Goal: Feedback & Contribution: Contribute content

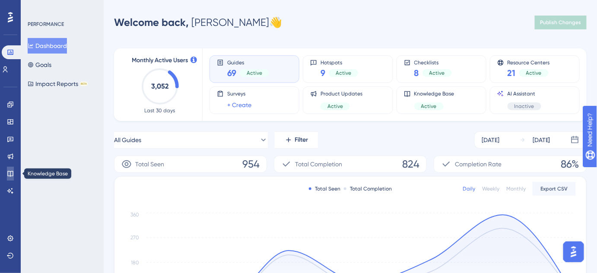
click at [13, 171] on icon at bounding box center [10, 173] width 7 height 7
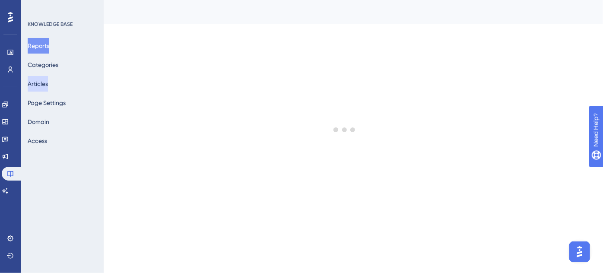
click at [44, 81] on button "Articles" at bounding box center [38, 84] width 20 height 16
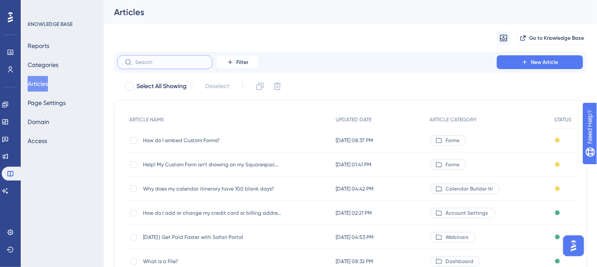
click at [154, 64] on input "text" at bounding box center [170, 62] width 70 height 6
paste input "How do I set up my Account Settings as an Account Admin?"
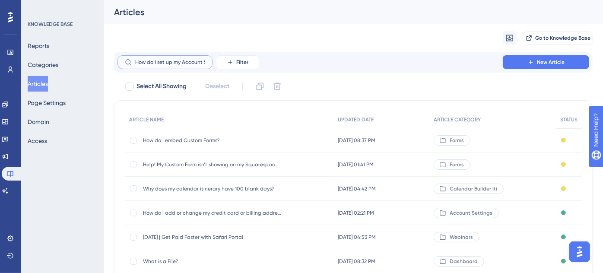
scroll to position [0, 71]
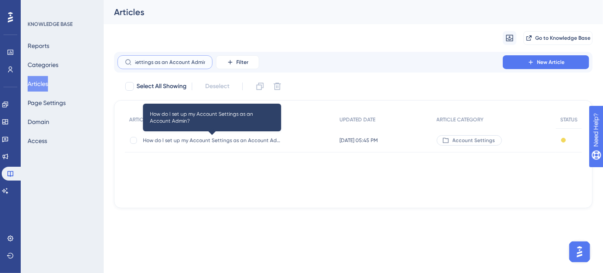
type input "How do I set up my Account Settings as an Account Admin?"
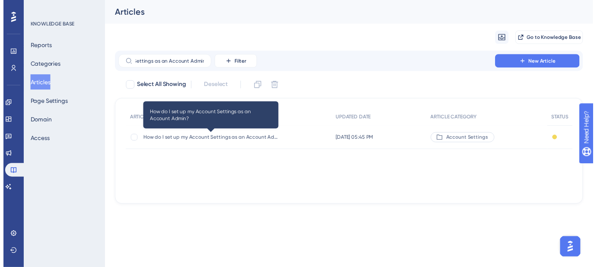
scroll to position [0, 0]
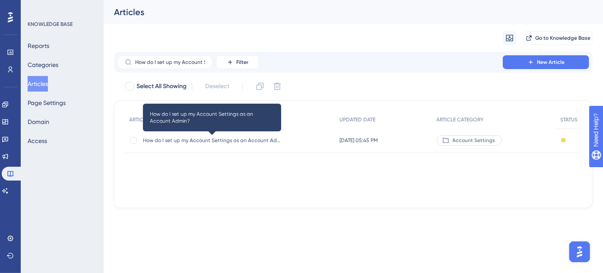
click at [172, 140] on span "How do I set up my Account Settings as an Account Admin?" at bounding box center [212, 140] width 138 height 7
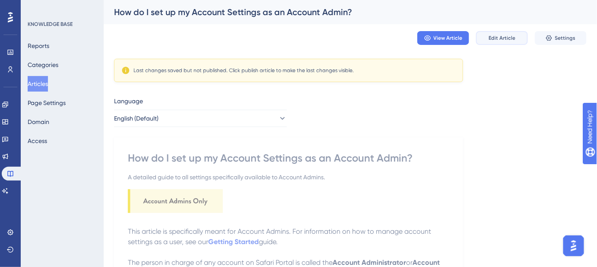
click at [501, 40] on span "Edit Article" at bounding box center [502, 38] width 27 height 7
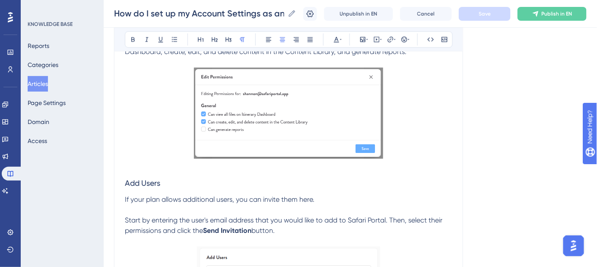
scroll to position [1720, 0]
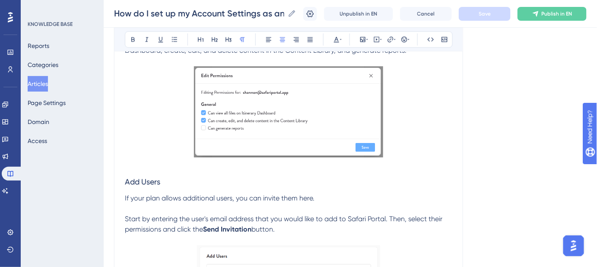
click at [300, 123] on img at bounding box center [289, 111] width 190 height 91
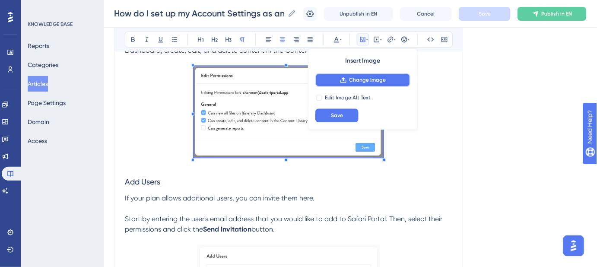
click at [352, 82] on span "Change Image" at bounding box center [368, 79] width 37 height 7
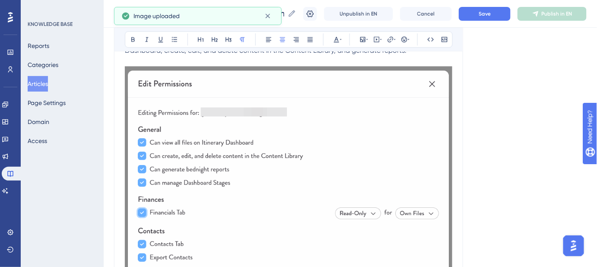
click at [276, 129] on img at bounding box center [288, 185] width 327 height 239
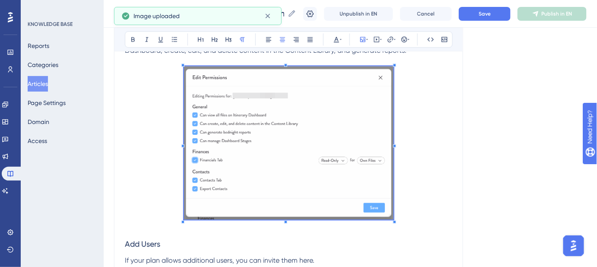
click at [241, 103] on span at bounding box center [289, 144] width 210 height 156
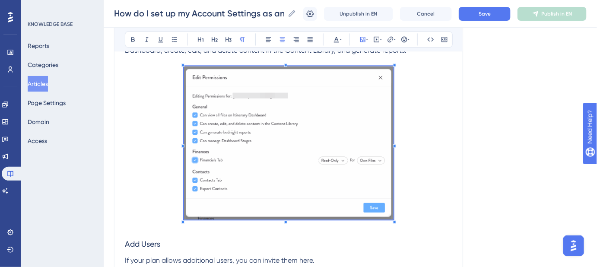
click at [294, 87] on img at bounding box center [289, 142] width 210 height 153
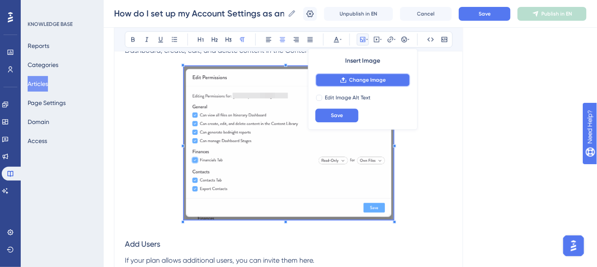
click at [350, 79] on span "Change Image" at bounding box center [368, 79] width 37 height 7
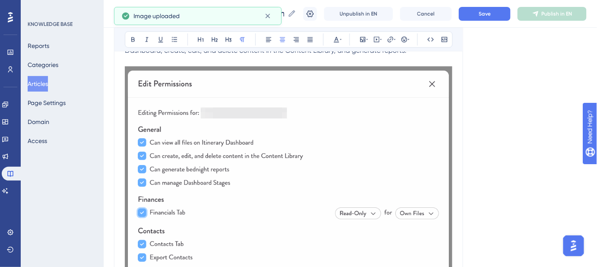
click at [289, 127] on img at bounding box center [288, 185] width 327 height 239
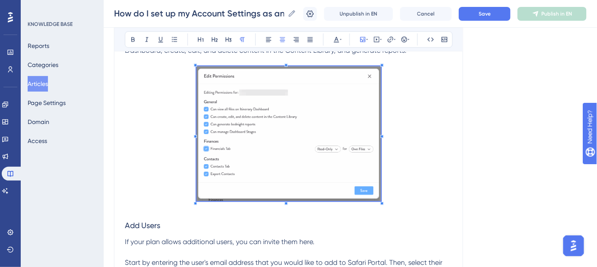
click at [267, 111] on span at bounding box center [289, 135] width 184 height 138
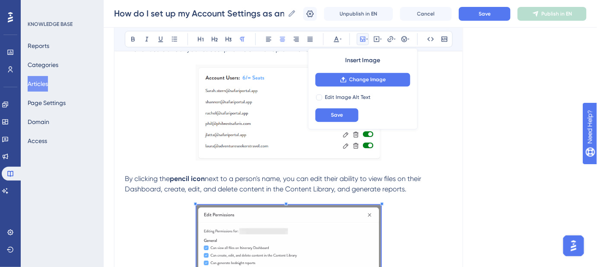
scroll to position [1563, 0]
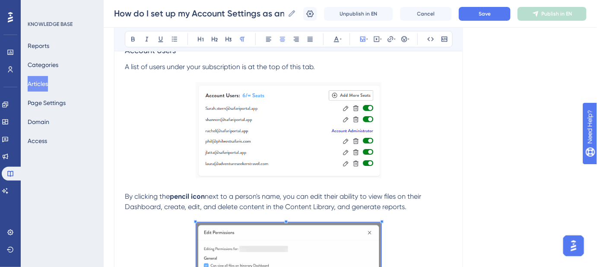
scroll to position [1642, 0]
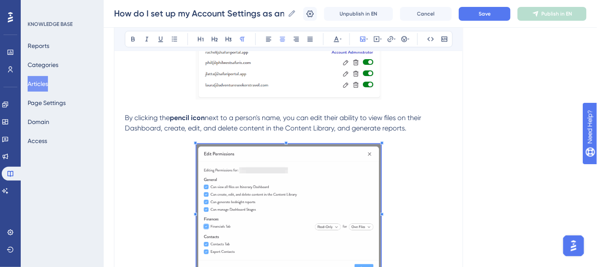
click at [308, 178] on img at bounding box center [289, 211] width 184 height 135
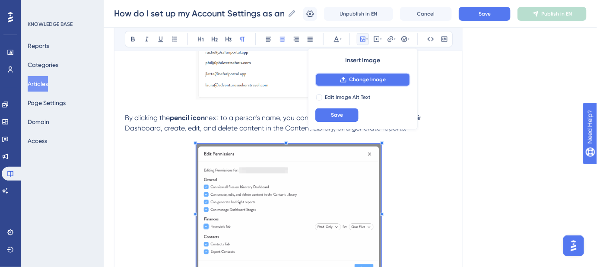
click at [351, 77] on span "Change Image" at bounding box center [368, 79] width 37 height 7
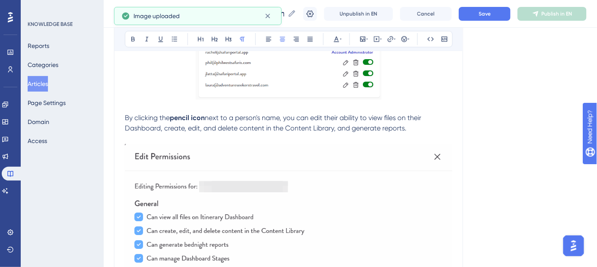
click at [226, 178] on img at bounding box center [288, 261] width 327 height 235
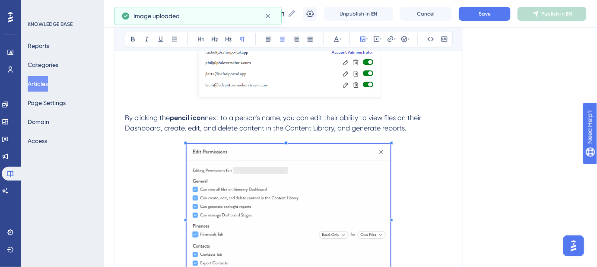
click at [247, 167] on span at bounding box center [289, 218] width 204 height 149
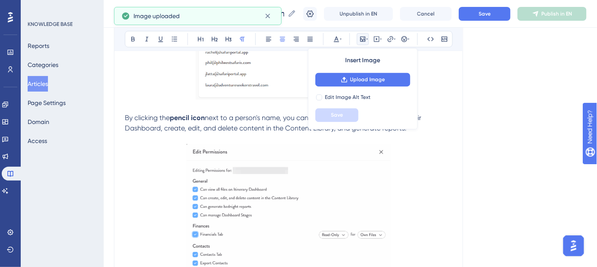
scroll to position [1659, 0]
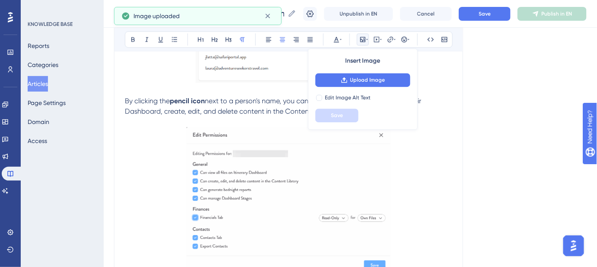
drag, startPoint x: 412, startPoint y: 168, endPoint x: 434, endPoint y: 174, distance: 22.7
click at [412, 169] on p at bounding box center [288, 201] width 327 height 149
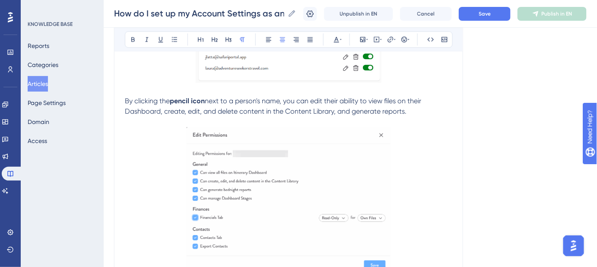
click at [226, 172] on img at bounding box center [289, 200] width 204 height 146
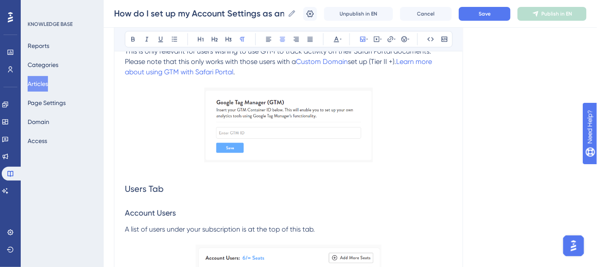
scroll to position [1414, 0]
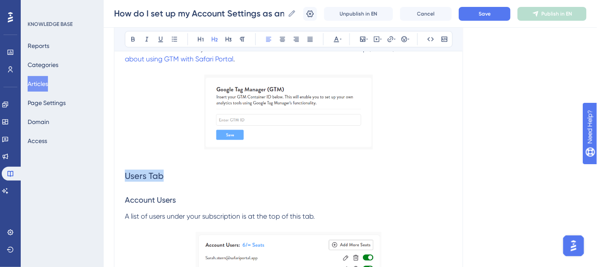
drag, startPoint x: 166, startPoint y: 177, endPoint x: 122, endPoint y: 175, distance: 44.1
click at [214, 40] on icon at bounding box center [214, 39] width 7 height 7
click at [162, 195] on span "Account Users" at bounding box center [150, 199] width 51 height 9
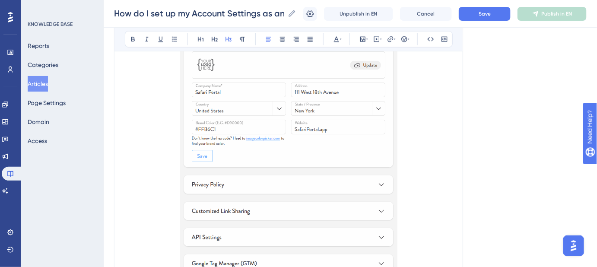
scroll to position [353, 0]
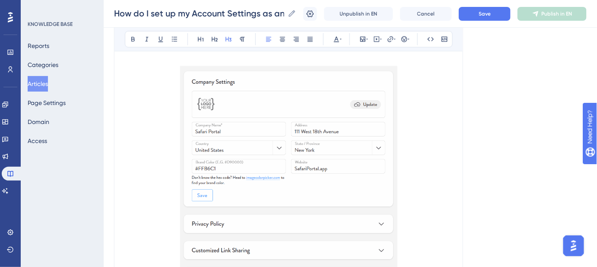
click at [301, 149] on img at bounding box center [288, 191] width 217 height 251
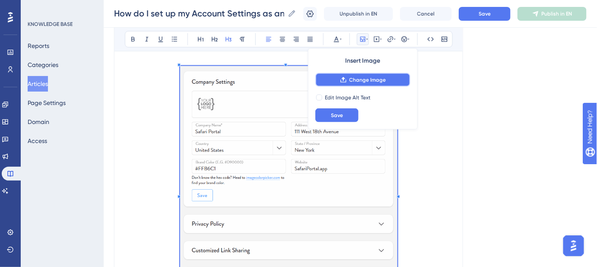
click at [350, 83] on button "Change Image" at bounding box center [362, 80] width 95 height 14
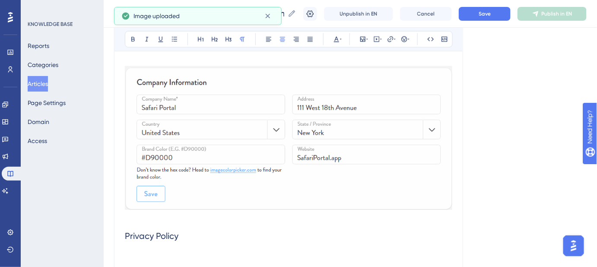
click at [177, 121] on img at bounding box center [288, 138] width 327 height 144
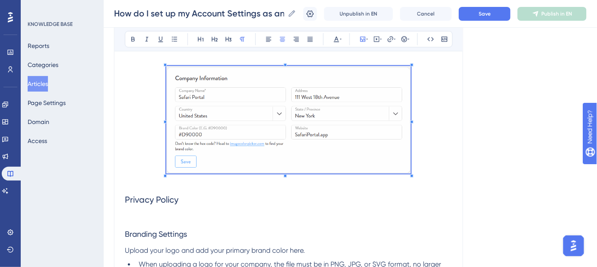
click at [207, 94] on span at bounding box center [288, 121] width 245 height 111
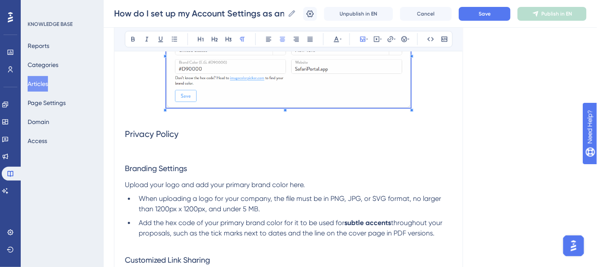
scroll to position [432, 0]
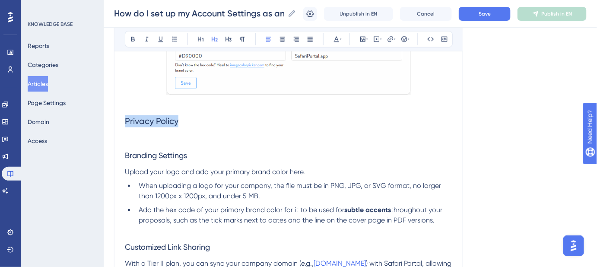
drag, startPoint x: 177, startPoint y: 122, endPoint x: 123, endPoint y: 119, distance: 54.1
copy span "Privacy Policy"
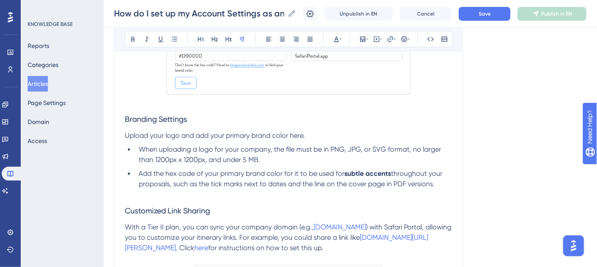
click at [127, 198] on p at bounding box center [288, 195] width 327 height 10
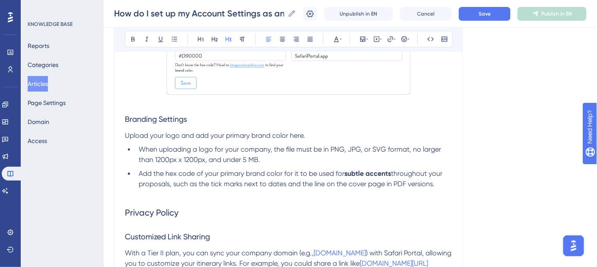
click at [170, 116] on span "Branding Settings" at bounding box center [156, 119] width 62 height 9
click at [165, 210] on span "Privacy Policy" at bounding box center [152, 213] width 54 height 10
drag, startPoint x: 168, startPoint y: 214, endPoint x: 120, endPoint y: 214, distance: 48.4
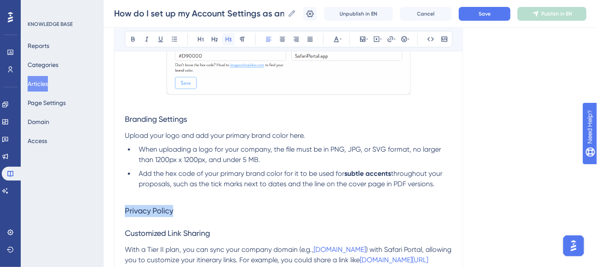
click at [230, 38] on icon at bounding box center [228, 39] width 7 height 7
click at [267, 146] on span "When uploading a logo for your company, the file must be in PNG, JPG, or SVG fo…" at bounding box center [291, 155] width 304 height 19
click at [139, 196] on p at bounding box center [288, 195] width 327 height 10
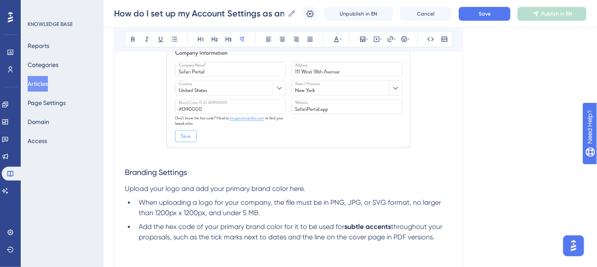
scroll to position [393, 0]
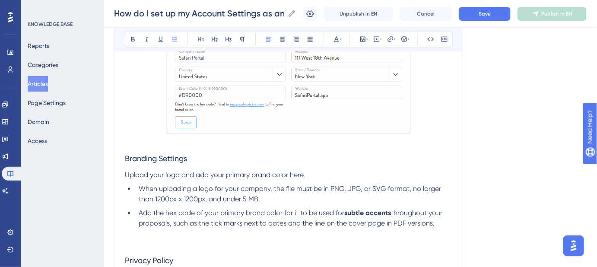
drag, startPoint x: 414, startPoint y: 223, endPoint x: 138, endPoint y: 215, distance: 276.2
click at [138, 215] on li "Add the hex code of your primary brand color for it to be used for subtle accen…" at bounding box center [293, 218] width 317 height 21
copy li "Add the hex code of your primary brand color for it to be used for subtle accen…"
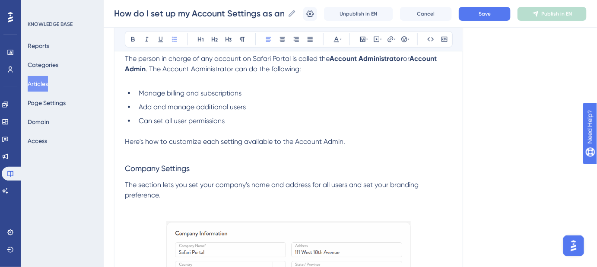
scroll to position [196, 0]
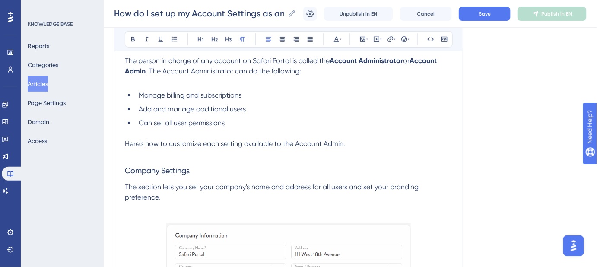
click at [180, 200] on p "The section lets you set your company's name and address for all users and set …" at bounding box center [288, 192] width 327 height 21
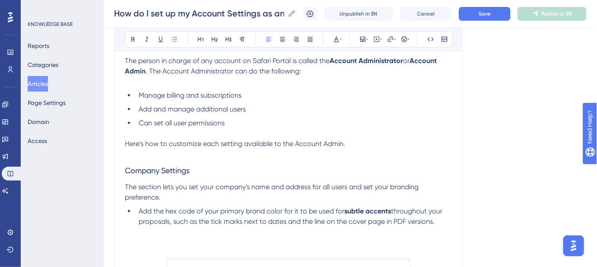
click at [139, 209] on span "Add the hex code of your primary brand color for it to be used for" at bounding box center [242, 211] width 206 height 8
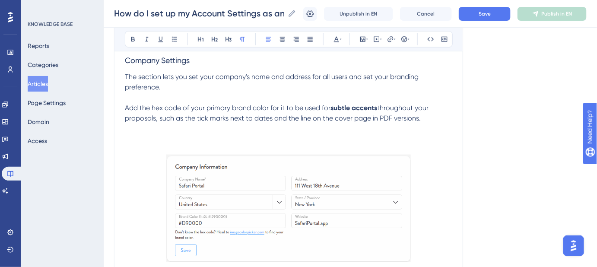
scroll to position [353, 0]
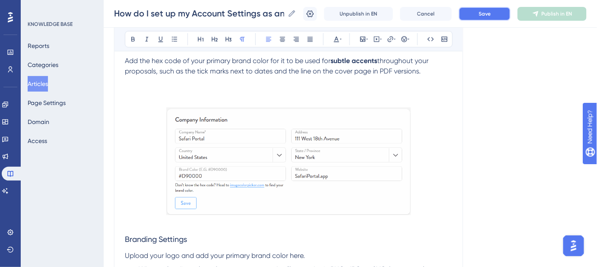
click at [483, 13] on button "Save" at bounding box center [485, 14] width 52 height 14
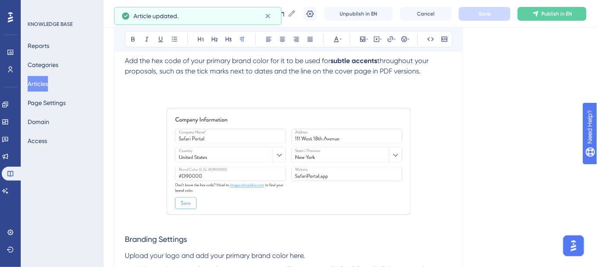
click at [306, 84] on p at bounding box center [288, 81] width 327 height 10
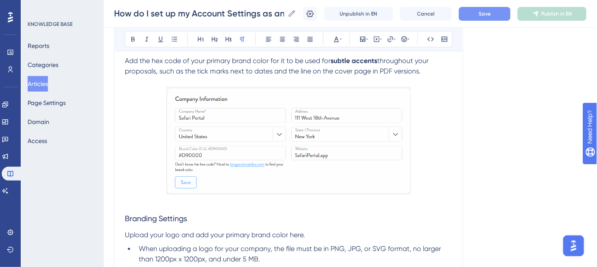
click at [485, 16] on span "Save" at bounding box center [485, 13] width 12 height 7
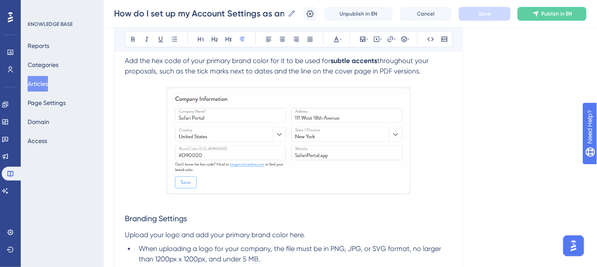
scroll to position [471, 0]
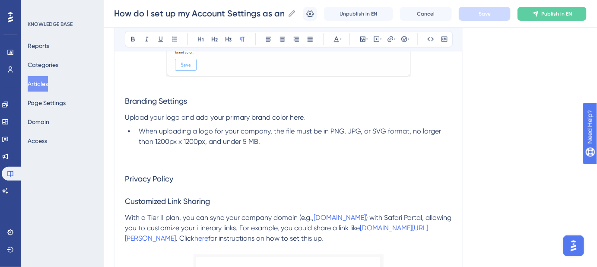
click at [133, 159] on p at bounding box center [288, 163] width 327 height 10
click at [361, 39] on icon at bounding box center [362, 39] width 5 height 5
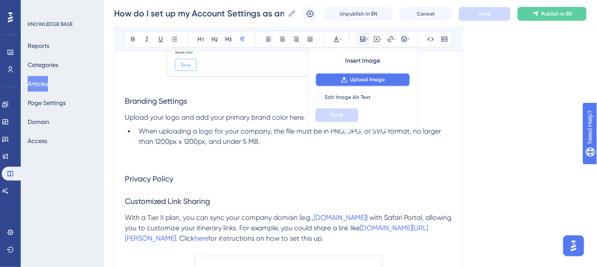
click at [356, 80] on span "Upload Image" at bounding box center [367, 79] width 35 height 7
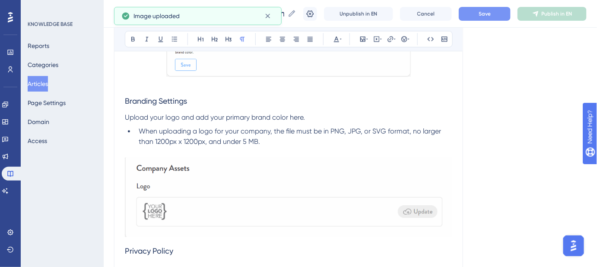
click at [223, 190] on img at bounding box center [288, 197] width 327 height 79
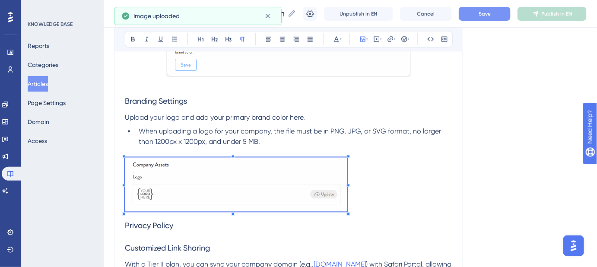
click at [229, 173] on span at bounding box center [236, 186] width 223 height 57
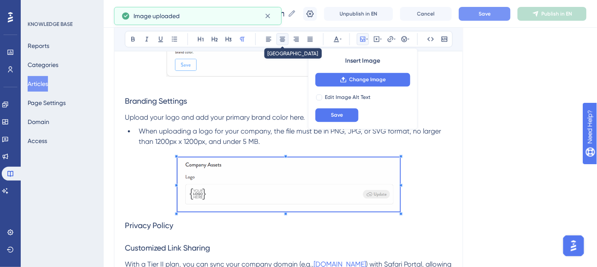
click at [283, 38] on icon at bounding box center [282, 39] width 5 height 5
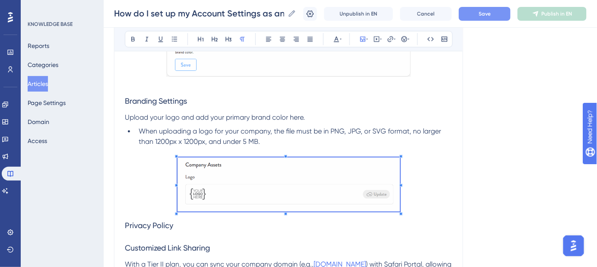
click at [369, 82] on p at bounding box center [288, 85] width 327 height 10
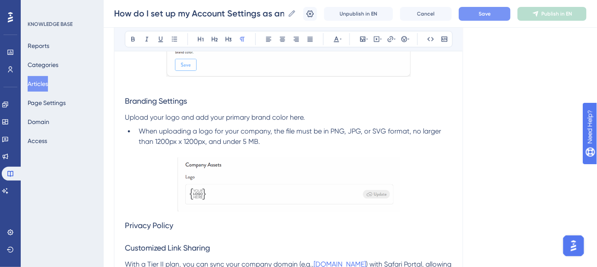
click at [480, 15] on button "Save" at bounding box center [485, 14] width 52 height 14
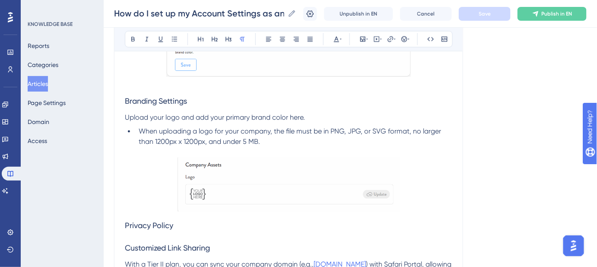
click at [279, 190] on img at bounding box center [289, 185] width 223 height 54
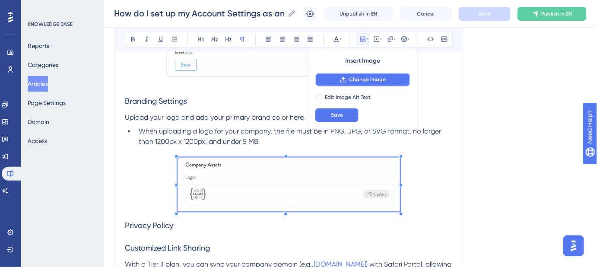
click at [348, 79] on button "Change Image" at bounding box center [362, 80] width 95 height 14
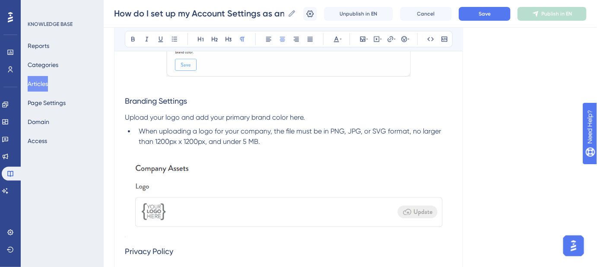
drag, startPoint x: 246, startPoint y: 191, endPoint x: 235, endPoint y: 187, distance: 12.3
click at [246, 191] on img at bounding box center [288, 198] width 327 height 80
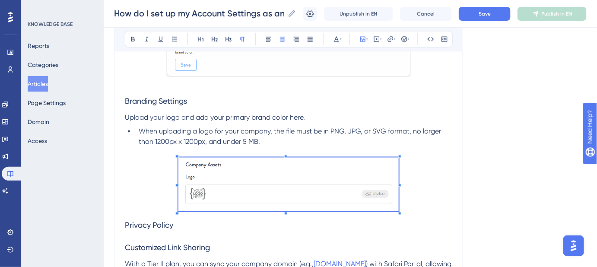
click at [230, 175] on span at bounding box center [288, 186] width 220 height 57
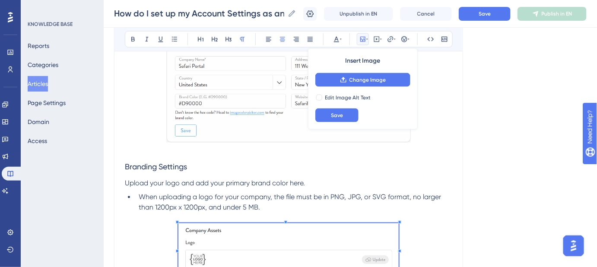
scroll to position [393, 0]
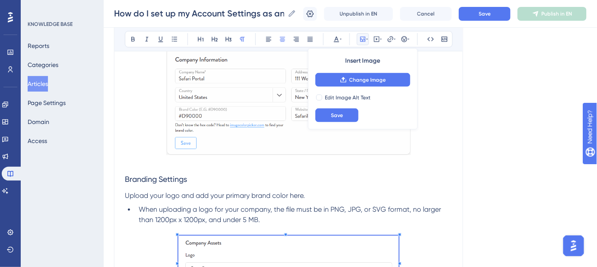
click at [284, 111] on img at bounding box center [288, 102] width 245 height 108
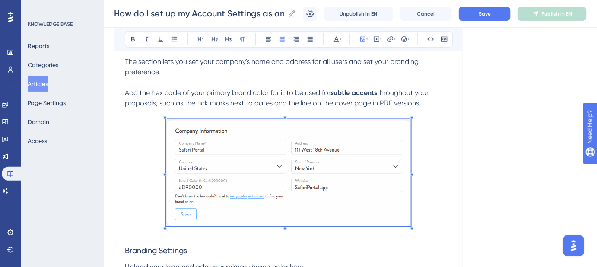
scroll to position [314, 0]
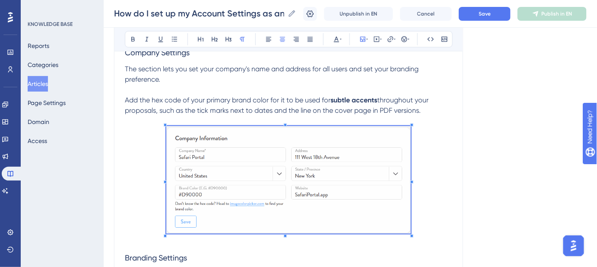
click at [321, 158] on img at bounding box center [288, 180] width 245 height 108
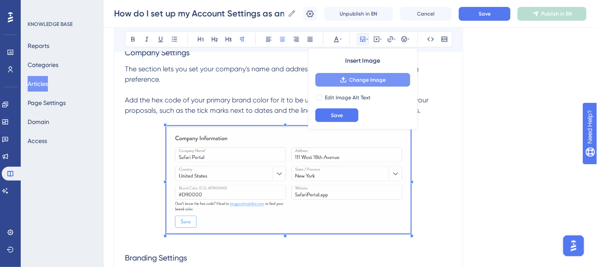
click at [365, 77] on span "Change Image" at bounding box center [368, 79] width 37 height 7
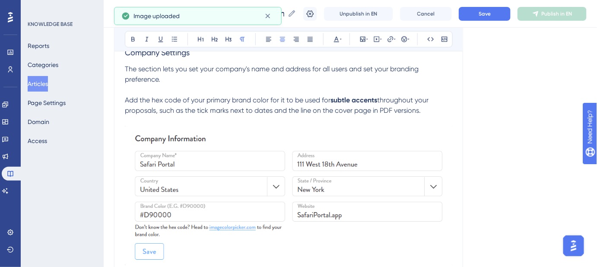
click at [207, 207] on img at bounding box center [288, 195] width 327 height 139
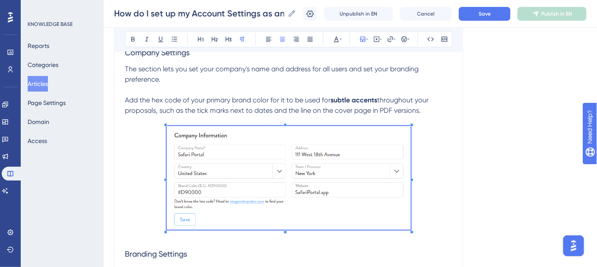
click at [207, 159] on span at bounding box center [289, 179] width 244 height 107
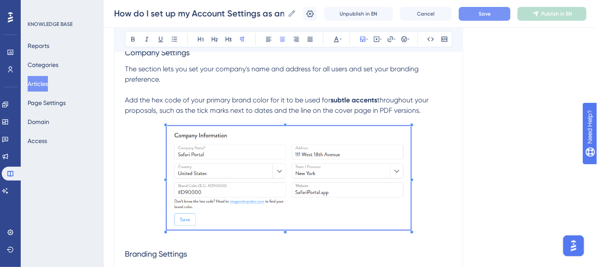
click at [490, 17] on span "Save" at bounding box center [485, 13] width 12 height 7
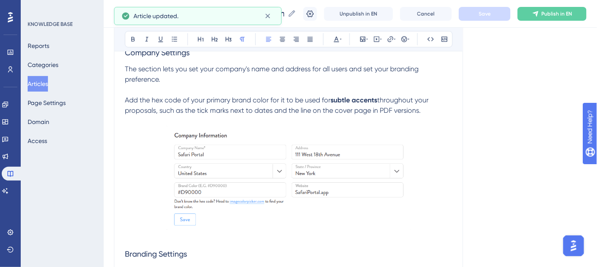
click at [130, 105] on span "throughout your proposals, such as the tick marks next to dates and the line on…" at bounding box center [277, 105] width 305 height 19
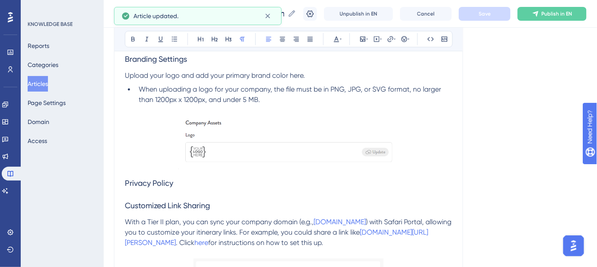
scroll to position [510, 0]
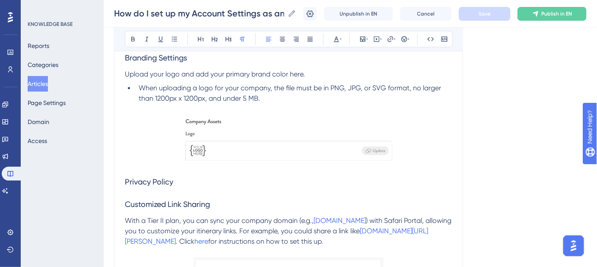
click at [140, 194] on h3 "Customized Link Sharing" at bounding box center [288, 205] width 327 height 22
click at [127, 191] on h3 "Privacy Policy" at bounding box center [288, 182] width 327 height 22
click at [181, 181] on h3 "Privacy Policy" at bounding box center [288, 182] width 327 height 22
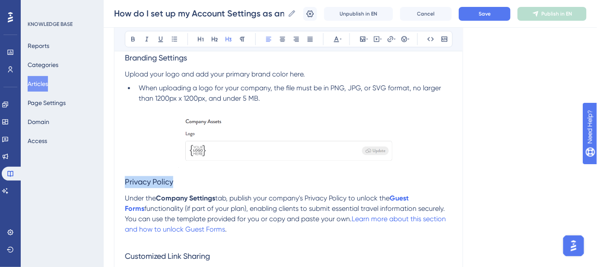
drag, startPoint x: 171, startPoint y: 182, endPoint x: 125, endPoint y: 181, distance: 45.8
click at [125, 181] on h3 "Privacy Policy" at bounding box center [288, 182] width 327 height 22
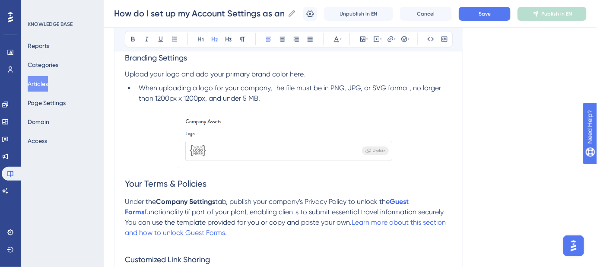
drag, startPoint x: 125, startPoint y: 181, endPoint x: 136, endPoint y: 182, distance: 10.5
click at [136, 182] on span "Your Terms & Policies" at bounding box center [166, 184] width 82 height 10
click at [473, 16] on button "Save" at bounding box center [485, 14] width 52 height 14
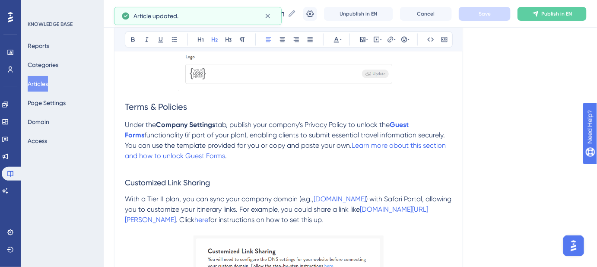
scroll to position [589, 0]
click at [165, 100] on span "Terms & Policies" at bounding box center [156, 105] width 62 height 10
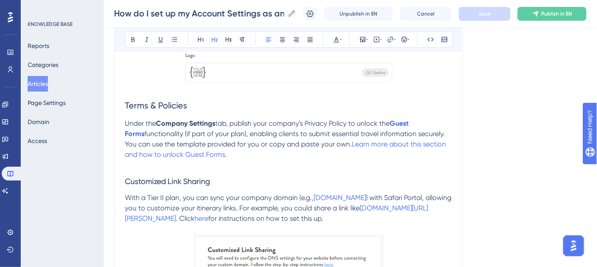
click at [164, 177] on span "Customized Link Sharing" at bounding box center [167, 181] width 85 height 9
click at [170, 102] on span "Terms & Policies" at bounding box center [156, 105] width 62 height 10
drag, startPoint x: 189, startPoint y: 104, endPoint x: 126, endPoint y: 104, distance: 63.1
click at [126, 104] on h2 "Terms & Policies" at bounding box center [288, 105] width 327 height 26
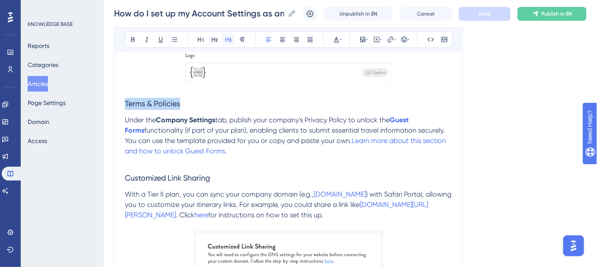
click at [227, 42] on icon at bounding box center [228, 39] width 7 height 7
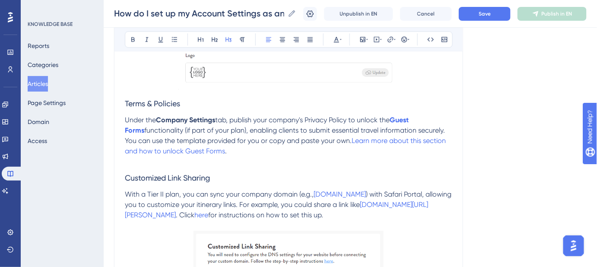
click at [207, 164] on p at bounding box center [288, 161] width 327 height 10
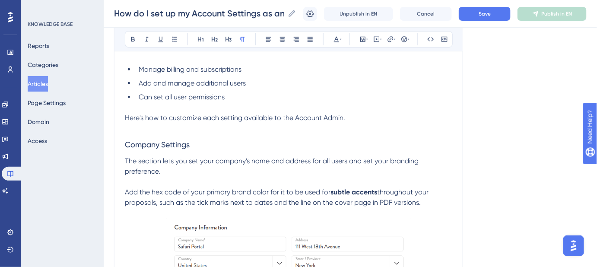
scroll to position [235, 0]
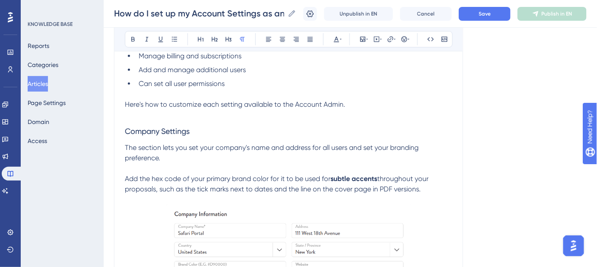
click at [183, 131] on span "Company Settings" at bounding box center [157, 131] width 65 height 9
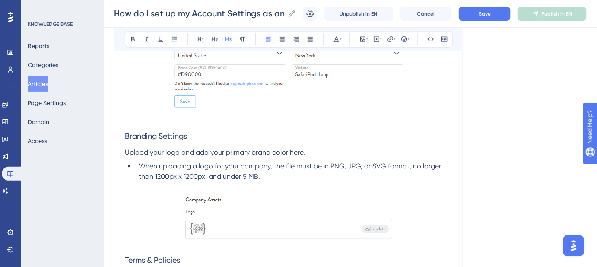
click at [181, 134] on span "Branding Settings" at bounding box center [156, 136] width 62 height 9
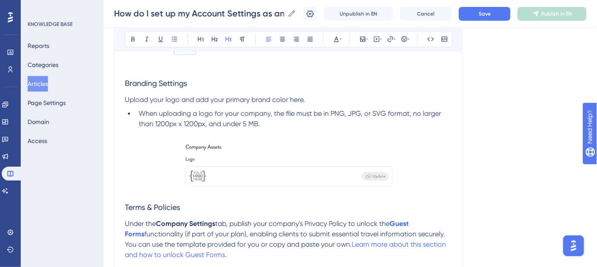
scroll to position [550, 0]
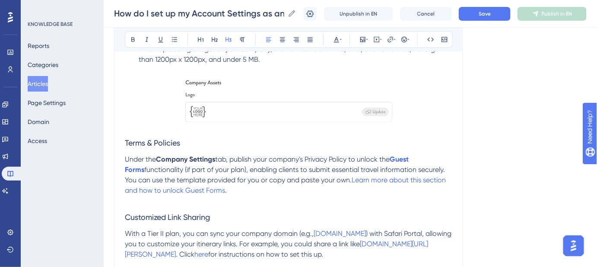
click at [172, 140] on span "Terms & Policies" at bounding box center [152, 142] width 55 height 9
click at [144, 206] on h3 "Customized Link Sharing" at bounding box center [288, 217] width 327 height 22
click at [138, 201] on p at bounding box center [288, 201] width 327 height 10
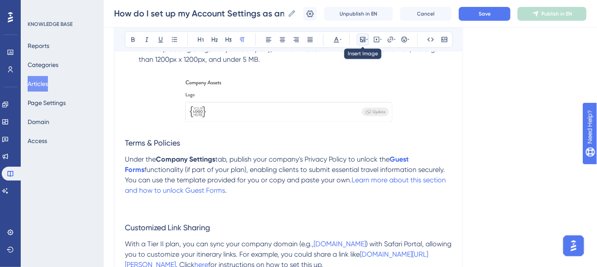
click at [366, 41] on icon at bounding box center [362, 39] width 7 height 7
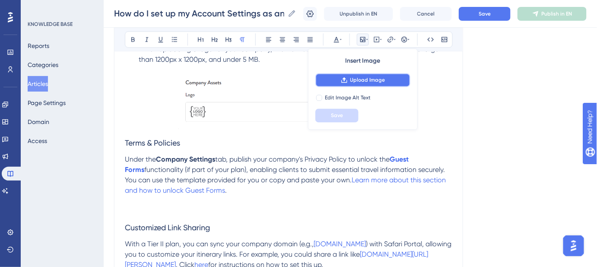
click at [362, 74] on button "Upload Image" at bounding box center [362, 80] width 95 height 14
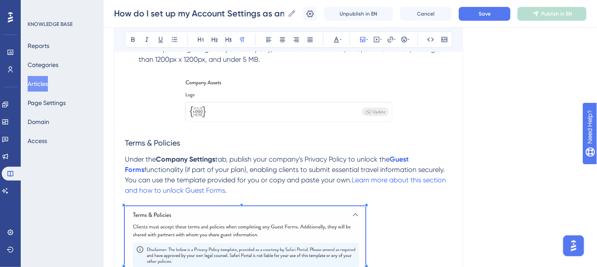
click at [210, 223] on span at bounding box center [245, 265] width 241 height 118
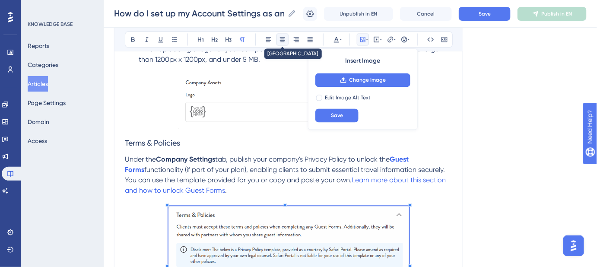
click at [284, 39] on icon at bounding box center [282, 39] width 7 height 7
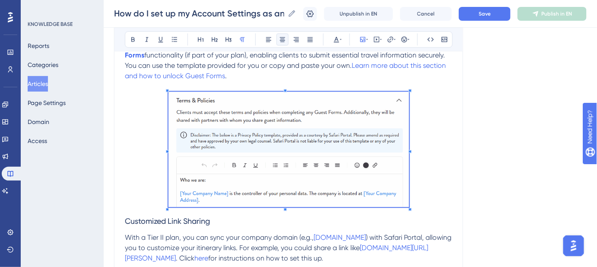
scroll to position [668, 0]
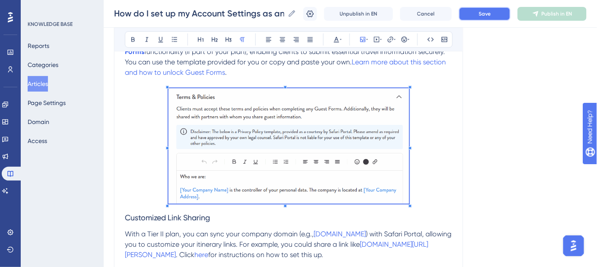
click at [486, 14] on span "Save" at bounding box center [485, 13] width 12 height 7
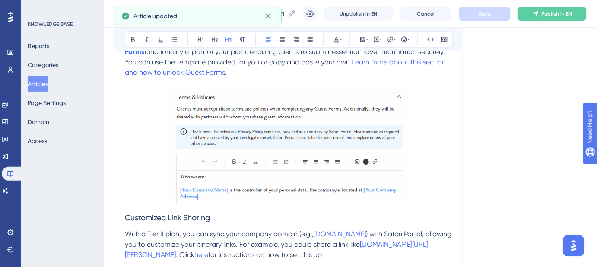
click at [125, 214] on span "Customized Link Sharing" at bounding box center [167, 217] width 85 height 9
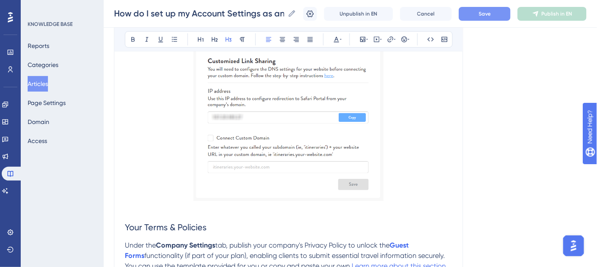
scroll to position [903, 0]
click at [290, 105] on img at bounding box center [289, 123] width 191 height 156
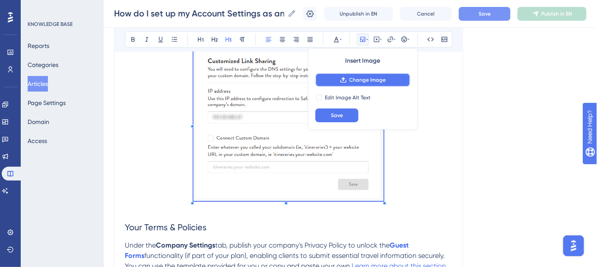
click at [353, 79] on span "Change Image" at bounding box center [368, 79] width 37 height 7
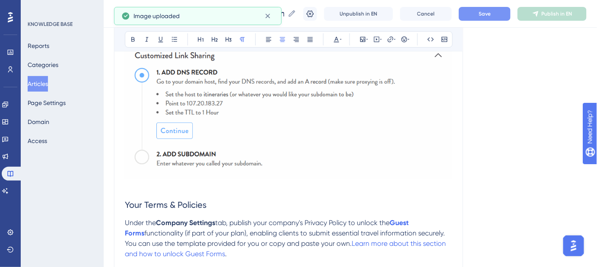
click at [222, 123] on img at bounding box center [288, 111] width 327 height 133
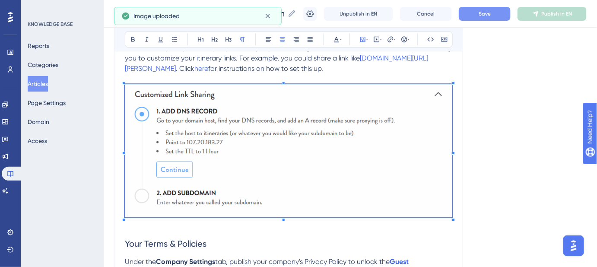
scroll to position [864, 0]
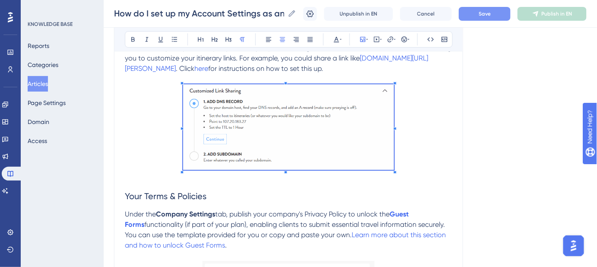
click at [240, 109] on span at bounding box center [288, 128] width 211 height 89
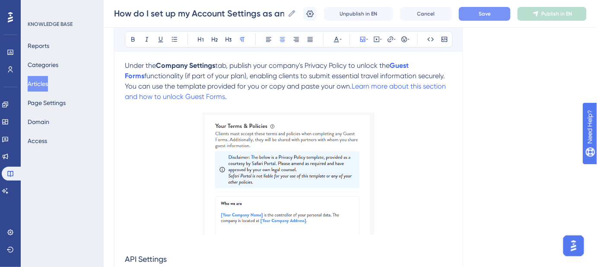
scroll to position [982, 0]
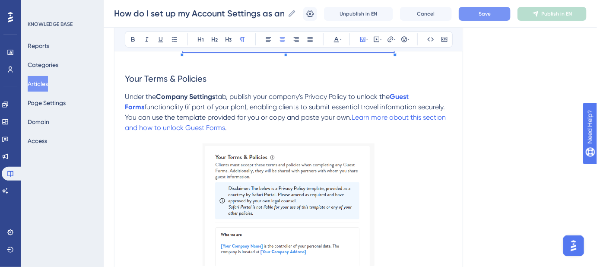
click at [279, 190] on img at bounding box center [289, 204] width 172 height 122
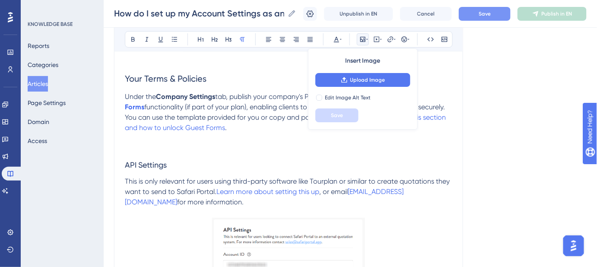
click at [232, 133] on p at bounding box center [288, 138] width 327 height 10
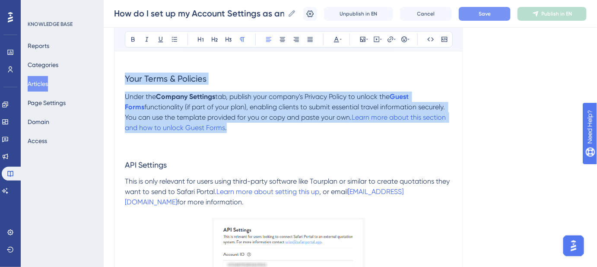
drag, startPoint x: 223, startPoint y: 127, endPoint x: 121, endPoint y: 83, distance: 111.7
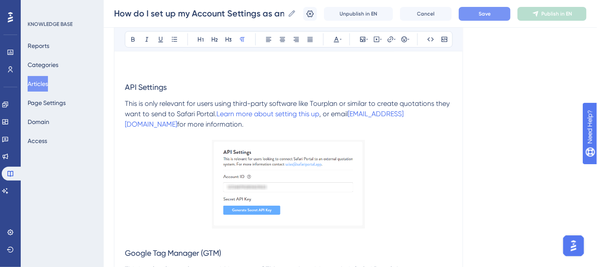
scroll to position [903, 0]
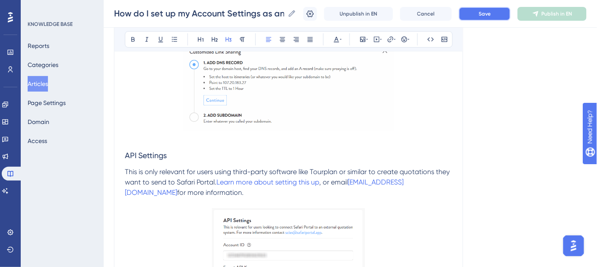
click at [479, 14] on button "Save" at bounding box center [485, 14] width 52 height 14
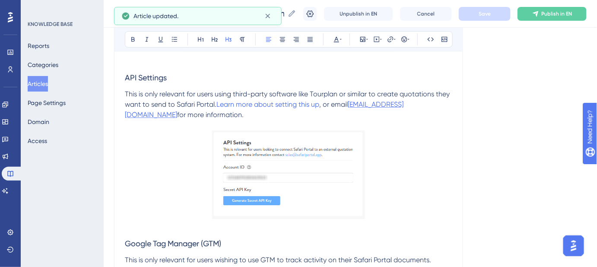
scroll to position [982, 0]
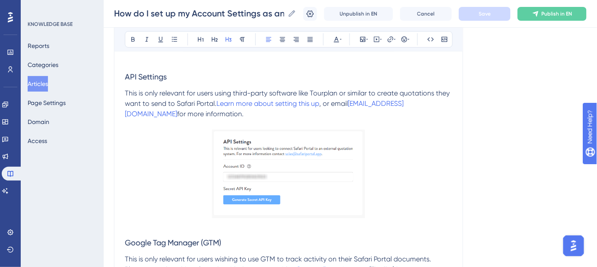
click at [267, 150] on img at bounding box center [288, 174] width 153 height 89
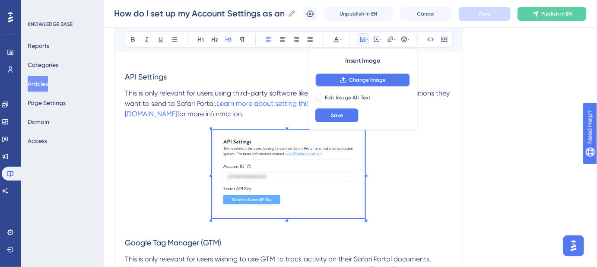
click at [354, 81] on span "Change Image" at bounding box center [368, 79] width 37 height 7
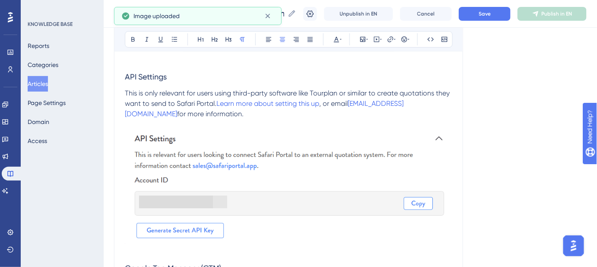
click at [194, 145] on img at bounding box center [288, 187] width 327 height 114
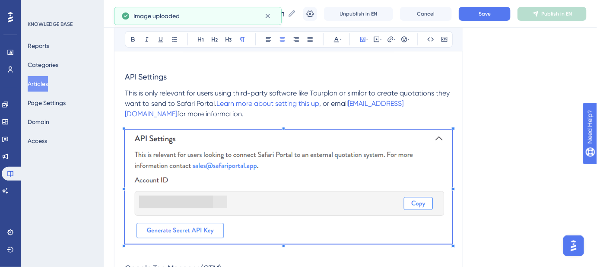
drag, startPoint x: 122, startPoint y: 127, endPoint x: 136, endPoint y: 133, distance: 15.3
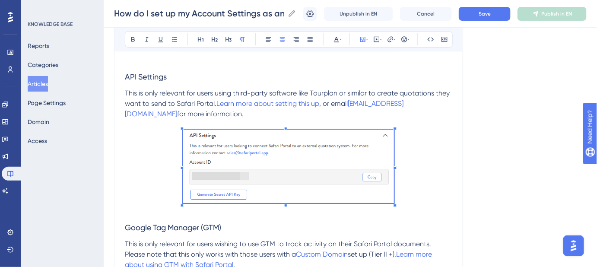
click at [240, 156] on span at bounding box center [288, 168] width 211 height 76
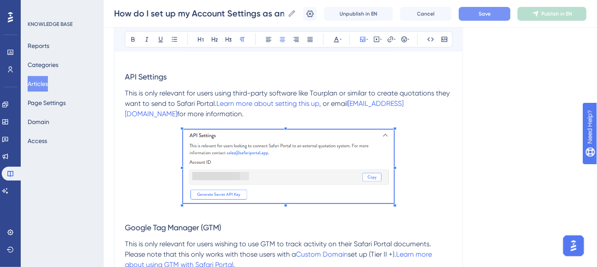
click at [483, 16] on button "Save" at bounding box center [485, 14] width 52 height 14
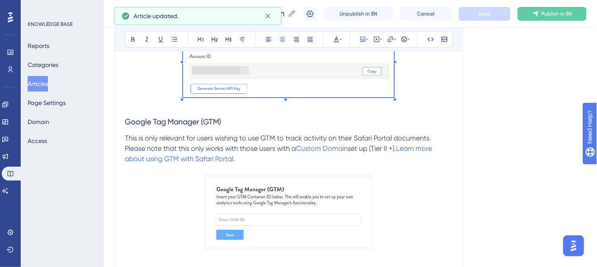
scroll to position [1100, 0]
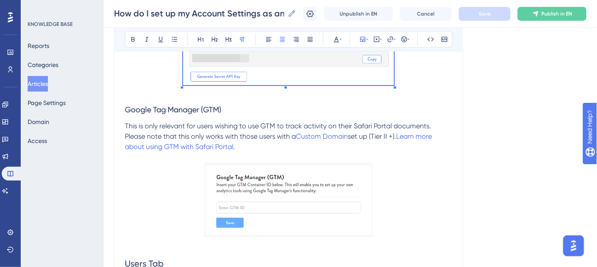
click at [326, 181] on img at bounding box center [288, 199] width 169 height 75
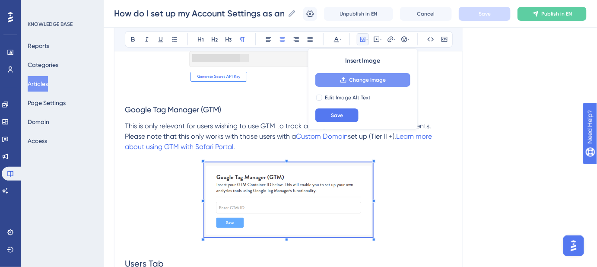
click at [345, 79] on icon at bounding box center [343, 79] width 7 height 7
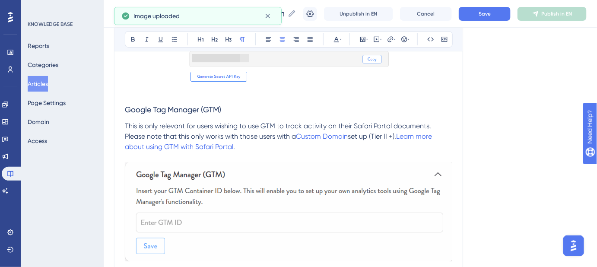
click at [230, 188] on img at bounding box center [288, 211] width 327 height 99
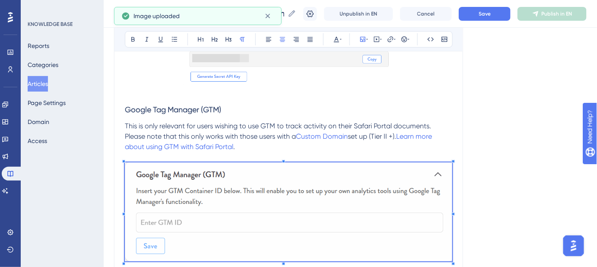
click at [177, 190] on img at bounding box center [288, 211] width 327 height 99
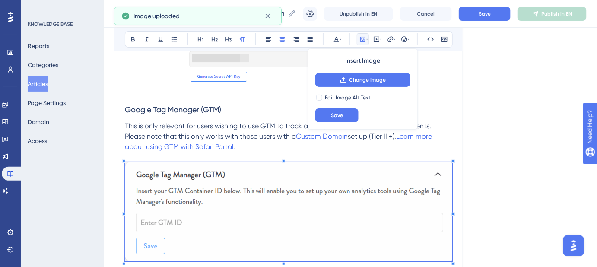
click at [502, 169] on div "Language English (Default) How do I set up my Account Settings as an Account Ad…" at bounding box center [350, 174] width 473 height 2436
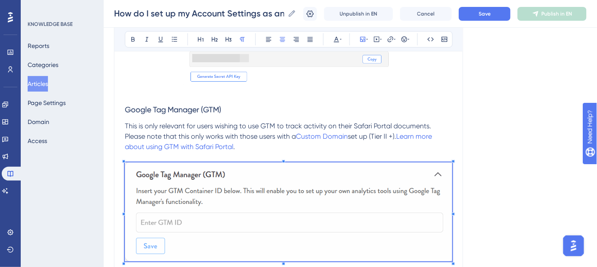
click at [422, 108] on h3 "Google Tag Manager (GTM)" at bounding box center [288, 110] width 327 height 22
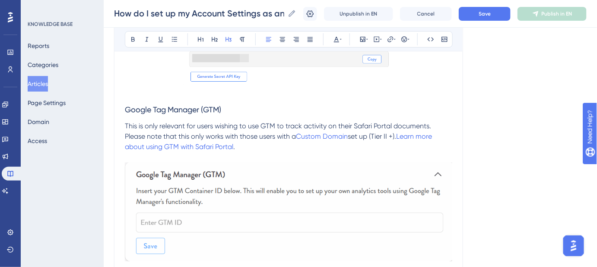
click at [289, 189] on img at bounding box center [288, 211] width 327 height 99
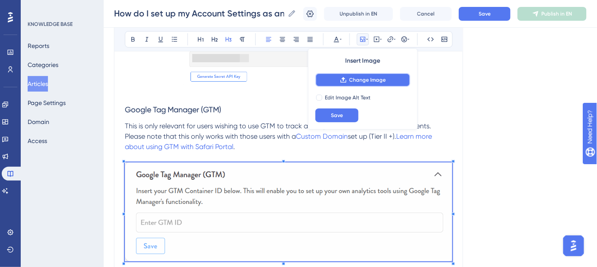
click at [353, 77] on span "Change Image" at bounding box center [368, 79] width 37 height 7
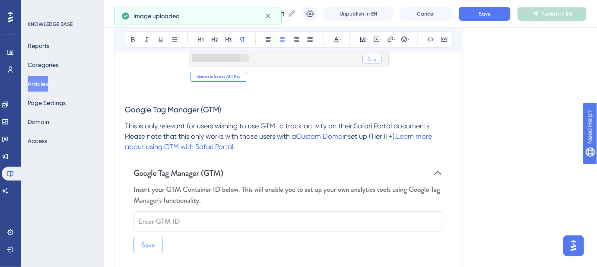
click at [216, 191] on img at bounding box center [288, 211] width 327 height 99
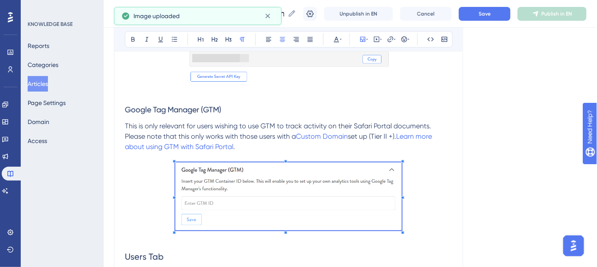
click at [224, 181] on span at bounding box center [288, 197] width 226 height 71
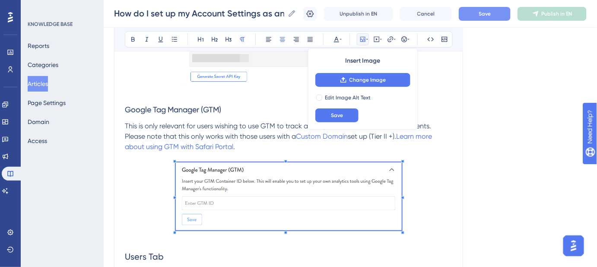
click at [490, 18] on button "Save" at bounding box center [485, 14] width 52 height 14
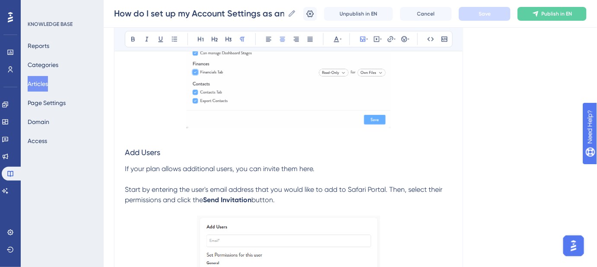
scroll to position [1650, 0]
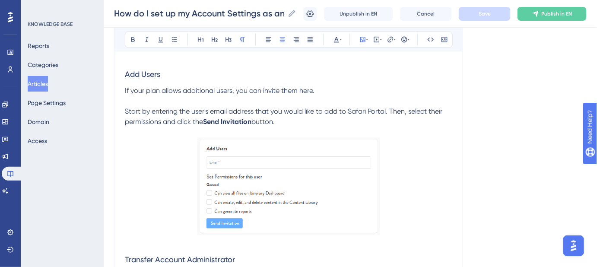
click at [283, 181] on img at bounding box center [288, 186] width 183 height 98
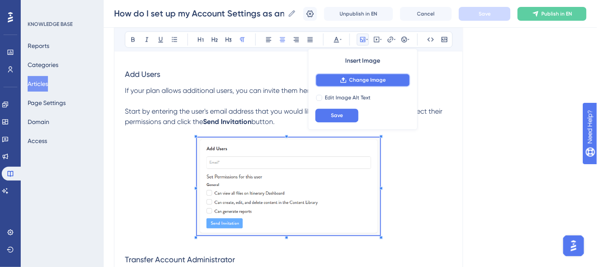
click at [357, 80] on span "Change Image" at bounding box center [368, 79] width 37 height 7
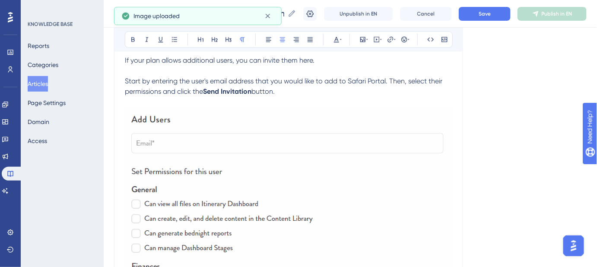
scroll to position [1728, 0]
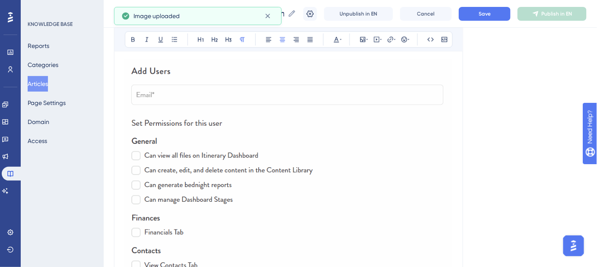
click at [275, 144] on img at bounding box center [288, 191] width 327 height 265
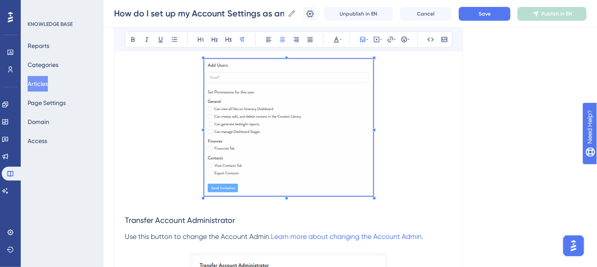
click at [283, 107] on span at bounding box center [288, 129] width 169 height 140
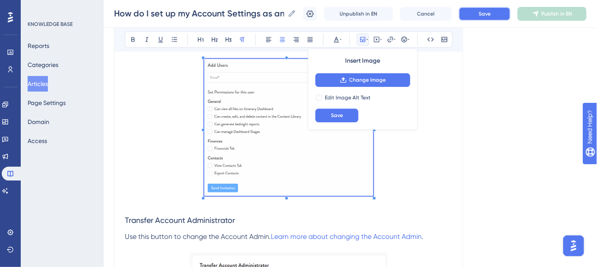
click at [481, 15] on button "Save" at bounding box center [485, 14] width 52 height 14
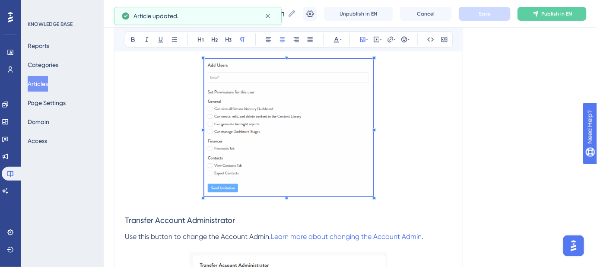
click at [428, 139] on p at bounding box center [288, 129] width 327 height 140
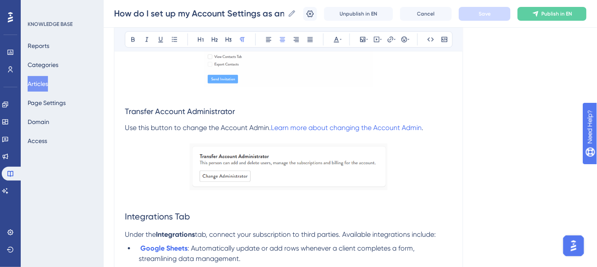
scroll to position [1846, 0]
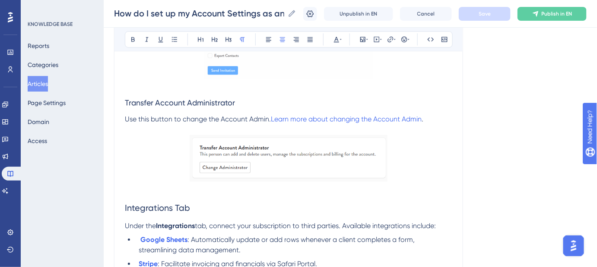
click at [269, 144] on img at bounding box center [289, 158] width 198 height 47
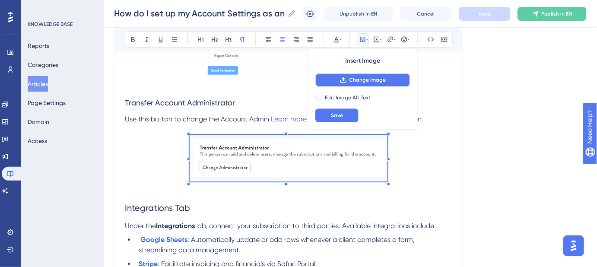
click at [362, 76] on span "Change Image" at bounding box center [368, 79] width 37 height 7
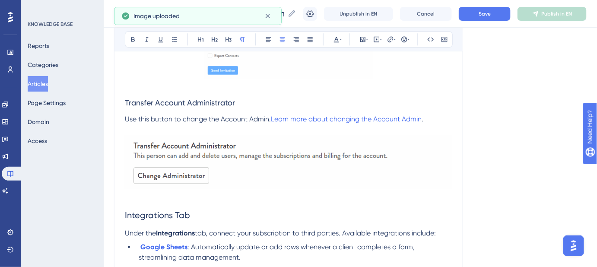
click at [248, 137] on img at bounding box center [288, 162] width 327 height 54
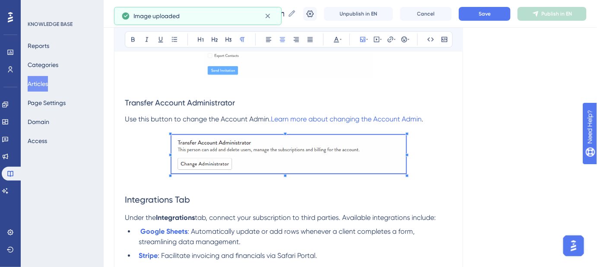
click at [216, 152] on span at bounding box center [289, 156] width 235 height 42
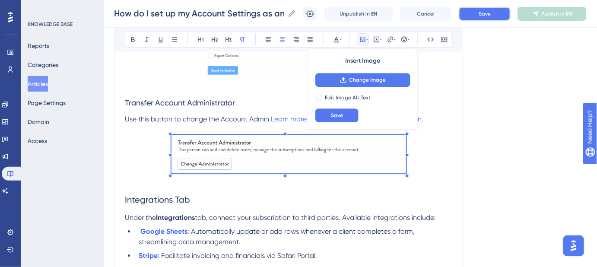
click at [479, 13] on button "Save" at bounding box center [485, 14] width 52 height 14
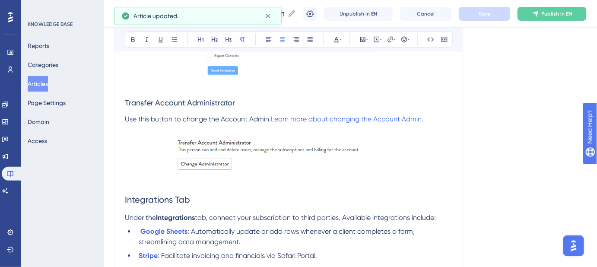
click at [445, 144] on p at bounding box center [288, 156] width 327 height 42
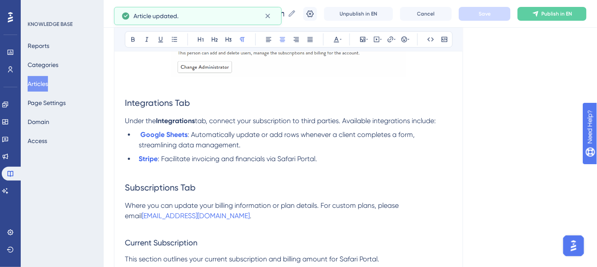
scroll to position [1964, 0]
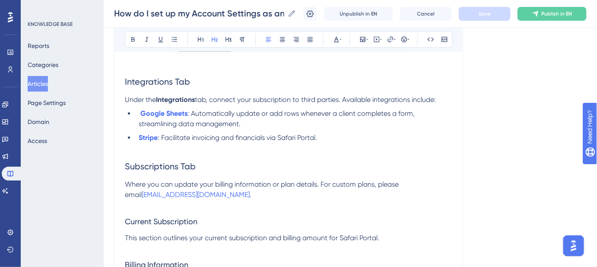
click at [141, 153] on h2 "Subscriptions Tab" at bounding box center [288, 166] width 327 height 26
click at [132, 153] on h2 "Subscriptions Tab" at bounding box center [288, 166] width 327 height 26
click at [130, 144] on p at bounding box center [288, 148] width 327 height 10
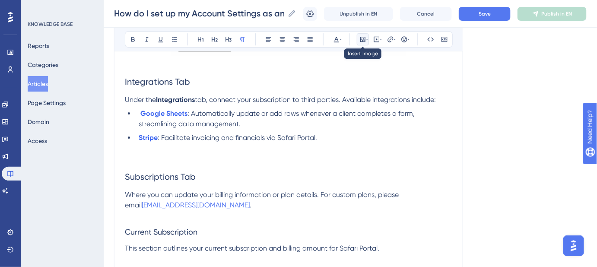
click at [362, 41] on icon at bounding box center [362, 39] width 5 height 5
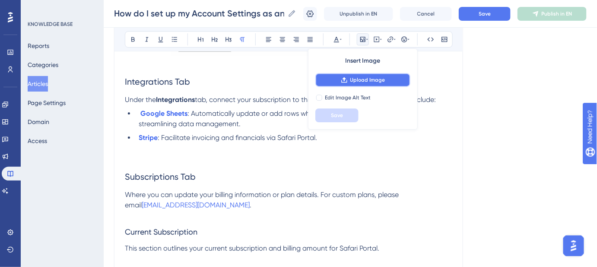
click at [373, 76] on span "Upload Image" at bounding box center [367, 79] width 35 height 7
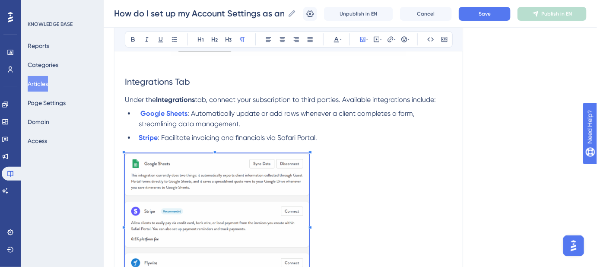
click at [267, 182] on span at bounding box center [217, 226] width 184 height 146
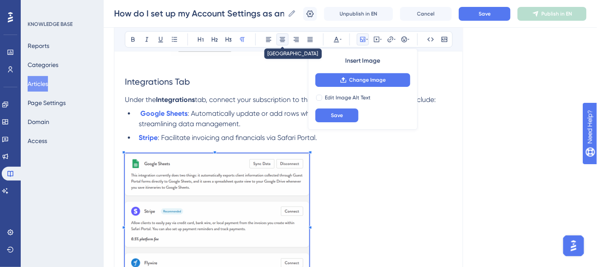
click at [279, 38] on icon at bounding box center [282, 39] width 7 height 7
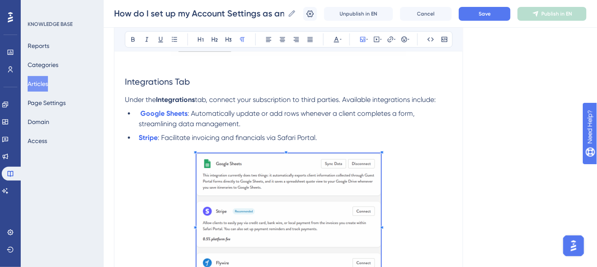
click at [420, 148] on p at bounding box center [288, 148] width 327 height 10
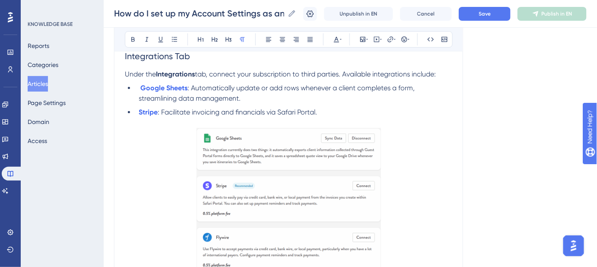
scroll to position [2042, 0]
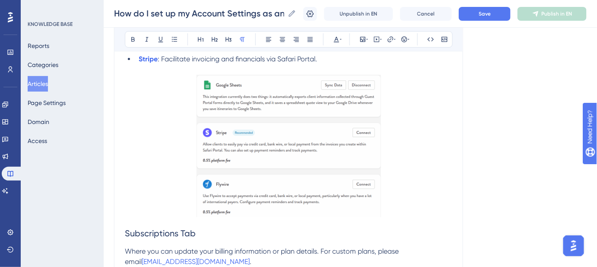
click at [329, 54] on li "Stripe : Facilitate invoicing and financials via Safari Portal." at bounding box center [293, 59] width 317 height 10
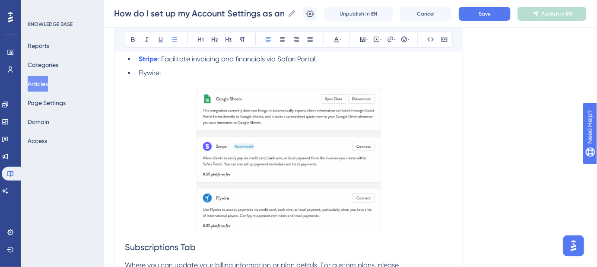
drag, startPoint x: 321, startPoint y: 57, endPoint x: 162, endPoint y: 58, distance: 159.0
click at [162, 58] on li "Stripe : Facilitate invoicing and financials via Safari Portal." at bounding box center [293, 59] width 317 height 10
copy span "Facilitate invoicing and financials via Safari Portal."
click at [174, 68] on li "Flywire:" at bounding box center [293, 73] width 317 height 10
click at [149, 72] on span "Flywire: Facilitate invoicing and financials via Safari Portal." at bounding box center [229, 73] width 180 height 8
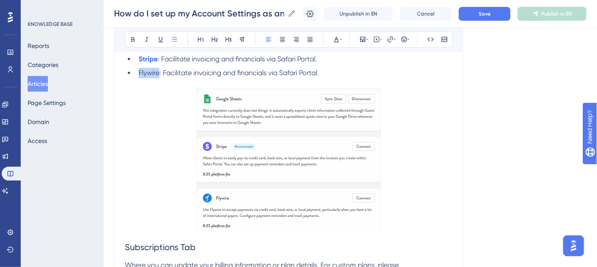
click at [149, 72] on span "Flywire: Facilitate invoicing and financials via Safari Portal." at bounding box center [229, 73] width 180 height 8
click at [389, 39] on icon at bounding box center [390, 39] width 7 height 7
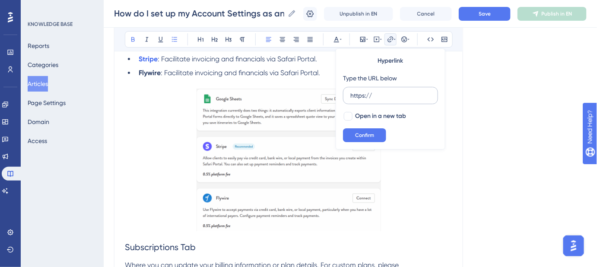
drag, startPoint x: 381, startPoint y: 93, endPoint x: 348, endPoint y: 95, distance: 33.3
click at [348, 95] on label "https://" at bounding box center [390, 95] width 95 height 17
click at [350, 95] on input "https://" at bounding box center [390, 96] width 80 height 10
type input "https://pay.flywire.com/"
click at [348, 114] on div at bounding box center [348, 116] width 9 height 9
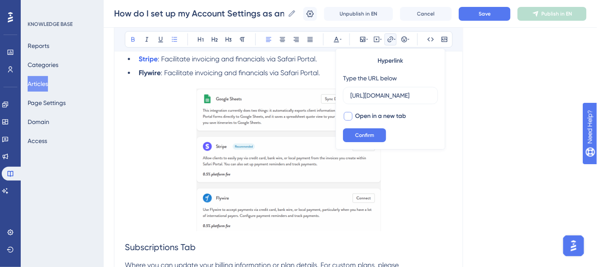
checkbox input "true"
click at [355, 132] on span "Confirm" at bounding box center [364, 135] width 19 height 7
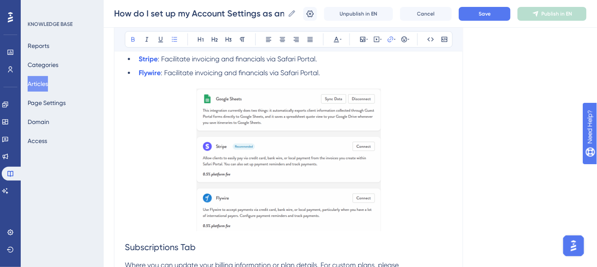
click at [480, 16] on button "Save" at bounding box center [485, 14] width 52 height 14
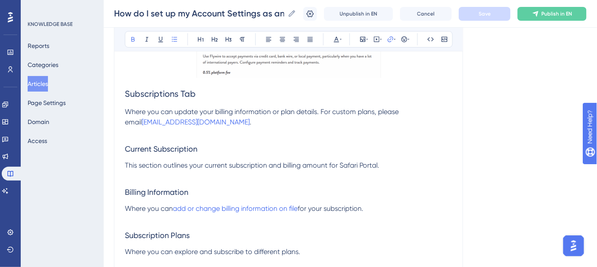
scroll to position [2199, 0]
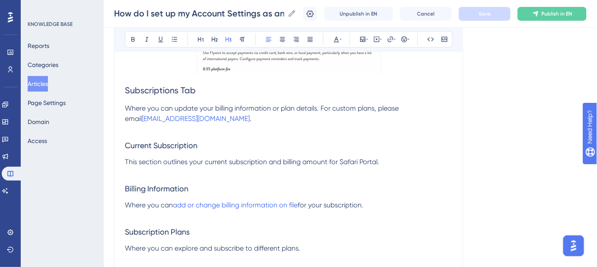
click at [125, 141] on span "Current Subscription" at bounding box center [161, 145] width 73 height 9
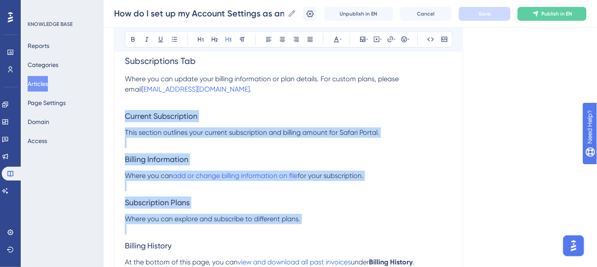
scroll to position [2278, 0]
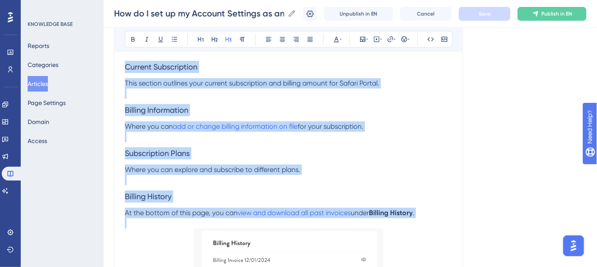
drag, startPoint x: 125, startPoint y: 140, endPoint x: 426, endPoint y: 223, distance: 312.1
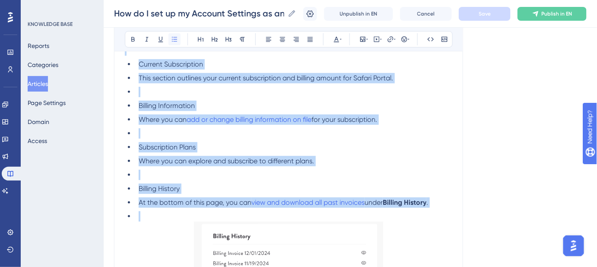
click at [178, 42] on button at bounding box center [174, 39] width 12 height 12
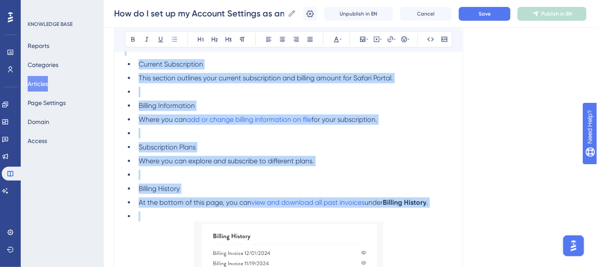
click at [215, 132] on li at bounding box center [293, 133] width 317 height 10
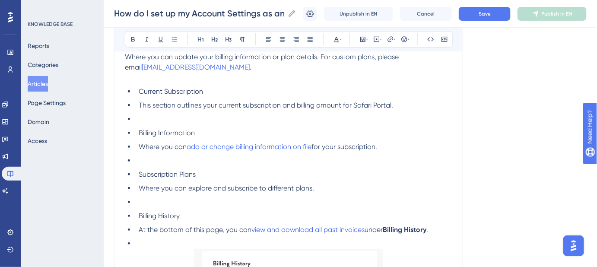
scroll to position [2238, 0]
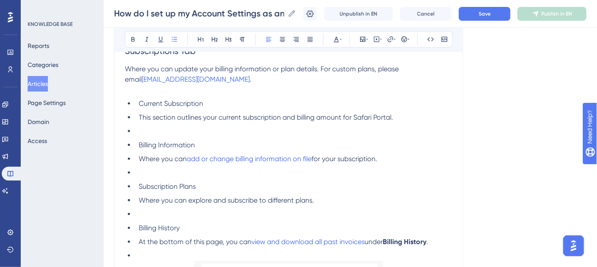
click at [213, 99] on li "Current Subscription" at bounding box center [293, 104] width 317 height 10
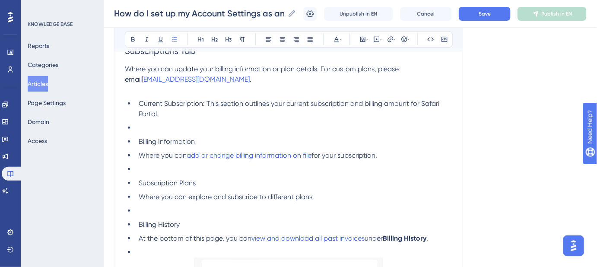
click at [143, 123] on li at bounding box center [293, 128] width 317 height 10
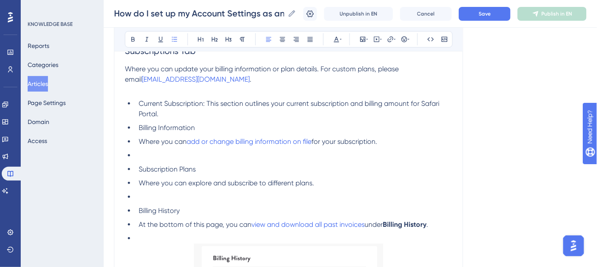
click at [140, 138] on span "Where you can" at bounding box center [163, 141] width 48 height 8
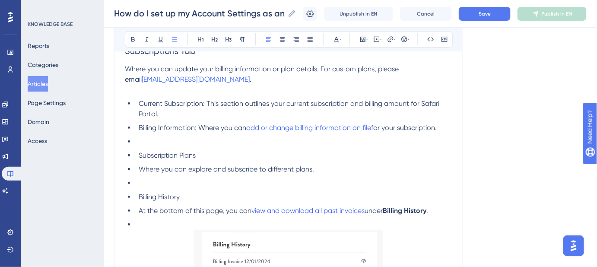
click at [138, 152] on li "Subscription Plans" at bounding box center [293, 155] width 317 height 10
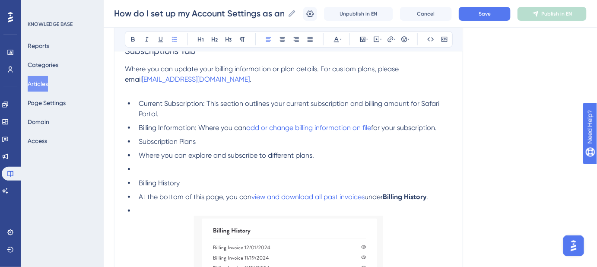
click at [196, 141] on li "Subscription Plans" at bounding box center [293, 142] width 317 height 10
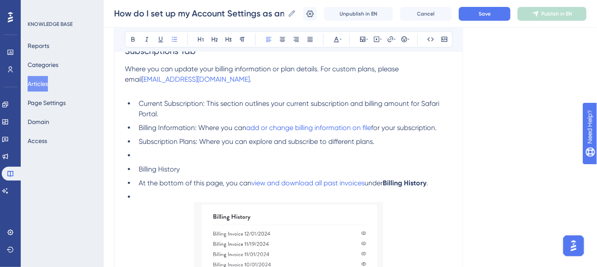
click at [140, 165] on span "Billing History" at bounding box center [159, 169] width 41 height 8
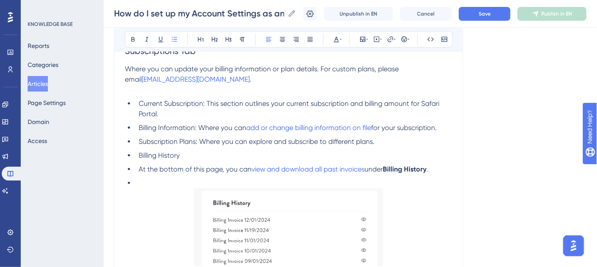
click at [139, 168] on span "At the bottom of this page, you can" at bounding box center [195, 169] width 113 height 8
drag, startPoint x: 223, startPoint y: 165, endPoint x: 137, endPoint y: 165, distance: 86.8
click at [137, 165] on li "At the bottom of this page, you can view and download all past invoices under B…" at bounding box center [293, 169] width 317 height 10
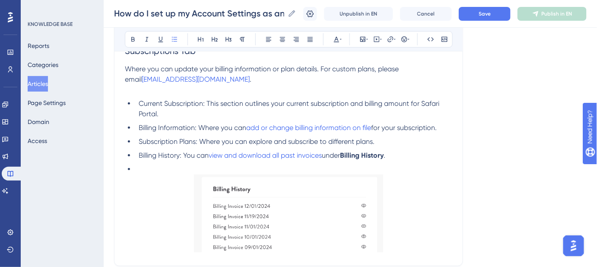
click at [137, 165] on li at bounding box center [293, 169] width 317 height 10
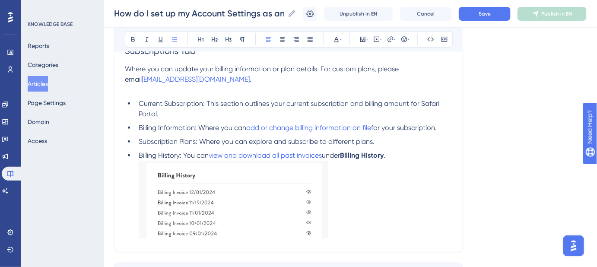
scroll to position [2219, 0]
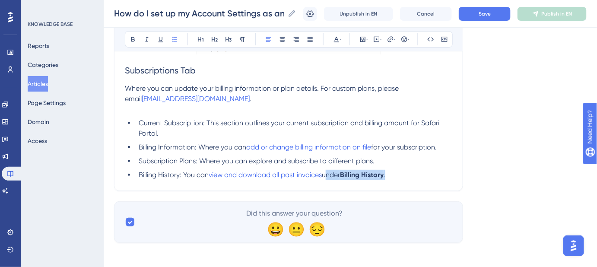
drag, startPoint x: 403, startPoint y: 176, endPoint x: 327, endPoint y: 178, distance: 76.1
click at [484, 19] on button "Save" at bounding box center [485, 14] width 52 height 14
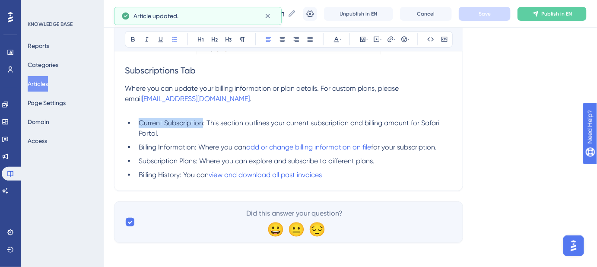
drag, startPoint x: 203, startPoint y: 121, endPoint x: 140, endPoint y: 120, distance: 63.5
click at [140, 120] on span "Current Subscription: This section outlines your current subscription and billi…" at bounding box center [290, 128] width 302 height 19
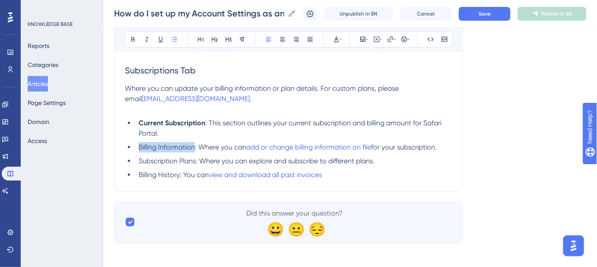
drag, startPoint x: 194, startPoint y: 143, endPoint x: 139, endPoint y: 143, distance: 54.9
click at [139, 143] on span "Billing Information: Where you can" at bounding box center [193, 147] width 108 height 8
drag, startPoint x: 195, startPoint y: 157, endPoint x: 139, endPoint y: 160, distance: 55.8
click at [139, 160] on span "Subscription Plans: Where you can explore and subscribe to different plans." at bounding box center [257, 161] width 236 height 8
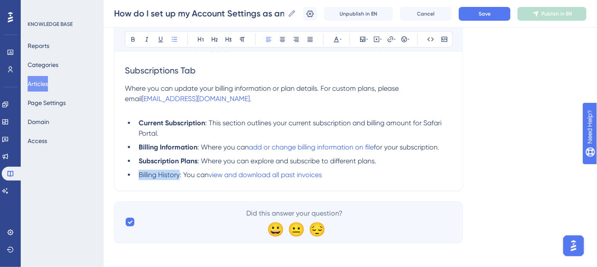
drag, startPoint x: 180, startPoint y: 171, endPoint x: 139, endPoint y: 172, distance: 40.6
click at [139, 172] on span "Billing History: You can" at bounding box center [174, 175] width 70 height 8
drag, startPoint x: 468, startPoint y: 157, endPoint x: 474, endPoint y: 45, distance: 112.1
click at [477, 13] on button "Save" at bounding box center [485, 14] width 52 height 14
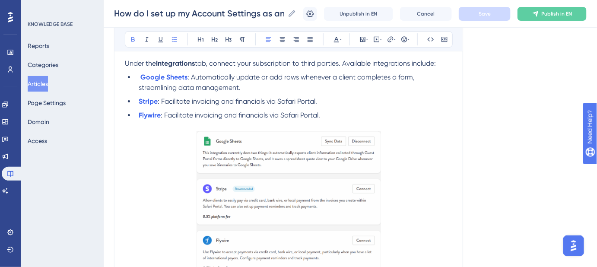
scroll to position [1984, 0]
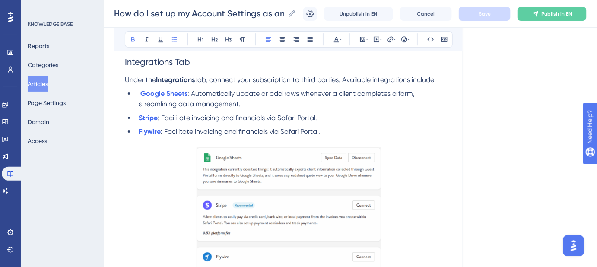
click at [182, 59] on span "Integrations Tab" at bounding box center [157, 62] width 65 height 10
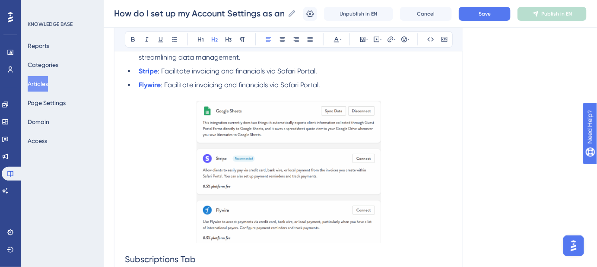
scroll to position [2101, 0]
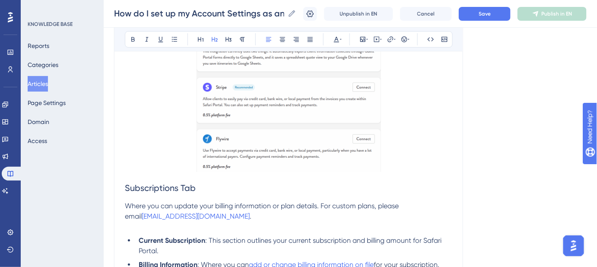
click at [183, 183] on span "Subscriptions Tab" at bounding box center [160, 188] width 71 height 10
click at [499, 15] on button "Save" at bounding box center [485, 14] width 52 height 14
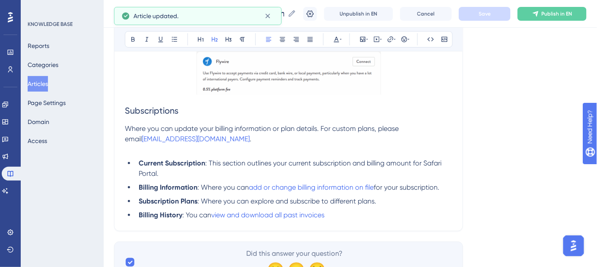
scroll to position [2180, 0]
click at [175, 106] on span "Subscriptions" at bounding box center [152, 110] width 54 height 10
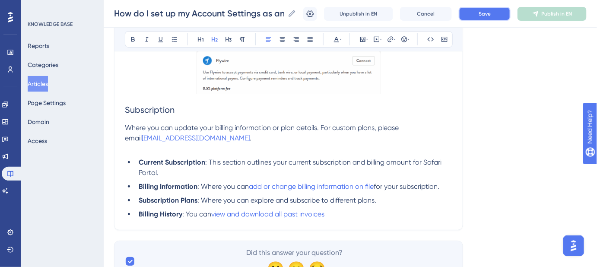
click at [484, 13] on button "Save" at bounding box center [485, 14] width 52 height 14
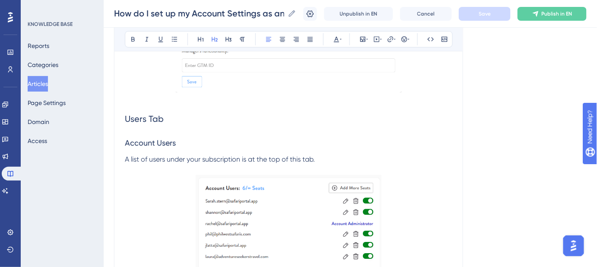
scroll to position [1198, 0]
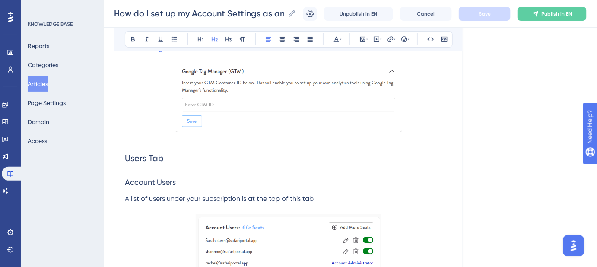
click at [155, 158] on span "Users Tab" at bounding box center [144, 158] width 39 height 10
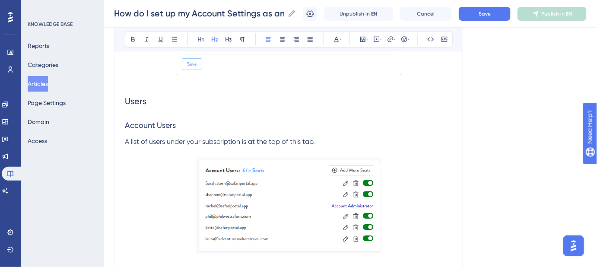
scroll to position [1237, 0]
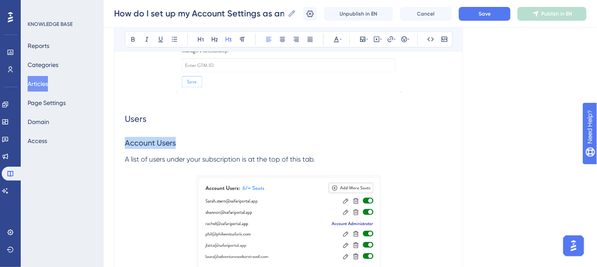
drag, startPoint x: 170, startPoint y: 139, endPoint x: 122, endPoint y: 139, distance: 48.0
click at [122, 139] on div "How do I set up my Account Settings as an Account Admin? A detailed guide to al…" at bounding box center [288, 15] width 349 height 2313
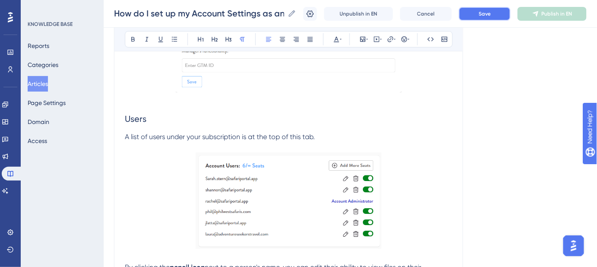
click at [494, 9] on button "Save" at bounding box center [485, 14] width 52 height 14
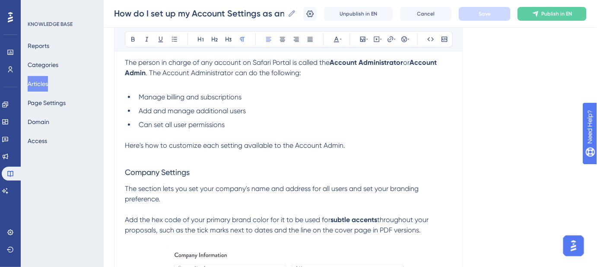
scroll to position [177, 0]
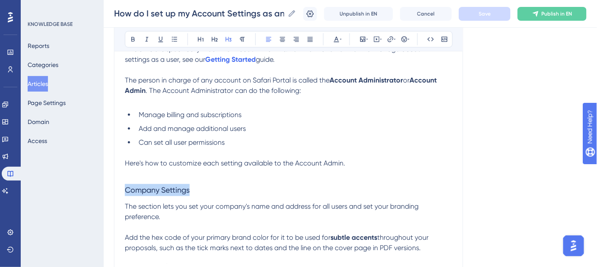
drag, startPoint x: 192, startPoint y: 190, endPoint x: 122, endPoint y: 190, distance: 70.0
click at [217, 40] on icon at bounding box center [214, 39] width 7 height 7
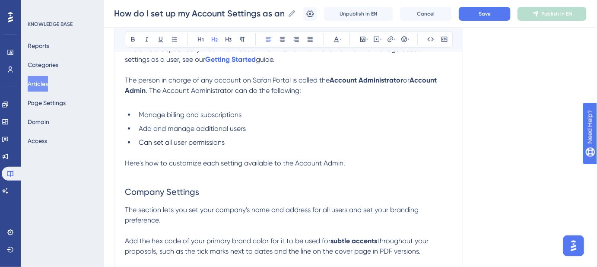
click at [229, 181] on h2 "Company Settings" at bounding box center [288, 192] width 327 height 26
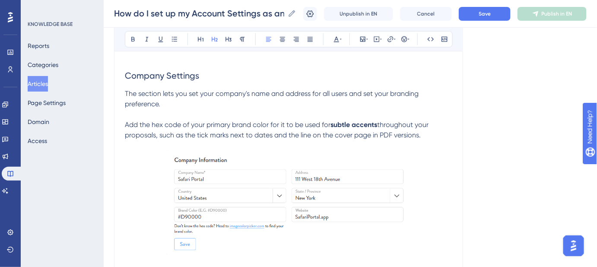
scroll to position [295, 0]
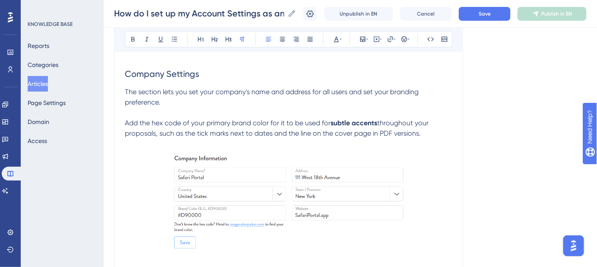
click at [425, 134] on p "Add the hex code of your primary brand color for it to be used for subtle accen…" at bounding box center [288, 128] width 327 height 21
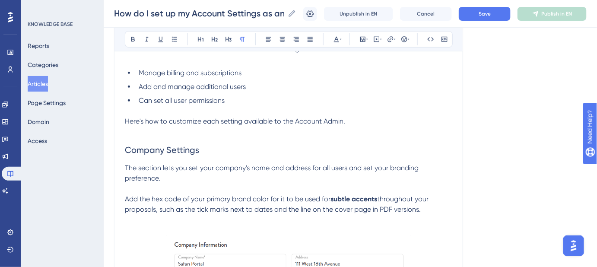
scroll to position [216, 0]
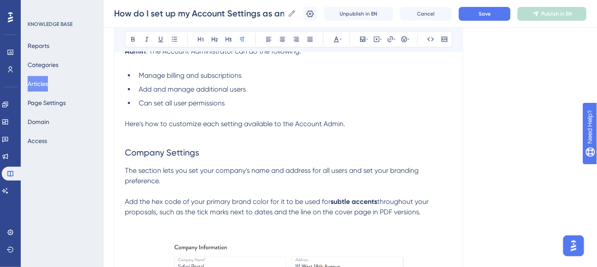
click at [165, 180] on p "The section lets you set your company's name and address for all users and set …" at bounding box center [288, 175] width 327 height 21
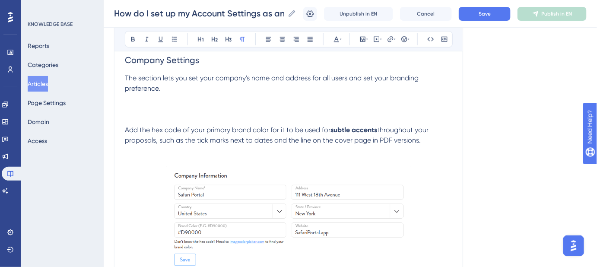
scroll to position [295, 0]
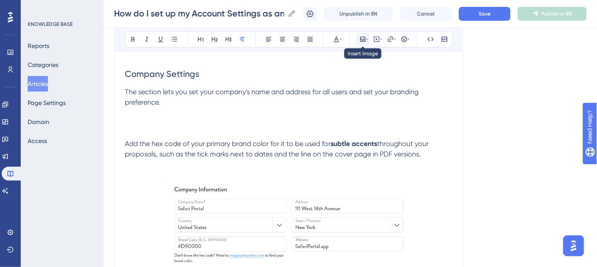
click at [361, 40] on icon at bounding box center [362, 39] width 7 height 7
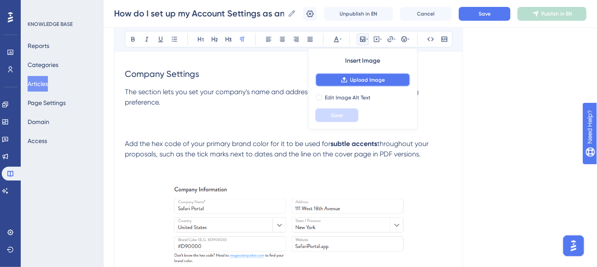
click at [352, 78] on span "Upload Image" at bounding box center [367, 79] width 35 height 7
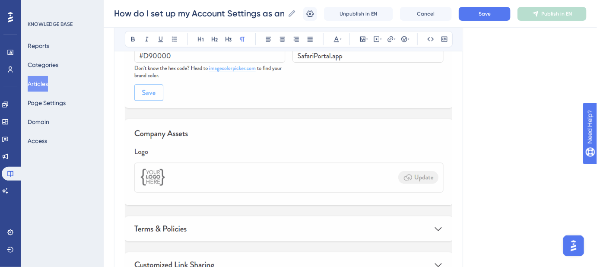
scroll to position [334, 0]
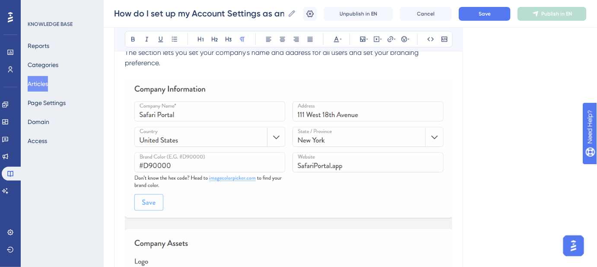
click at [203, 122] on img at bounding box center [288, 272] width 327 height 386
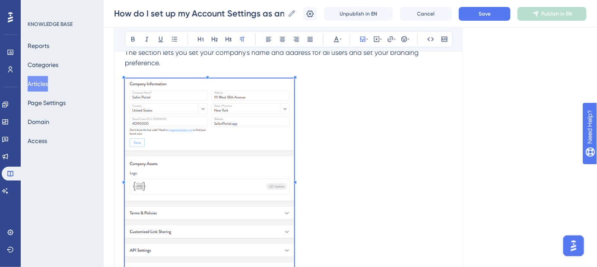
click at [282, 108] on span at bounding box center [209, 180] width 169 height 203
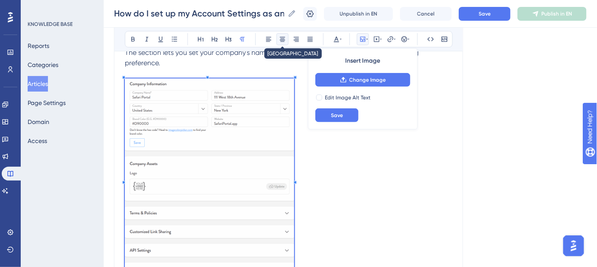
click at [282, 41] on icon at bounding box center [282, 39] width 5 height 5
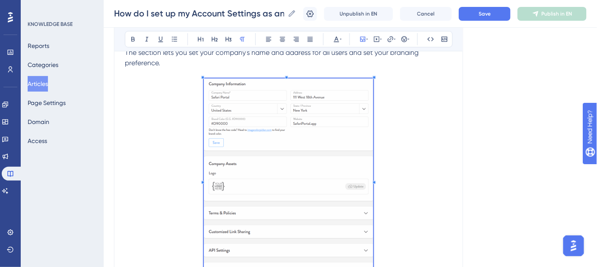
click at [481, 15] on button "Save" at bounding box center [485, 14] width 52 height 14
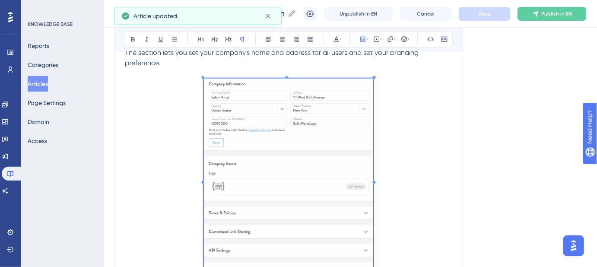
click at [183, 63] on p "The section lets you set your company's name and address for all users and set …" at bounding box center [288, 58] width 327 height 21
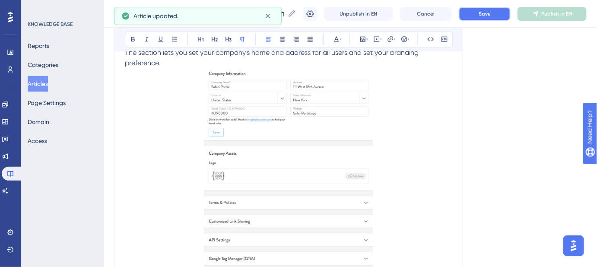
click at [471, 16] on button "Save" at bounding box center [485, 14] width 52 height 14
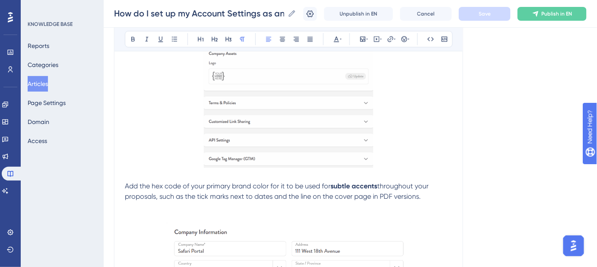
scroll to position [491, 0]
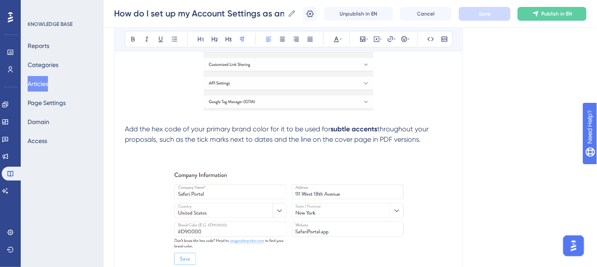
click at [125, 127] on span "Add the hex code of your primary brand color for it to be used for" at bounding box center [228, 129] width 206 height 8
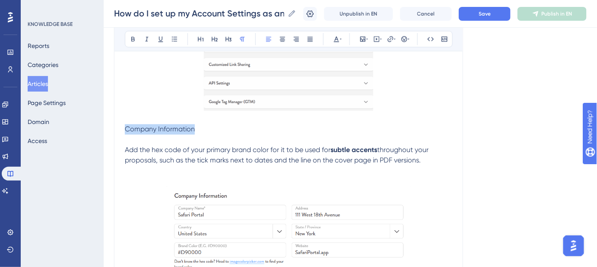
drag, startPoint x: 195, startPoint y: 128, endPoint x: 122, endPoint y: 129, distance: 73.5
click at [213, 36] on icon at bounding box center [214, 39] width 7 height 7
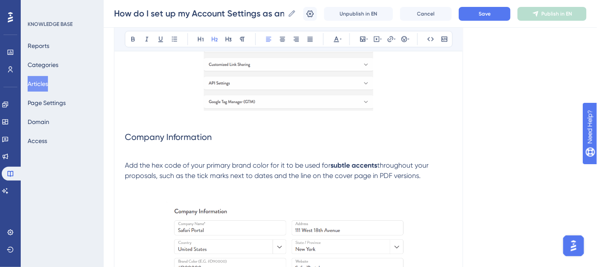
click at [229, 137] on h2 "Company Information" at bounding box center [288, 137] width 327 height 26
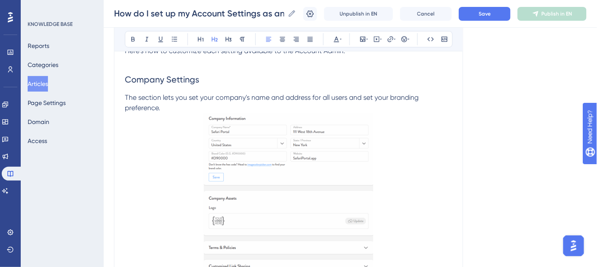
scroll to position [255, 0]
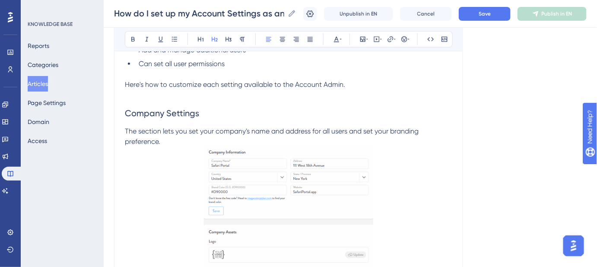
click at [184, 113] on span "Company Settings" at bounding box center [162, 113] width 74 height 10
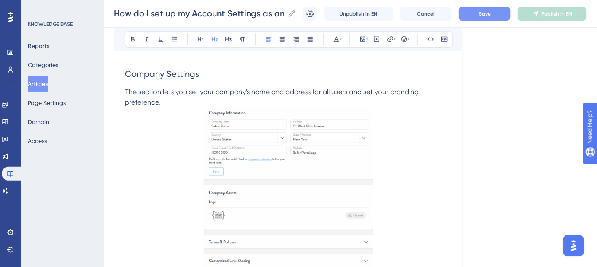
click at [491, 15] on span "Save" at bounding box center [485, 13] width 12 height 7
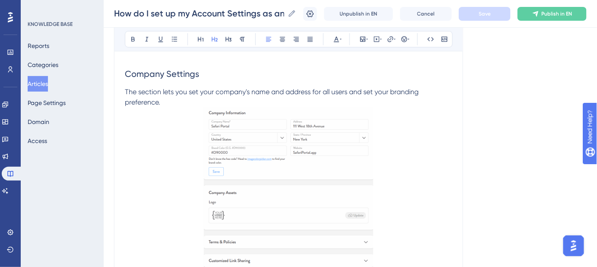
click at [189, 69] on span "Company Settings" at bounding box center [162, 74] width 74 height 10
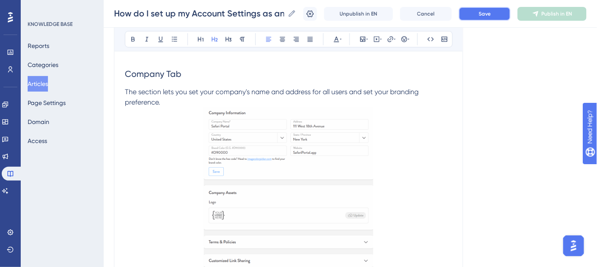
click at [474, 14] on button "Save" at bounding box center [485, 14] width 52 height 14
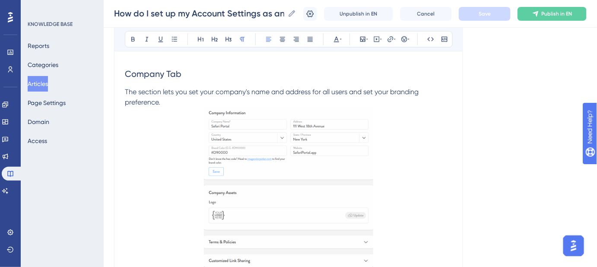
click at [163, 100] on p "The section lets you set your company's name and address for all users and set …" at bounding box center [288, 97] width 327 height 21
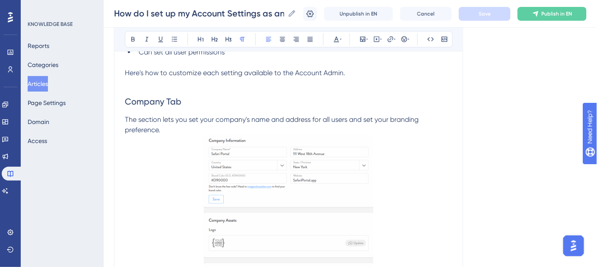
scroll to position [255, 0]
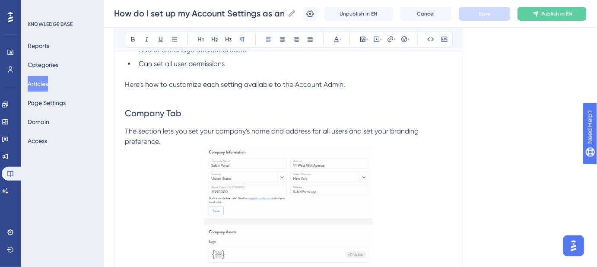
click at [149, 122] on h2 "Company Tab" at bounding box center [288, 113] width 327 height 26
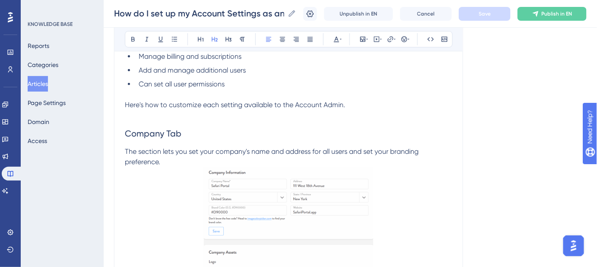
scroll to position [216, 0]
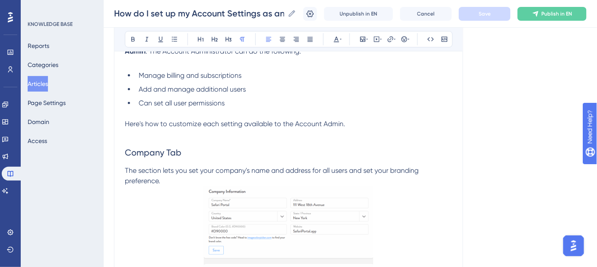
click at [126, 168] on span "The section lets you set your company's name and address for all users and set …" at bounding box center [273, 175] width 296 height 19
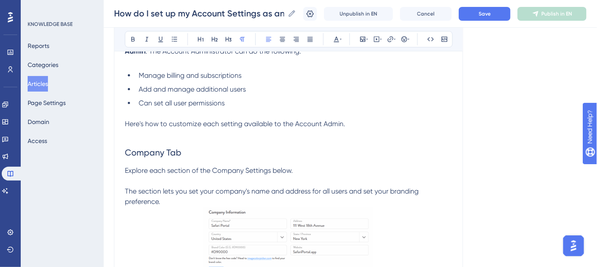
drag, startPoint x: 161, startPoint y: 201, endPoint x: 124, endPoint y: 192, distance: 38.7
copy span "The section lets you set your company's name and address for all users and set …"
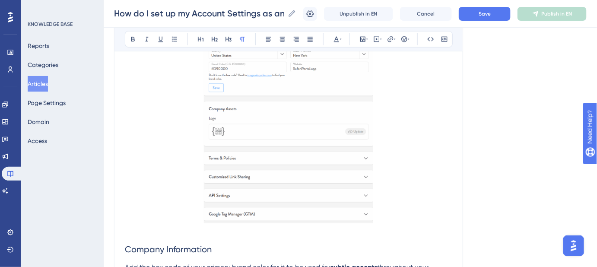
scroll to position [451, 0]
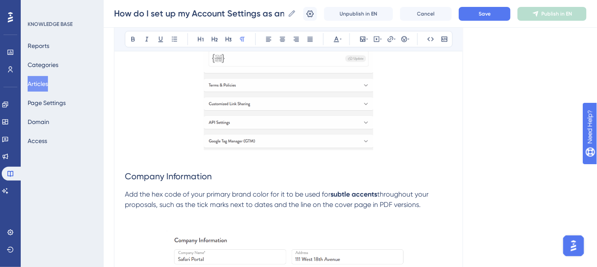
click at [172, 186] on h2 "Company Information" at bounding box center [288, 177] width 327 height 26
click at [126, 192] on span "Add the hex code of your primary brand color for it to be used for" at bounding box center [228, 195] width 206 height 8
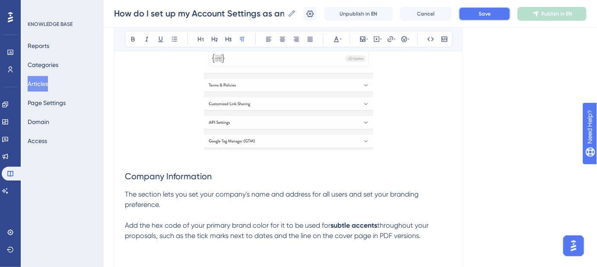
click at [482, 12] on button "Save" at bounding box center [485, 14] width 52 height 14
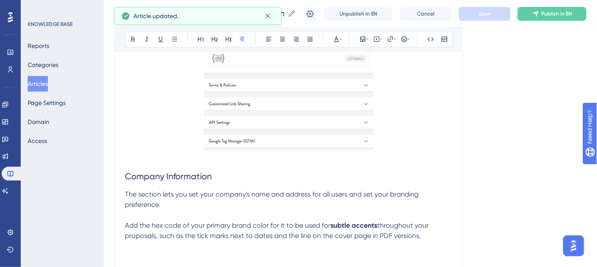
click at [194, 172] on span "Company Information" at bounding box center [168, 177] width 87 height 10
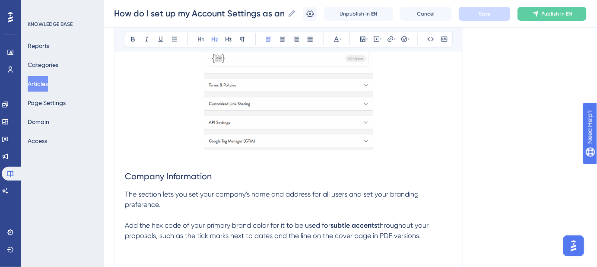
click at [188, 175] on span "Company Information" at bounding box center [168, 177] width 87 height 10
drag, startPoint x: 215, startPoint y: 174, endPoint x: 122, endPoint y: 178, distance: 93.0
click at [228, 39] on icon at bounding box center [229, 39] width 6 height 5
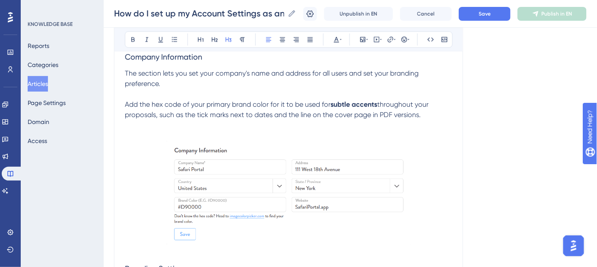
scroll to position [648, 0]
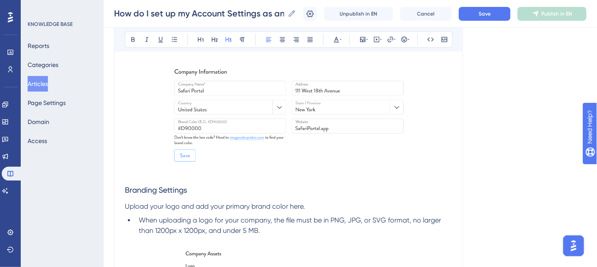
click at [183, 189] on span "Branding Settings" at bounding box center [156, 189] width 62 height 9
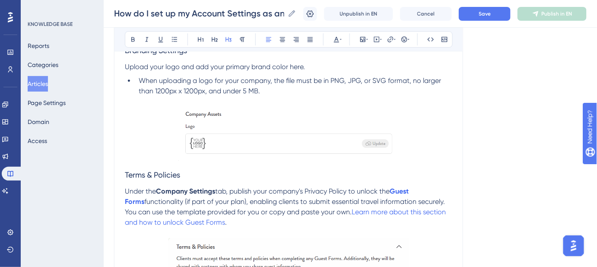
scroll to position [805, 0]
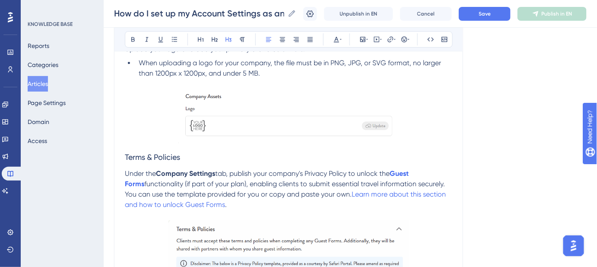
click at [168, 157] on span "Terms & Policies" at bounding box center [152, 157] width 55 height 9
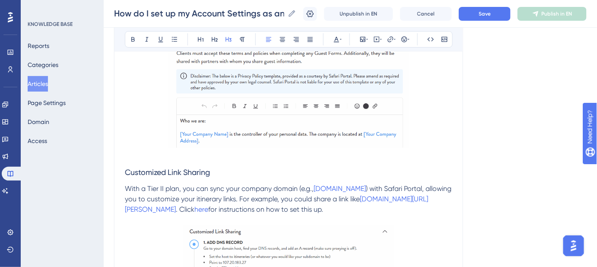
scroll to position [1041, 0]
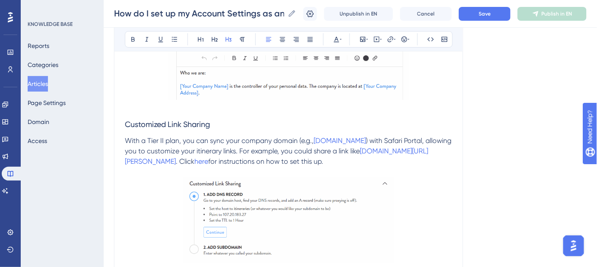
click at [190, 124] on span "Customized Link Sharing" at bounding box center [167, 124] width 85 height 9
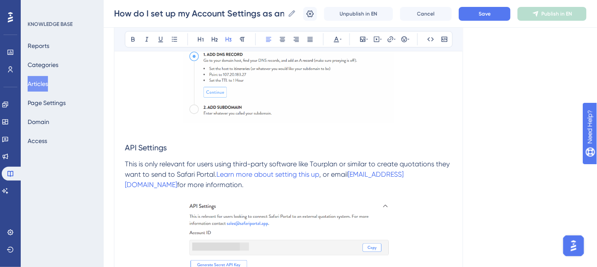
scroll to position [1198, 0]
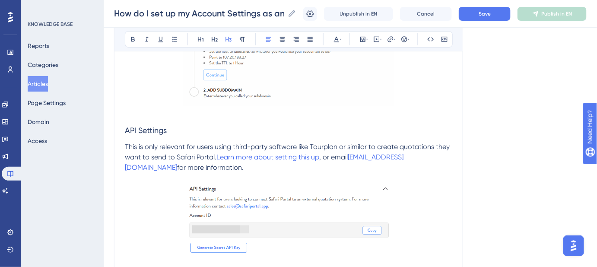
click at [159, 128] on span "API Settings" at bounding box center [146, 130] width 42 height 9
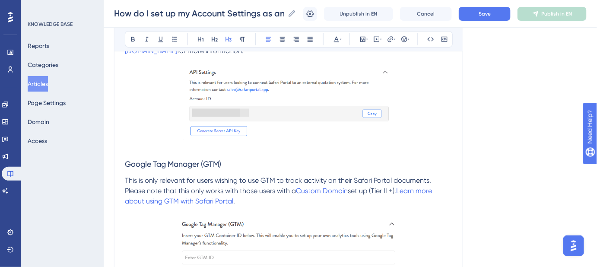
scroll to position [1316, 0]
click at [162, 159] on span "Google Tag Manager (GTM)" at bounding box center [173, 163] width 96 height 9
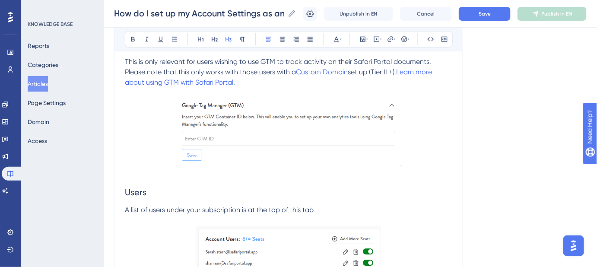
scroll to position [1473, 0]
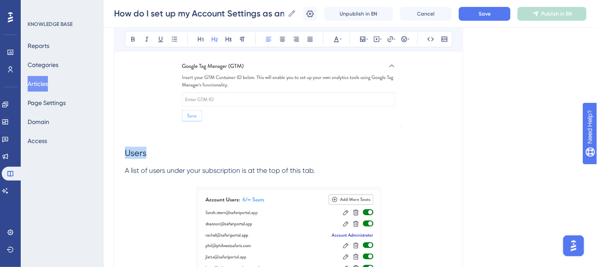
drag, startPoint x: 152, startPoint y: 154, endPoint x: 125, endPoint y: 154, distance: 26.8
click at [125, 154] on h2 "Users" at bounding box center [288, 153] width 327 height 26
click at [168, 146] on h2 "Users" at bounding box center [288, 153] width 327 height 26
click at [485, 17] on span "Save" at bounding box center [485, 13] width 12 height 7
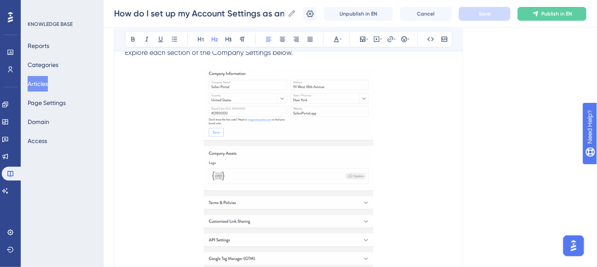
scroll to position [295, 0]
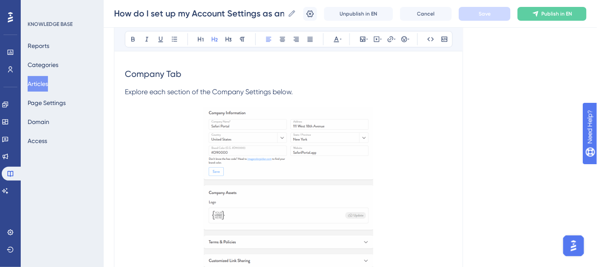
click at [289, 150] on img at bounding box center [288, 208] width 169 height 200
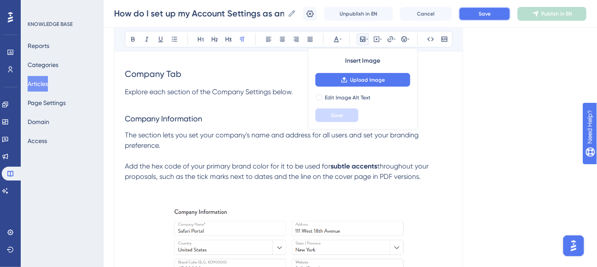
click at [481, 16] on button "Save" at bounding box center [485, 14] width 52 height 14
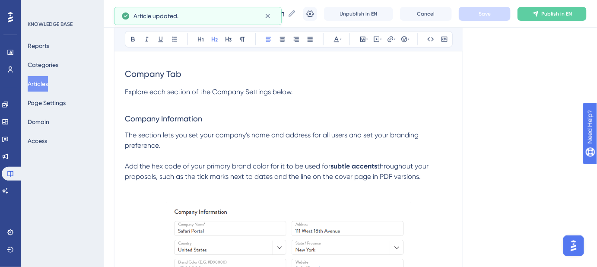
click at [163, 74] on span "Company Tab" at bounding box center [153, 74] width 57 height 10
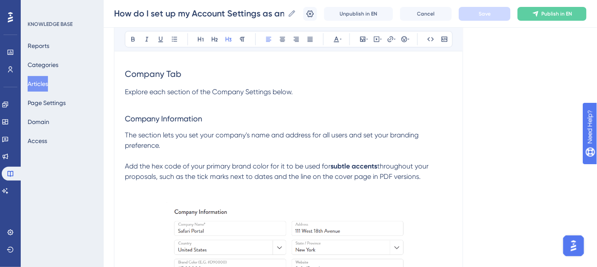
click at [167, 116] on span "Company Information" at bounding box center [163, 118] width 77 height 9
drag, startPoint x: 204, startPoint y: 119, endPoint x: 196, endPoint y: 56, distance: 63.6
click at [243, 38] on icon at bounding box center [242, 39] width 7 height 7
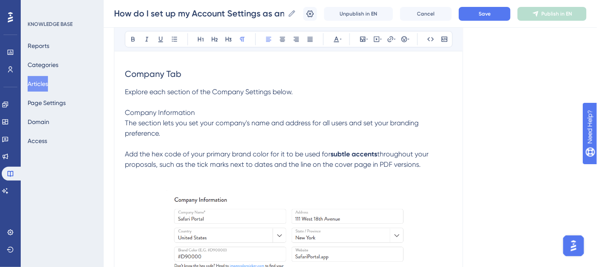
click at [236, 111] on p "Company Information" at bounding box center [288, 113] width 327 height 10
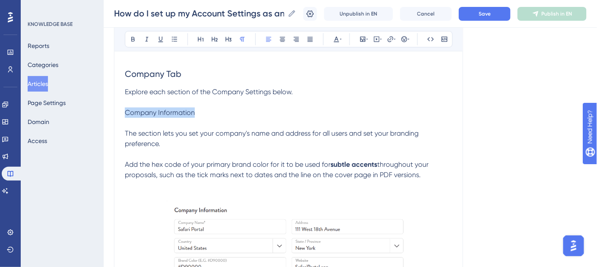
drag, startPoint x: 201, startPoint y: 111, endPoint x: 125, endPoint y: 114, distance: 76.5
click at [125, 114] on p "Company Information" at bounding box center [288, 113] width 327 height 10
click at [136, 42] on icon at bounding box center [133, 39] width 7 height 7
click at [294, 124] on p at bounding box center [288, 123] width 327 height 10
drag, startPoint x: 203, startPoint y: 117, endPoint x: 120, endPoint y: 114, distance: 83.0
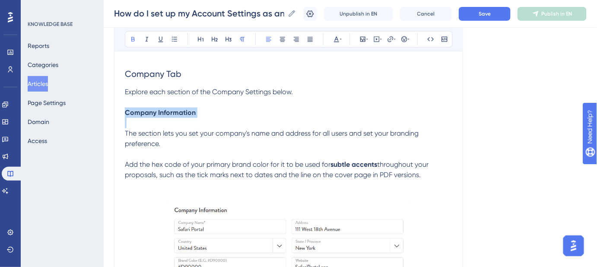
click at [133, 36] on icon at bounding box center [133, 39] width 7 height 7
click at [230, 37] on icon at bounding box center [228, 39] width 7 height 7
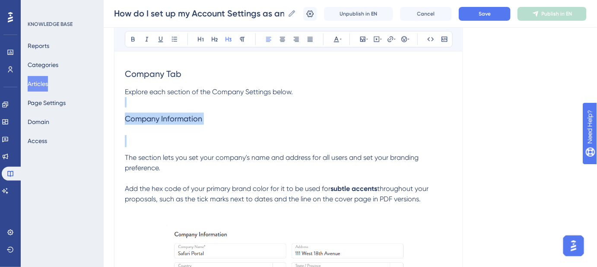
click at [259, 125] on h3 "Company Information" at bounding box center [288, 119] width 327 height 22
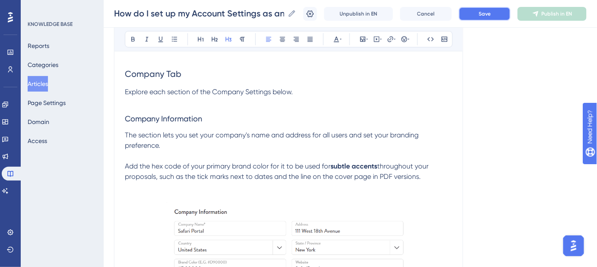
click at [491, 13] on span "Save" at bounding box center [485, 13] width 12 height 7
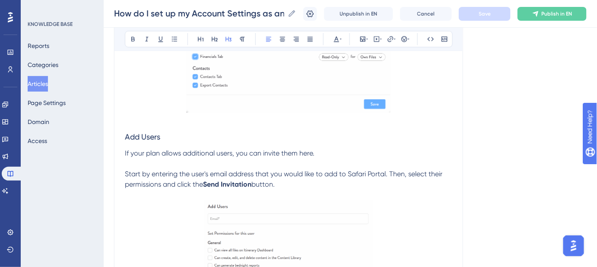
scroll to position [1669, 0]
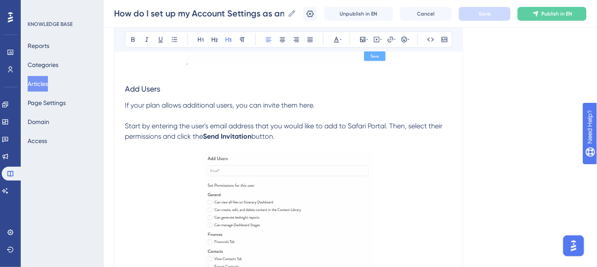
click at [149, 86] on span "Add Users" at bounding box center [142, 88] width 35 height 9
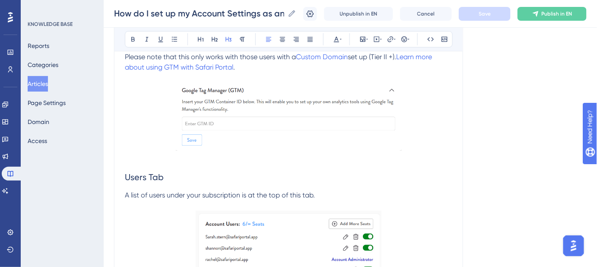
scroll to position [1237, 0]
click at [147, 174] on span "Users Tab" at bounding box center [144, 176] width 39 height 10
click at [497, 182] on div "Language English (Default) How do I set up my Account Settings as an Account Ad…" at bounding box center [350, 38] width 473 height 2441
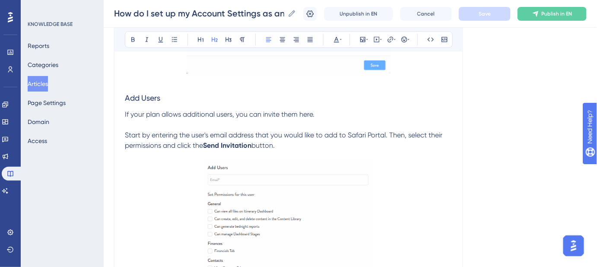
scroll to position [1669, 0]
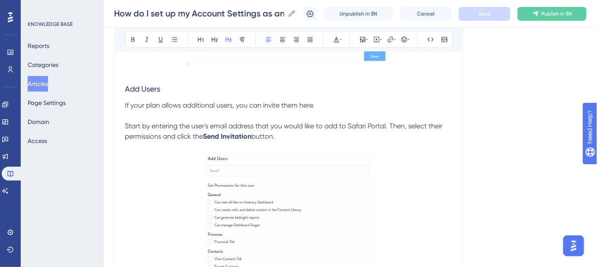
click at [149, 87] on span "Add Users" at bounding box center [142, 88] width 35 height 9
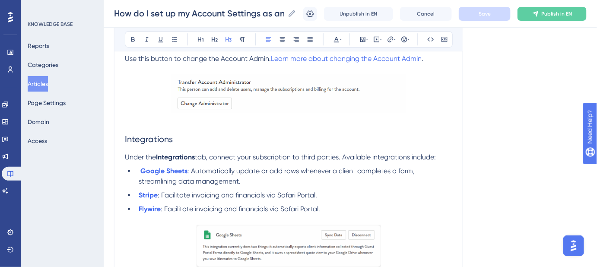
scroll to position [1944, 0]
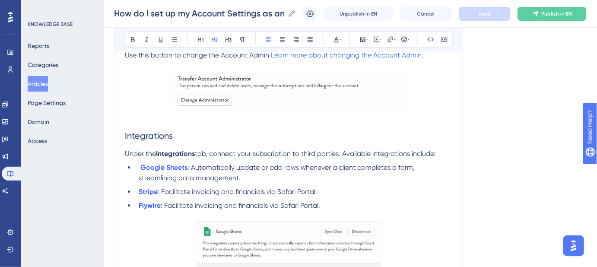
click at [187, 138] on h2 "Integrations" at bounding box center [288, 136] width 327 height 26
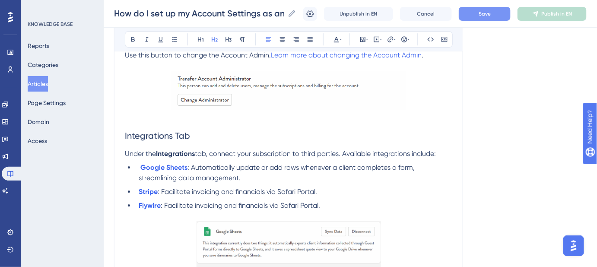
click at [150, 138] on h2 "Integrations Tab" at bounding box center [288, 136] width 327 height 26
click at [469, 10] on button "Save" at bounding box center [485, 14] width 52 height 14
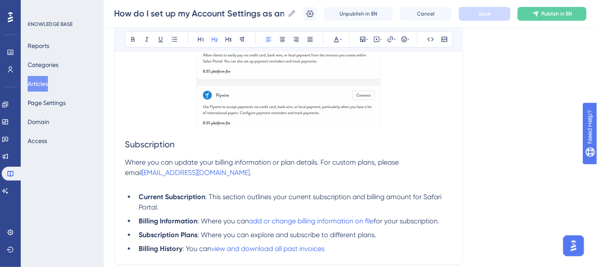
scroll to position [2219, 0]
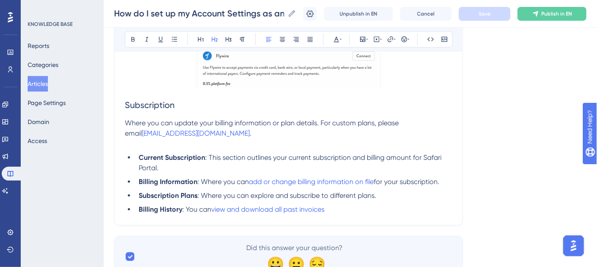
click at [208, 101] on h2 "Subscription" at bounding box center [288, 105] width 327 height 26
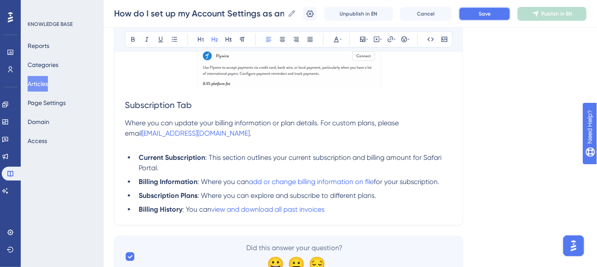
click at [467, 10] on button "Save" at bounding box center [485, 14] width 52 height 14
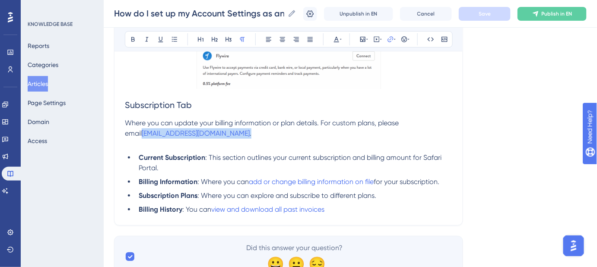
drag, startPoint x: 207, startPoint y: 129, endPoint x: 123, endPoint y: 132, distance: 83.9
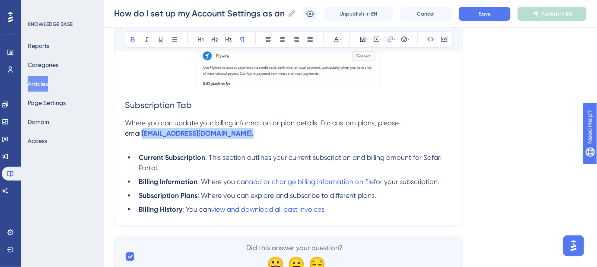
click at [216, 132] on p "Where you can update your billing information or plan details. For custom plans…" at bounding box center [288, 128] width 327 height 21
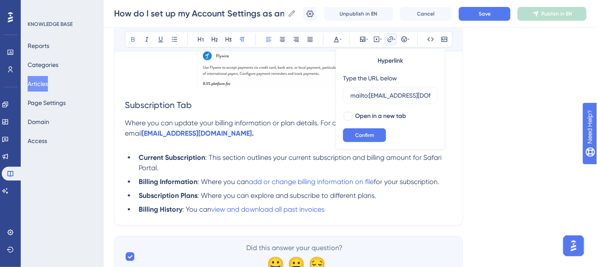
scroll to position [0, 9]
click at [214, 130] on p "Where you can update your billing information or plan details. For custom plans…" at bounding box center [288, 128] width 327 height 21
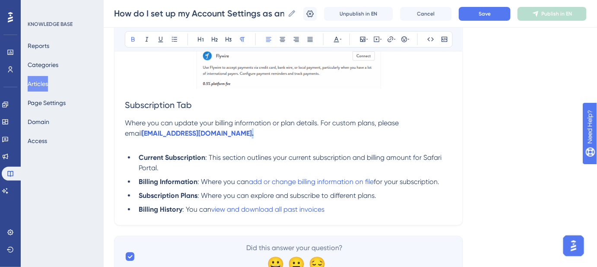
click at [208, 130] on p "Where you can update your billing information or plan details. For custom plans…" at bounding box center [288, 128] width 327 height 21
click at [499, 19] on button "Save" at bounding box center [485, 14] width 52 height 14
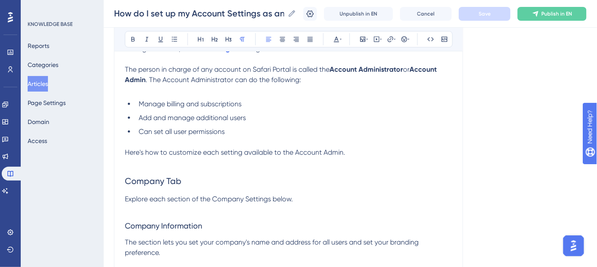
scroll to position [196, 0]
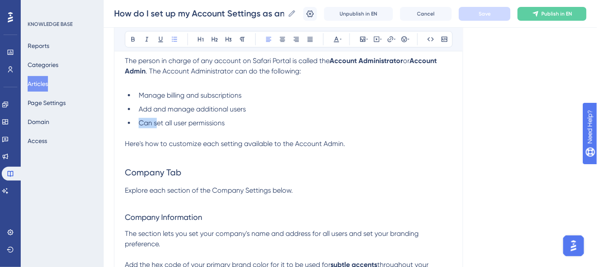
drag, startPoint x: 156, startPoint y: 123, endPoint x: 140, endPoint y: 125, distance: 15.3
click at [140, 125] on span "Can set all user permissions" at bounding box center [182, 123] width 86 height 8
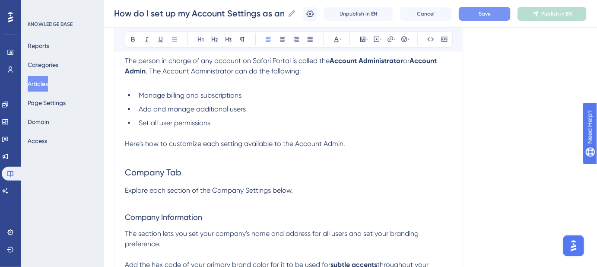
click at [480, 15] on button "Save" at bounding box center [485, 14] width 52 height 14
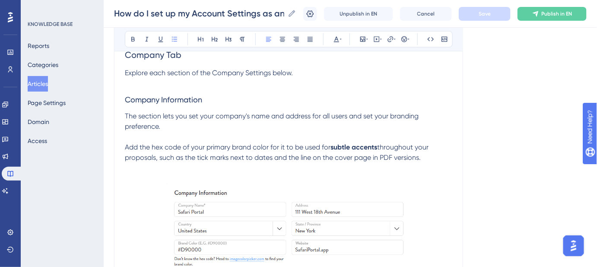
scroll to position [314, 0]
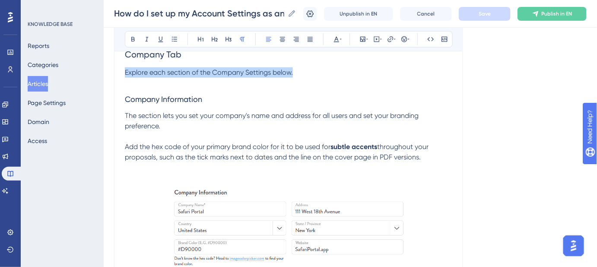
drag, startPoint x: 294, startPoint y: 72, endPoint x: 125, endPoint y: 73, distance: 168.9
click at [125, 73] on p "Explore each section of the Company Settings below." at bounding box center [288, 72] width 327 height 10
copy span "Explore each section of the Company Settings below."
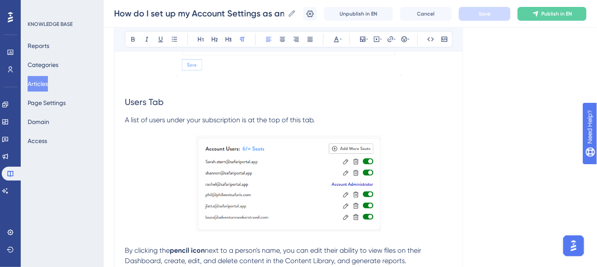
scroll to position [1296, 0]
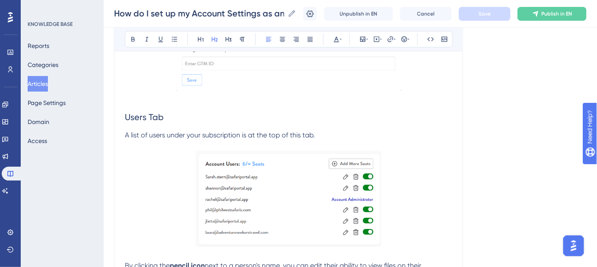
click at [172, 115] on h2 "Users Tab" at bounding box center [288, 117] width 327 height 26
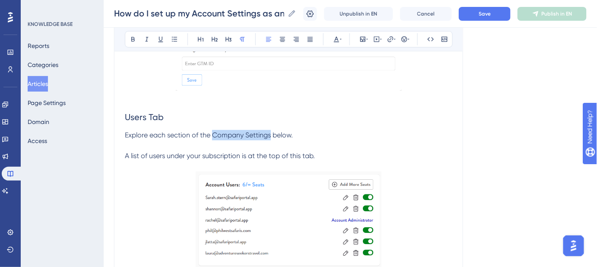
drag, startPoint x: 271, startPoint y: 132, endPoint x: 214, endPoint y: 136, distance: 57.2
click at [214, 136] on span "Explore each section of the Company Settings below." at bounding box center [209, 135] width 168 height 8
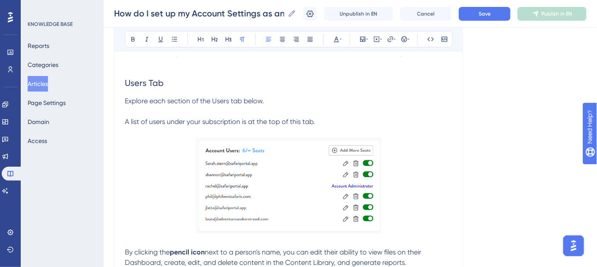
scroll to position [1335, 0]
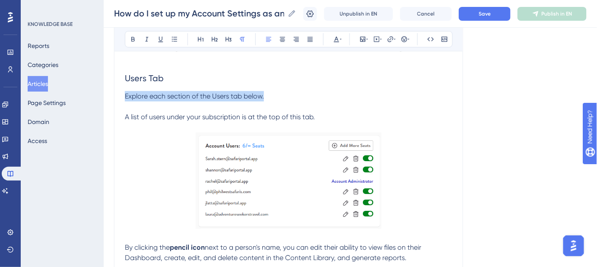
drag, startPoint x: 267, startPoint y: 93, endPoint x: 120, endPoint y: 93, distance: 147.8
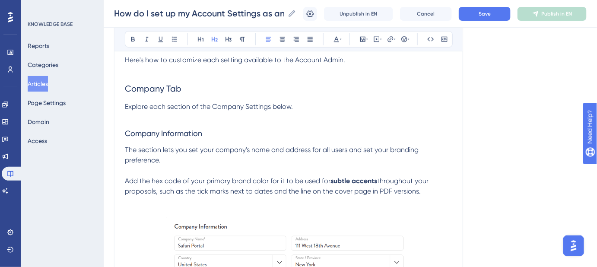
scroll to position [275, 0]
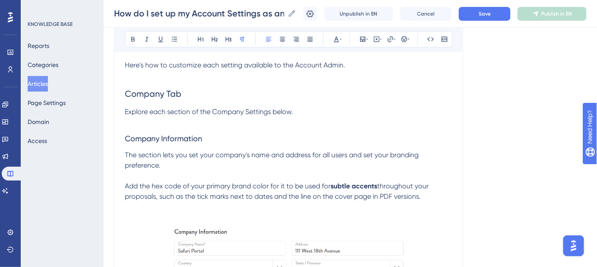
click at [257, 112] on span "Explore each section of the Company Settings below." at bounding box center [209, 112] width 168 height 8
click at [474, 16] on button "Save" at bounding box center [485, 14] width 52 height 14
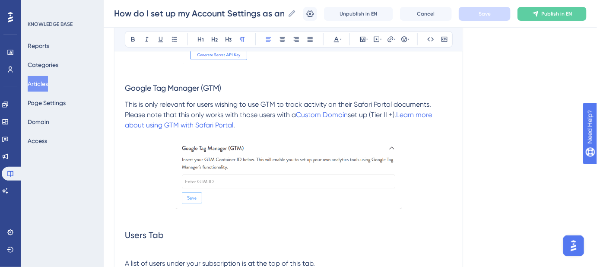
scroll to position [1296, 0]
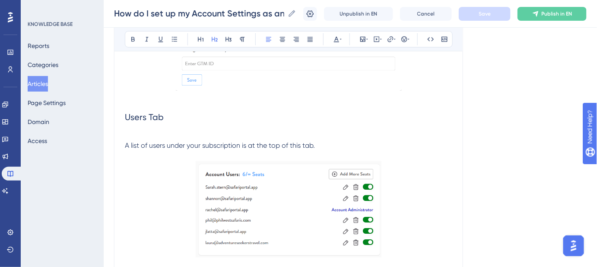
click at [142, 127] on h2 "Users Tab" at bounding box center [288, 117] width 327 height 26
click at [170, 114] on h2 "Users Tab" at bounding box center [288, 117] width 327 height 26
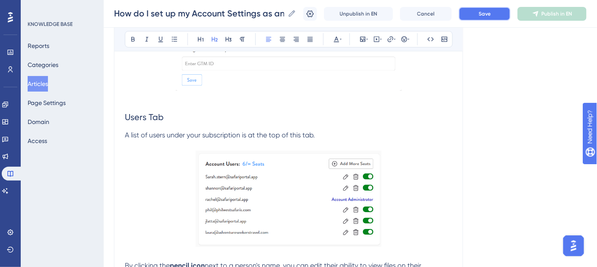
click at [477, 17] on button "Save" at bounding box center [485, 14] width 52 height 14
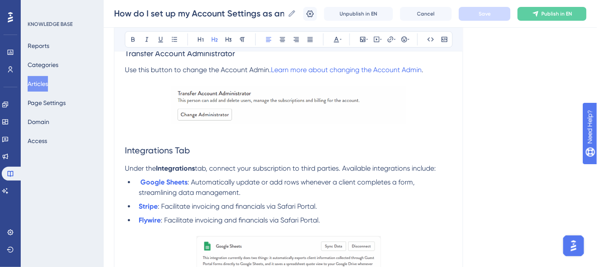
scroll to position [1964, 0]
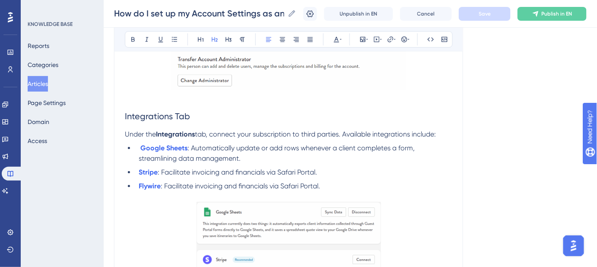
click at [147, 114] on span "Integrations Tab" at bounding box center [157, 116] width 65 height 10
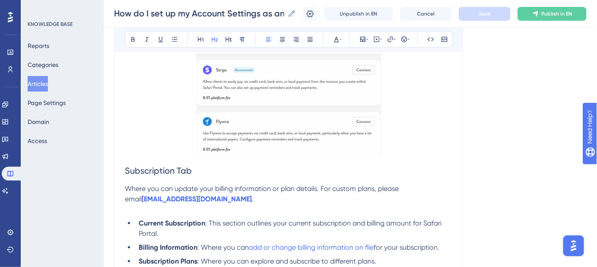
scroll to position [2199, 0]
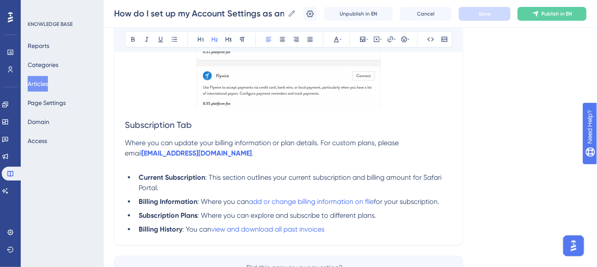
click at [166, 125] on span "Subscription Tab" at bounding box center [158, 125] width 67 height 10
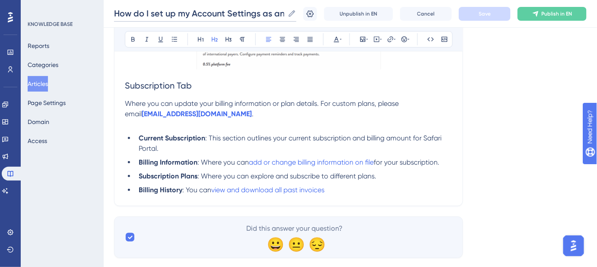
click at [221, 15] on input "How do I set up my Account Settings as an Account Admin?" at bounding box center [199, 13] width 170 height 12
click at [336, 187] on li "Billing History : You can view and download all past invoices" at bounding box center [293, 190] width 317 height 10
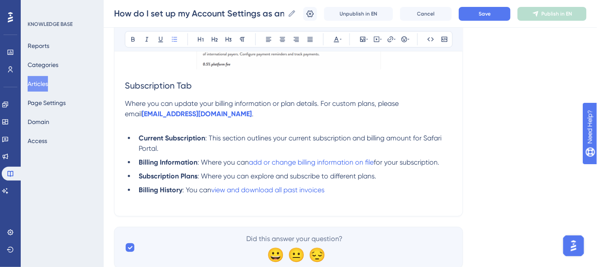
click at [127, 200] on ul "Current Subscription : This section outlines your current subscription and bill…" at bounding box center [288, 169] width 327 height 73
click at [268, 40] on icon at bounding box center [268, 39] width 5 height 5
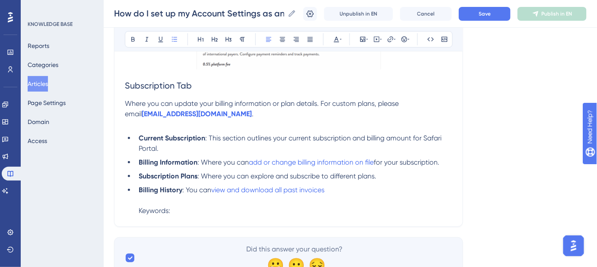
click at [190, 212] on li "Billing History : You can view and download all past invoices Keywords:" at bounding box center [293, 200] width 317 height 31
click at [266, 206] on li "Billing History : You can view and download all past invoices Keywords: Account…" at bounding box center [293, 200] width 317 height 31
click at [339, 208] on li "Billing History : You can view and download all past invoices Keywords: Account…" at bounding box center [293, 200] width 317 height 31
click at [385, 208] on li "Billing History : You can view and download all past invoices Keywords: Account…" at bounding box center [293, 200] width 317 height 31
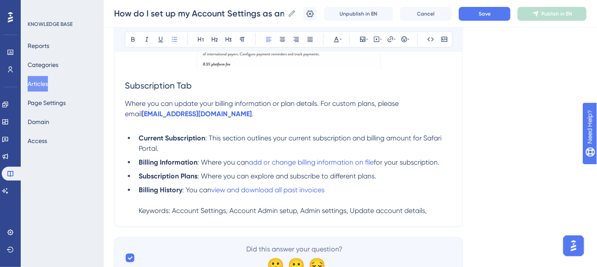
click at [433, 207] on li "Billing History : You can view and download all past invoices Keywords: Account…" at bounding box center [293, 200] width 317 height 31
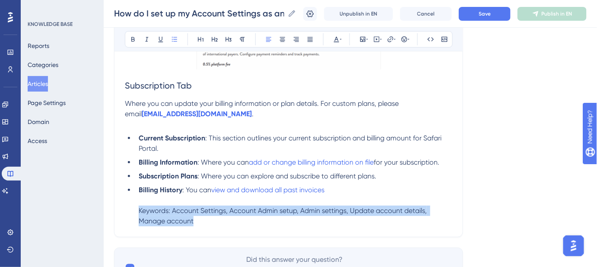
drag, startPoint x: 185, startPoint y: 218, endPoint x: 137, endPoint y: 210, distance: 49.0
click at [137, 210] on li "Billing History : You can view and download all past invoices Keywords: Account…" at bounding box center [293, 205] width 317 height 41
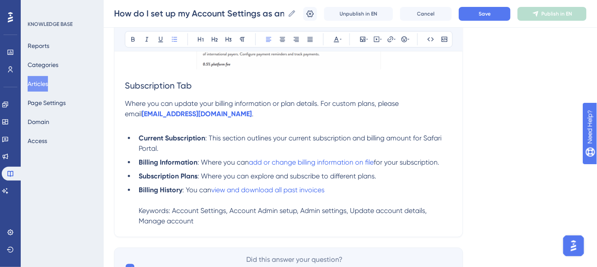
click at [372, 188] on li "Billing History : You can view and download all past invoices Keywords: Account…" at bounding box center [293, 205] width 317 height 41
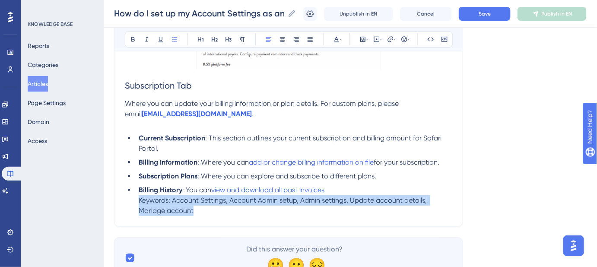
drag, startPoint x: 181, startPoint y: 207, endPoint x: 136, endPoint y: 201, distance: 44.9
click at [136, 201] on li "Billing History : You can view and download all past invoices Keywords: Account…" at bounding box center [293, 200] width 317 height 31
click at [340, 41] on icon at bounding box center [341, 39] width 2 height 7
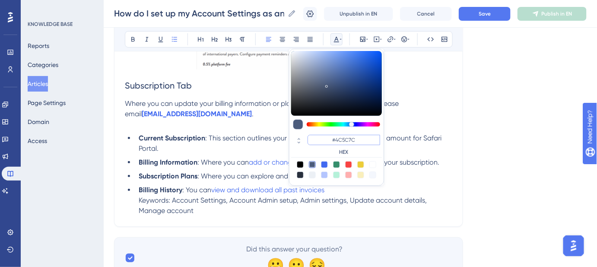
drag, startPoint x: 357, startPoint y: 138, endPoint x: 336, endPoint y: 139, distance: 20.8
click at [336, 139] on input "#4C5C7C" at bounding box center [344, 140] width 73 height 10
type input "#FFFFFF"
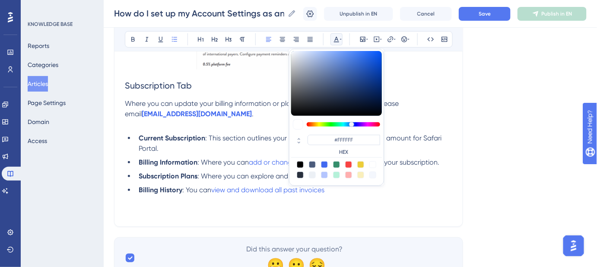
drag, startPoint x: 558, startPoint y: 148, endPoint x: 494, endPoint y: 100, distance: 79.6
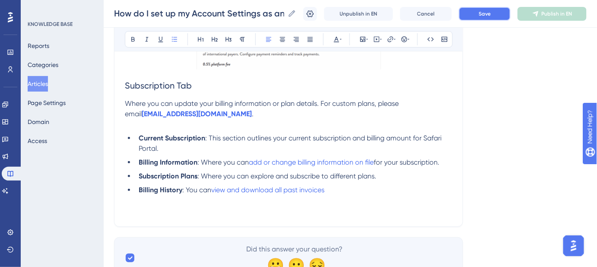
click at [478, 17] on button "Save" at bounding box center [485, 14] width 52 height 14
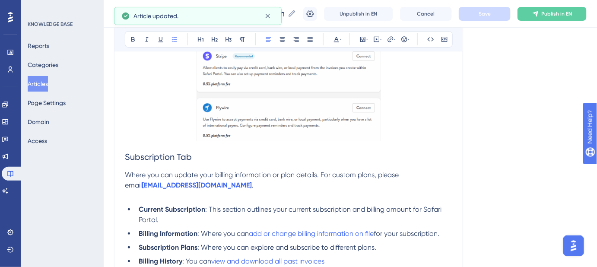
scroll to position [2121, 0]
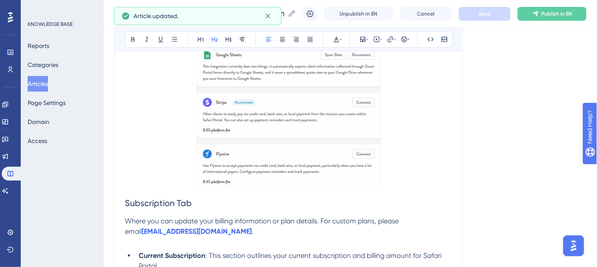
click at [155, 200] on span "Subscription Tab" at bounding box center [158, 203] width 67 height 10
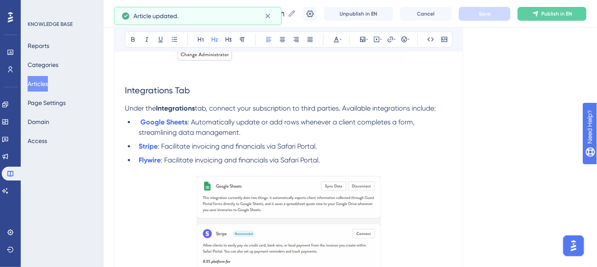
scroll to position [1964, 0]
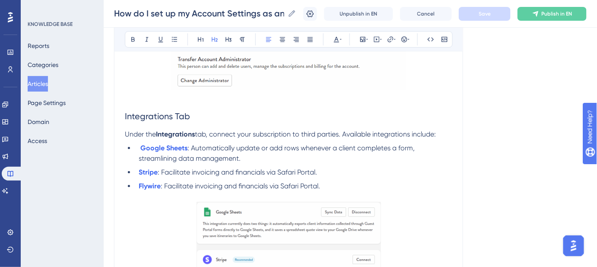
click at [160, 114] on span "Integrations Tab" at bounding box center [157, 116] width 65 height 10
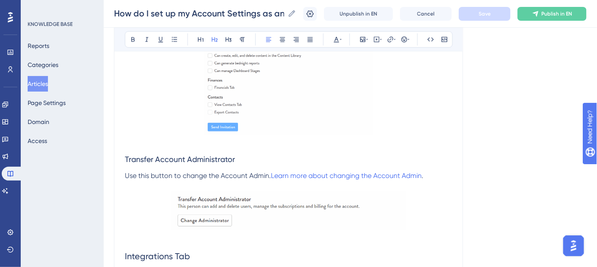
scroll to position [1806, 0]
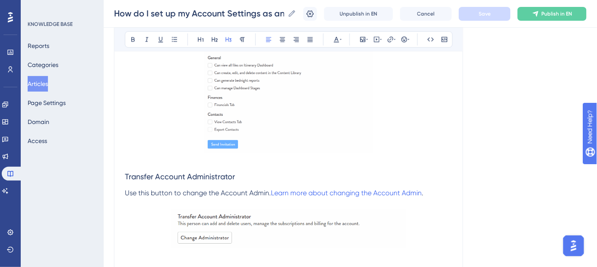
click at [160, 174] on span "Transfer Account Administrator" at bounding box center [180, 176] width 110 height 9
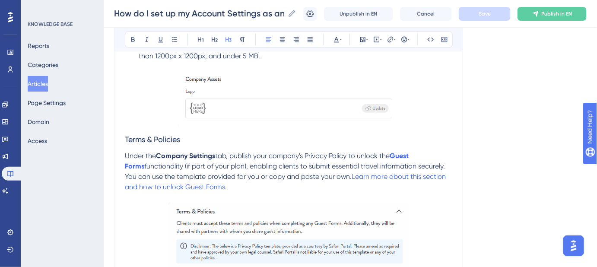
scroll to position [628, 0]
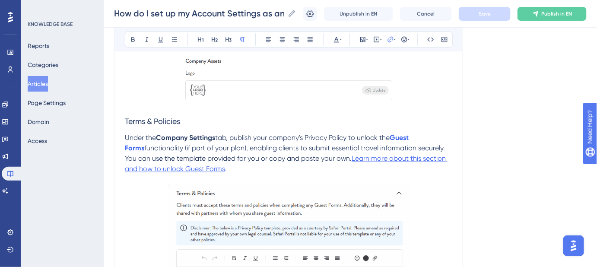
click at [208, 167] on span "Learn more about this section and how to unlock Guest Forms" at bounding box center [286, 163] width 323 height 19
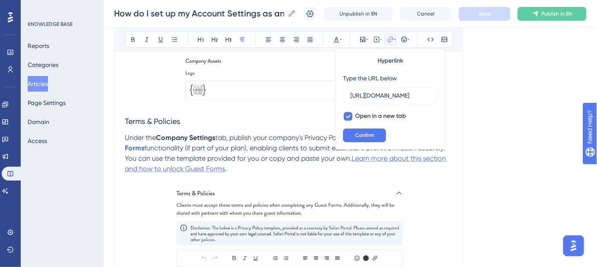
scroll to position [0, 198]
click at [354, 134] on button "Confirm" at bounding box center [364, 135] width 43 height 14
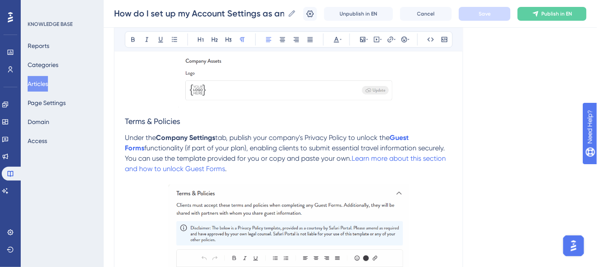
drag, startPoint x: 337, startPoint y: 158, endPoint x: 338, endPoint y: 167, distance: 8.7
click at [338, 167] on p "Under the Company Settings tab, publish your company's Privacy Policy to unlock…" at bounding box center [288, 153] width 327 height 41
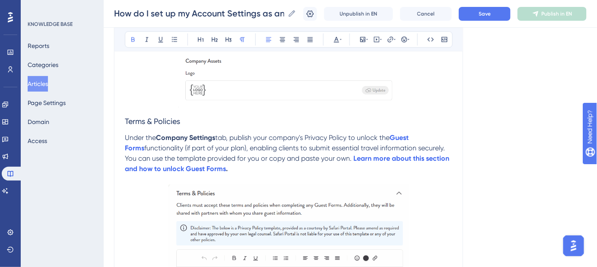
click at [273, 165] on p "Under the Company Settings tab, publish your company's Privacy Policy to unlock…" at bounding box center [288, 153] width 327 height 41
drag, startPoint x: 216, startPoint y: 167, endPoint x: 211, endPoint y: 168, distance: 5.7
click at [211, 168] on p "Under the Company Settings tab, publish your company's Privacy Policy to unlock…" at bounding box center [288, 153] width 327 height 41
click at [489, 16] on span "Save" at bounding box center [485, 13] width 12 height 7
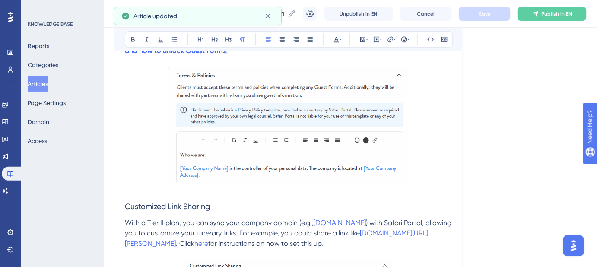
scroll to position [785, 0]
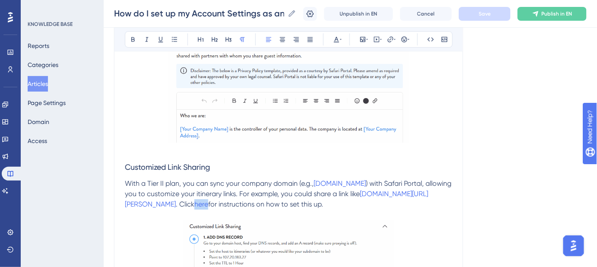
drag, startPoint x: 258, startPoint y: 203, endPoint x: 243, endPoint y: 205, distance: 15.2
click at [243, 205] on p "With a Tier II plan, you can sync your company domain (e.g., www.your-company.c…" at bounding box center [288, 193] width 327 height 31
click at [194, 205] on span ". Click" at bounding box center [185, 204] width 19 height 8
drag, startPoint x: 244, startPoint y: 201, endPoint x: 257, endPoint y: 201, distance: 13.0
click at [257, 201] on p "With a Tier II plan, you can sync your company domain (e.g., www.your-company.c…" at bounding box center [288, 193] width 327 height 31
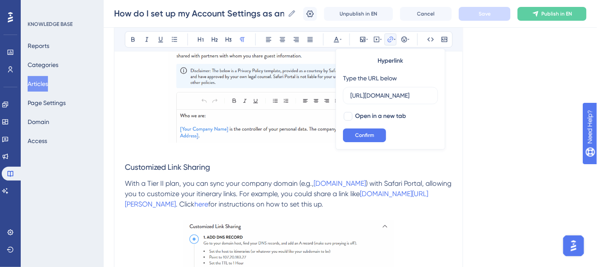
scroll to position [0, 199]
drag, startPoint x: 348, startPoint y: 115, endPoint x: 361, endPoint y: 132, distance: 21.6
click at [348, 115] on div at bounding box center [348, 116] width 9 height 9
checkbox input "true"
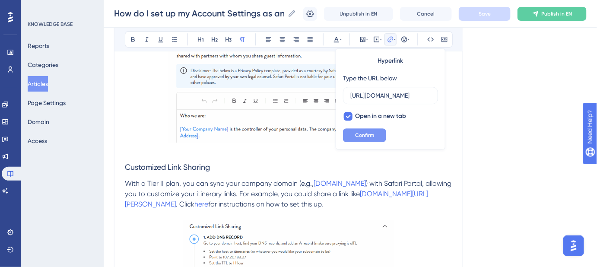
click at [362, 134] on span "Confirm" at bounding box center [364, 135] width 19 height 7
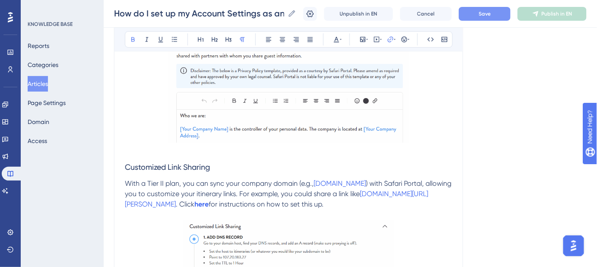
click at [490, 11] on span "Save" at bounding box center [485, 13] width 12 height 7
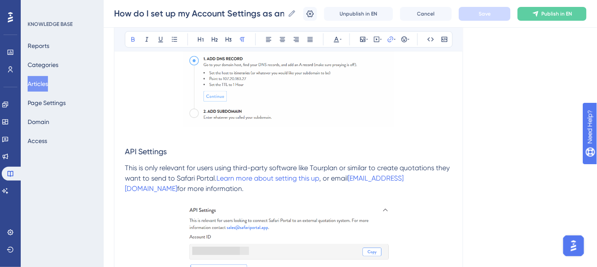
scroll to position [982, 0]
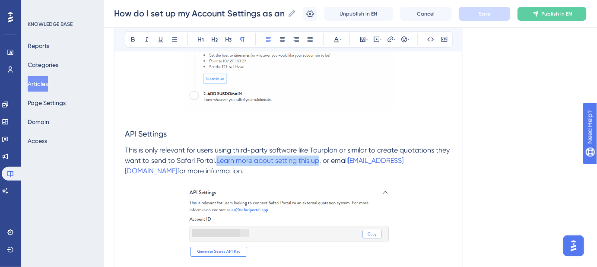
drag, startPoint x: 321, startPoint y: 159, endPoint x: 217, endPoint y: 162, distance: 103.7
click at [217, 162] on p "This is only relevant for users using third-party software like Tourplan or sim…" at bounding box center [288, 160] width 327 height 31
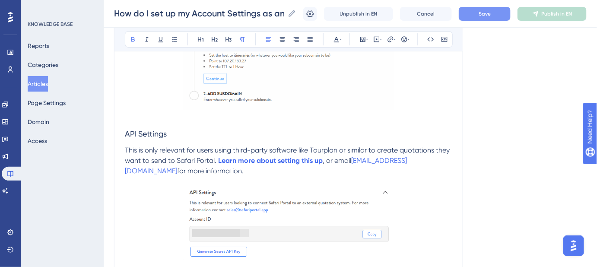
drag, startPoint x: 434, startPoint y: 159, endPoint x: 351, endPoint y: 163, distance: 83.5
click at [351, 163] on p "This is only relevant for users using third-party software like Tourplan or sim…" at bounding box center [288, 160] width 327 height 31
click at [478, 18] on button "Save" at bounding box center [485, 14] width 52 height 14
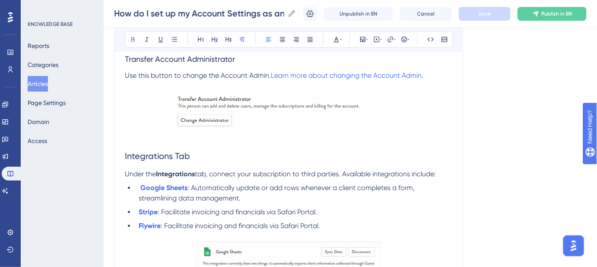
scroll to position [1924, 0]
drag, startPoint x: 422, startPoint y: 69, endPoint x: 270, endPoint y: 71, distance: 152.1
click at [270, 71] on p "Use this button to change the Account Admin. Learn more about changing the Acco…" at bounding box center [288, 75] width 327 height 10
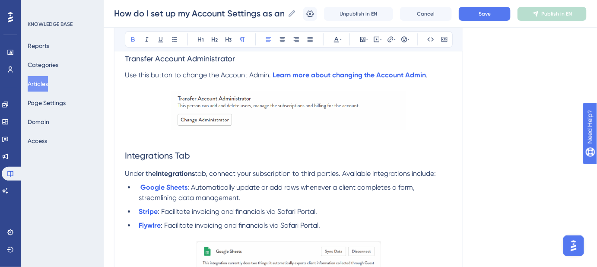
click at [438, 127] on p at bounding box center [288, 112] width 327 height 42
click at [487, 20] on button "Save" at bounding box center [485, 14] width 52 height 14
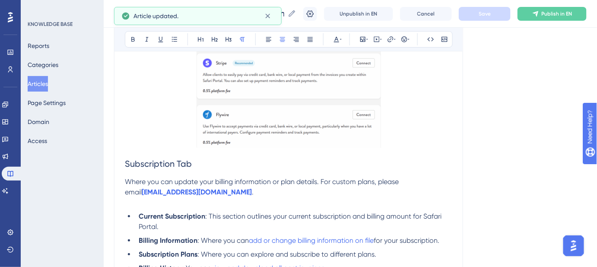
scroll to position [2238, 0]
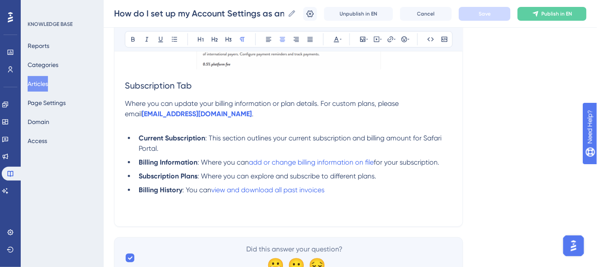
click at [331, 186] on li "Billing History : You can view and download all past invoices Keywords: Account…" at bounding box center [293, 200] width 317 height 31
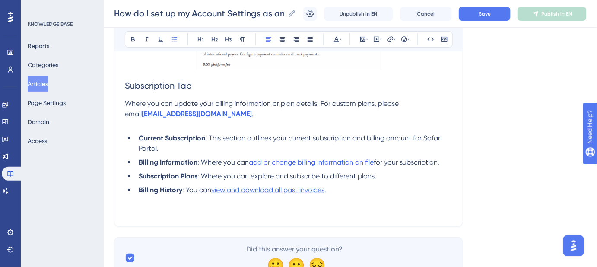
click at [321, 188] on span "view and download all past invoices" at bounding box center [267, 190] width 113 height 8
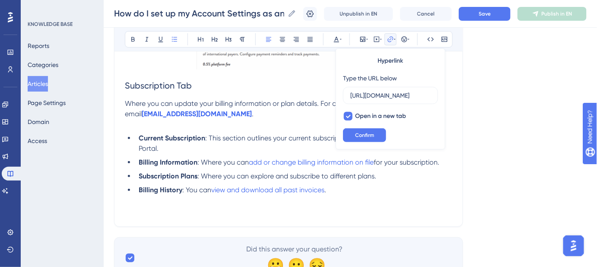
scroll to position [0, 0]
click at [359, 177] on li "Subscription Plans : Where you can explore and subscribe to different plans." at bounding box center [293, 176] width 317 height 10
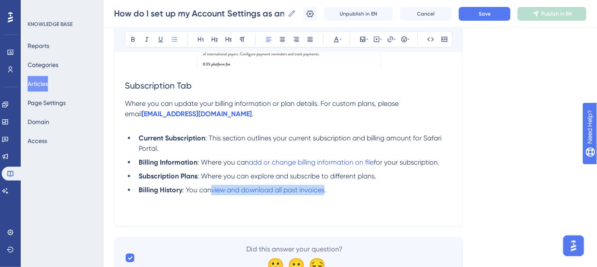
drag, startPoint x: 326, startPoint y: 187, endPoint x: 211, endPoint y: 179, distance: 115.2
click at [211, 179] on ul "Current Subscription : This section outlines your current subscription and bill…" at bounding box center [288, 174] width 327 height 83
click at [369, 179] on ul "Current Subscription : This section outlines your current subscription and bill…" at bounding box center [288, 174] width 327 height 83
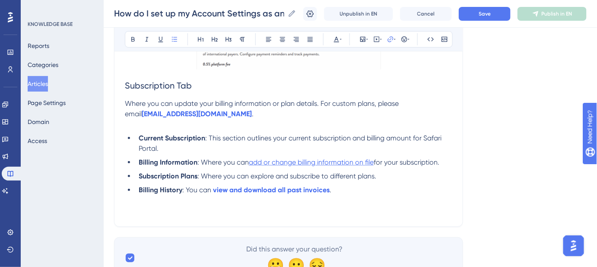
click at [369, 159] on span "add or change billing information on file" at bounding box center [311, 162] width 125 height 8
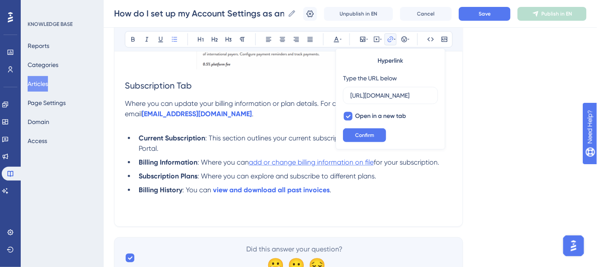
scroll to position [0, 207]
click at [393, 171] on li "Subscription Plans : Where you can explore and subscribe to different plans." at bounding box center [293, 176] width 317 height 10
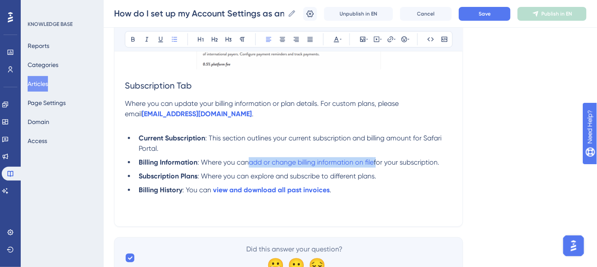
drag, startPoint x: 377, startPoint y: 161, endPoint x: 248, endPoint y: 161, distance: 128.3
click at [248, 161] on li "Billing Information : Where you can add or change billing information on file f…" at bounding box center [293, 162] width 317 height 10
click at [431, 177] on li "Subscription Plans : Where you can explore and subscribe to different plans." at bounding box center [293, 176] width 317 height 10
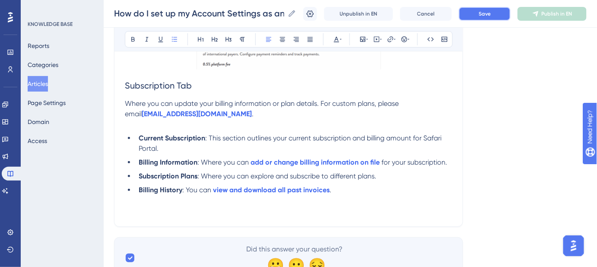
click at [485, 18] on button "Save" at bounding box center [485, 14] width 52 height 14
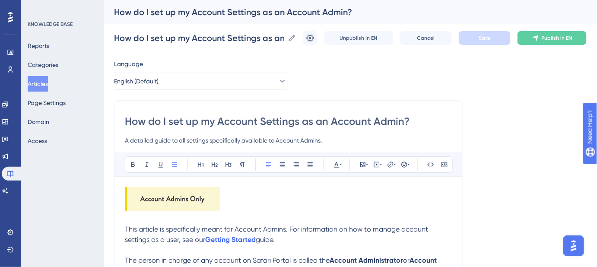
drag, startPoint x: 187, startPoint y: 197, endPoint x: 191, endPoint y: 197, distance: 4.8
click at [187, 197] on img at bounding box center [172, 199] width 95 height 24
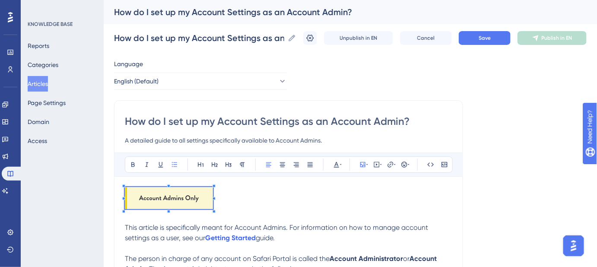
click at [491, 39] on span "Save" at bounding box center [485, 38] width 12 height 7
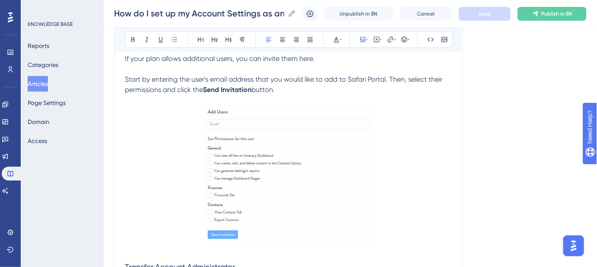
scroll to position [1728, 0]
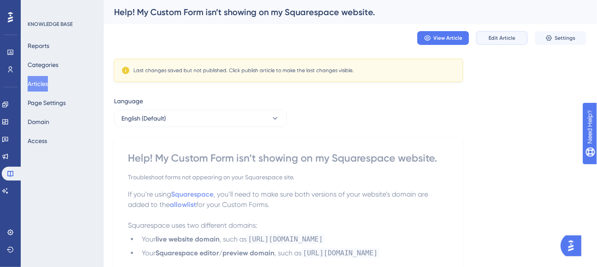
click at [500, 43] on button "Edit Article" at bounding box center [502, 38] width 52 height 14
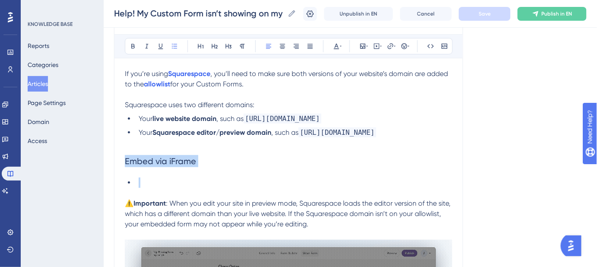
drag, startPoint x: 143, startPoint y: 181, endPoint x: 124, endPoint y: 169, distance: 22.3
click at [124, 169] on div "Help! My Custom Form isn’t showing on my Squarespace website. Troubleshoot form…" at bounding box center [288, 202] width 349 height 441
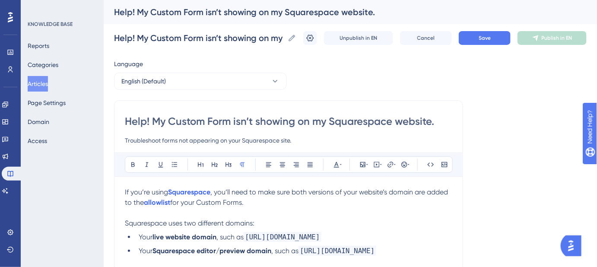
scroll to position [118, 0]
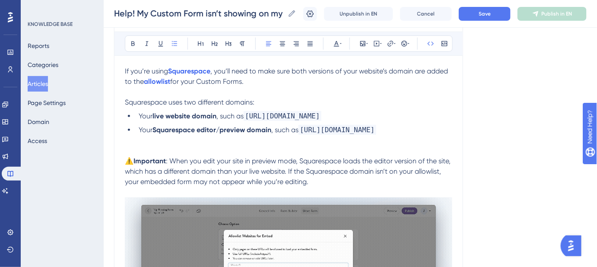
click at [443, 131] on li "Your Squarespace editor/preview domain , such as https://yourcompany.squarespac…" at bounding box center [293, 130] width 317 height 10
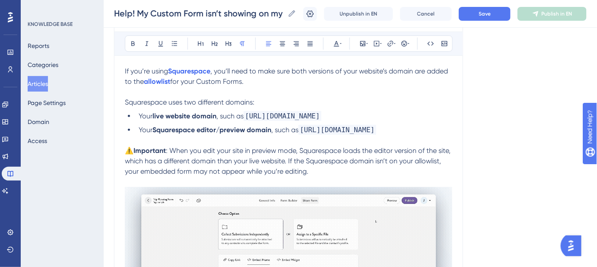
click at [173, 150] on span ": When you edit your site in preview mode, Squarespace loads the editor version…" at bounding box center [288, 160] width 327 height 29
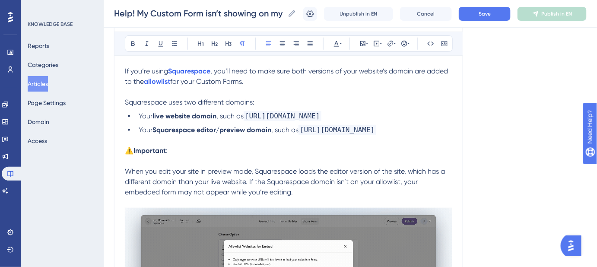
click at [174, 150] on p "⚠️ Important :" at bounding box center [288, 151] width 327 height 10
click at [137, 149] on strong "Important" at bounding box center [150, 150] width 32 height 8
click at [206, 152] on p "⚠️ Important :" at bounding box center [288, 151] width 327 height 10
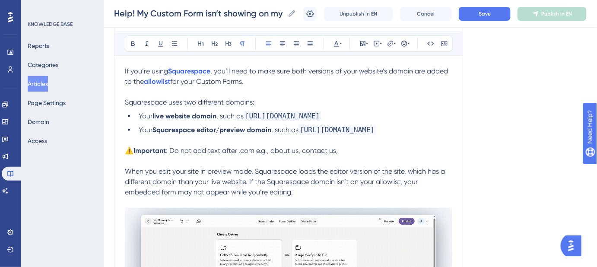
click at [259, 150] on span ": Do not add text after .com e.g., about us, contact us," at bounding box center [252, 150] width 172 height 8
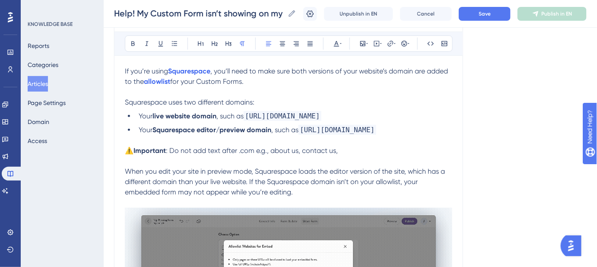
drag, startPoint x: 342, startPoint y: 150, endPoint x: 172, endPoint y: 152, distance: 170.7
click at [172, 152] on p "⚠️ Important : Do not add text after .com e.g., about us, contact us," at bounding box center [288, 151] width 327 height 10
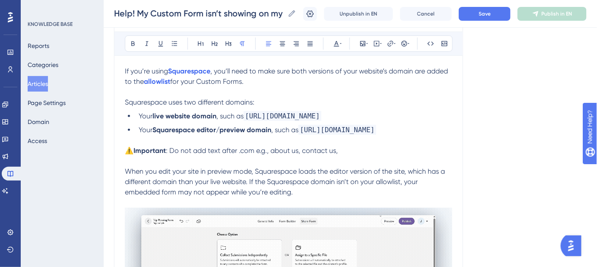
copy span "Do not add text after .com e.g., about us, contact us,"
click at [360, 154] on p "⚠️ Important : Do not add text after .com e.g., about us, contact us," at bounding box center [288, 151] width 327 height 10
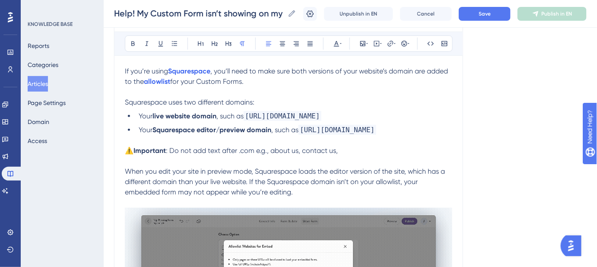
drag, startPoint x: 353, startPoint y: 152, endPoint x: 173, endPoint y: 151, distance: 180.2
click at [173, 151] on p "⚠️ Important : Do not add text after .com e.g., about us, contact us," at bounding box center [288, 151] width 327 height 10
click at [489, 10] on span "Save" at bounding box center [485, 13] width 12 height 7
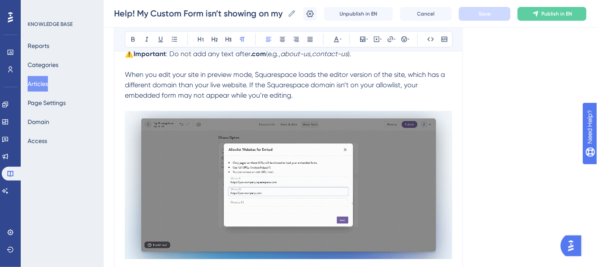
scroll to position [196, 0]
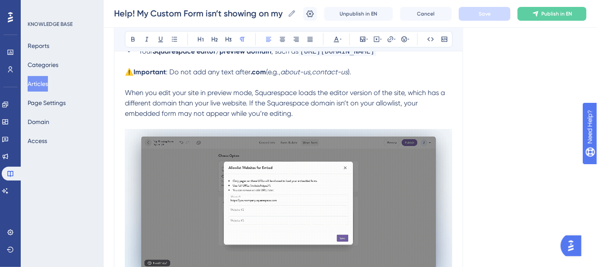
click at [383, 74] on p "⚠️ Important : Do not add any text after .com (e.g., about-us , contact-us )." at bounding box center [288, 72] width 327 height 10
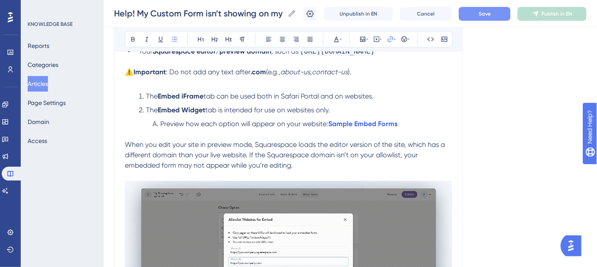
scroll to position [157, 0]
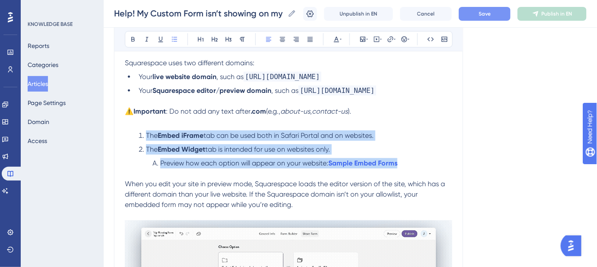
drag, startPoint x: 402, startPoint y: 164, endPoint x: 137, endPoint y: 133, distance: 267.1
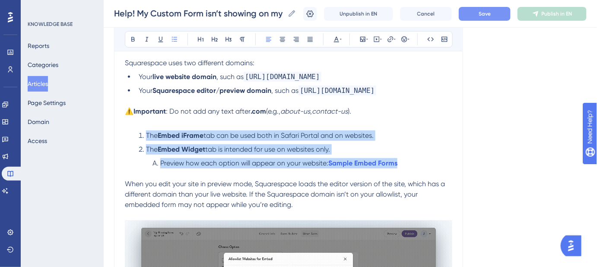
click at [137, 133] on ol "The Embed iFrame tab can be used both in Safari Portal and on websites. The Emb…" at bounding box center [288, 149] width 327 height 38
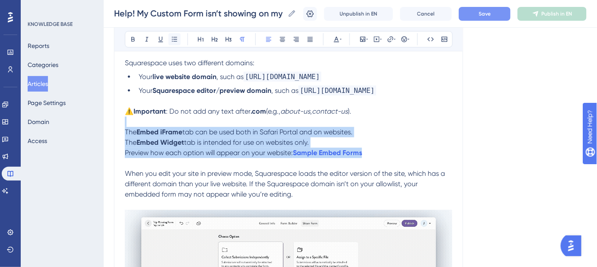
click at [177, 41] on icon at bounding box center [174, 39] width 7 height 7
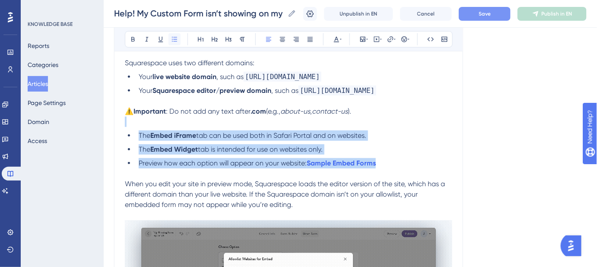
click at [177, 41] on icon at bounding box center [174, 39] width 7 height 7
click at [141, 166] on span "Preview how each option will appear on your website:" at bounding box center [223, 163] width 168 height 8
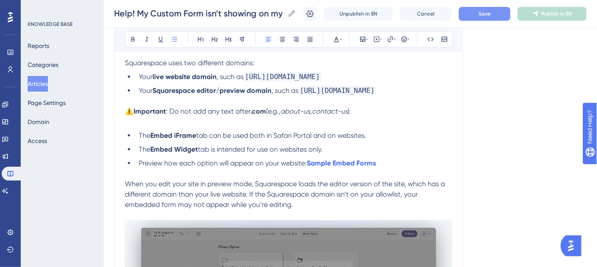
click at [139, 163] on span "Preview how each option will appear on your website:" at bounding box center [223, 163] width 168 height 8
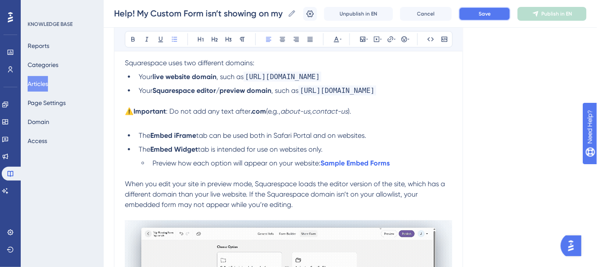
click at [486, 16] on span "Save" at bounding box center [485, 13] width 12 height 7
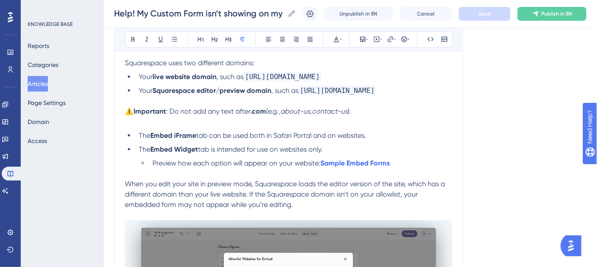
click at [126, 124] on p at bounding box center [288, 122] width 327 height 10
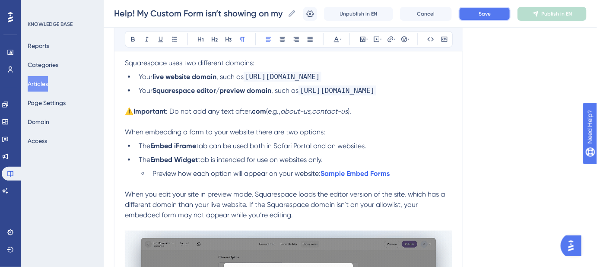
click at [491, 18] on button "Save" at bounding box center [485, 14] width 52 height 14
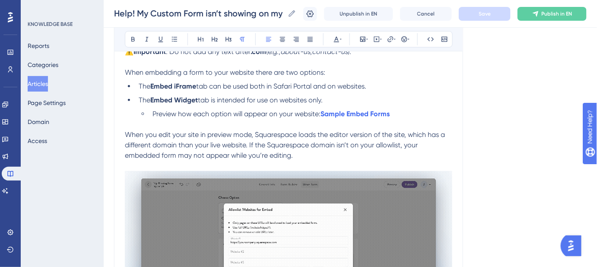
scroll to position [235, 0]
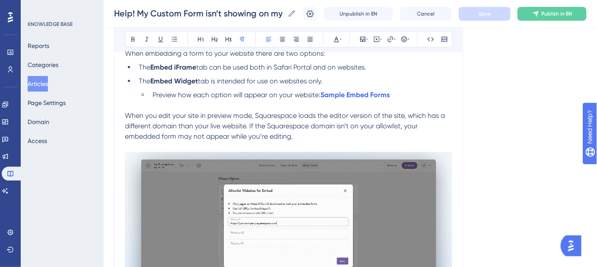
click at [205, 68] on span "tab can be used both in Safari Portal and on websites." at bounding box center [281, 67] width 170 height 8
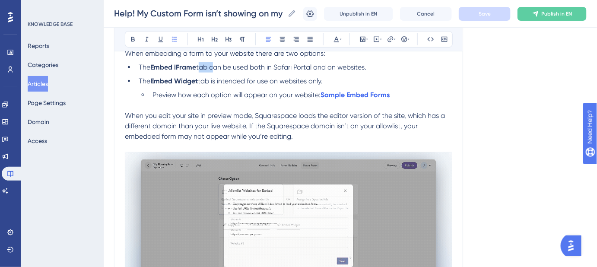
click at [205, 68] on span "tab can be used both in Safari Portal and on websites." at bounding box center [281, 67] width 170 height 8
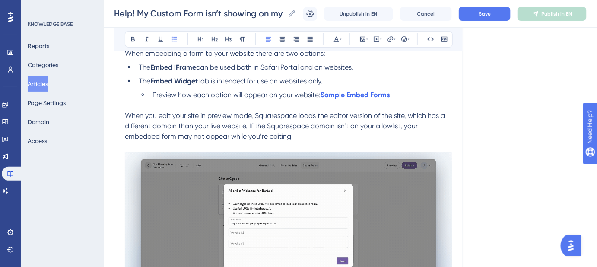
click at [147, 67] on span "The" at bounding box center [145, 67] width 12 height 8
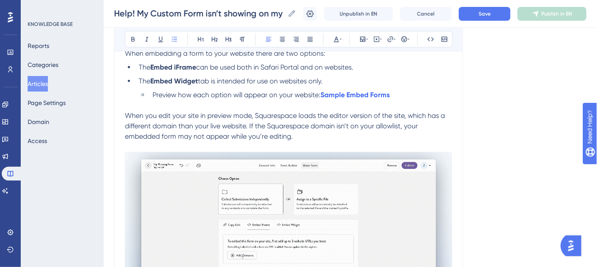
click at [147, 67] on span "The" at bounding box center [145, 67] width 12 height 8
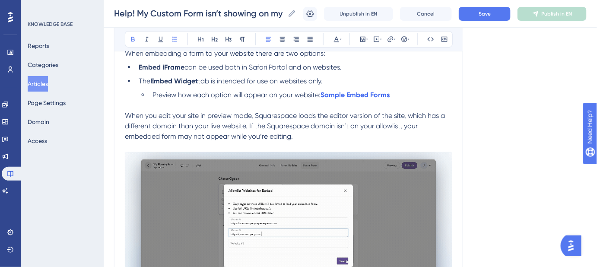
click at [184, 67] on span "can be used both in Safari Portal and on websites." at bounding box center [262, 67] width 157 height 8
click at [145, 80] on span "The" at bounding box center [145, 81] width 12 height 8
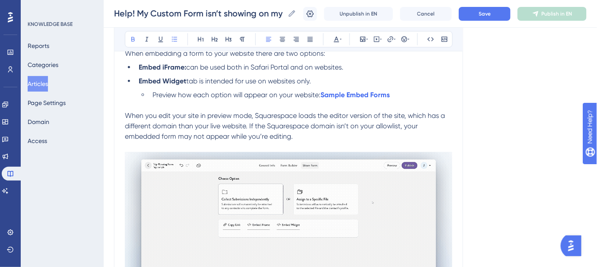
click at [185, 78] on strong "Embed Widget" at bounding box center [163, 81] width 48 height 8
drag, startPoint x: 303, startPoint y: 81, endPoint x: 140, endPoint y: 71, distance: 163.6
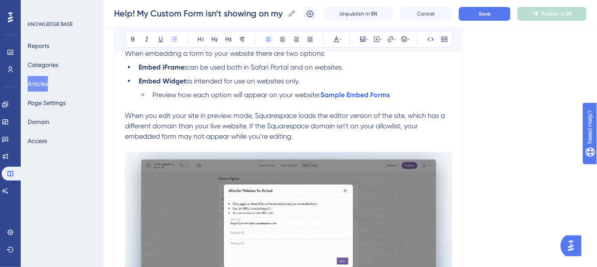
click at [140, 71] on ul "Embed iFrame: can be used both in Safari Portal and on websites. Embed Widget: …" at bounding box center [288, 81] width 327 height 38
copy ul "Embed iFrame: can be used both in Safari Portal and on websites. Embed Widget: …"
click at [190, 70] on span "can be used both in Safari Portal and on websites." at bounding box center [264, 67] width 157 height 8
click at [190, 69] on span "can be used both in Safari Portal and on websites." at bounding box center [264, 67] width 157 height 8
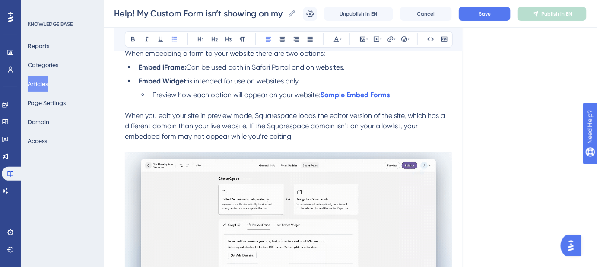
click at [192, 77] on span "is intended for use on websites only." at bounding box center [244, 81] width 112 height 8
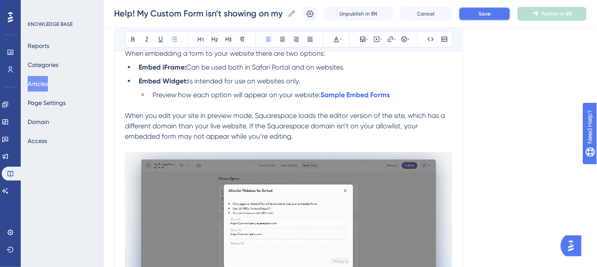
click at [496, 20] on button "Save" at bounding box center [485, 14] width 52 height 14
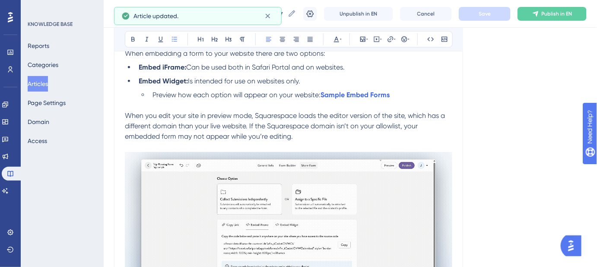
scroll to position [196, 0]
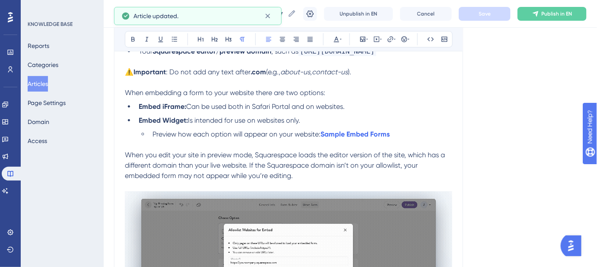
click at [125, 153] on span "When you edit your site in preview mode, Squarespace loads the editor version o…" at bounding box center [286, 165] width 322 height 29
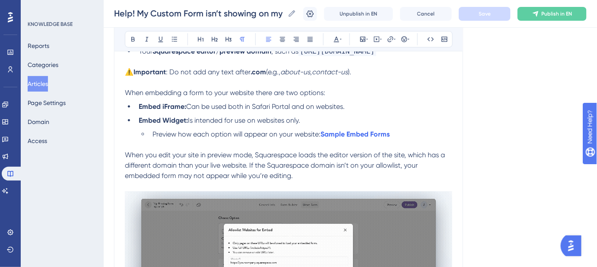
click at [229, 94] on span "When embedding a form to your website there are two options:" at bounding box center [225, 93] width 200 height 8
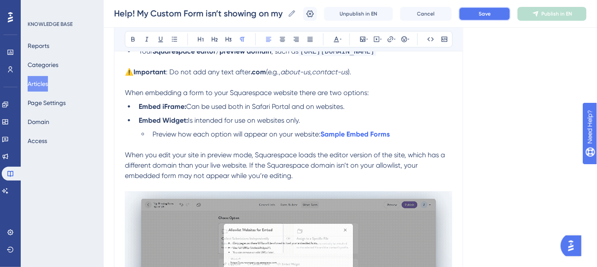
click at [483, 15] on button "Save" at bounding box center [485, 14] width 52 height 14
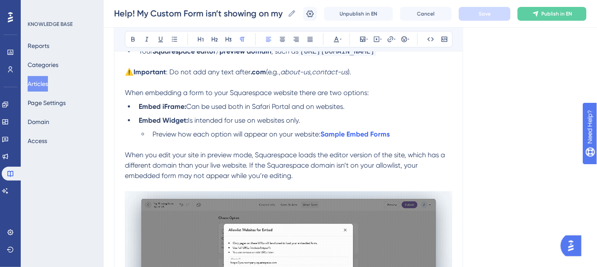
click at [334, 105] on span "Can be used both in Safari Portal and on websites." at bounding box center [265, 106] width 159 height 8
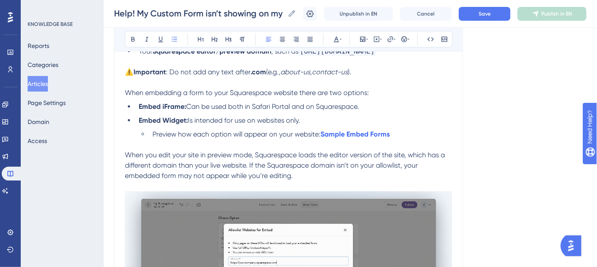
click at [272, 122] on span "Is intended for use on websites only." at bounding box center [244, 120] width 112 height 8
click at [483, 16] on button "Save" at bounding box center [485, 14] width 52 height 14
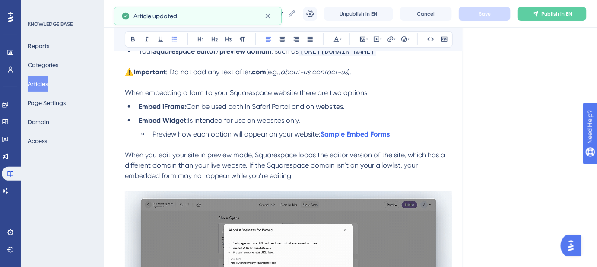
click at [486, 140] on div "Language English (Default) Help! My Custom Form isn’t showing on my Squarespace…" at bounding box center [350, 142] width 473 height 567
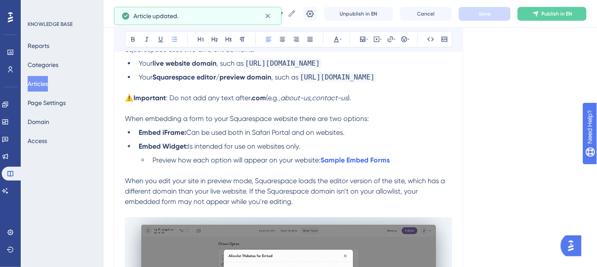
scroll to position [157, 0]
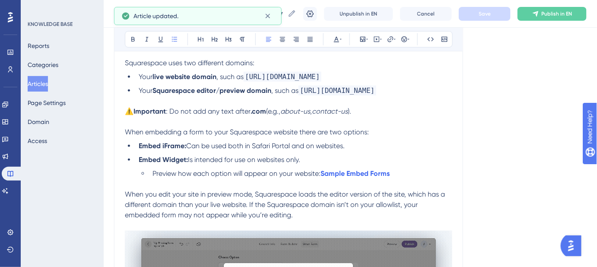
click at [367, 112] on p "⚠️ Important : Do not add any text after .com (e.g., about-us , contact-us )." at bounding box center [288, 111] width 327 height 10
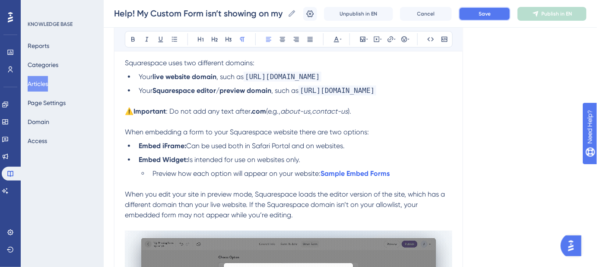
click at [491, 16] on span "Save" at bounding box center [485, 13] width 12 height 7
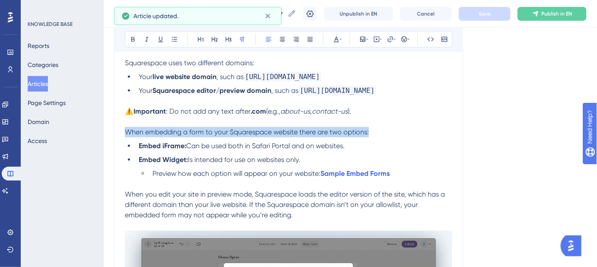
drag, startPoint x: 372, startPoint y: 130, endPoint x: 125, endPoint y: 134, distance: 247.2
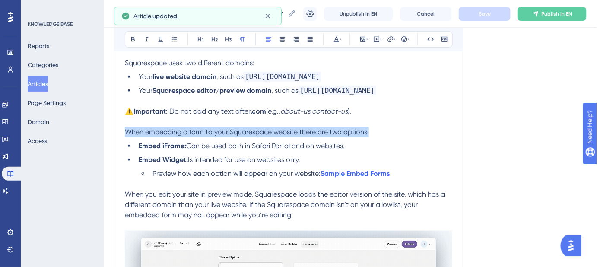
click at [125, 134] on p "When embedding a form to your Squarespace website there are two options:" at bounding box center [288, 132] width 327 height 10
copy span "When embedding a form to your Squarespace website there are two options:"
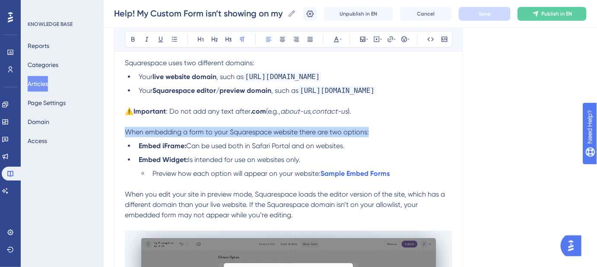
drag, startPoint x: 405, startPoint y: 130, endPoint x: 392, endPoint y: 134, distance: 13.5
click at [405, 130] on p "When embedding a form to your Squarespace website there are two options:" at bounding box center [288, 132] width 327 height 10
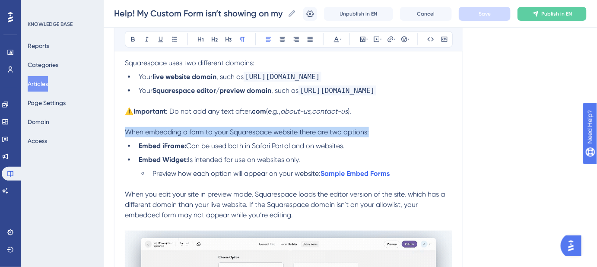
drag, startPoint x: 373, startPoint y: 130, endPoint x: 120, endPoint y: 134, distance: 253.2
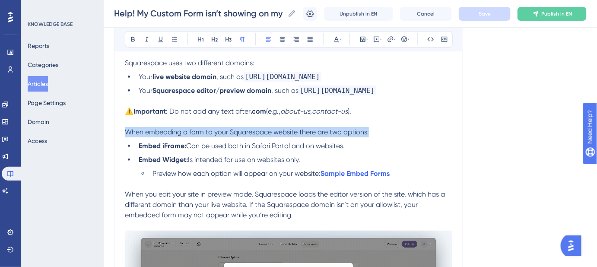
click at [120, 134] on div "Help! My Custom Form isn’t showing on my Squarespace website. Troubleshoot form…" at bounding box center [288, 177] width 349 height 474
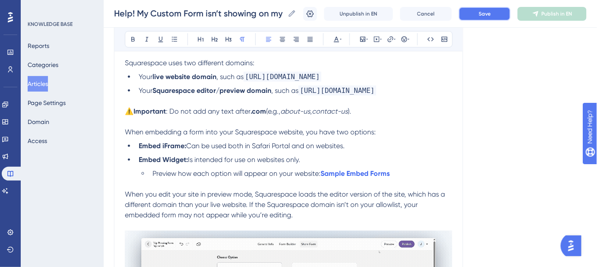
click at [483, 20] on button "Save" at bounding box center [485, 14] width 52 height 14
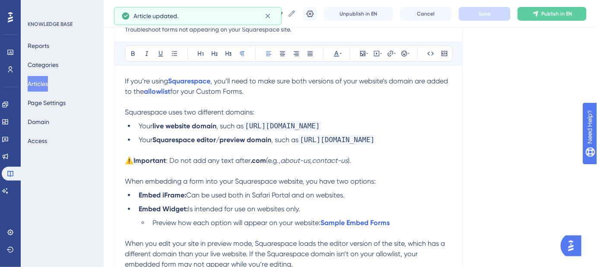
scroll to position [29, 0]
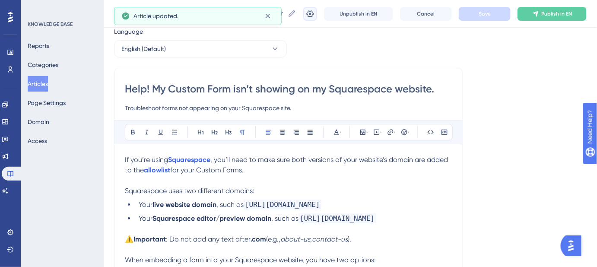
click at [312, 12] on icon at bounding box center [310, 14] width 9 height 9
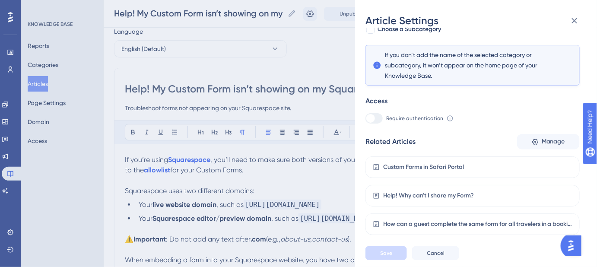
scroll to position [142, 0]
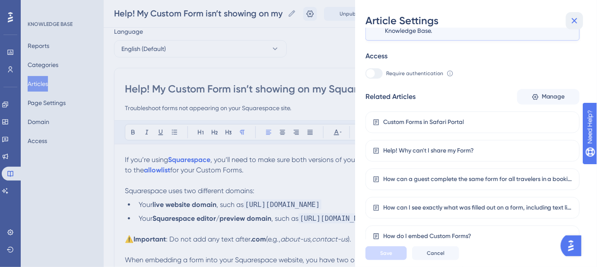
click at [575, 21] on icon at bounding box center [575, 21] width 6 height 6
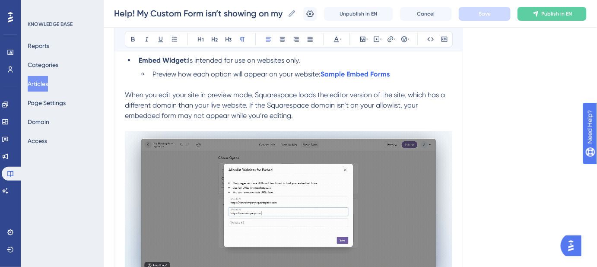
scroll to position [275, 0]
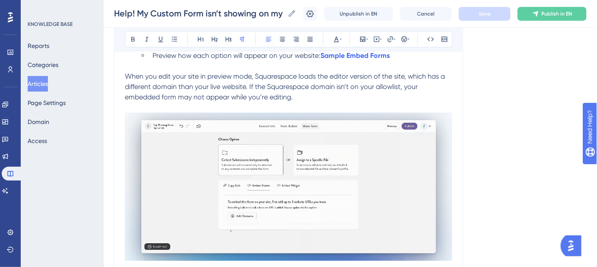
click at [499, 125] on div "Language English (Default) Help! My Custom Form isn’t showing on my Squarespace…" at bounding box center [350, 64] width 473 height 567
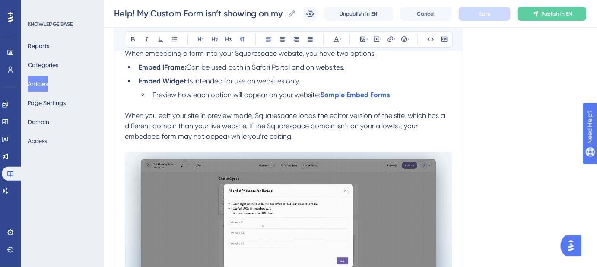
scroll to position [196, 0]
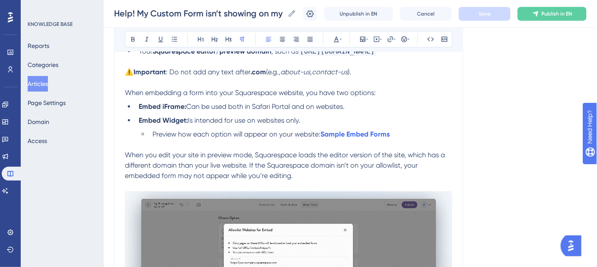
click at [125, 154] on span "When you edit your site in preview mode, Squarespace loads the editor version o…" at bounding box center [286, 165] width 322 height 29
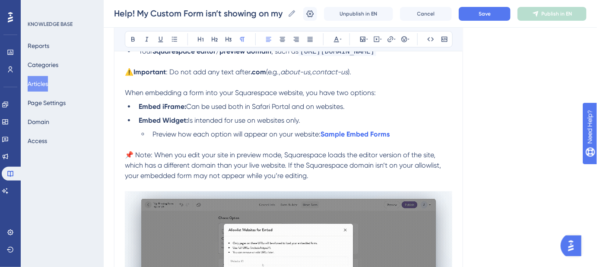
click at [142, 154] on span "📌 Note: When you edit your site in preview mode, Squarespace loads the editor v…" at bounding box center [284, 165] width 318 height 29
click at [510, 146] on div "Language English (Default) Help! My Custom Form isn’t showing on my Squarespace…" at bounding box center [350, 142] width 473 height 567
click at [482, 10] on button "Save" at bounding box center [485, 14] width 52 height 14
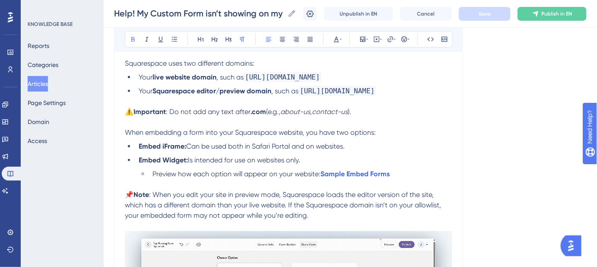
scroll to position [157, 0]
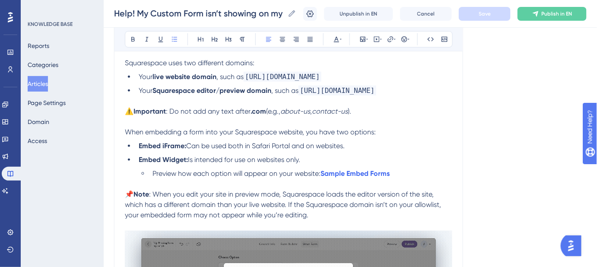
drag, startPoint x: 306, startPoint y: 159, endPoint x: 138, endPoint y: 143, distance: 169.2
click at [138, 143] on ul "Embed iFrame: Can be used both in Safari Portal and on websites. Embed Widget: …" at bounding box center [288, 160] width 327 height 38
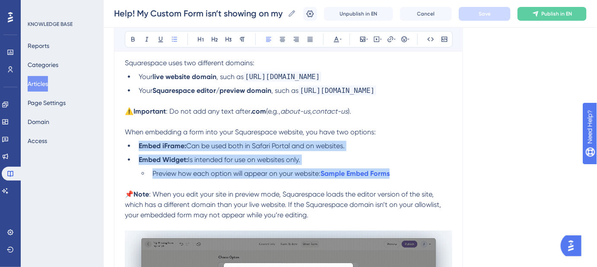
drag, startPoint x: 409, startPoint y: 176, endPoint x: 139, endPoint y: 146, distance: 271.3
click at [139, 146] on ul "Embed iFrame: Can be used both in Safari Portal and on websites. Embed Widget: …" at bounding box center [288, 160] width 327 height 38
copy ul "Embed iFrame: Can be used both in Safari Portal and on websites. Embed Widget: …"
click at [346, 156] on li "Embed Widget: Is intended for use on websites only." at bounding box center [293, 160] width 317 height 10
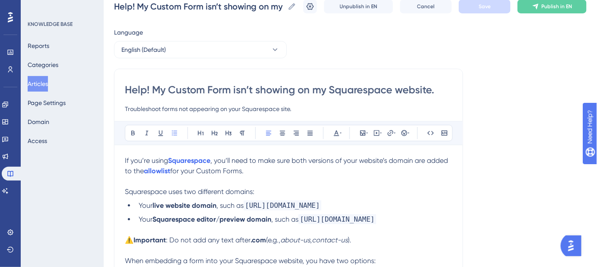
scroll to position [0, 0]
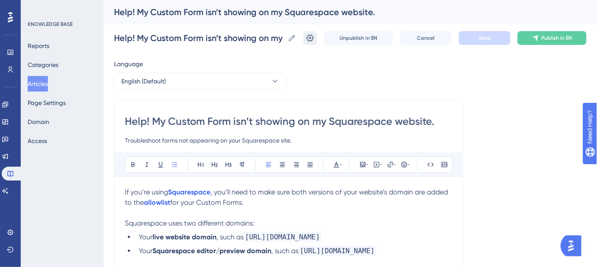
click at [312, 39] on icon at bounding box center [310, 38] width 9 height 9
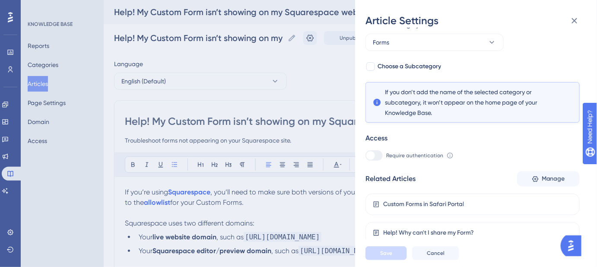
scroll to position [142, 0]
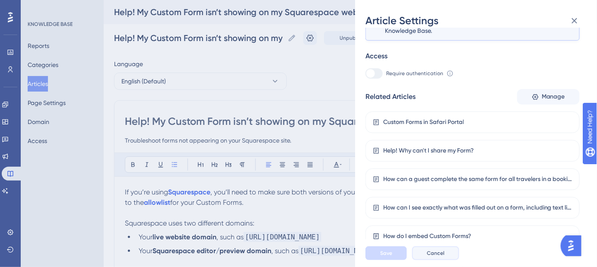
click at [433, 257] on span "Cancel" at bounding box center [436, 253] width 18 height 7
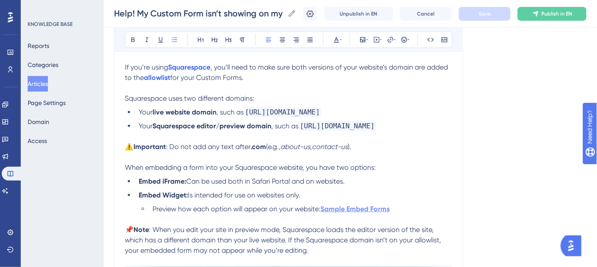
scroll to position [78, 0]
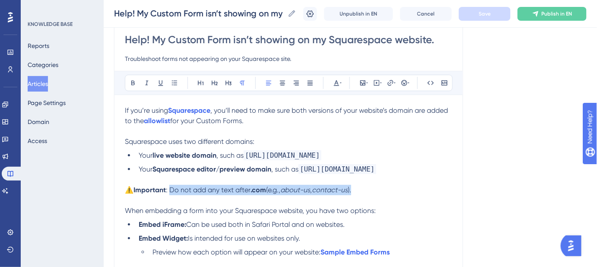
drag, startPoint x: 362, startPoint y: 190, endPoint x: 173, endPoint y: 191, distance: 189.7
click at [173, 191] on p "⚠️ Important : Do not add any text after .com (e.g., about-us , contact-us )." at bounding box center [288, 190] width 327 height 10
copy p "Do not add any text after .com (e.g., about-us , contact-us )."
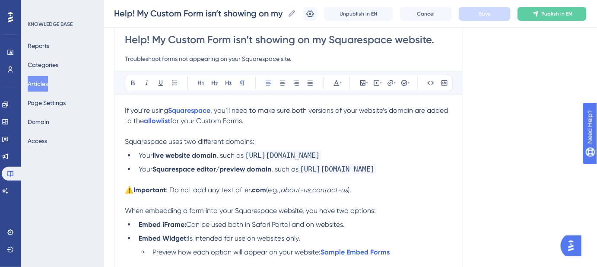
click at [455, 209] on div "Help! My Custom Form isn’t showing on my Squarespace website. Troubleshoot form…" at bounding box center [288, 256] width 349 height 474
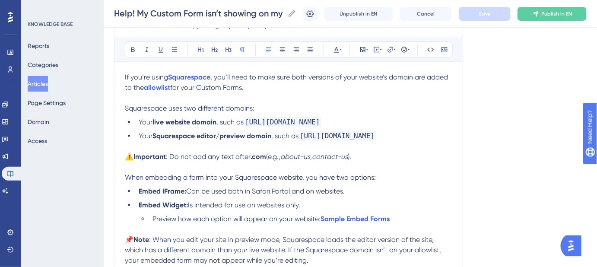
scroll to position [157, 0]
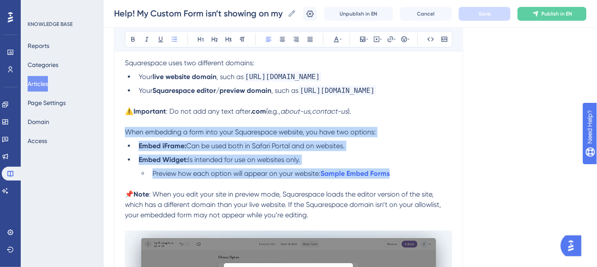
drag, startPoint x: 404, startPoint y: 175, endPoint x: 124, endPoint y: 134, distance: 283.0
click at [124, 134] on div "Help! My Custom Form isn’t showing on my Squarespace website. Troubleshoot form…" at bounding box center [288, 177] width 349 height 474
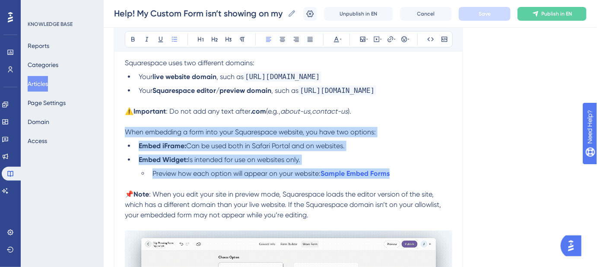
copy div "When embedding a form into your Squarespace website, you have two options: Embe…"
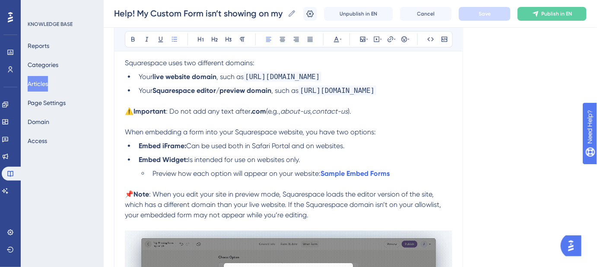
click at [474, 133] on div "Language English (Default) Help! My Custom Form isn’t showing on my Squarespace…" at bounding box center [350, 181] width 473 height 567
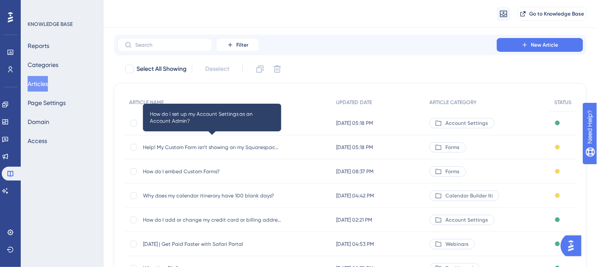
scroll to position [39, 0]
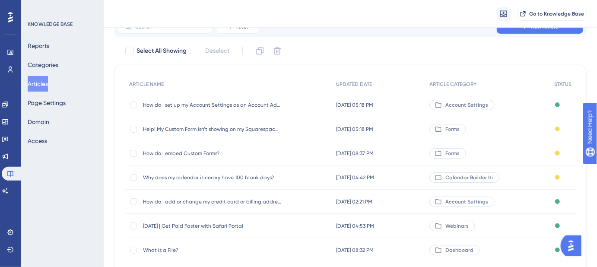
click at [205, 152] on span "How do I embed Custom Forms?" at bounding box center [212, 153] width 138 height 7
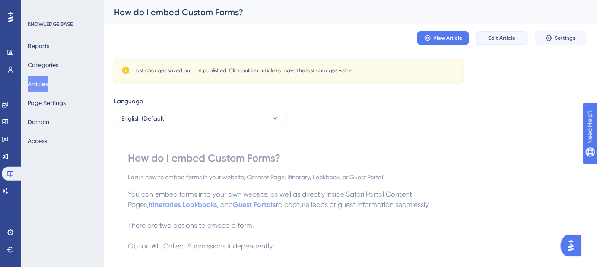
click at [496, 41] on span "Edit Article" at bounding box center [502, 38] width 27 height 7
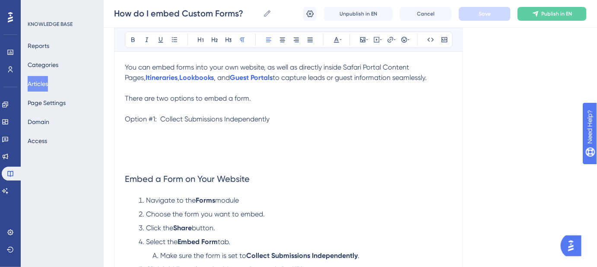
scroll to position [100, 0]
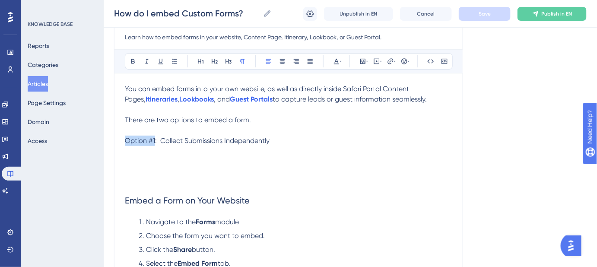
drag, startPoint x: 154, startPoint y: 140, endPoint x: 124, endPoint y: 142, distance: 30.7
copy span "Option #1"
click at [127, 181] on p at bounding box center [288, 182] width 327 height 10
paste div
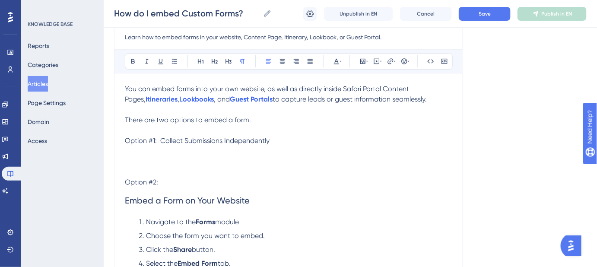
click at [160, 139] on span "Option #1: Collect Submissions Independently" at bounding box center [197, 141] width 145 height 8
click at [167, 183] on p "Option #2:" at bounding box center [288, 182] width 327 height 10
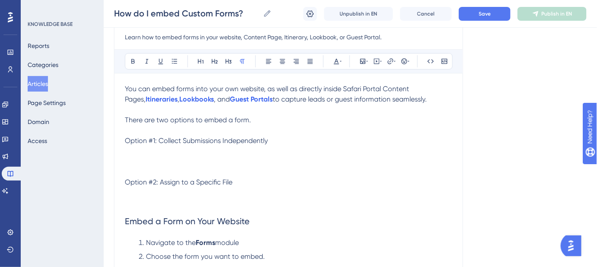
click at [143, 161] on p at bounding box center [288, 161] width 327 height 10
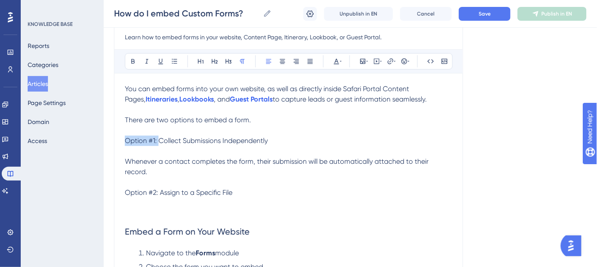
drag, startPoint x: 157, startPoint y: 140, endPoint x: 122, endPoint y: 140, distance: 35.4
click at [226, 60] on icon at bounding box center [228, 61] width 7 height 7
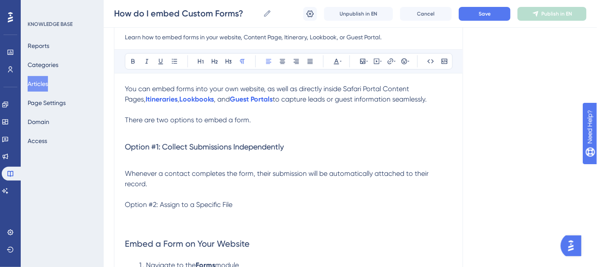
click at [127, 200] on span "Option #2: Assign to a Specific File" at bounding box center [179, 204] width 108 height 8
drag, startPoint x: 125, startPoint y: 192, endPoint x: 251, endPoint y: 191, distance: 125.7
click at [251, 200] on p "Option #2: Assign to a Specific File" at bounding box center [288, 205] width 327 height 10
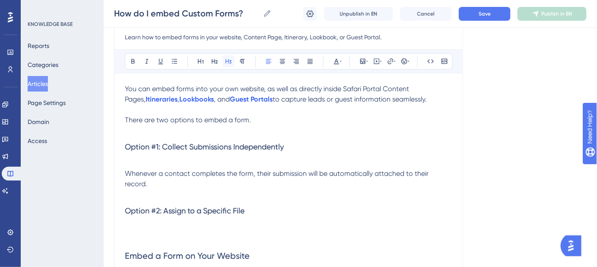
click at [227, 62] on icon at bounding box center [228, 61] width 7 height 7
click at [307, 169] on span "Whenever a contact completes the form, their submission will be automatically a…" at bounding box center [277, 178] width 305 height 19
click at [292, 149] on h3 "Option #1: Collect Submissions Independently" at bounding box center [288, 147] width 327 height 22
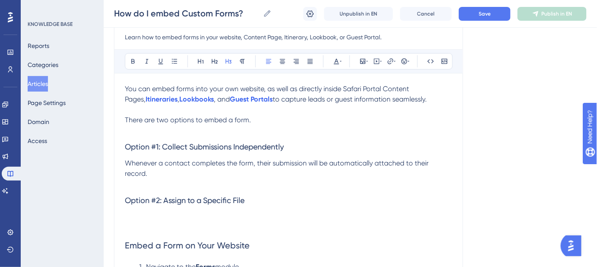
click at [430, 161] on span "Whenever a contact completes the form, their submission will be automatically a…" at bounding box center [277, 168] width 305 height 19
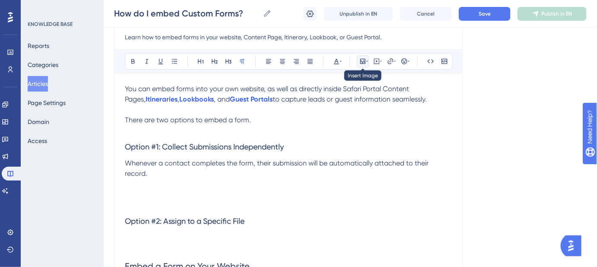
click at [363, 64] on icon at bounding box center [362, 61] width 7 height 7
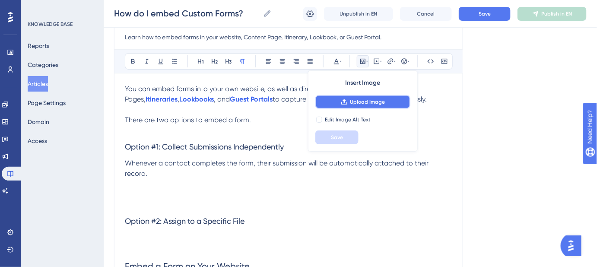
click at [359, 102] on span "Upload Image" at bounding box center [367, 102] width 35 height 7
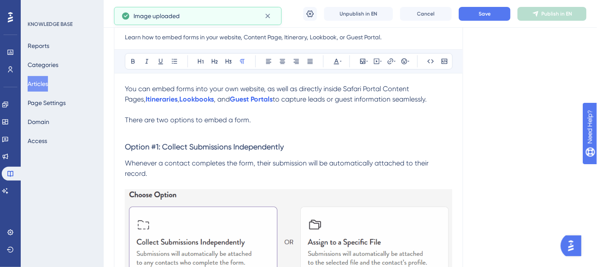
drag, startPoint x: 146, startPoint y: 210, endPoint x: 145, endPoint y: 193, distance: 17.3
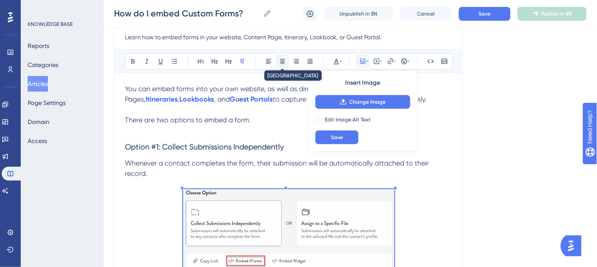
click at [283, 60] on icon at bounding box center [282, 61] width 7 height 7
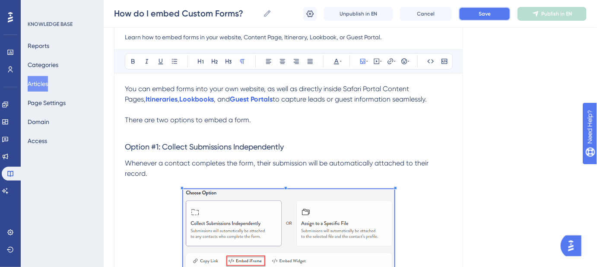
click at [479, 8] on button "Save" at bounding box center [485, 14] width 52 height 14
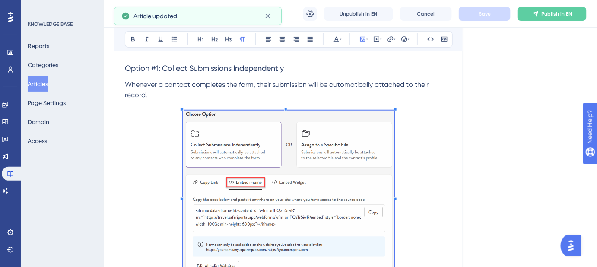
click at [436, 160] on p at bounding box center [288, 197] width 327 height 173
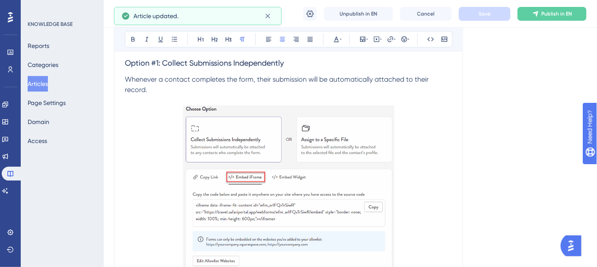
scroll to position [257, 0]
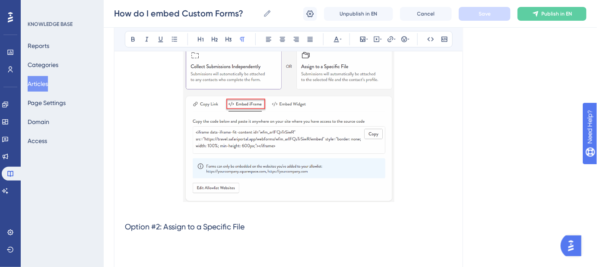
click at [142, 238] on p at bounding box center [288, 243] width 327 height 10
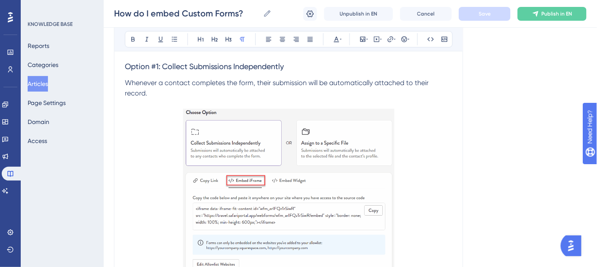
scroll to position [178, 0]
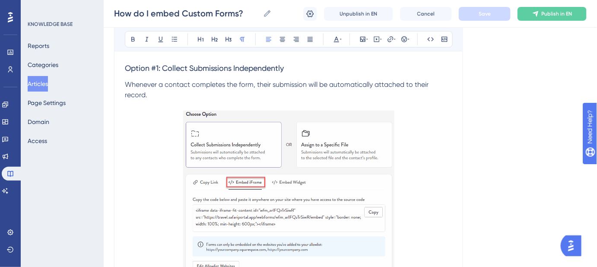
click at [155, 84] on span "Whenever a contact completes the form, their submission will be automatically a…" at bounding box center [277, 89] width 305 height 19
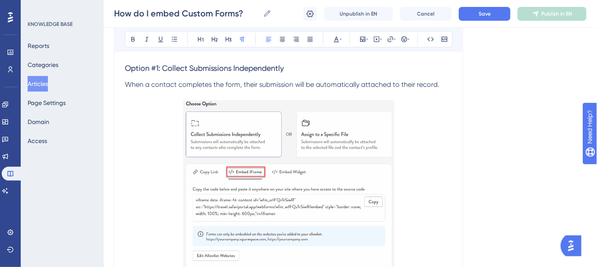
click at [417, 83] on span "When a contact completes the form, their submission will be automatically attac…" at bounding box center [282, 84] width 315 height 8
click at [422, 84] on span "When a contact completes the form, their submission will be automatically attac…" at bounding box center [282, 84] width 315 height 8
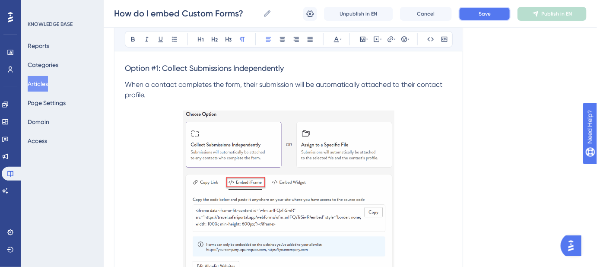
click at [499, 19] on button "Save" at bounding box center [485, 14] width 52 height 14
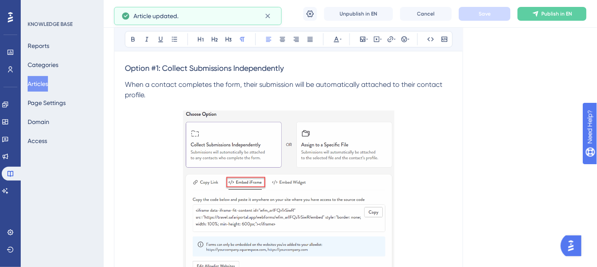
click at [166, 94] on p "When a contact completes the form, their submission will be automatically attac…" at bounding box center [288, 89] width 327 height 21
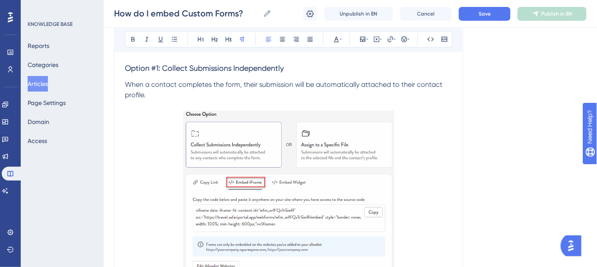
scroll to position [139, 0]
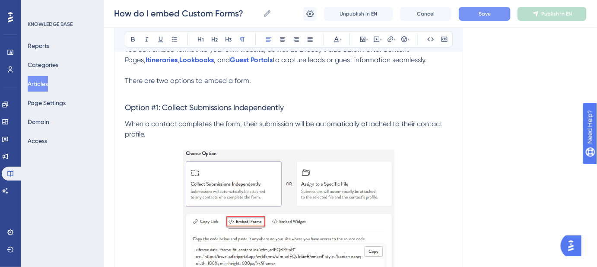
click at [469, 12] on button "Save" at bounding box center [485, 14] width 52 height 14
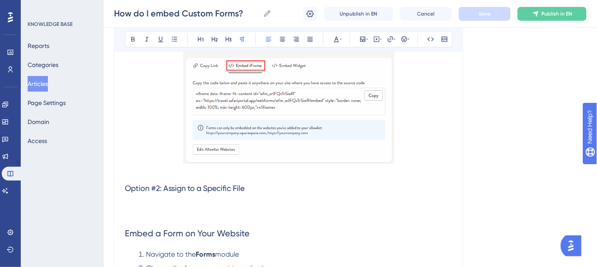
scroll to position [296, 0]
click at [149, 201] on p at bounding box center [288, 204] width 327 height 10
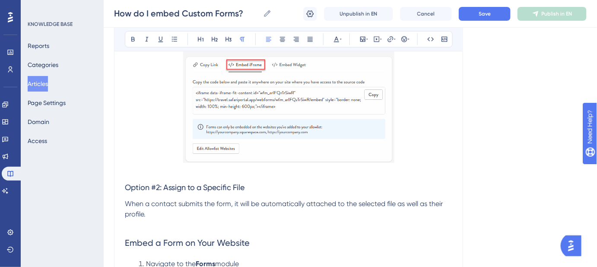
click at [388, 203] on span "When a contact submits the form, it will be automatically attached to the selec…" at bounding box center [285, 209] width 320 height 19
click at [127, 215] on span "When a contact submits the form, it will be automatically attached to the selec…" at bounding box center [285, 209] width 321 height 19
click at [135, 228] on p at bounding box center [288, 224] width 327 height 10
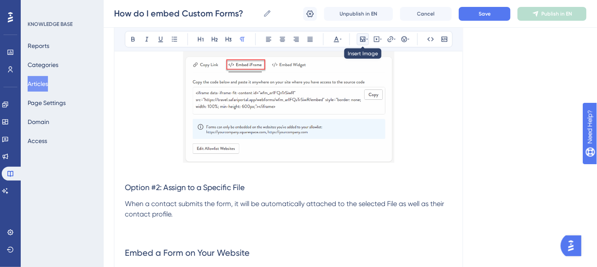
click at [365, 40] on icon at bounding box center [362, 39] width 7 height 7
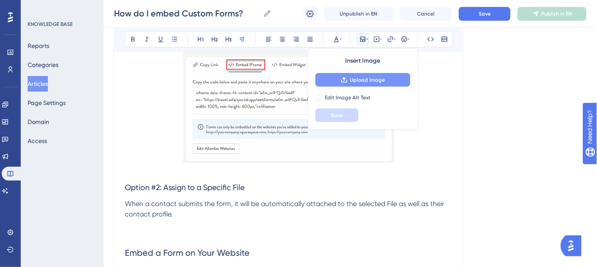
click at [359, 80] on span "Upload Image" at bounding box center [367, 79] width 35 height 7
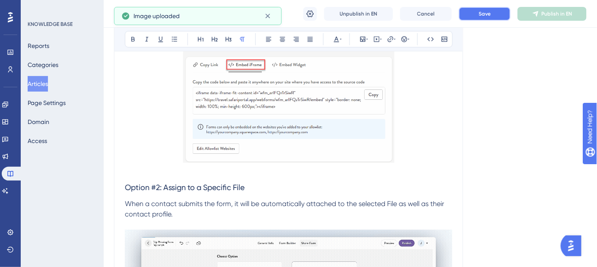
click at [492, 13] on button "Save" at bounding box center [485, 14] width 52 height 14
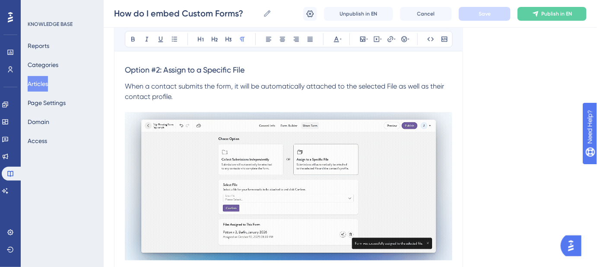
scroll to position [414, 0]
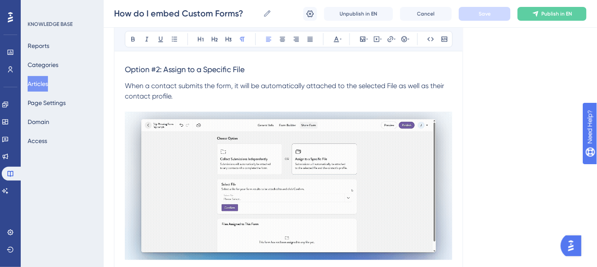
click at [184, 94] on p "When a contact submits the form, it will be automatically attached to the selec…" at bounding box center [288, 91] width 327 height 21
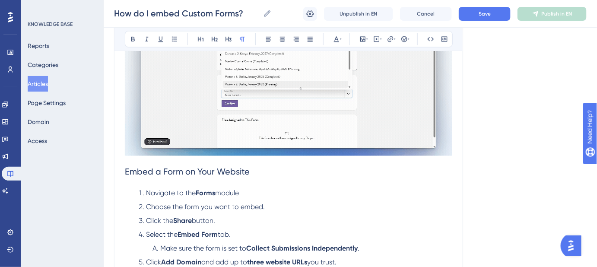
scroll to position [650, 0]
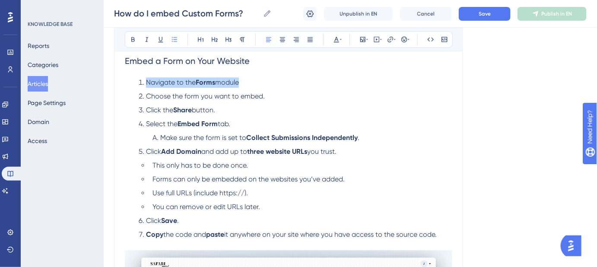
drag, startPoint x: 229, startPoint y: 84, endPoint x: 135, endPoint y: 84, distance: 94.2
click at [135, 84] on li "Navigate to the Forms module" at bounding box center [293, 82] width 317 height 10
copy li "Navigate to the Forms module"
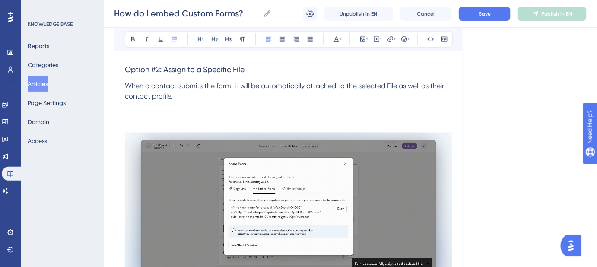
scroll to position [335, 0]
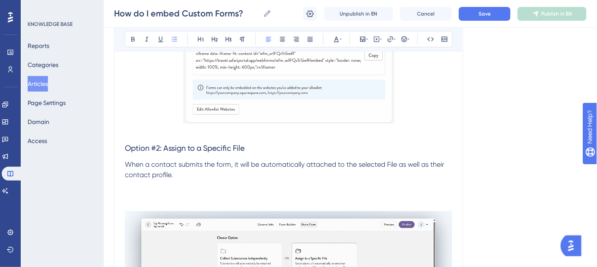
click at [139, 188] on p at bounding box center [288, 185] width 327 height 10
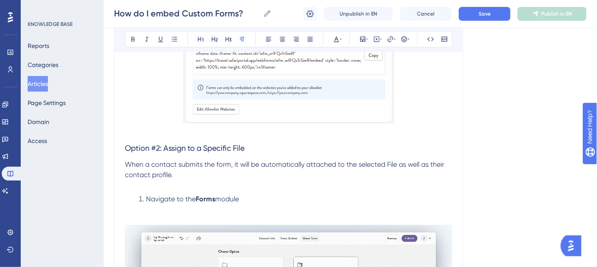
click at [196, 180] on p at bounding box center [288, 185] width 327 height 10
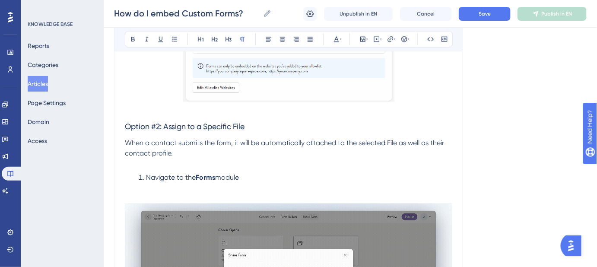
scroll to position [414, 0]
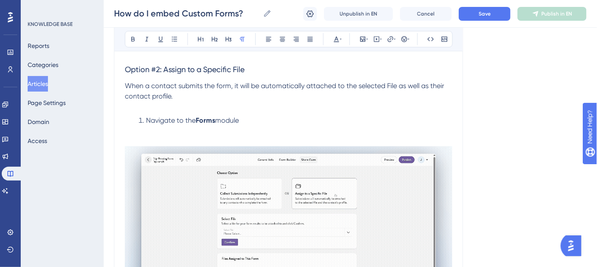
click at [253, 121] on li "Navigate to the Forms module" at bounding box center [293, 120] width 317 height 10
drag, startPoint x: 253, startPoint y: 121, endPoint x: 147, endPoint y: 123, distance: 106.3
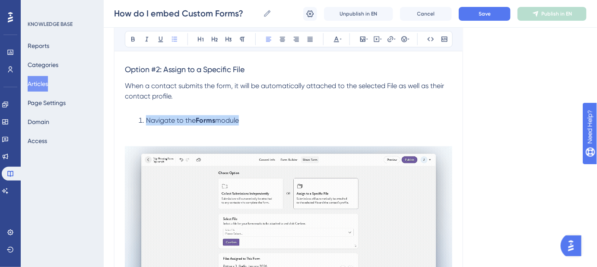
click at [147, 123] on li "Navigate to the Forms module" at bounding box center [293, 120] width 317 height 10
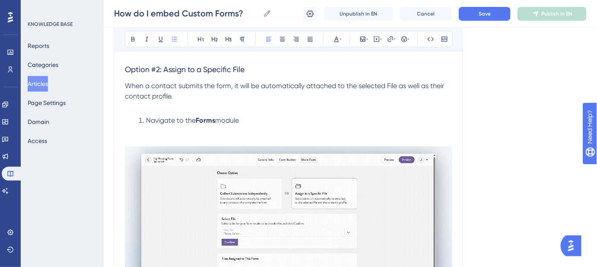
click at [255, 117] on li "Navigate to the Forms module" at bounding box center [293, 120] width 317 height 10
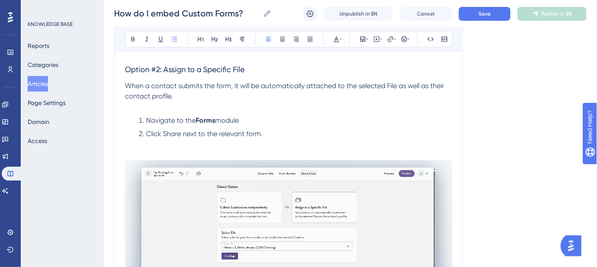
click at [167, 134] on span "Click Share next to the relevant form." at bounding box center [204, 134] width 117 height 8
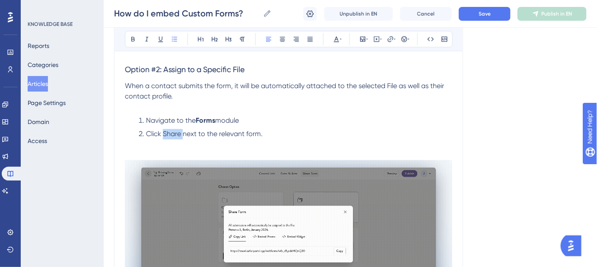
click at [167, 134] on span "Click Share next to the relevant form." at bounding box center [204, 134] width 117 height 8
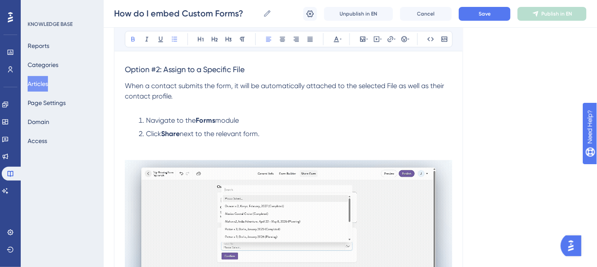
click at [268, 131] on li "Click Share next to the relevant form." at bounding box center [293, 134] width 317 height 10
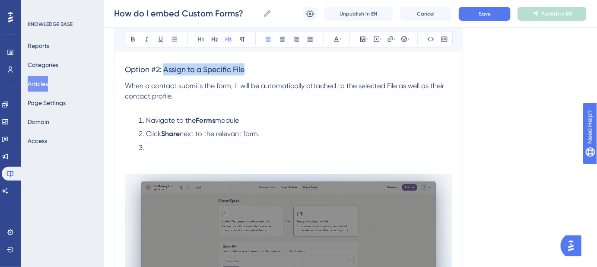
drag, startPoint x: 248, startPoint y: 65, endPoint x: 166, endPoint y: 67, distance: 82.1
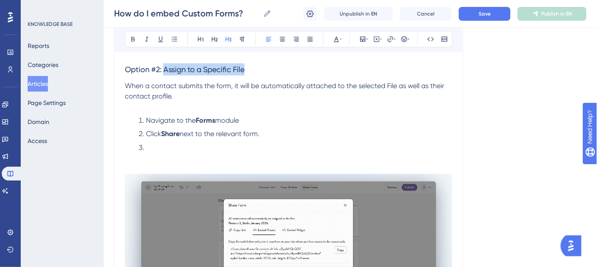
click at [166, 67] on h3 "Option #2: Assign to a Specific File" at bounding box center [288, 69] width 327 height 22
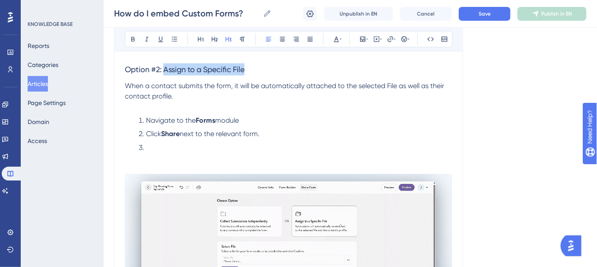
copy span "Assign to a Specific File"
click at [177, 143] on li at bounding box center [293, 148] width 317 height 10
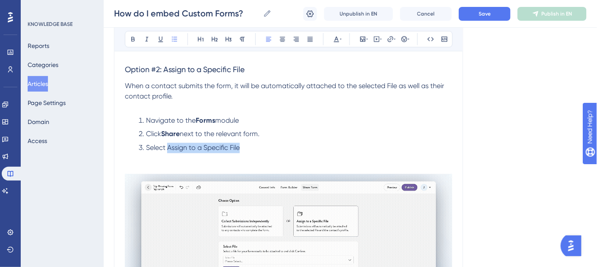
drag, startPoint x: 242, startPoint y: 147, endPoint x: 168, endPoint y: 146, distance: 73.9
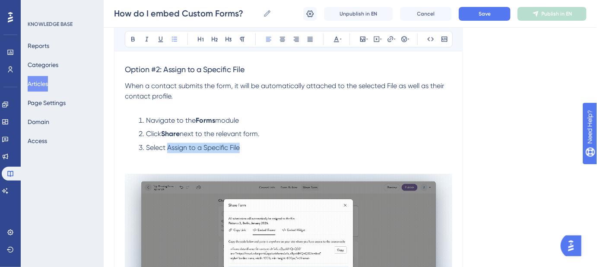
click at [168, 146] on li "Select Assign to a Specific File" at bounding box center [293, 148] width 317 height 10
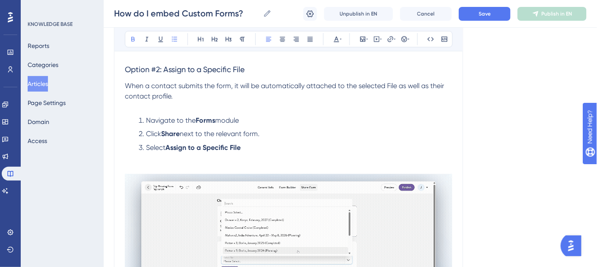
click at [255, 149] on li "Select Assign to a Specific File" at bounding box center [293, 148] width 317 height 10
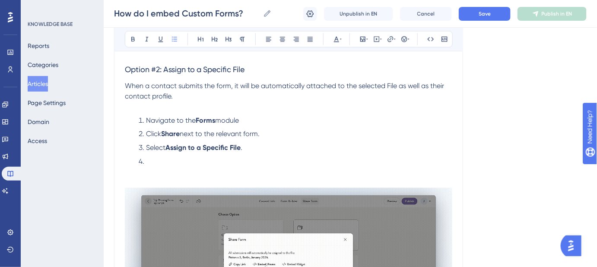
click at [159, 162] on li at bounding box center [293, 162] width 317 height 10
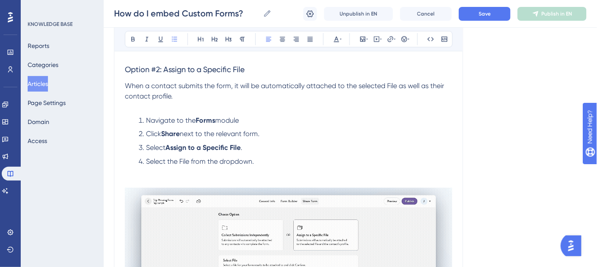
click at [269, 162] on li "Select the File from the dropdown." at bounding box center [293, 162] width 317 height 10
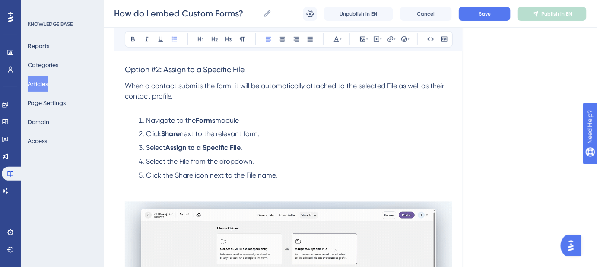
click at [188, 175] on span "Click the Share icon next to the File name." at bounding box center [211, 176] width 131 height 8
click at [289, 175] on li "Click the Share icon next to the File name." at bounding box center [293, 176] width 317 height 10
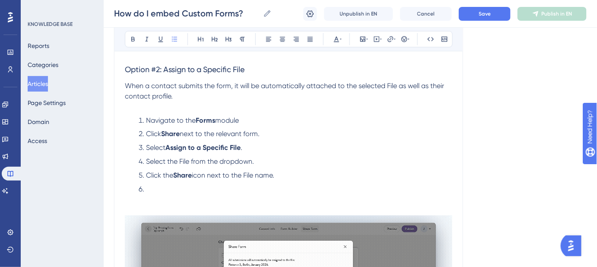
click at [158, 188] on li at bounding box center [293, 189] width 317 height 10
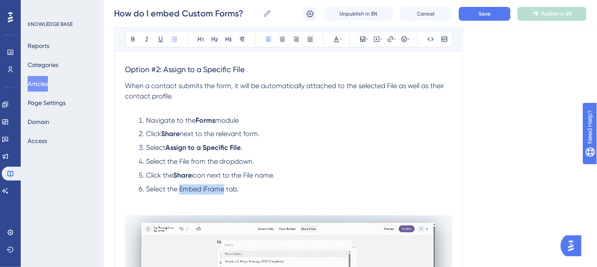
drag, startPoint x: 225, startPoint y: 188, endPoint x: 180, endPoint y: 188, distance: 44.9
click at [180, 188] on span "Select the Embed iFrame tab." at bounding box center [192, 189] width 92 height 8
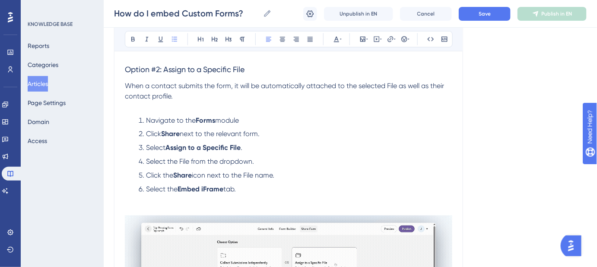
click at [253, 190] on li "Select the Embed iFrame tab." at bounding box center [293, 189] width 317 height 10
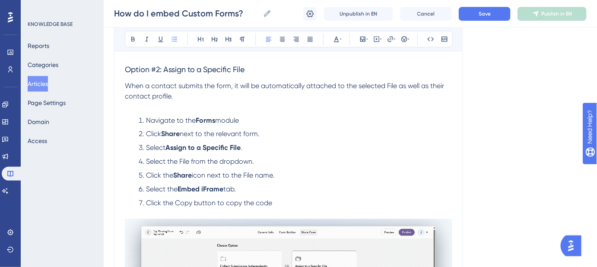
click at [181, 203] on span "Click the Copy button to copy the code" at bounding box center [209, 203] width 126 height 8
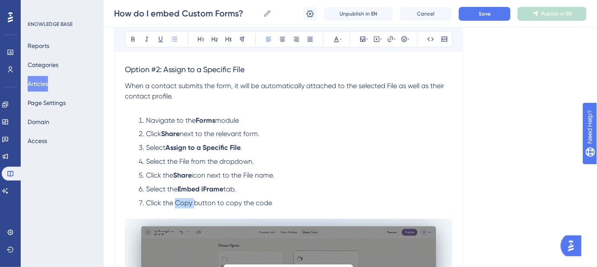
click at [181, 203] on span "Click the Copy button to copy the code" at bounding box center [209, 203] width 126 height 8
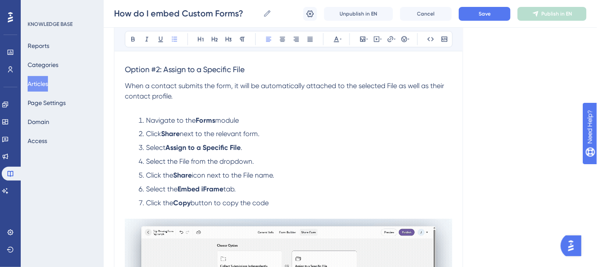
click at [277, 202] on li "Click the Copy button to copy the code" at bounding box center [293, 203] width 317 height 10
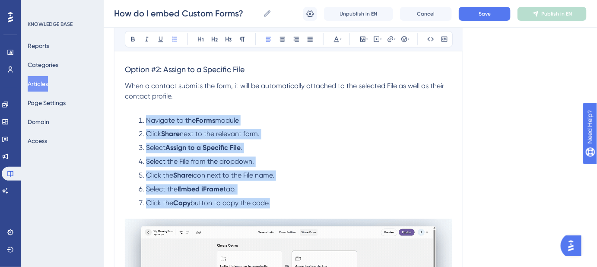
drag, startPoint x: 273, startPoint y: 202, endPoint x: 127, endPoint y: 119, distance: 168.5
click at [127, 119] on ol "Navigate to the Forms module Click Share next to the relevant form. Select Assi…" at bounding box center [288, 161] width 327 height 93
copy ol "Navigate to the Forms module Click Share next to the relevant form. Select Assi…"
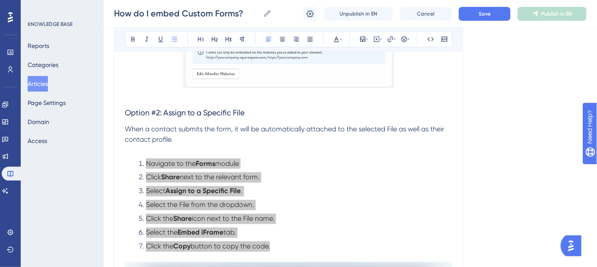
scroll to position [375, 0]
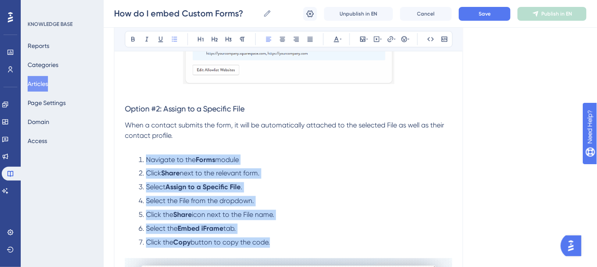
click at [288, 182] on li "Select Assign to a Specific File ." at bounding box center [293, 187] width 317 height 10
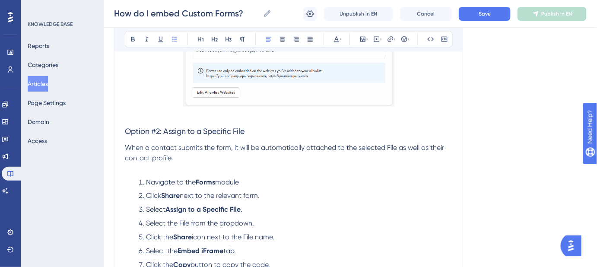
scroll to position [414, 0]
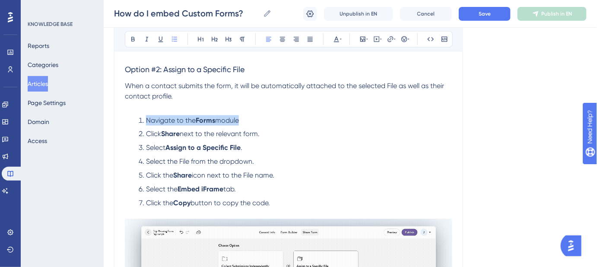
drag, startPoint x: 245, startPoint y: 119, endPoint x: 145, endPoint y: 119, distance: 100.2
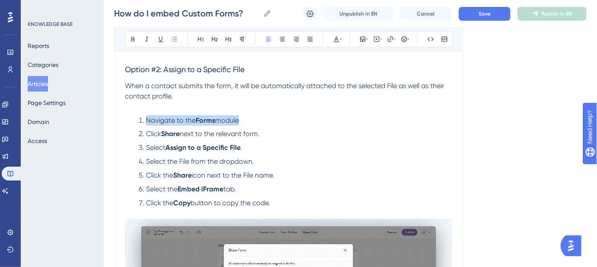
click at [145, 119] on li "Navigate to the Forms module" at bounding box center [293, 120] width 317 height 10
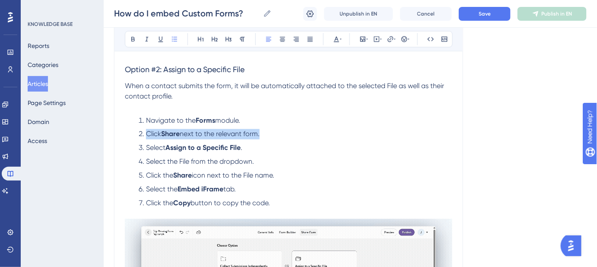
drag, startPoint x: 265, startPoint y: 134, endPoint x: 147, endPoint y: 134, distance: 117.5
click at [147, 134] on li "Click Share next to the relevant form." at bounding box center [293, 134] width 317 height 10
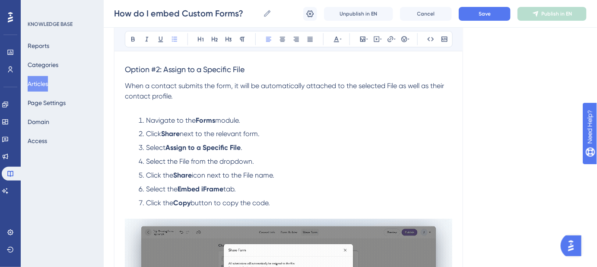
click at [246, 147] on li "Select Assign to a Specific File ." at bounding box center [293, 148] width 317 height 10
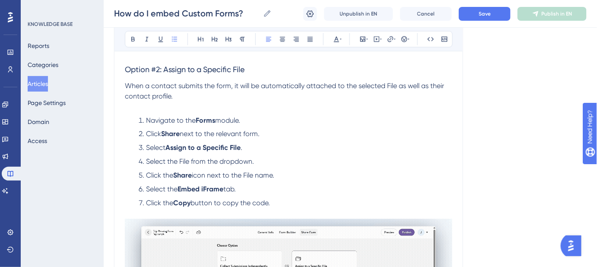
click at [151, 160] on span "Select the File from the dropdown." at bounding box center [200, 162] width 108 height 8
click at [162, 190] on span "Select the" at bounding box center [162, 189] width 32 height 8
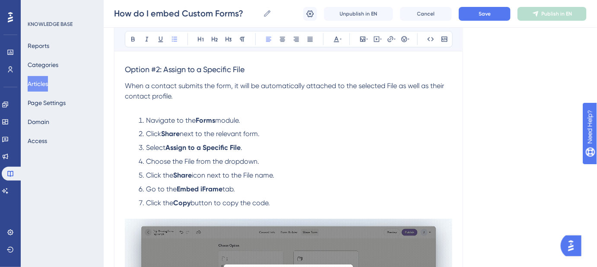
click at [275, 207] on li "Click the Copy button to copy the code." at bounding box center [293, 203] width 317 height 10
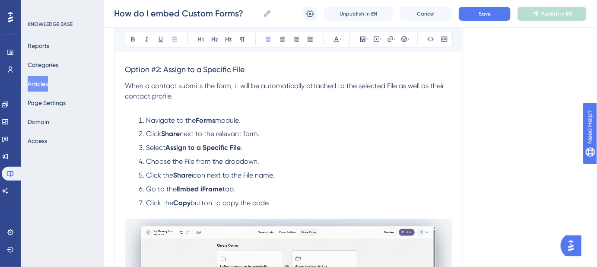
drag, startPoint x: 147, startPoint y: 204, endPoint x: 284, endPoint y: 200, distance: 136.6
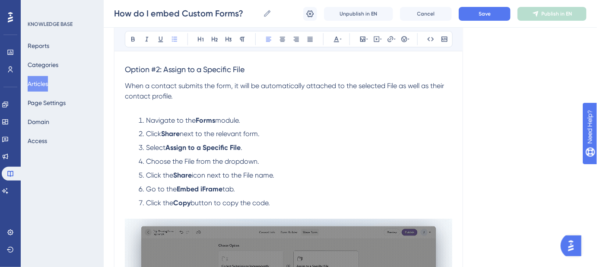
click at [286, 200] on li "Click the Copy button to copy the code." at bounding box center [293, 203] width 317 height 10
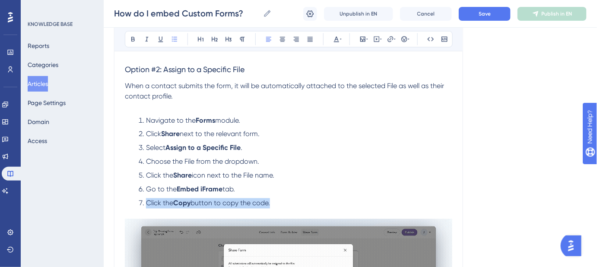
drag, startPoint x: 274, startPoint y: 201, endPoint x: 148, endPoint y: 204, distance: 125.8
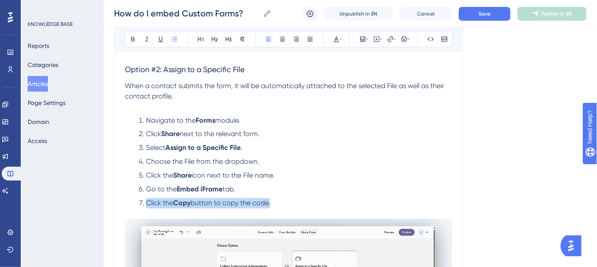
click at [148, 204] on li "Click the Copy button to copy the code." at bounding box center [293, 203] width 317 height 10
click at [391, 178] on li "Click the Share icon next to the File name." at bounding box center [293, 176] width 317 height 10
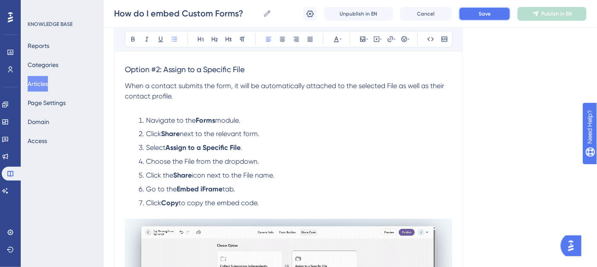
click at [474, 15] on button "Save" at bounding box center [485, 14] width 52 height 14
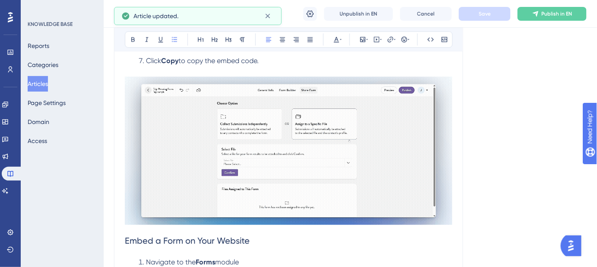
scroll to position [571, 0]
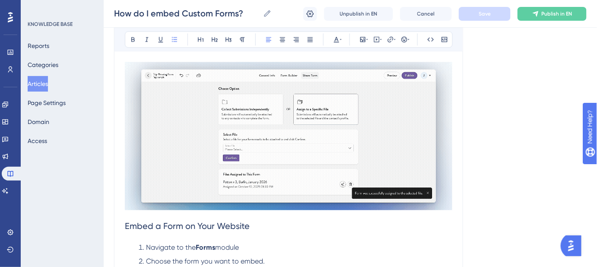
click at [127, 225] on span "Embed a Form on Your Website" at bounding box center [187, 226] width 125 height 10
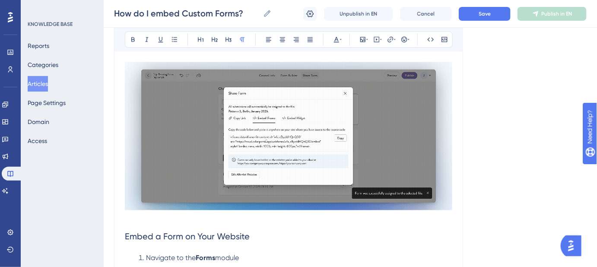
click at [127, 221] on p at bounding box center [288, 218] width 327 height 10
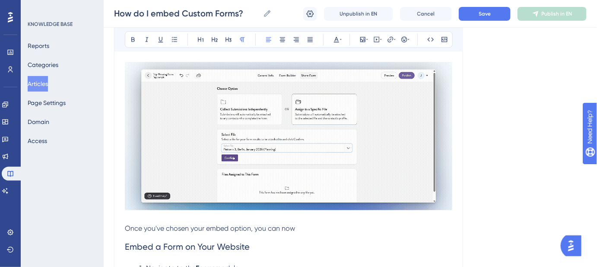
click at [299, 226] on p "Once you've chosen your embed option, you can now" at bounding box center [288, 228] width 327 height 10
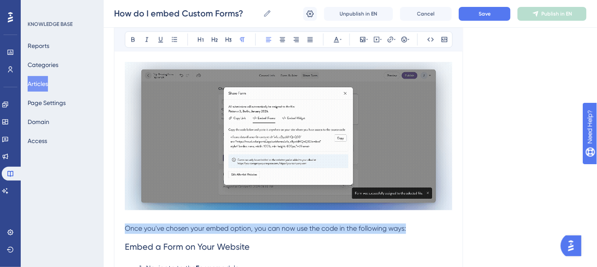
drag, startPoint x: 393, startPoint y: 232, endPoint x: 121, endPoint y: 232, distance: 271.3
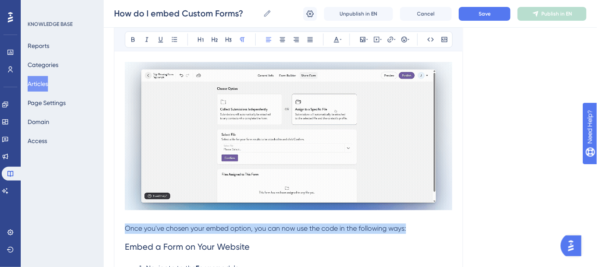
copy span "Once you've chosen your embed option, you can now use the code in the following…"
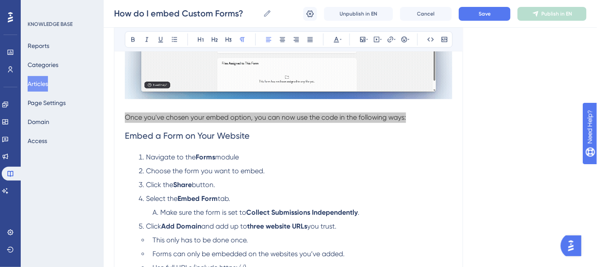
scroll to position [689, 0]
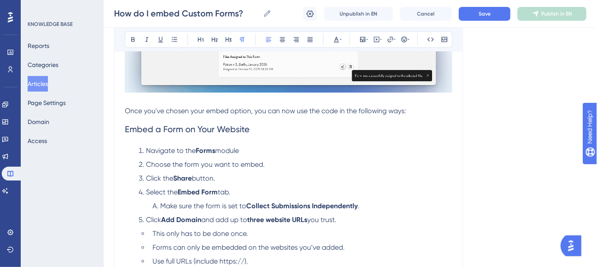
drag, startPoint x: 330, startPoint y: 159, endPoint x: 322, endPoint y: 154, distance: 9.1
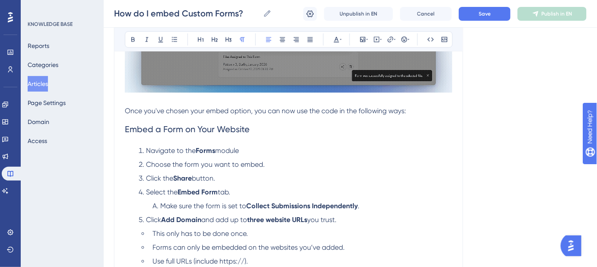
click at [330, 159] on li "Choose the form you want to embed." at bounding box center [293, 164] width 317 height 10
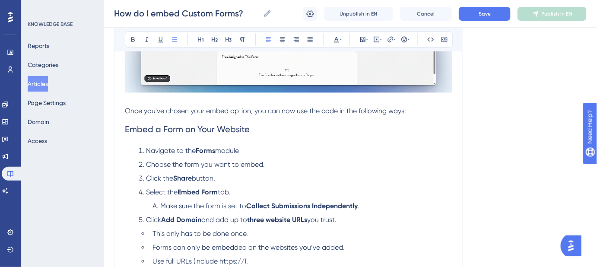
click at [125, 109] on span "Once you've chosen your embed option, you can now use the code in the following…" at bounding box center [265, 111] width 281 height 8
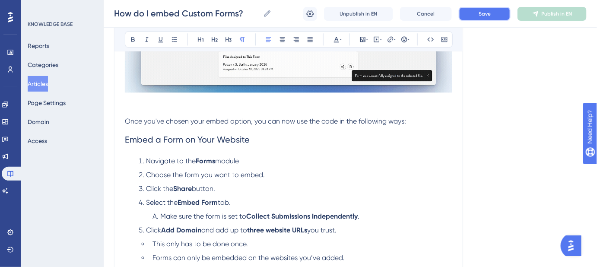
click at [469, 10] on button "Save" at bounding box center [485, 14] width 52 height 14
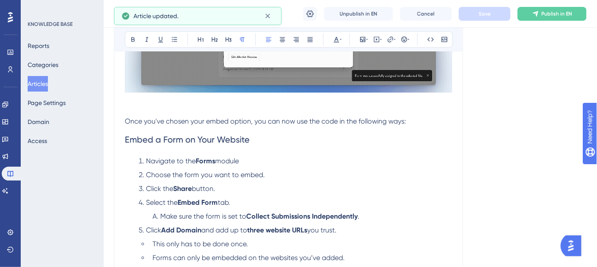
click at [416, 122] on p "Once you've chosen your embed option, you can now use the code in the following…" at bounding box center [288, 121] width 327 height 10
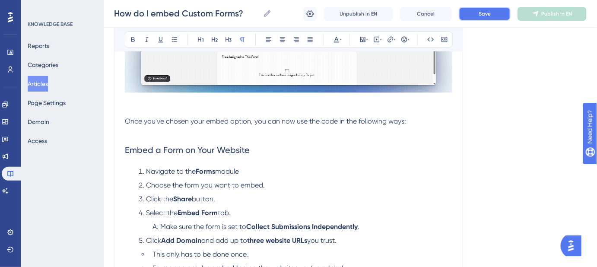
click at [475, 16] on button "Save" at bounding box center [485, 14] width 52 height 14
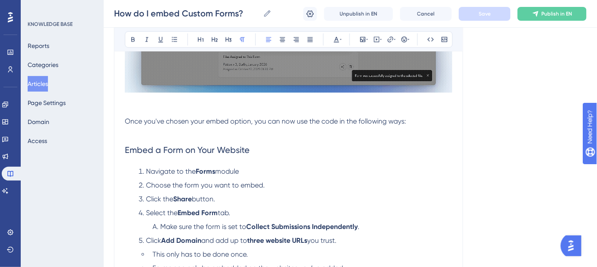
click at [409, 125] on p "Once you've chosen your embed option, you can now use the code in the following…" at bounding box center [288, 121] width 327 height 10
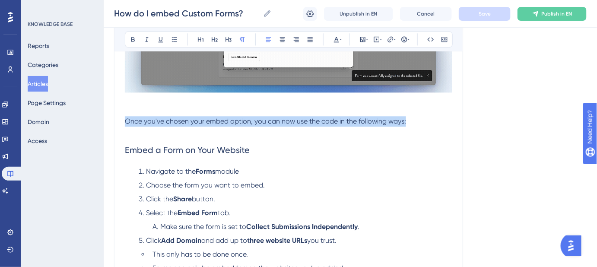
drag, startPoint x: 407, startPoint y: 121, endPoint x: 126, endPoint y: 121, distance: 280.4
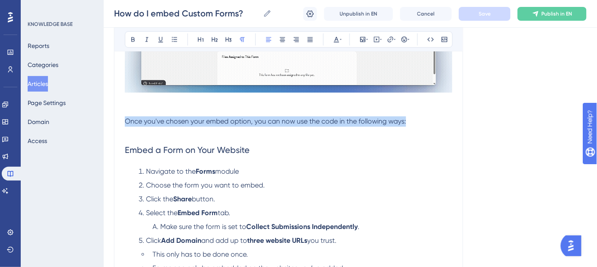
click at [126, 121] on p "Once you've chosen your embed option, you can now use the code in the following…" at bounding box center [288, 121] width 327 height 10
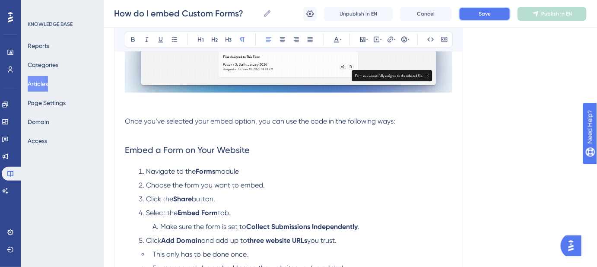
click at [480, 11] on span "Save" at bounding box center [485, 13] width 12 height 7
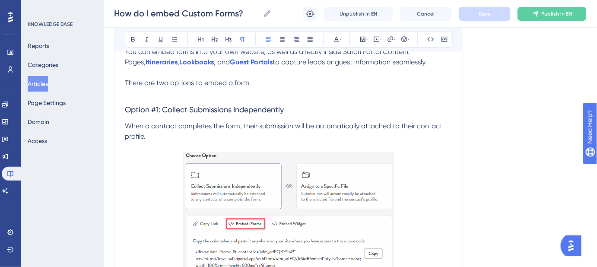
scroll to position [139, 0]
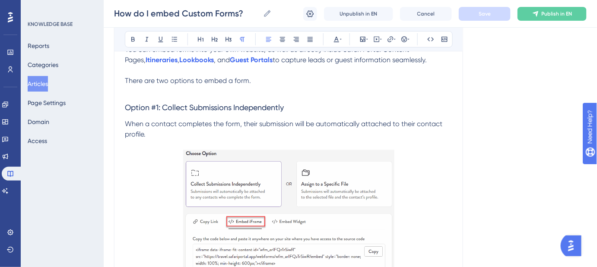
drag, startPoint x: 253, startPoint y: 81, endPoint x: 203, endPoint y: 80, distance: 49.7
click at [203, 80] on p "There are two options to embed a form." at bounding box center [288, 81] width 327 height 10
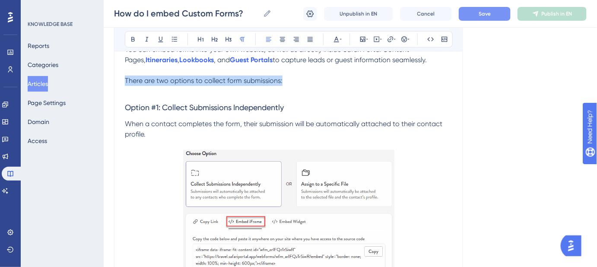
drag, startPoint x: 259, startPoint y: 81, endPoint x: 123, endPoint y: 80, distance: 136.1
copy span "There are two options to collect form submissions:"
click at [320, 90] on p at bounding box center [288, 91] width 327 height 10
drag, startPoint x: 300, startPoint y: 83, endPoint x: 122, endPoint y: 83, distance: 178.4
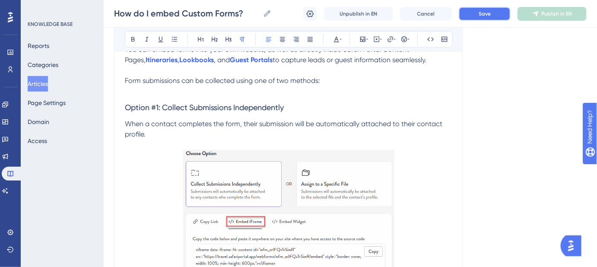
click at [486, 16] on span "Save" at bounding box center [485, 13] width 12 height 7
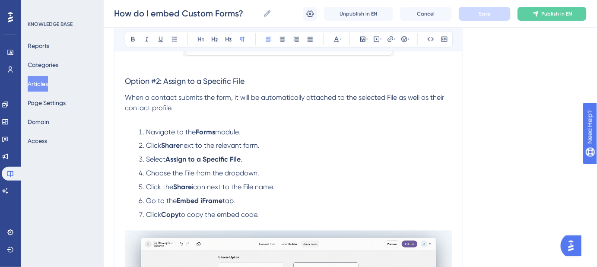
scroll to position [414, 0]
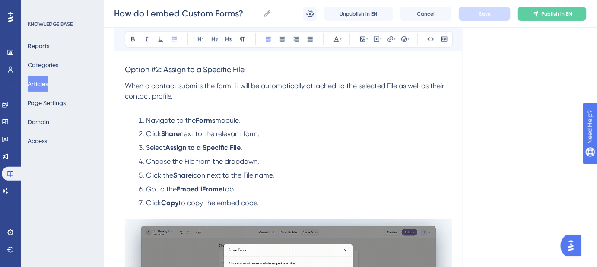
drag, startPoint x: 267, startPoint y: 203, endPoint x: 144, endPoint y: 121, distance: 148.0
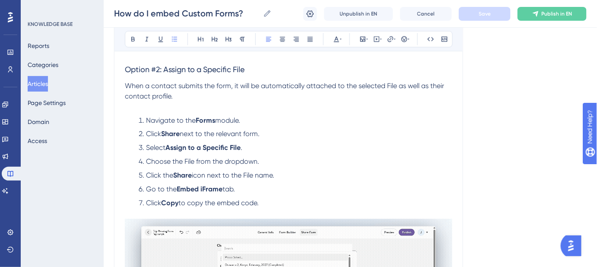
click at [144, 121] on ol "Navigate to the Forms module. Click Share next to the relevant form. Select Ass…" at bounding box center [288, 161] width 327 height 93
copy ol "Navigate to the Forms module. Click Share next to the relevant form. Select Ass…"
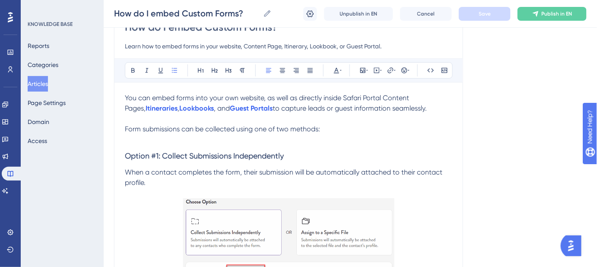
scroll to position [100, 0]
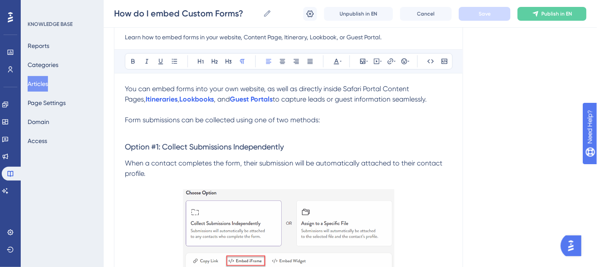
click at [153, 173] on p "When a contact completes the form, their submission will be automatically attac…" at bounding box center [288, 168] width 327 height 21
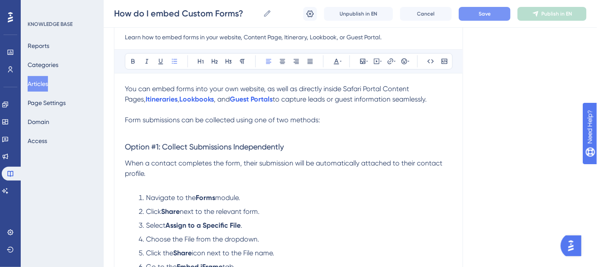
scroll to position [111, 0]
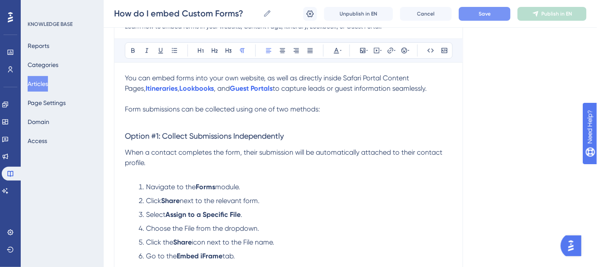
click at [153, 162] on p "When a contact completes the form, their submission will be automatically attac…" at bounding box center [288, 157] width 327 height 21
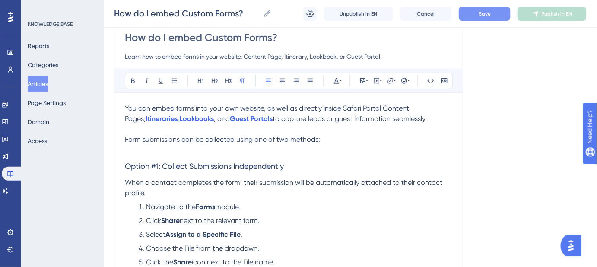
scroll to position [71, 0]
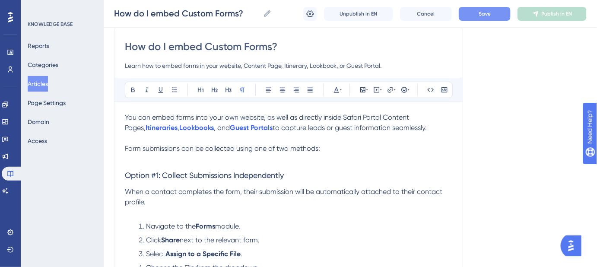
click at [487, 18] on button "Save" at bounding box center [485, 14] width 52 height 14
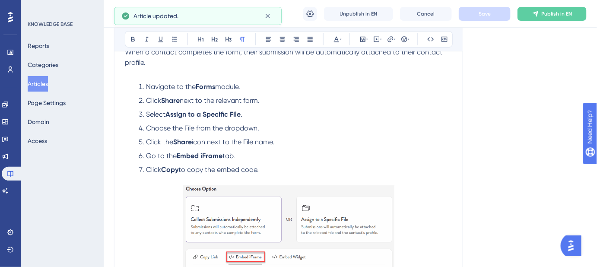
scroll to position [229, 0]
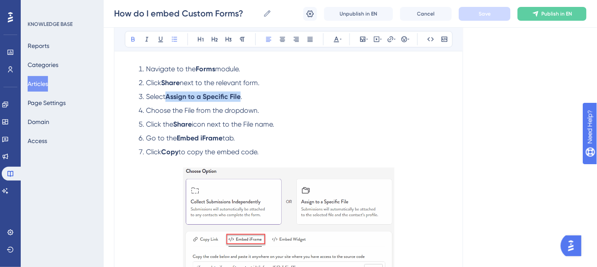
drag, startPoint x: 243, startPoint y: 97, endPoint x: 173, endPoint y: 94, distance: 70.0
click at [169, 98] on li "Select Assign to a Specific File ." at bounding box center [293, 97] width 317 height 10
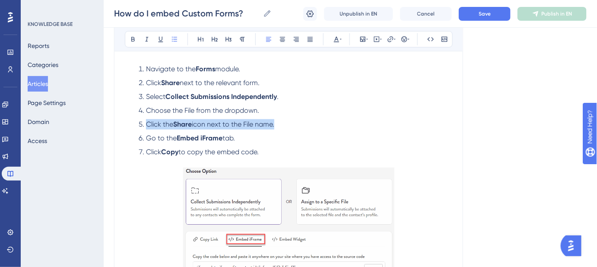
drag, startPoint x: 282, startPoint y: 121, endPoint x: 133, endPoint y: 121, distance: 149.1
click at [133, 121] on ol "Navigate to the Forms module. Click Share next to the relevant form. Select Col…" at bounding box center [288, 110] width 327 height 93
drag, startPoint x: 304, startPoint y: 126, endPoint x: 299, endPoint y: 124, distance: 5.9
click at [304, 126] on li "Click the Share icon next to the File name." at bounding box center [293, 124] width 317 height 10
click at [298, 123] on li "Click the Share icon next to the File name." at bounding box center [293, 124] width 317 height 10
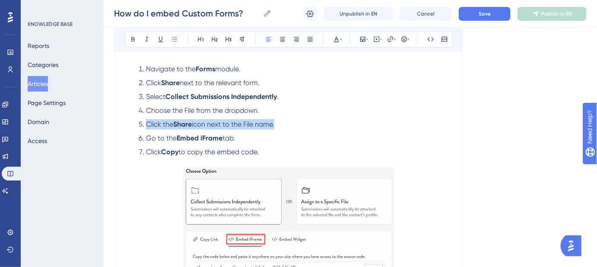
click at [292, 122] on li "Click the Share icon next to the File name." at bounding box center [293, 124] width 317 height 10
drag, startPoint x: 264, startPoint y: 110, endPoint x: 240, endPoint y: 109, distance: 24.2
click at [240, 109] on li "Choose the File from the dropdown." at bounding box center [293, 110] width 317 height 10
drag, startPoint x: 284, startPoint y: 125, endPoint x: 124, endPoint y: 111, distance: 160.0
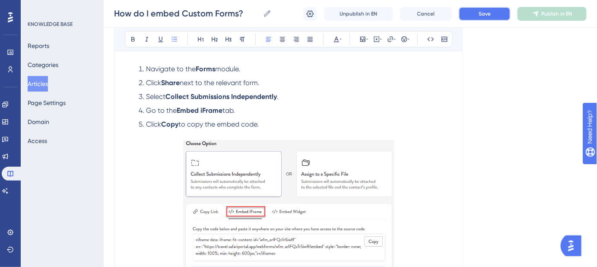
click at [477, 19] on button "Save" at bounding box center [485, 14] width 52 height 14
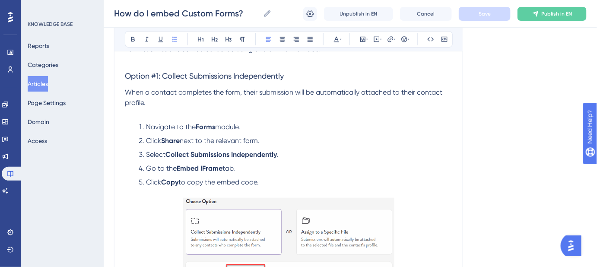
scroll to position [157, 0]
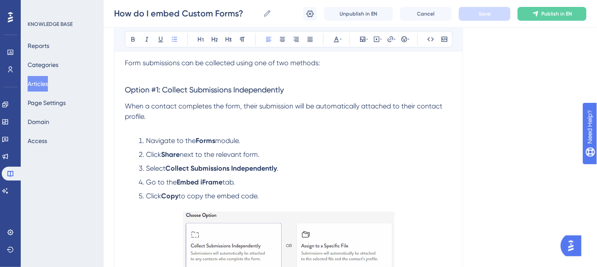
click at [169, 121] on p "When a contact completes the form, their submission will be automatically attac…" at bounding box center [288, 111] width 327 height 21
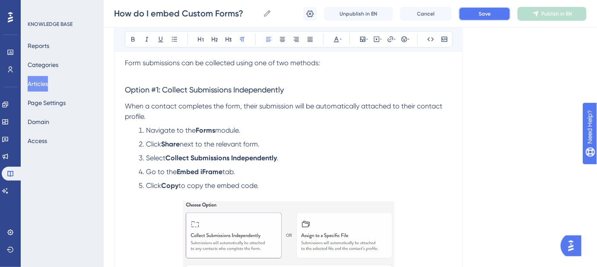
click at [497, 13] on button "Save" at bounding box center [485, 14] width 52 height 14
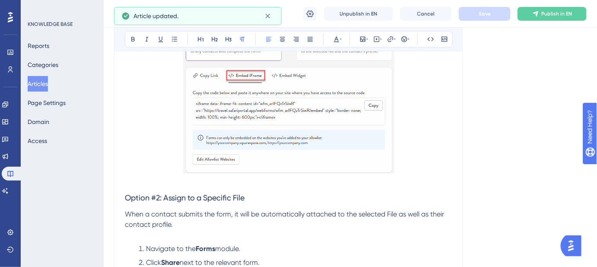
scroll to position [393, 0]
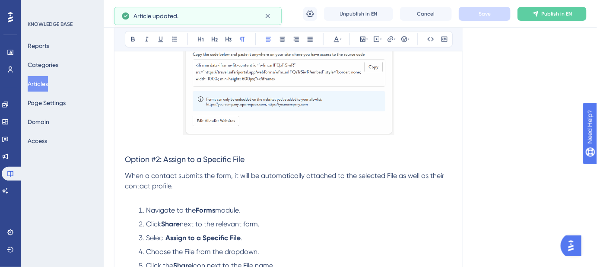
click at [180, 187] on p "When a contact submits the form, it will be automatically attached to the selec…" at bounding box center [288, 181] width 327 height 21
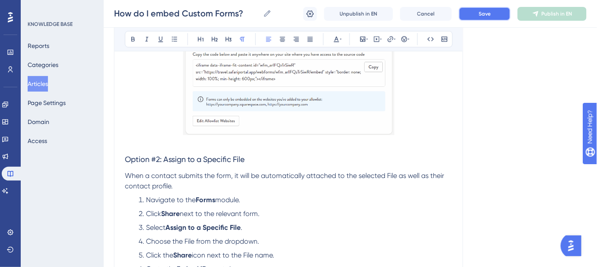
click at [470, 12] on button "Save" at bounding box center [485, 14] width 52 height 14
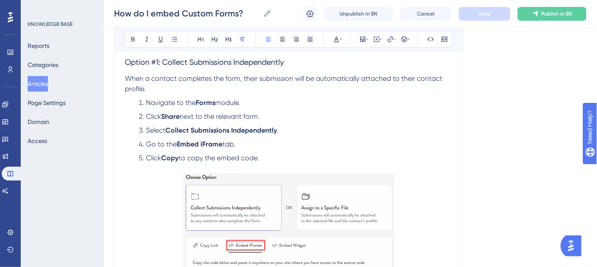
scroll to position [196, 0]
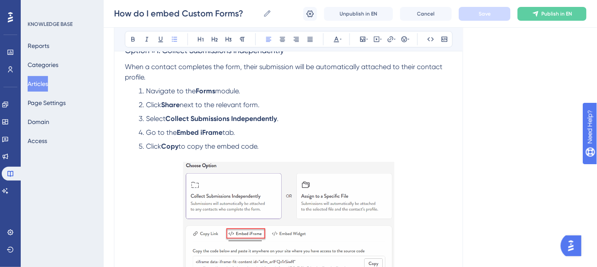
click at [242, 131] on li "Go to the Embed iFrame tab." at bounding box center [293, 132] width 317 height 10
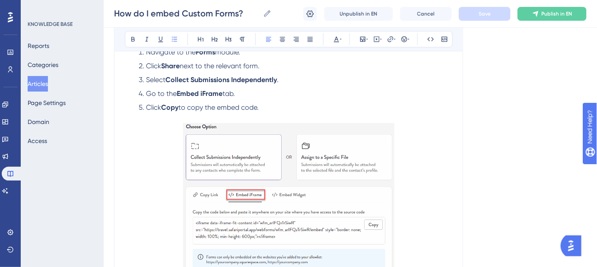
scroll to position [235, 0]
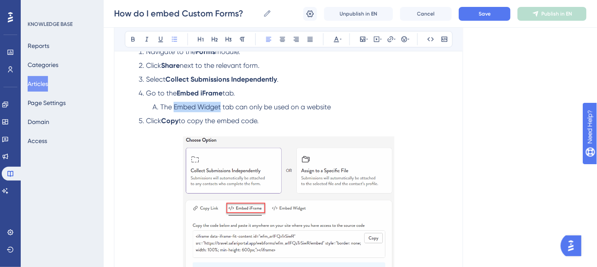
drag, startPoint x: 220, startPoint y: 105, endPoint x: 174, endPoint y: 105, distance: 46.2
click at [174, 105] on span "The Embed Widget tab can only be used on a website" at bounding box center [245, 107] width 171 height 8
click at [333, 108] on li "The Embed Widget tab can only be used on a website" at bounding box center [300, 107] width 303 height 10
click at [492, 18] on button "Save" at bounding box center [485, 14] width 52 height 14
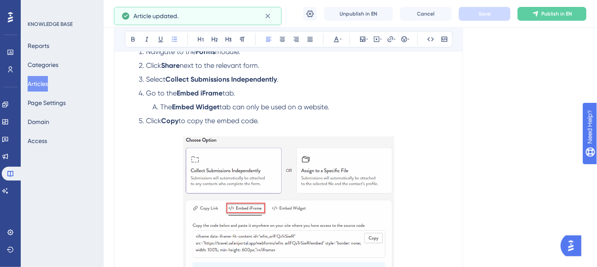
drag, startPoint x: 343, startPoint y: 108, endPoint x: 161, endPoint y: 108, distance: 182.3
click at [161, 108] on li "The Embed Widget tab can only be used on a website." at bounding box center [300, 107] width 303 height 10
copy li "The Embed Widget tab can only be used on a website."
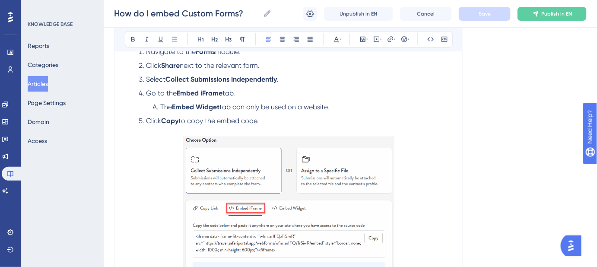
click at [353, 103] on li "The Embed Widget tab can only be used on a website." at bounding box center [300, 107] width 303 height 10
drag, startPoint x: 348, startPoint y: 105, endPoint x: 163, endPoint y: 107, distance: 184.9
click at [163, 107] on li "The Embed Widget tab can only be used on a website." at bounding box center [300, 107] width 303 height 10
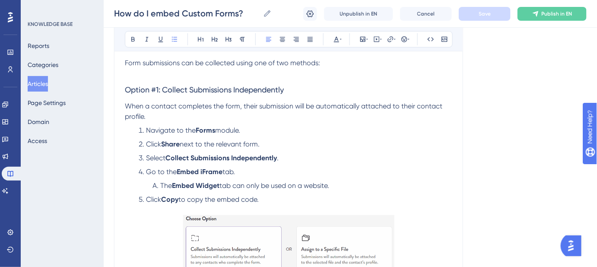
scroll to position [196, 0]
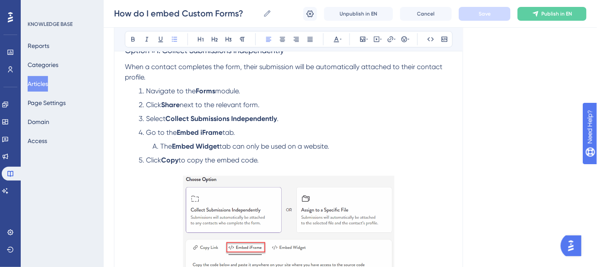
click at [329, 146] on span "tab can only be used on a website." at bounding box center [274, 146] width 110 height 8
drag, startPoint x: 336, startPoint y: 146, endPoint x: 161, endPoint y: 149, distance: 175.0
click at [161, 149] on li "The Embed Widget tab can only be used on a website." at bounding box center [300, 146] width 303 height 10
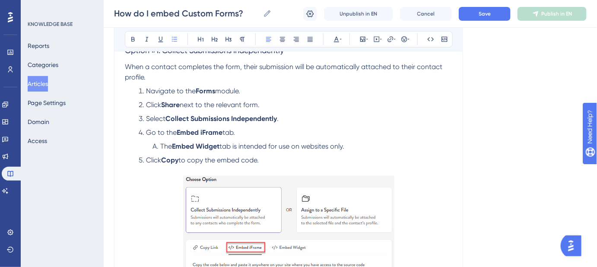
drag, startPoint x: 249, startPoint y: 131, endPoint x: 148, endPoint y: 131, distance: 101.1
click at [148, 131] on li "Go to the Embed iFrame tab." at bounding box center [293, 132] width 317 height 10
click at [161, 145] on span "The" at bounding box center [166, 146] width 12 height 8
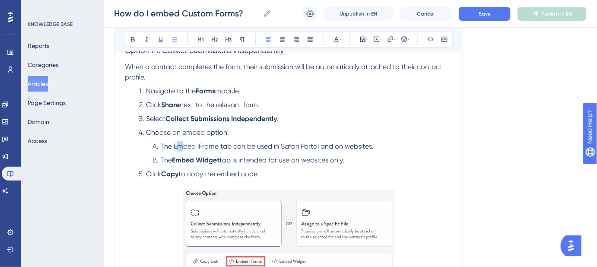
click at [176, 147] on span "The Embed iFrame tab can be used in Safari Portal and on websites." at bounding box center [266, 146] width 213 height 8
drag, startPoint x: 174, startPoint y: 145, endPoint x: 218, endPoint y: 145, distance: 44.1
click at [218, 145] on span "The Embed iFrame tab can be used in Safari Portal and on websites." at bounding box center [266, 146] width 213 height 8
click at [371, 146] on span "tab can be used in Safari Portal and on websites." at bounding box center [294, 146] width 153 height 8
drag, startPoint x: 379, startPoint y: 144, endPoint x: 161, endPoint y: 144, distance: 218.2
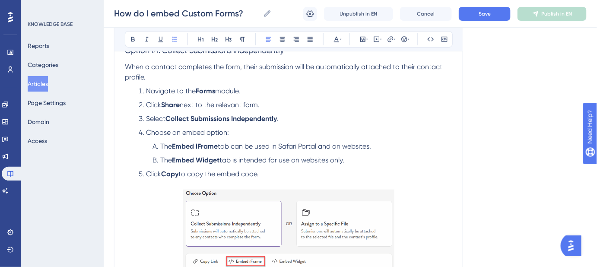
click at [161, 144] on li "The Embed iFrame tab can be used in Safari Portal and on websites." at bounding box center [300, 146] width 303 height 10
copy li "The Embed iFrame tab can be used in Safari Portal and on websites."
click at [386, 144] on li "The Embed iFrame tab can be used in Safari Portal and on websites." at bounding box center [300, 146] width 303 height 10
drag, startPoint x: 381, startPoint y: 146, endPoint x: 161, endPoint y: 150, distance: 220.4
click at [161, 150] on li "The Embed iFrame tab can be used in Safari Portal and on websites." at bounding box center [300, 146] width 303 height 10
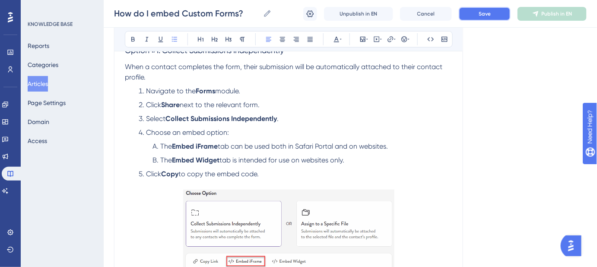
click at [492, 15] on button "Save" at bounding box center [485, 14] width 52 height 14
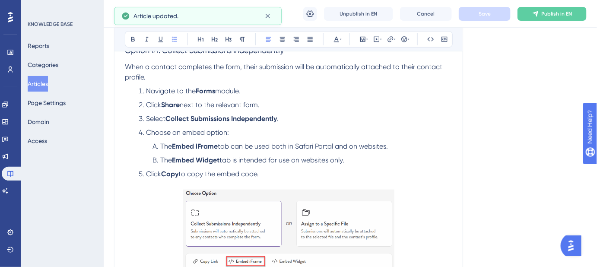
click at [394, 144] on li "The Embed iFrame tab can be used both in Safari Portal and on websites." at bounding box center [300, 146] width 303 height 10
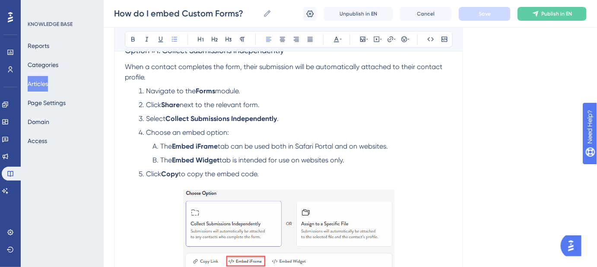
click at [350, 160] on li "The Embed Widget tab is intended for use on websites only." at bounding box center [300, 160] width 303 height 10
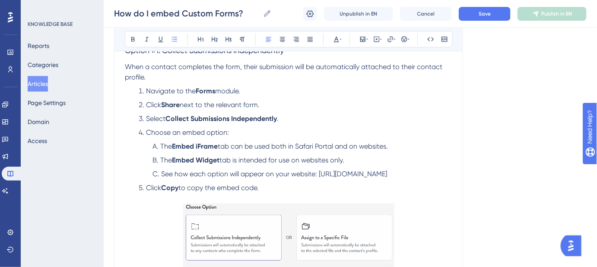
drag, startPoint x: 198, startPoint y: 183, endPoint x: 320, endPoint y: 171, distance: 122.9
click at [320, 171] on li "See how each option will appear on your website: https://www.safariportal.app/s…" at bounding box center [300, 174] width 303 height 10
copy span "https://www.safariportal.app/sample-form-embeds"
drag, startPoint x: 388, startPoint y: 175, endPoint x: 320, endPoint y: 173, distance: 67.8
click at [320, 173] on span "See how each option will appear on your website: Sample Embed Forms" at bounding box center [274, 174] width 226 height 8
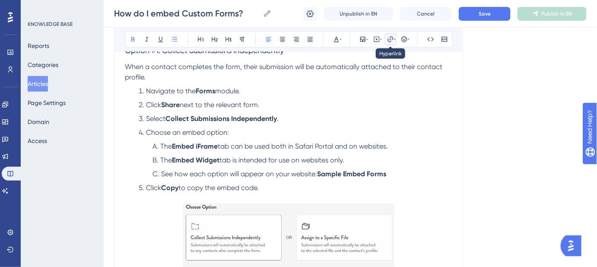
click at [392, 41] on icon at bounding box center [390, 39] width 7 height 7
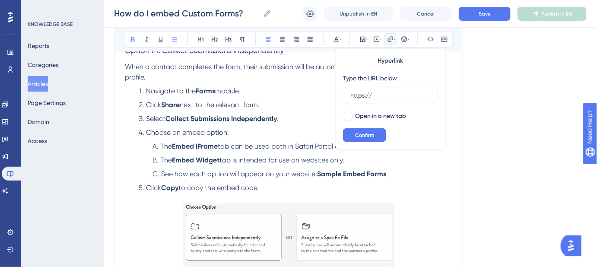
drag, startPoint x: 387, startPoint y: 94, endPoint x: 340, endPoint y: 95, distance: 47.1
click at [340, 95] on div "Hyperlink Type the URL below https:// Open in a new tab Confirm" at bounding box center [391, 98] width 110 height 101
type input "https://www.safariportal.app/sample-form-embeds"
click at [346, 116] on div at bounding box center [348, 116] width 9 height 9
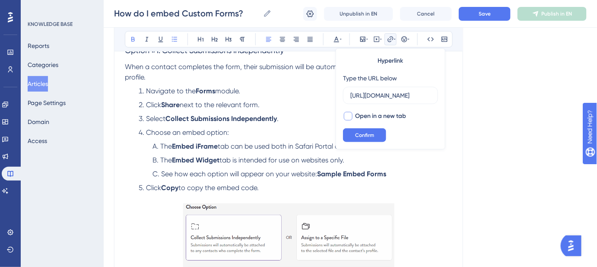
checkbox input "true"
click at [356, 131] on button "Confirm" at bounding box center [364, 135] width 43 height 14
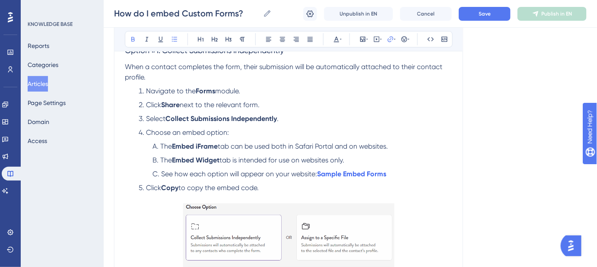
click at [389, 174] on li "See how each option will appear on your website: Sample Embed Forms" at bounding box center [300, 174] width 303 height 10
click at [316, 170] on span "See how each option will appear on your website:" at bounding box center [239, 174] width 156 height 8
drag, startPoint x: 316, startPoint y: 172, endPoint x: 162, endPoint y: 171, distance: 154.7
click at [162, 171] on span "See how each option will appear on your website:" at bounding box center [239, 174] width 156 height 8
click at [299, 174] on span "See how each option will appear on your website:" at bounding box center [239, 174] width 156 height 8
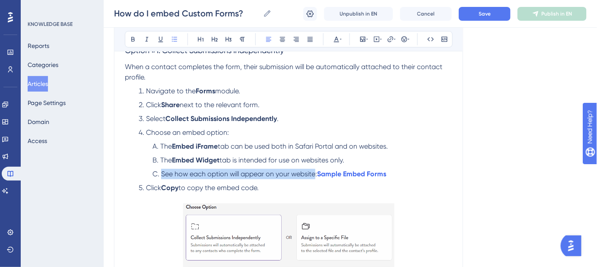
drag, startPoint x: 315, startPoint y: 174, endPoint x: 162, endPoint y: 174, distance: 152.9
click at [162, 174] on span "See how each option will appear on your website:" at bounding box center [239, 174] width 156 height 8
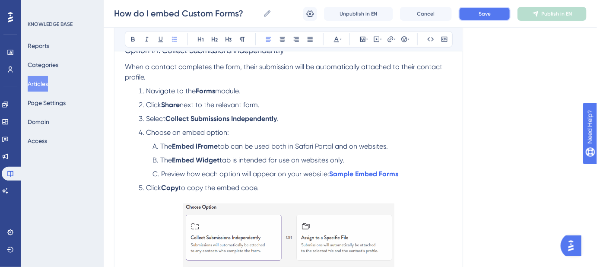
click at [493, 10] on button "Save" at bounding box center [485, 14] width 52 height 14
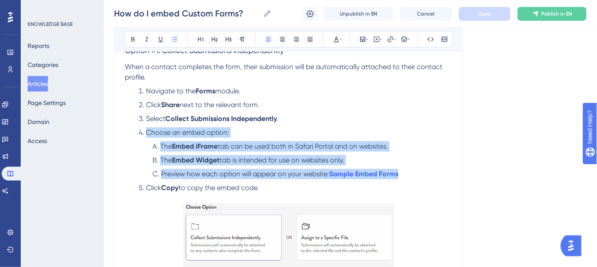
drag, startPoint x: 415, startPoint y: 174, endPoint x: 128, endPoint y: 126, distance: 291.2
click at [128, 126] on ol "Navigate to the Forms module. Click Share next to the relevant form. Select Col…" at bounding box center [288, 139] width 327 height 107
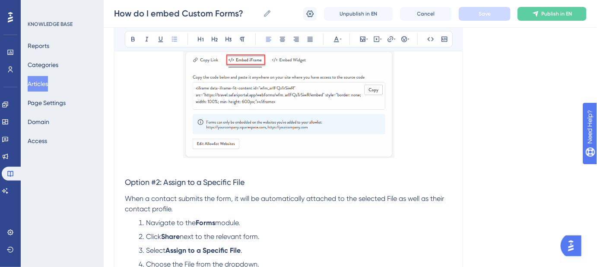
scroll to position [510, 0]
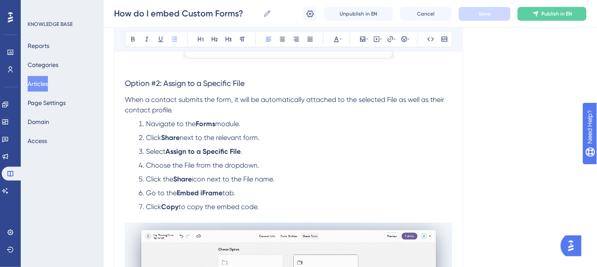
click at [251, 152] on li "Select Assign to a Specific File ." at bounding box center [293, 152] width 317 height 10
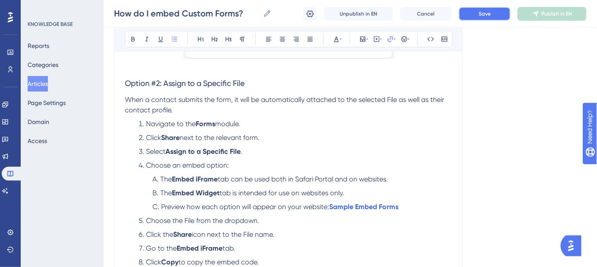
click at [474, 8] on button "Save" at bounding box center [485, 14] width 52 height 14
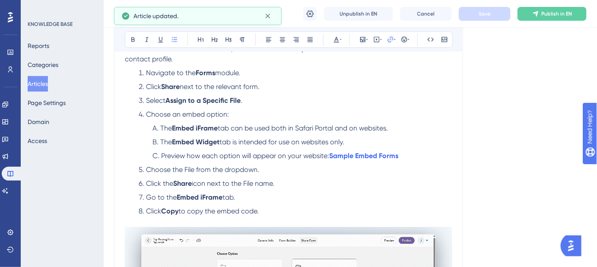
scroll to position [550, 0]
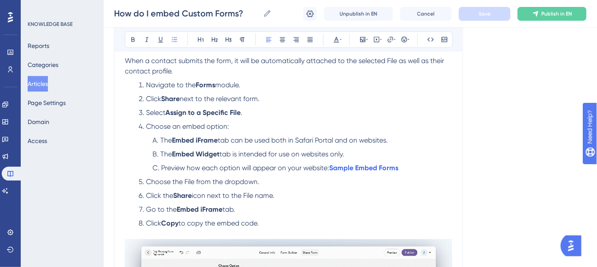
click at [161, 168] on span "Preview how each option will appear on your website:" at bounding box center [245, 168] width 168 height 8
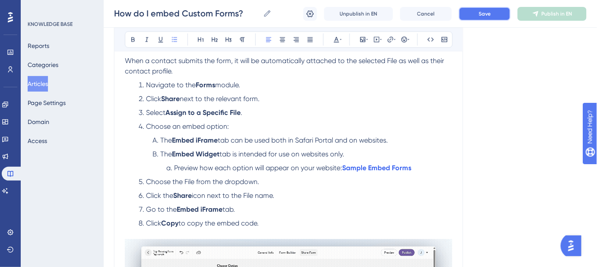
click at [473, 13] on button "Save" at bounding box center [485, 14] width 52 height 14
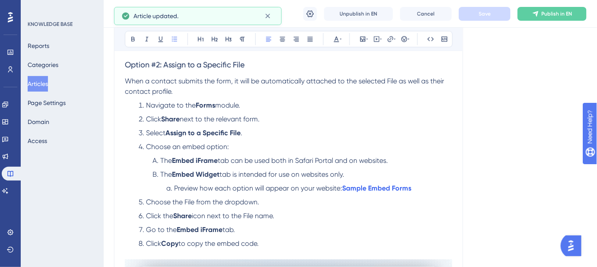
scroll to position [471, 0]
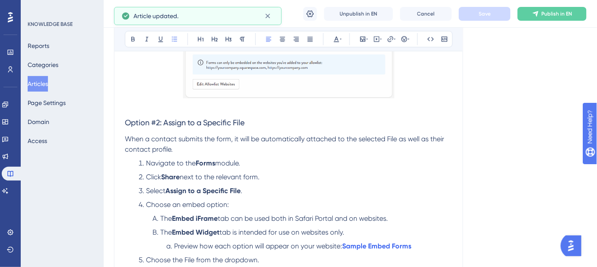
click at [210, 151] on p "When a contact submits the form, it will be automatically attached to the selec…" at bounding box center [288, 144] width 327 height 21
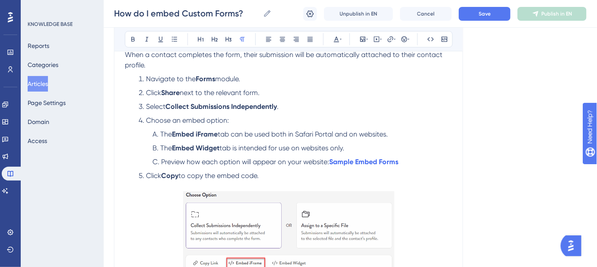
scroll to position [196, 0]
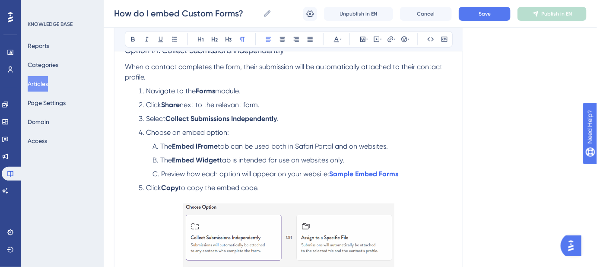
click at [176, 76] on p "When a contact completes the form, their submission will be automatically attac…" at bounding box center [288, 72] width 327 height 21
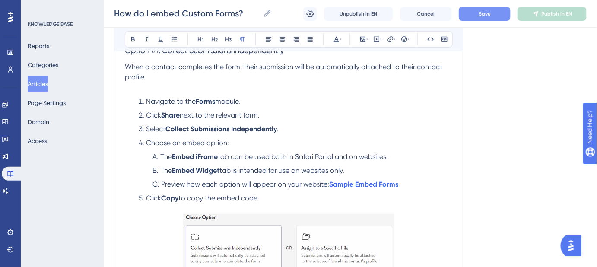
click at [481, 8] on button "Save" at bounding box center [485, 14] width 52 height 14
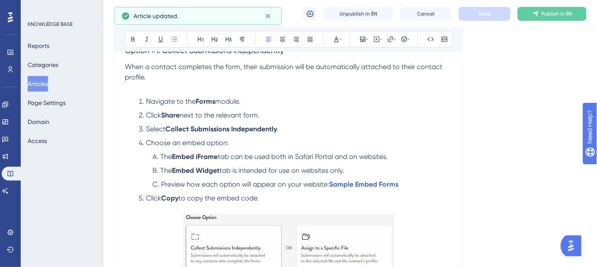
click at [161, 183] on span "Preview how each option will appear on your website:" at bounding box center [245, 184] width 168 height 8
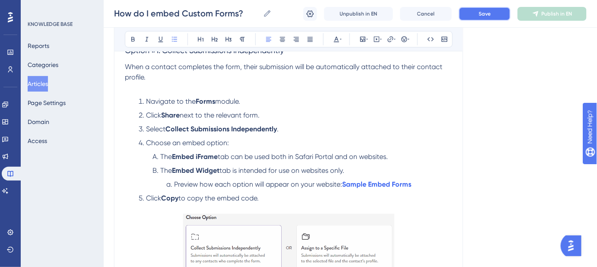
click at [477, 19] on button "Save" at bounding box center [485, 14] width 52 height 14
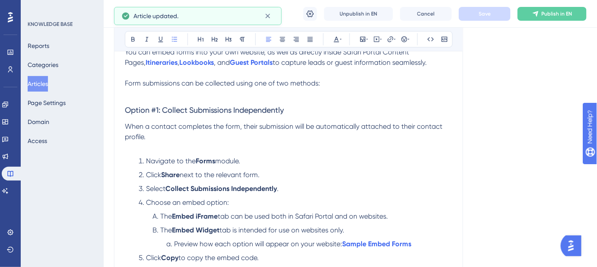
scroll to position [78, 0]
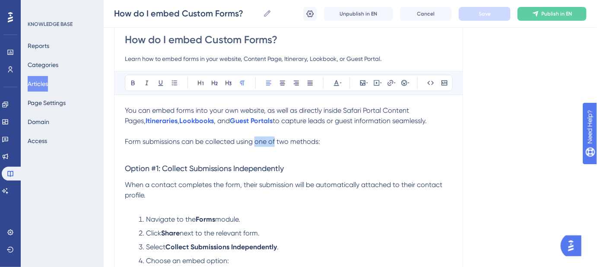
drag, startPoint x: 275, startPoint y: 140, endPoint x: 255, endPoint y: 141, distance: 20.3
click at [255, 141] on span "Form submissions can be collected using one of two methods:" at bounding box center [222, 141] width 195 height 8
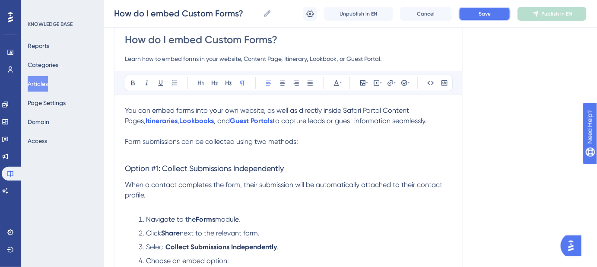
click at [480, 19] on button "Save" at bounding box center [485, 14] width 52 height 14
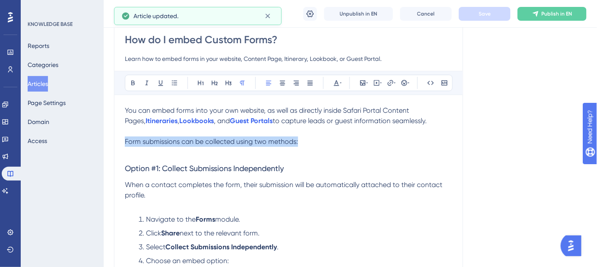
drag, startPoint x: 303, startPoint y: 140, endPoint x: 120, endPoint y: 141, distance: 183.2
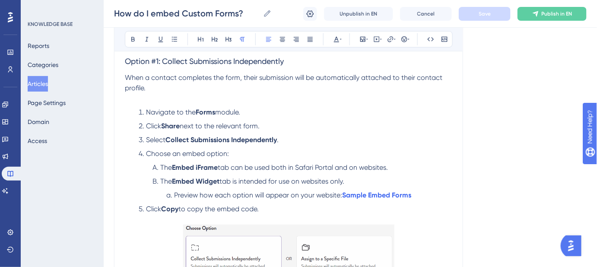
scroll to position [196, 0]
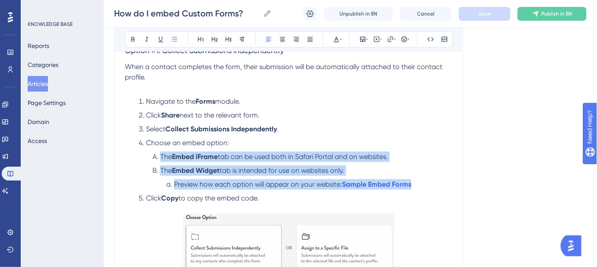
drag, startPoint x: 426, startPoint y: 186, endPoint x: 161, endPoint y: 156, distance: 266.6
click at [161, 156] on ol "The Embed iFrame tab can be used both in Safari Portal and on websites. The Emb…" at bounding box center [296, 171] width 314 height 38
click at [203, 16] on input "How do I embed Custom Forms?" at bounding box center [187, 13] width 146 height 12
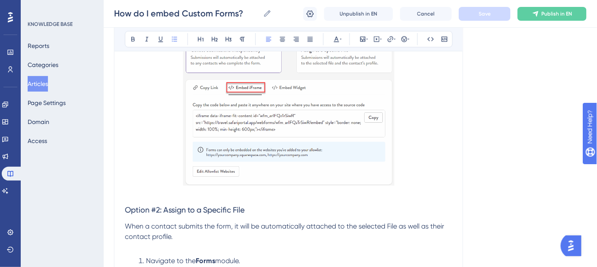
scroll to position [353, 0]
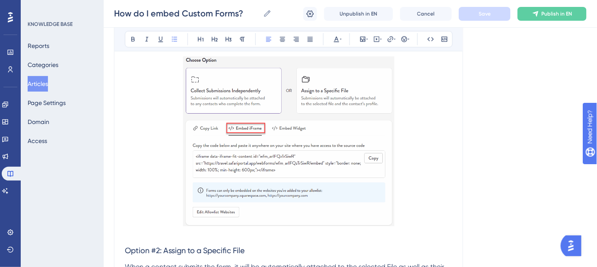
click at [282, 147] on img at bounding box center [288, 142] width 211 height 170
click at [313, 113] on img at bounding box center [288, 142] width 211 height 170
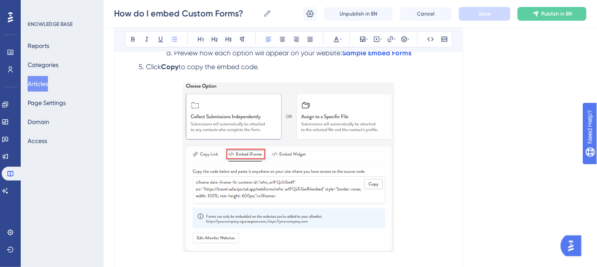
scroll to position [275, 0]
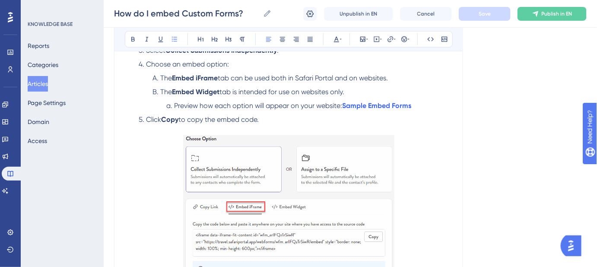
click at [335, 160] on img at bounding box center [288, 220] width 211 height 170
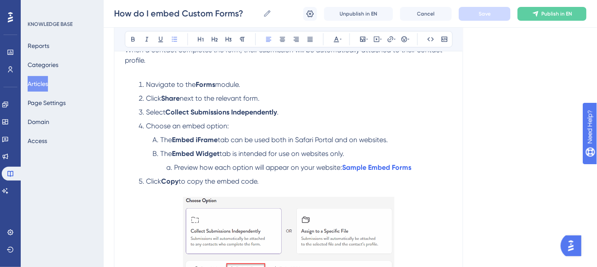
scroll to position [353, 0]
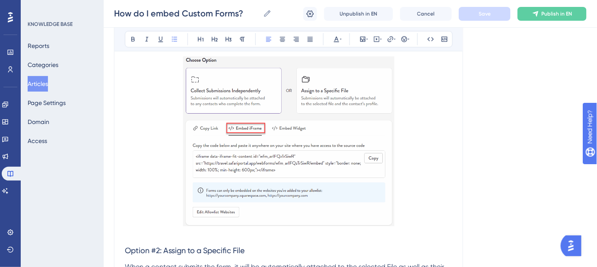
click at [303, 108] on img at bounding box center [288, 142] width 211 height 170
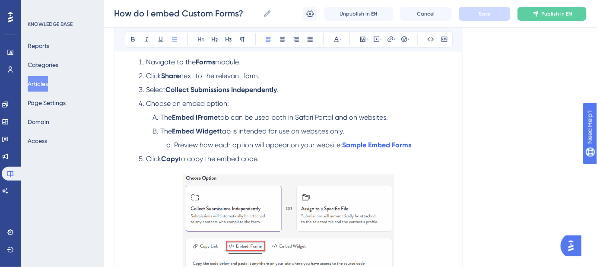
click at [248, 151] on ol "Navigate to the Forms module. Click Share next to the relevant form. Select Col…" at bounding box center [288, 110] width 327 height 107
click at [250, 201] on img at bounding box center [288, 260] width 211 height 170
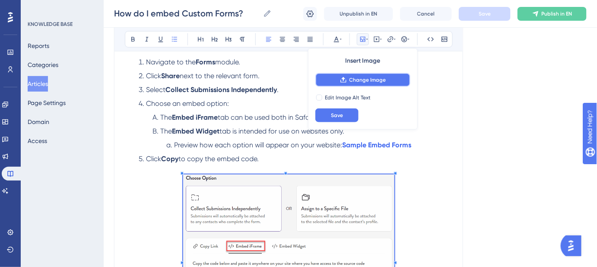
click at [354, 80] on span "Change Image" at bounding box center [368, 79] width 37 height 7
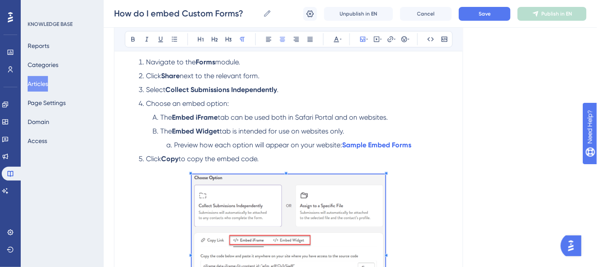
click at [257, 206] on span at bounding box center [289, 254] width 194 height 159
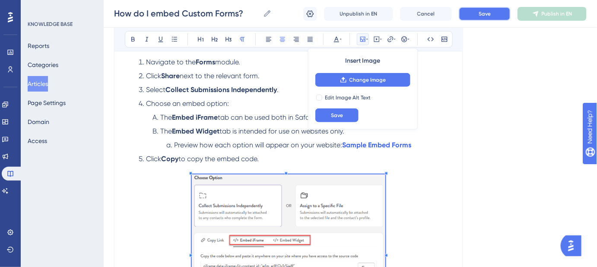
click at [481, 17] on button "Save" at bounding box center [485, 14] width 52 height 14
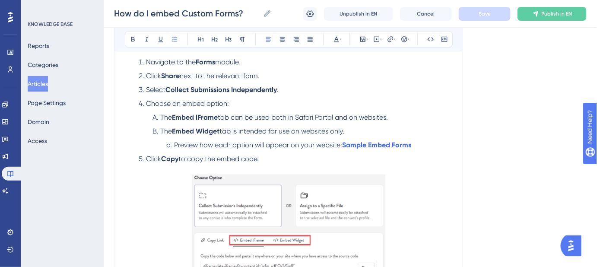
drag, startPoint x: 351, startPoint y: 132, endPoint x: 323, endPoint y: 131, distance: 27.7
click at [323, 131] on li "The Embed Widget tab is intended for use on websites only." at bounding box center [300, 131] width 303 height 10
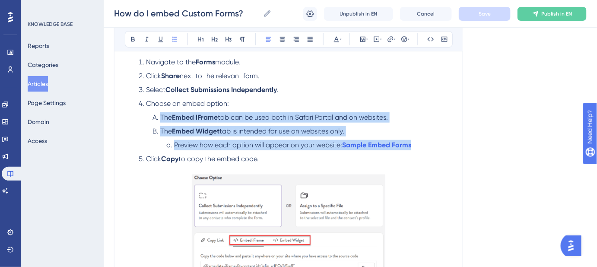
drag, startPoint x: 417, startPoint y: 144, endPoint x: 160, endPoint y: 121, distance: 257.7
click at [160, 121] on ol "The Embed iFrame tab can be used both in Safari Portal and on websites. The Emb…" at bounding box center [296, 131] width 314 height 38
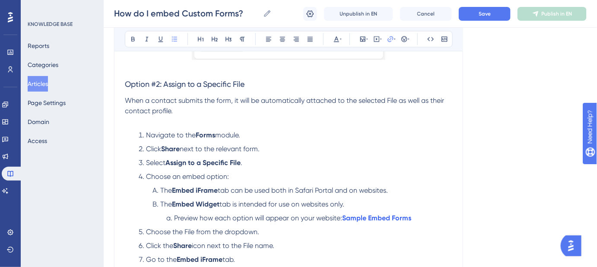
scroll to position [589, 0]
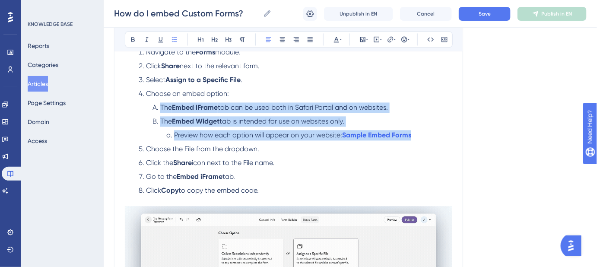
drag, startPoint x: 414, startPoint y: 134, endPoint x: 156, endPoint y: 105, distance: 259.6
click at [156, 105] on ol "The Embed iFrame tab can be used both in Safari Portal and on websites. The Emb…" at bounding box center [296, 121] width 314 height 38
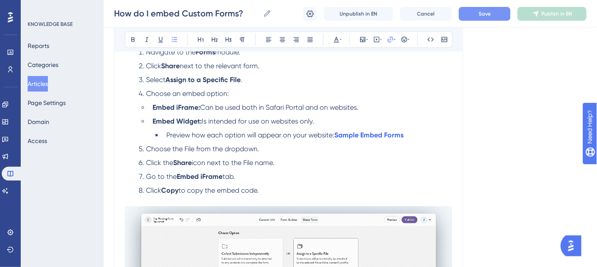
click at [488, 9] on button "Save" at bounding box center [485, 14] width 52 height 14
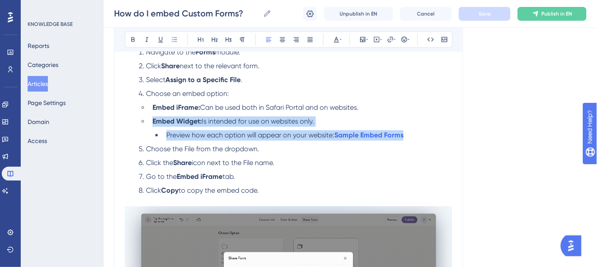
drag, startPoint x: 422, startPoint y: 137, endPoint x: 152, endPoint y: 124, distance: 270.3
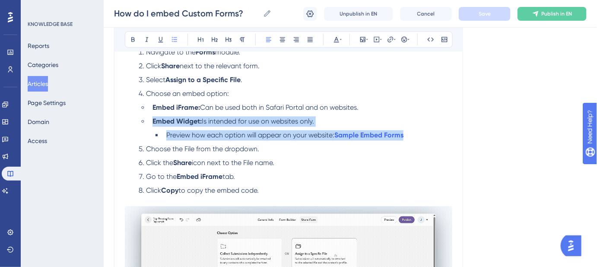
click at [152, 124] on ul "Embed iFrame: Can be used both in Safari Portal and on websites. Embed Widget: …" at bounding box center [296, 121] width 314 height 38
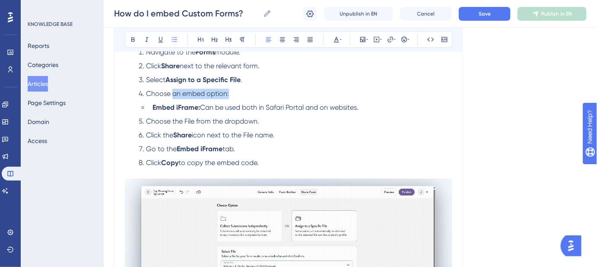
drag, startPoint x: 152, startPoint y: 107, endPoint x: 172, endPoint y: 95, distance: 23.4
click at [172, 95] on ol "Navigate to the Forms module. Click Share next to the relevant form. Select Ass…" at bounding box center [288, 107] width 327 height 121
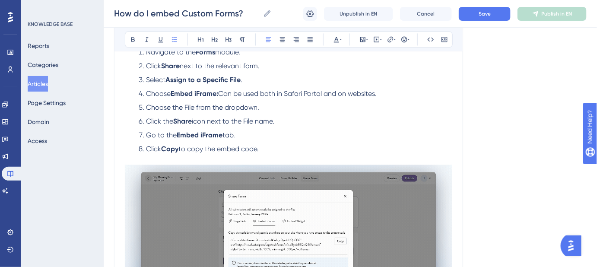
drag, startPoint x: 387, startPoint y: 94, endPoint x: 217, endPoint y: 94, distance: 169.8
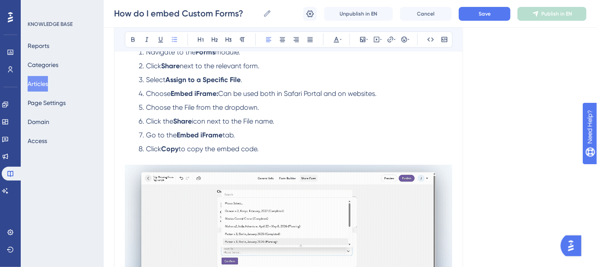
click at [217, 94] on li "Choose Embed iFrame: Can be used both in Safari Portal and on websites." at bounding box center [293, 94] width 317 height 10
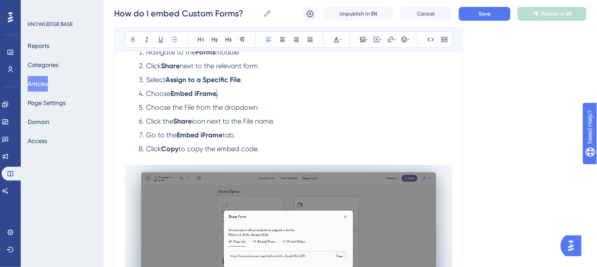
click at [217, 93] on li "Choose Embed iFrame." at bounding box center [293, 94] width 317 height 10
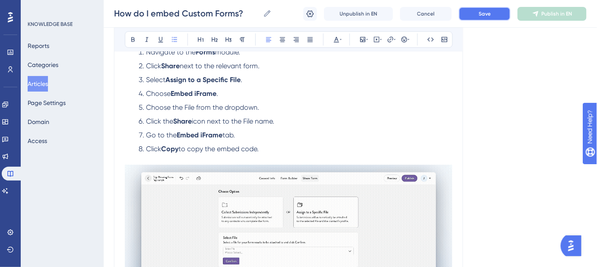
click at [474, 14] on button "Save" at bounding box center [485, 14] width 52 height 14
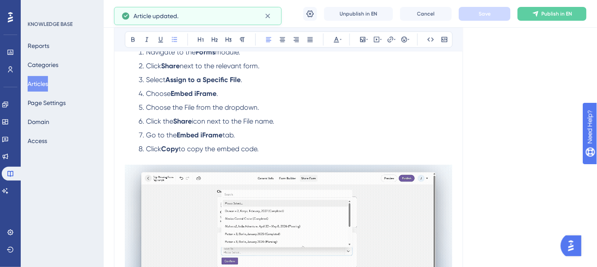
click at [446, 92] on li "Choose Embed iFrame ." at bounding box center [293, 94] width 317 height 10
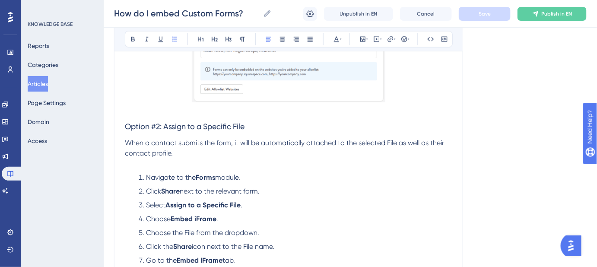
scroll to position [510, 0]
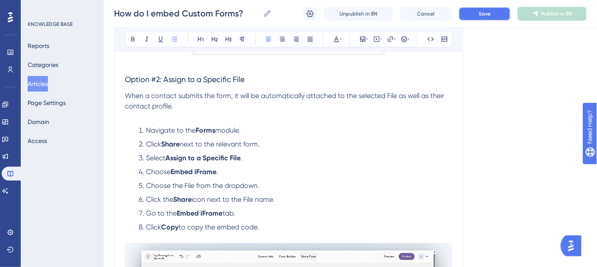
click at [479, 15] on span "Save" at bounding box center [485, 13] width 12 height 7
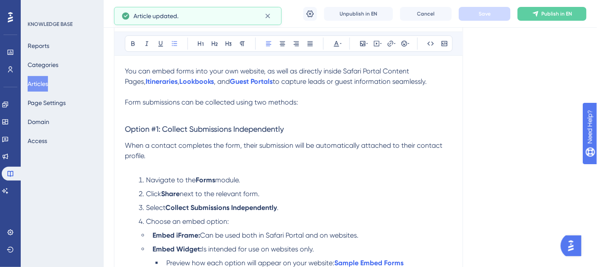
scroll to position [157, 0]
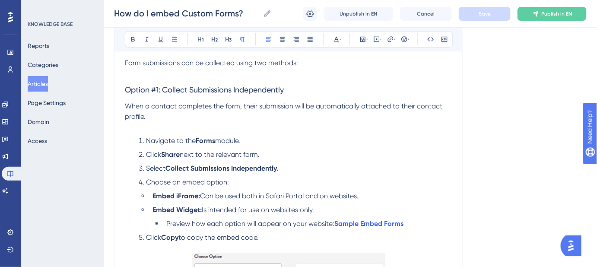
click at [178, 118] on p "When a contact completes the form, their submission will be automatically attac…" at bounding box center [288, 111] width 327 height 21
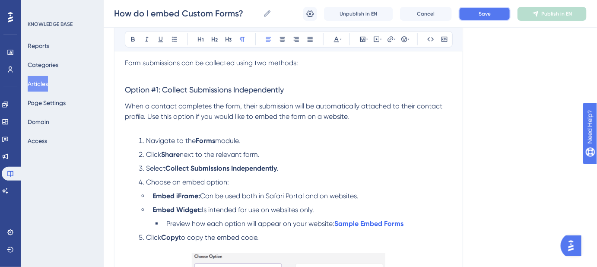
click at [478, 17] on button "Save" at bounding box center [485, 14] width 52 height 14
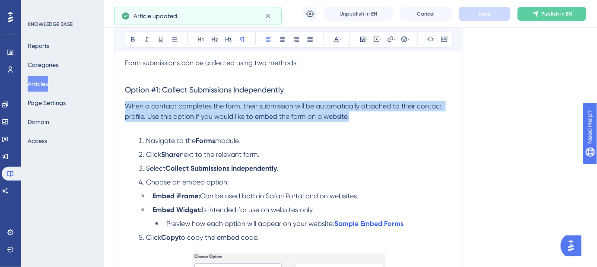
drag, startPoint x: 356, startPoint y: 117, endPoint x: 122, endPoint y: 108, distance: 233.9
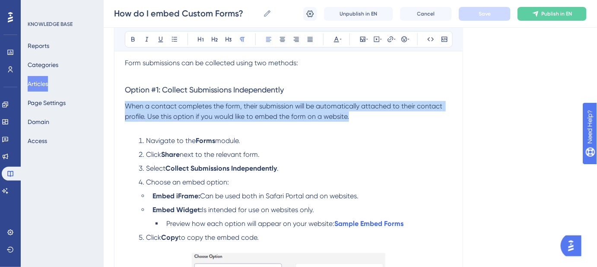
click at [356, 109] on span "When a contact completes the form, their submission will be automatically attac…" at bounding box center [284, 111] width 319 height 19
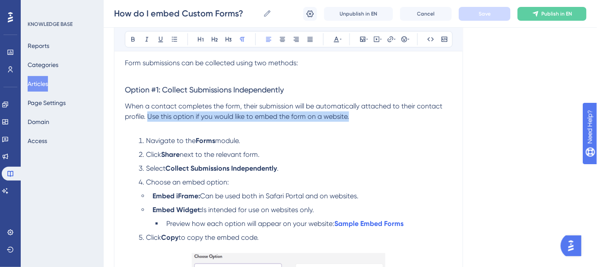
drag, startPoint x: 365, startPoint y: 113, endPoint x: 149, endPoint y: 119, distance: 216.1
click at [149, 119] on p "When a contact completes the form, their submission will be automatically attac…" at bounding box center [288, 111] width 327 height 21
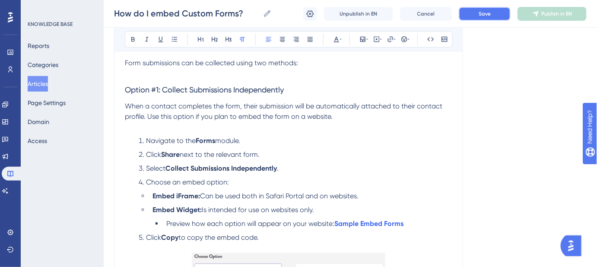
click at [488, 16] on span "Save" at bounding box center [485, 13] width 12 height 7
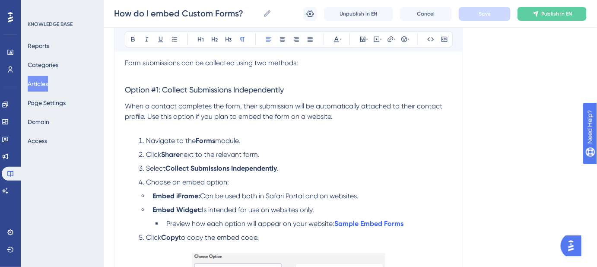
click at [147, 116] on span "When a contact completes the form, their submission will be automatically attac…" at bounding box center [284, 111] width 319 height 19
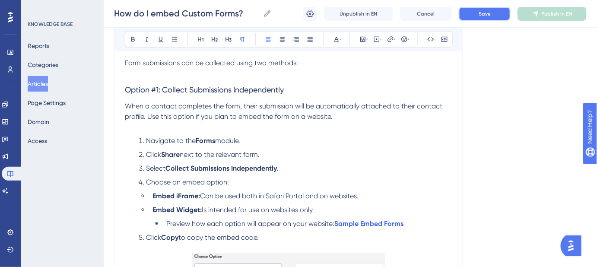
click at [476, 16] on button "Save" at bounding box center [485, 14] width 52 height 14
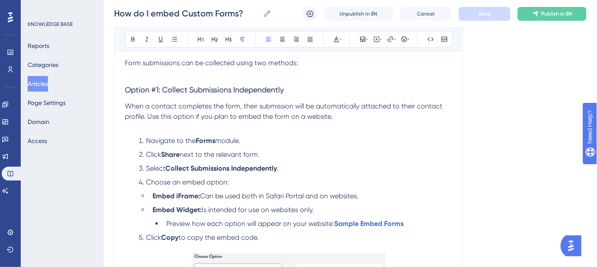
click at [148, 116] on span "When a contact completes the form, their submission will be automatically attac…" at bounding box center [284, 111] width 319 height 19
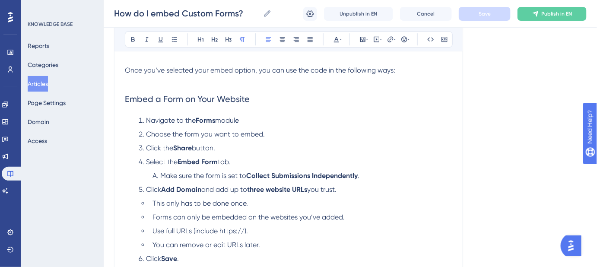
scroll to position [903, 0]
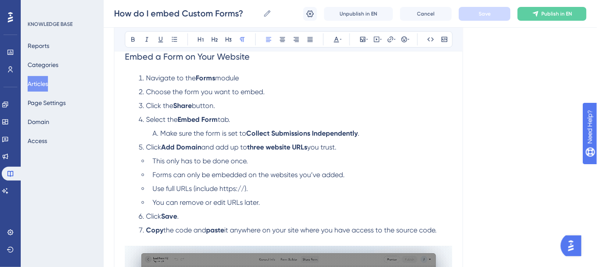
click at [268, 188] on li "Use full URLs (include https://)." at bounding box center [300, 189] width 303 height 10
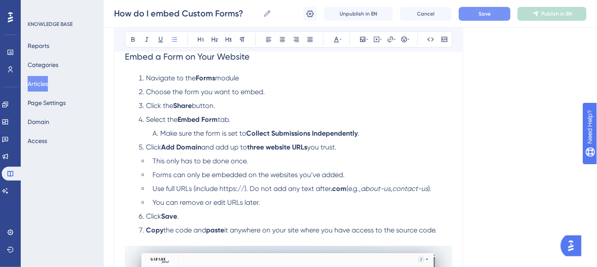
click at [478, 12] on button "Save" at bounding box center [485, 14] width 52 height 14
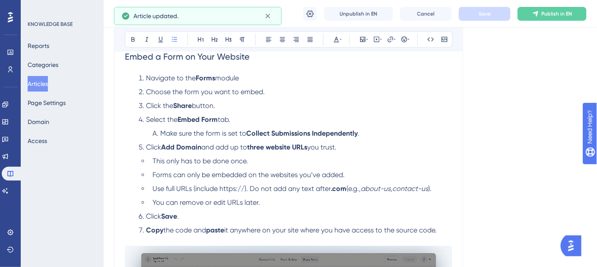
click at [254, 186] on span "Use full URLs (include https://). Do not add any text after" at bounding box center [242, 188] width 178 height 8
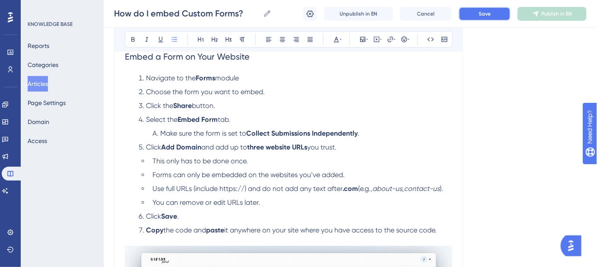
click at [486, 13] on span "Save" at bounding box center [485, 13] width 12 height 7
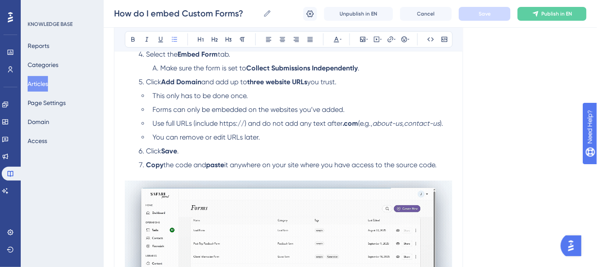
scroll to position [982, 0]
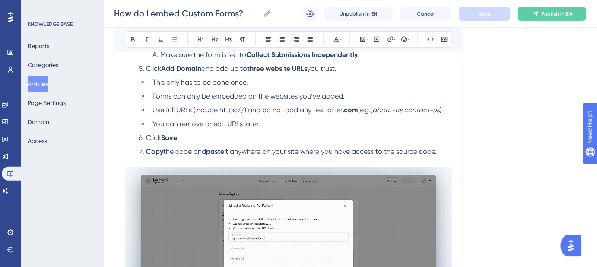
click at [445, 153] on li "Copy the code and paste it anywhere on your site where you have access to the s…" at bounding box center [293, 156] width 317 height 21
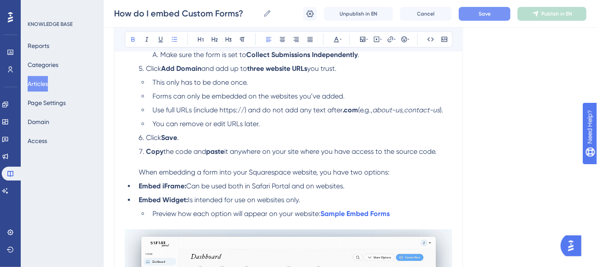
click at [138, 182] on li "Embed iFrame: Can be used both in Safari Portal and on websites." at bounding box center [293, 186] width 317 height 10
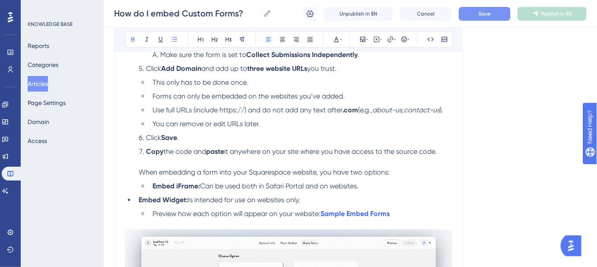
click at [139, 197] on strong "Embed Widget:" at bounding box center [163, 200] width 49 height 8
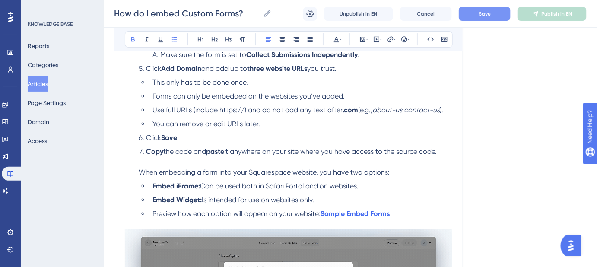
click at [154, 210] on span "Preview how each option will appear on your website:" at bounding box center [237, 214] width 168 height 8
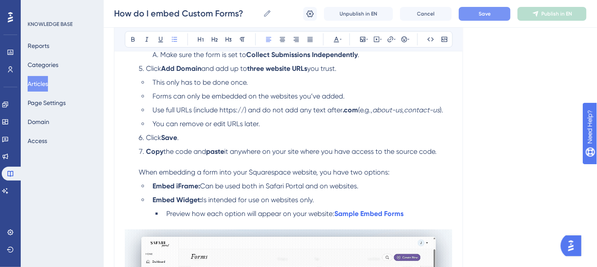
click at [139, 171] on span "When embedding a form into your Squarespace website, you have two options:" at bounding box center [264, 172] width 251 height 8
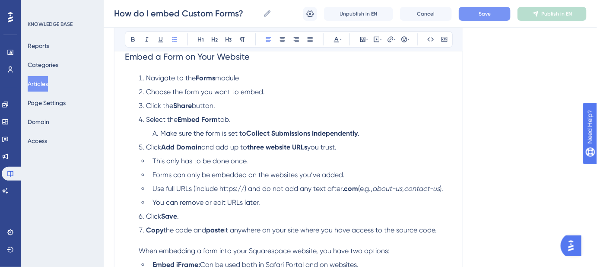
scroll to position [942, 0]
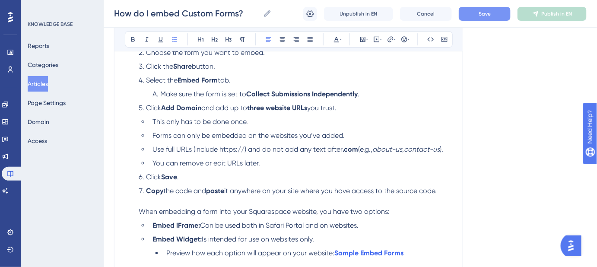
click at [271, 212] on span "When embedding a form into your Squarespace website, you have two options:" at bounding box center [264, 211] width 251 height 8
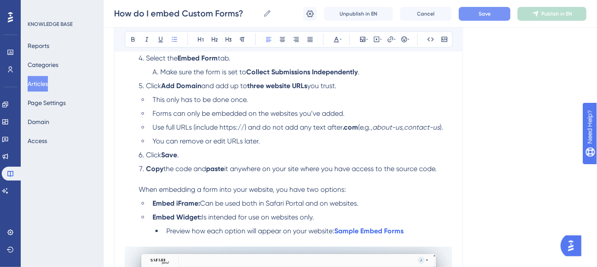
scroll to position [982, 0]
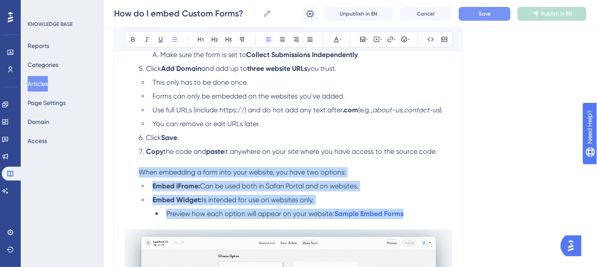
drag, startPoint x: 414, startPoint y: 216, endPoint x: 121, endPoint y: 170, distance: 296.5
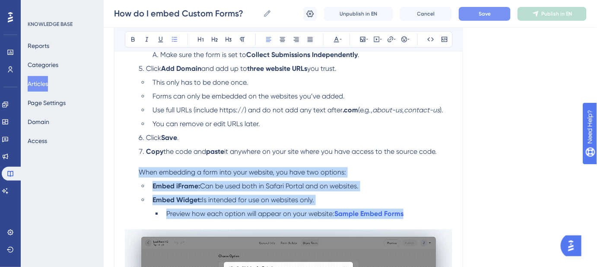
click at [121, 170] on div "How do I embed Custom Forms? Learn how to embed forms in your website, Content …" at bounding box center [288, 259] width 349 height 2288
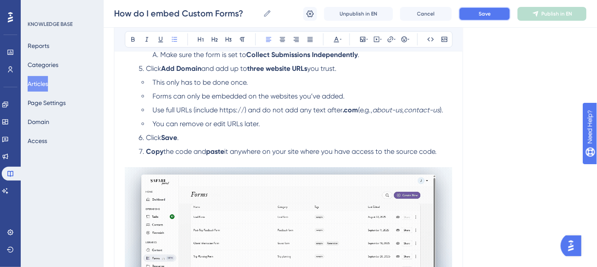
click at [467, 19] on button "Save" at bounding box center [485, 14] width 52 height 14
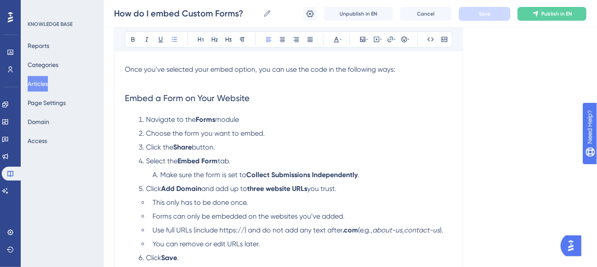
scroll to position [864, 0]
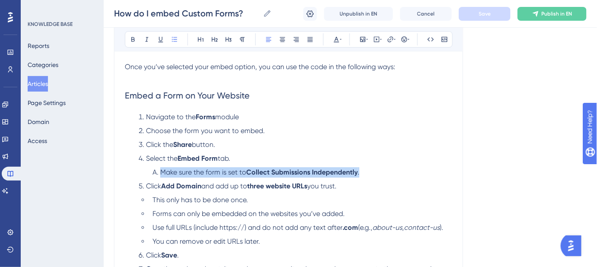
drag, startPoint x: 359, startPoint y: 172, endPoint x: 134, endPoint y: 172, distance: 224.7
click at [134, 172] on ol "Navigate to the Forms module Choose the form you want to embed. Click the Share…" at bounding box center [288, 198] width 327 height 173
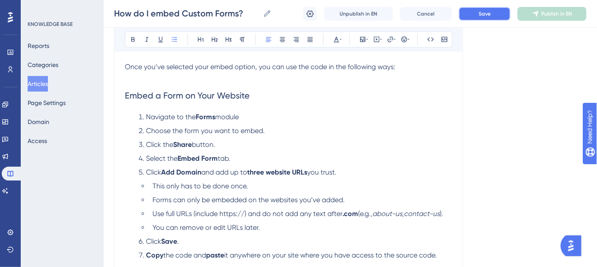
click at [480, 15] on span "Save" at bounding box center [485, 13] width 12 height 7
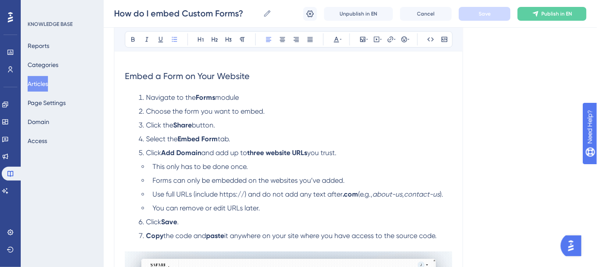
scroll to position [903, 0]
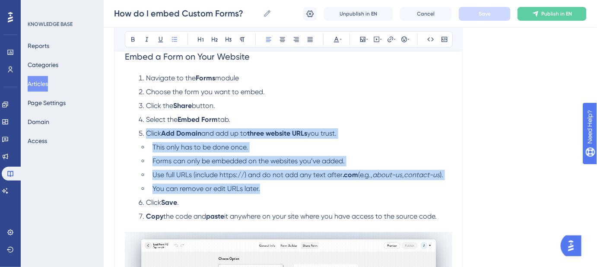
drag, startPoint x: 265, startPoint y: 188, endPoint x: 139, endPoint y: 136, distance: 136.0
click at [139, 136] on ol "Navigate to the Forms module Choose the form you want to embed. Click the Share…" at bounding box center [288, 152] width 327 height 159
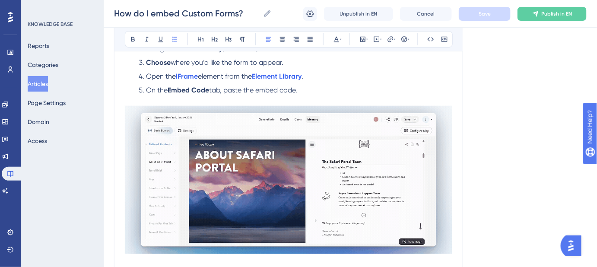
scroll to position [1218, 0]
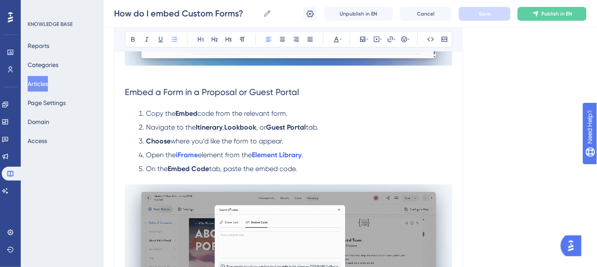
click at [177, 112] on strong "Embed" at bounding box center [186, 113] width 22 height 8
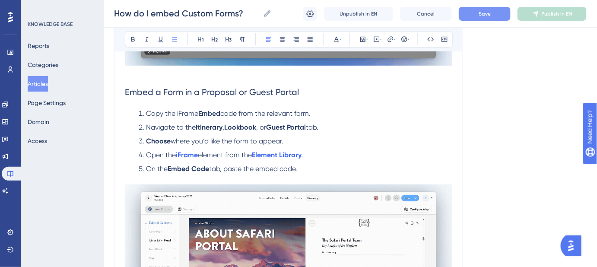
click at [184, 114] on span "Copy the iFrame" at bounding box center [172, 113] width 52 height 8
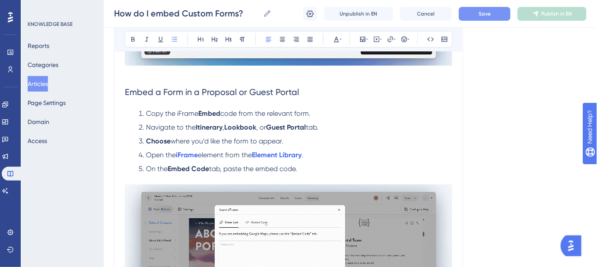
click at [184, 114] on span "Copy the iFrame" at bounding box center [172, 113] width 52 height 8
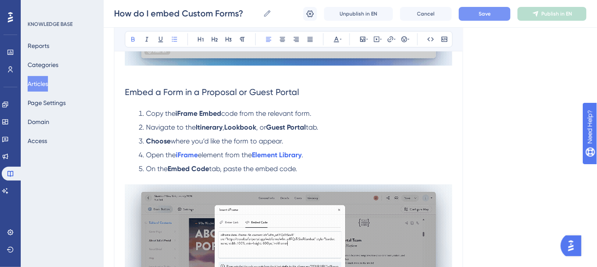
click at [477, 15] on button "Save" at bounding box center [485, 14] width 52 height 14
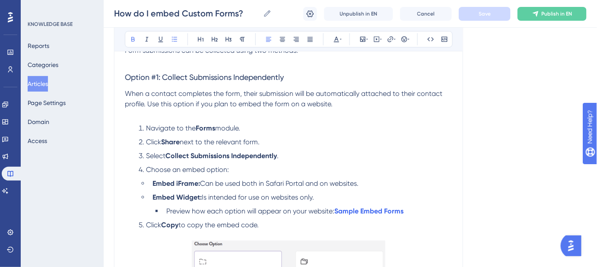
scroll to position [157, 0]
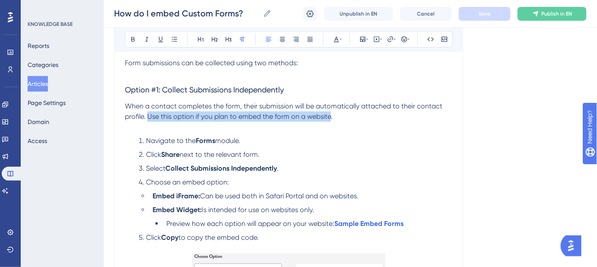
drag, startPoint x: 331, startPoint y: 114, endPoint x: 149, endPoint y: 117, distance: 181.9
click at [149, 117] on span "When a contact completes the form, their submission will be automatically attac…" at bounding box center [284, 111] width 319 height 19
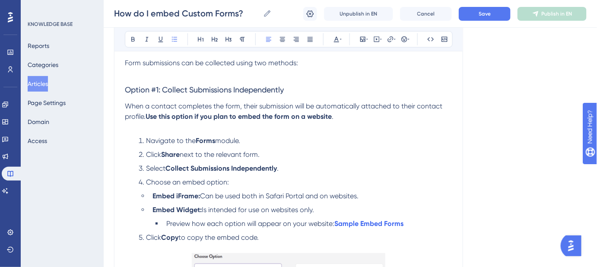
click at [359, 147] on ol "Navigate to the Forms module. Click Share next to the relevant form. Select Col…" at bounding box center [288, 189] width 327 height 107
click at [334, 116] on span "." at bounding box center [333, 116] width 2 height 8
click at [465, 16] on button "Save" at bounding box center [485, 14] width 52 height 14
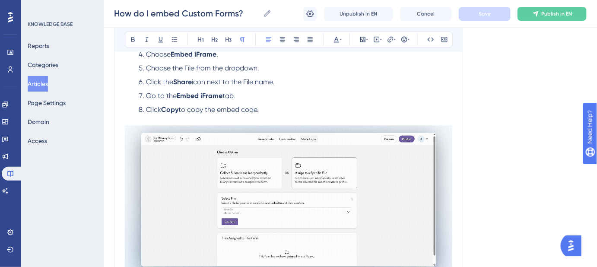
scroll to position [589, 0]
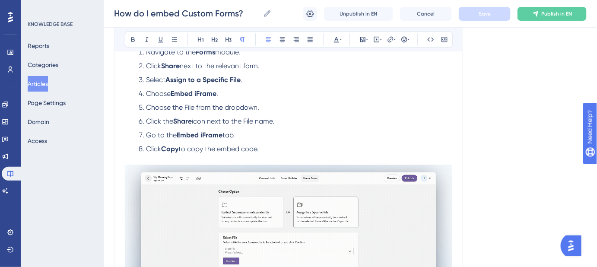
click at [251, 77] on li "Select Assign to a Specific File ." at bounding box center [293, 80] width 317 height 10
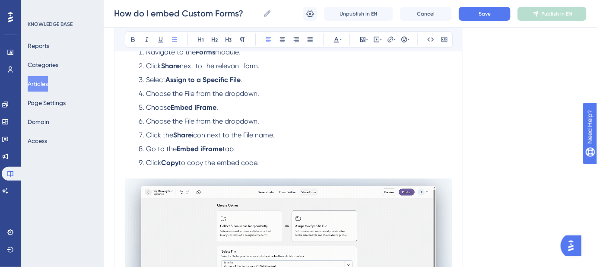
click at [189, 90] on span "Choose the File from the dropdown." at bounding box center [202, 93] width 113 height 8
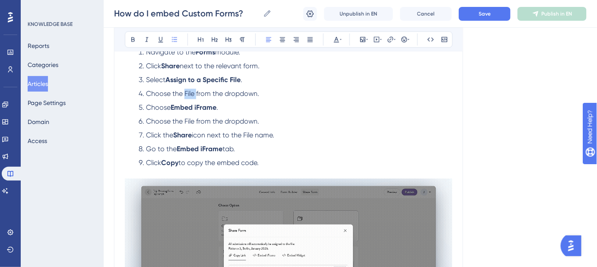
click at [189, 90] on span "Choose the File from the dropdown." at bounding box center [202, 93] width 113 height 8
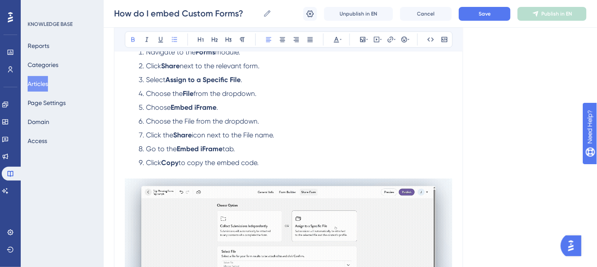
click at [270, 92] on li "Choose the File from the dropdown." at bounding box center [293, 94] width 317 height 10
drag, startPoint x: 270, startPoint y: 96, endPoint x: 146, endPoint y: 95, distance: 124.0
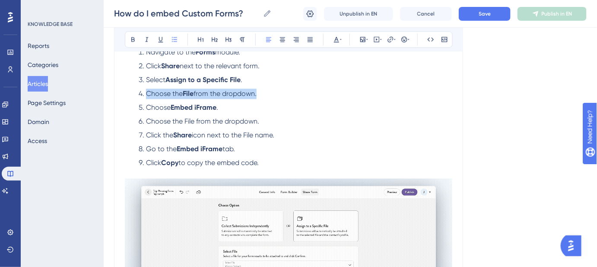
click at [146, 95] on li "Choose the File from the dropdown." at bounding box center [293, 94] width 317 height 10
click at [182, 96] on span "Choose the" at bounding box center [164, 93] width 37 height 8
drag, startPoint x: 288, startPoint y: 93, endPoint x: 146, endPoint y: 91, distance: 141.7
click at [146, 91] on li "Choose the relevant File from the dropdown." at bounding box center [293, 94] width 317 height 10
click at [284, 95] on span "from the dropdown." at bounding box center [252, 93] width 63 height 8
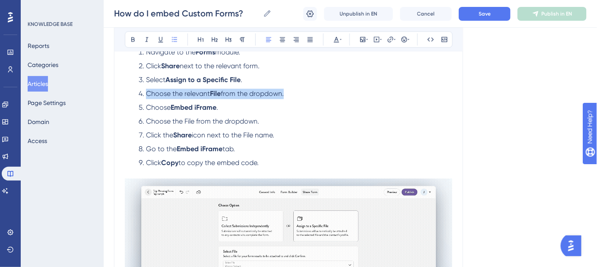
click at [288, 93] on li "Choose the relevant File from the dropdown." at bounding box center [293, 94] width 317 height 10
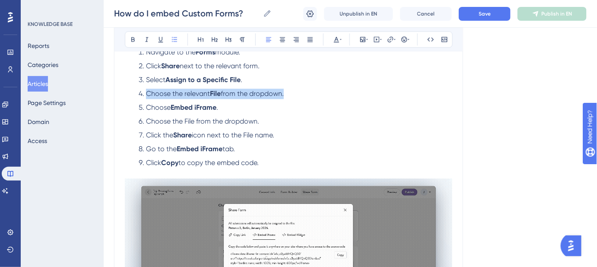
drag, startPoint x: 289, startPoint y: 93, endPoint x: 146, endPoint y: 97, distance: 143.1
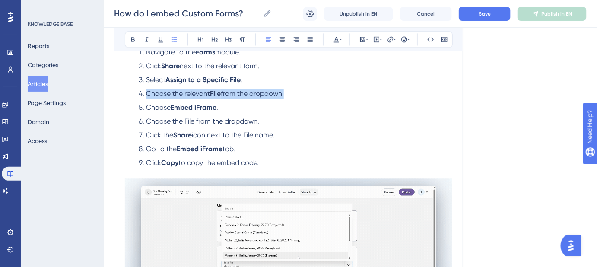
click at [147, 98] on ol "Navigate to the Forms module. Click Share next to the relevant form. Select Ass…" at bounding box center [288, 107] width 327 height 121
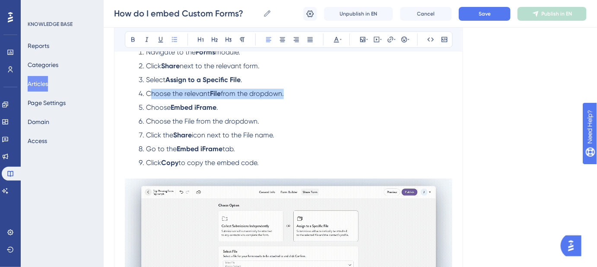
drag, startPoint x: 150, startPoint y: 92, endPoint x: 289, endPoint y: 95, distance: 139.2
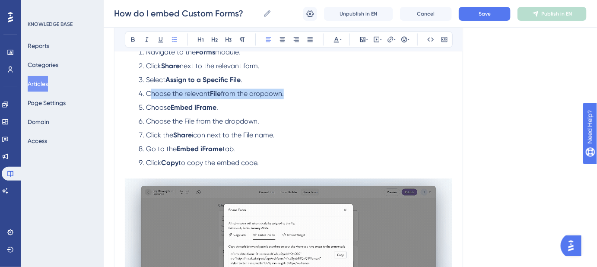
click at [289, 95] on li "Choose the relevant File from the dropdown." at bounding box center [293, 94] width 317 height 10
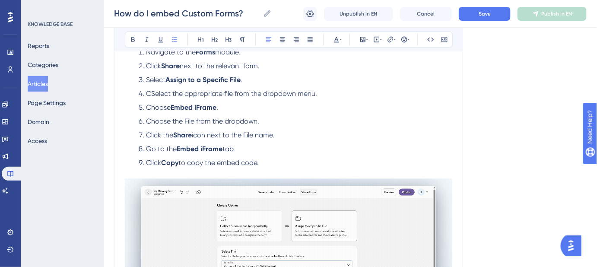
click at [152, 92] on span "CSelect the appropriate file from the dropdown menu." at bounding box center [231, 93] width 171 height 8
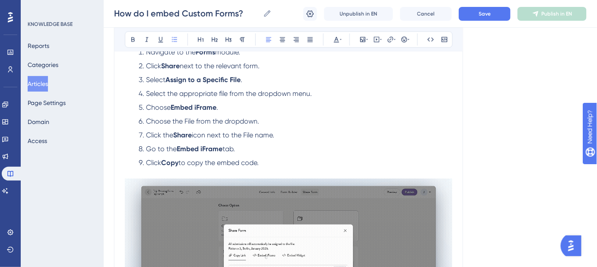
click at [219, 93] on span "Select the appropriate file from the dropdown menu." at bounding box center [229, 93] width 166 height 8
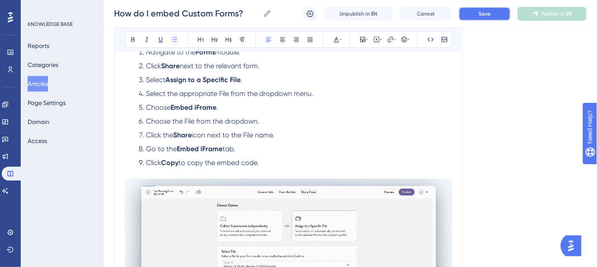
click at [483, 17] on button "Save" at bounding box center [485, 14] width 52 height 14
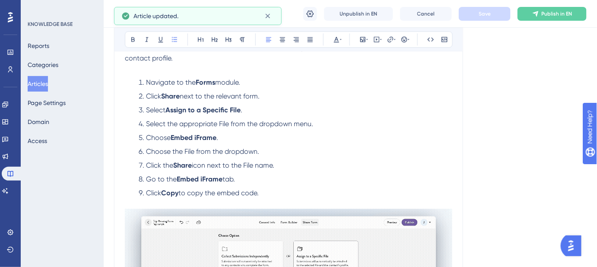
scroll to position [550, 0]
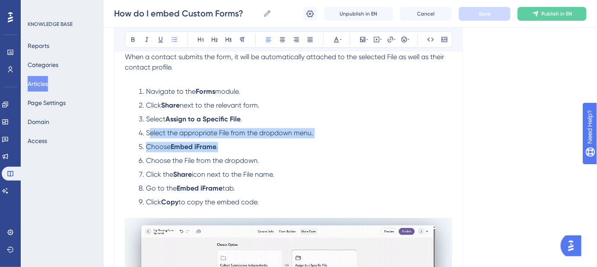
drag, startPoint x: 332, startPoint y: 138, endPoint x: 149, endPoint y: 134, distance: 183.2
click at [149, 134] on ol "Navigate to the Forms module. Click Share next to the relevant form. Select Ass…" at bounding box center [288, 146] width 327 height 121
click at [318, 137] on li "Select the appropriate File from the dropdown menu." at bounding box center [293, 133] width 317 height 10
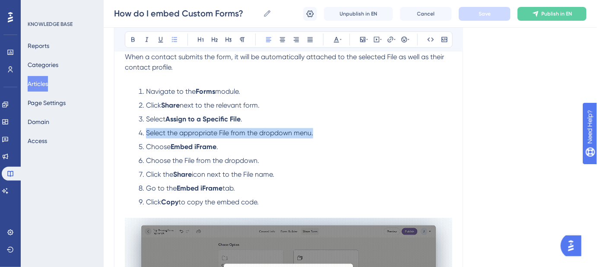
drag, startPoint x: 242, startPoint y: 131, endPoint x: 134, endPoint y: 131, distance: 108.9
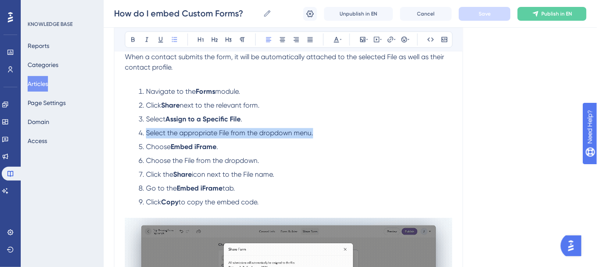
click at [134, 131] on ol "Navigate to the Forms module. Click Share next to the relevant form. Select Ass…" at bounding box center [288, 146] width 327 height 121
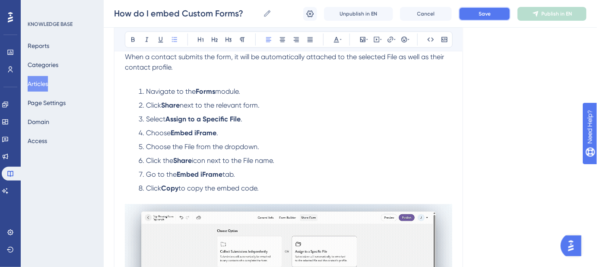
click at [468, 16] on button "Save" at bounding box center [485, 14] width 52 height 14
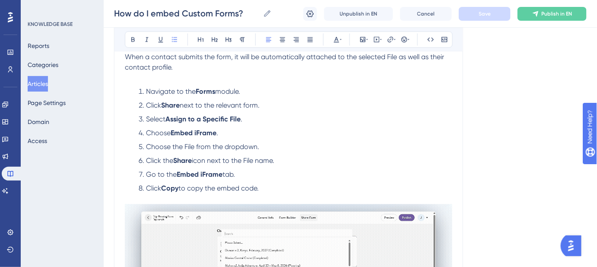
scroll to position [510, 0]
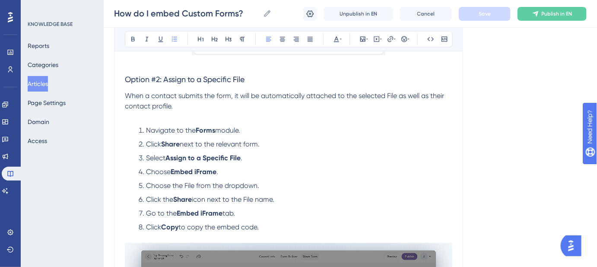
click at [229, 171] on li "Choose Embed iFrame ." at bounding box center [293, 172] width 317 height 10
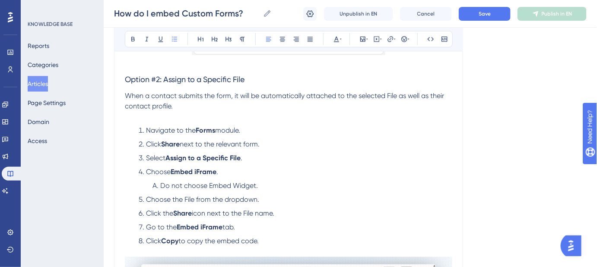
click at [174, 186] on span "Do not choose Embed Widget." at bounding box center [209, 186] width 98 height 8
click at [489, 18] on button "Save" at bounding box center [485, 14] width 52 height 14
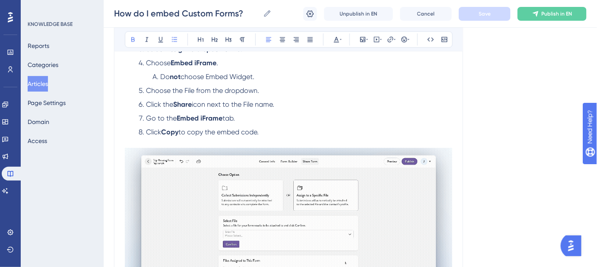
scroll to position [628, 0]
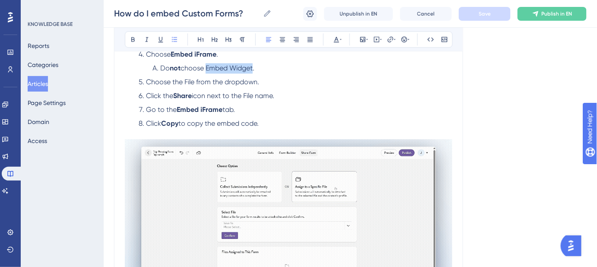
drag, startPoint x: 256, startPoint y: 67, endPoint x: 209, endPoint y: 69, distance: 47.1
click at [209, 69] on span "choose Embed Widget." at bounding box center [218, 68] width 74 height 8
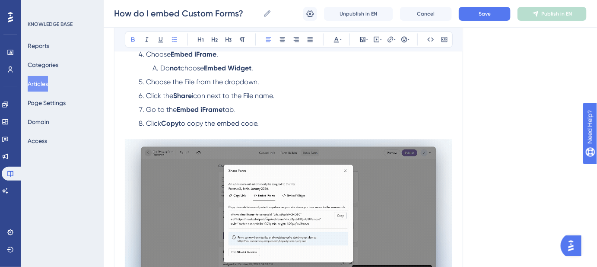
click at [328, 86] on li "Choose the File from the dropdown." at bounding box center [293, 82] width 317 height 10
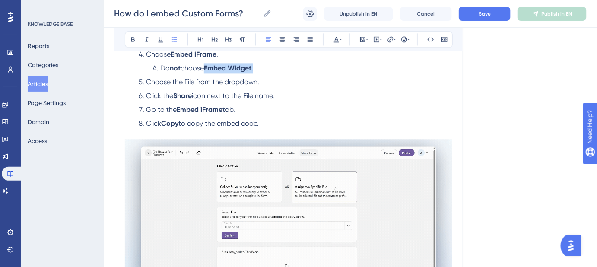
drag, startPoint x: 257, startPoint y: 67, endPoint x: 208, endPoint y: 70, distance: 48.5
click at [208, 70] on li "Do not choose Embed Widget ." at bounding box center [300, 68] width 303 height 10
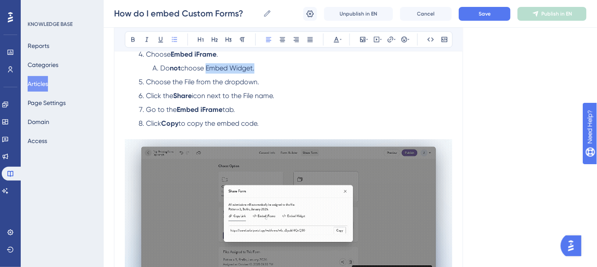
click at [413, 72] on li "Do not choose Embed Widget." at bounding box center [300, 68] width 303 height 10
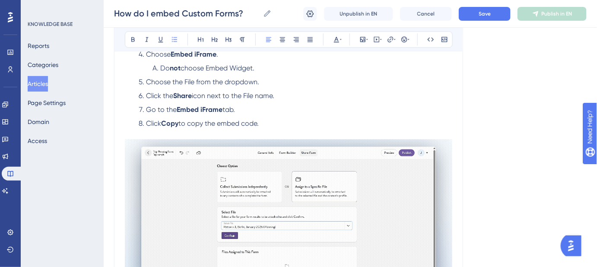
click at [474, 20] on div "How do I embed Custom Forms? How do I embed Custom Forms? Unpublish in EN Cance…" at bounding box center [350, 14] width 493 height 28
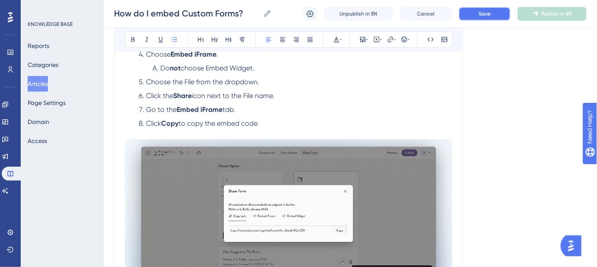
click at [474, 16] on button "Save" at bounding box center [485, 14] width 52 height 14
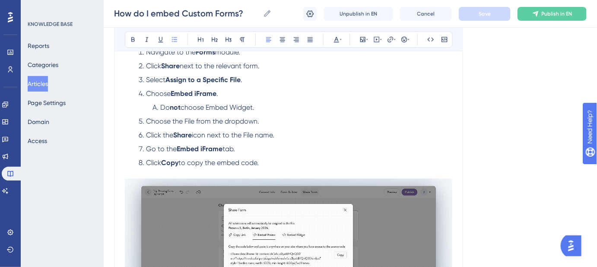
scroll to position [550, 0]
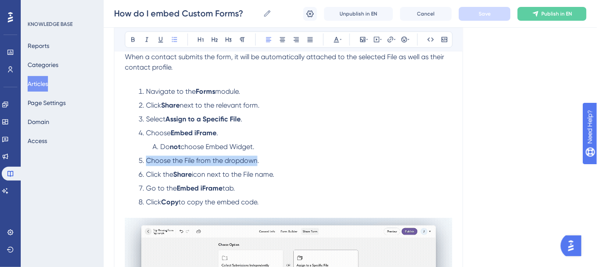
drag, startPoint x: 257, startPoint y: 160, endPoint x: 147, endPoint y: 162, distance: 110.2
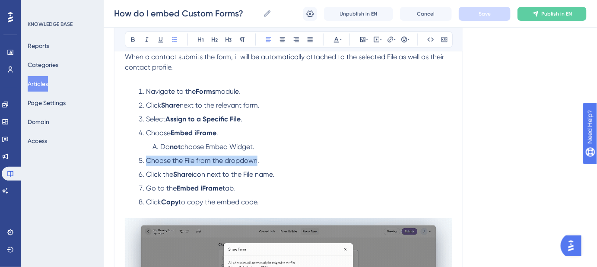
click at [147, 162] on span "Choose the File from the dropdown." at bounding box center [202, 160] width 113 height 8
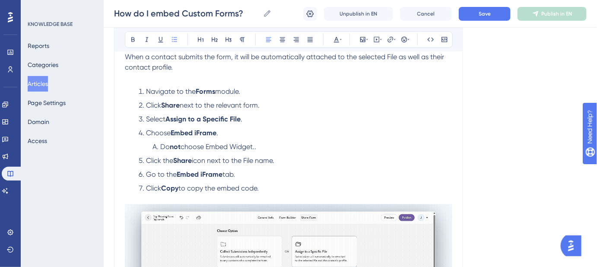
click at [245, 120] on li "Select Assign to a Specific File ." at bounding box center [293, 119] width 317 height 10
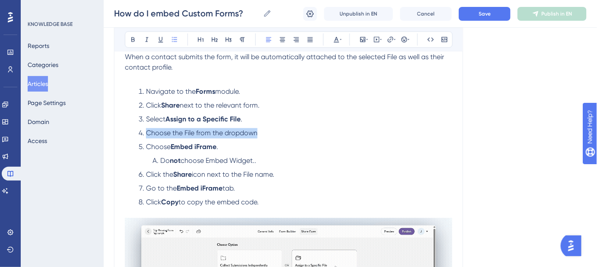
drag, startPoint x: 261, startPoint y: 134, endPoint x: 146, endPoint y: 136, distance: 114.5
click at [146, 136] on li "Choose the File from the dropdown" at bounding box center [293, 133] width 317 height 10
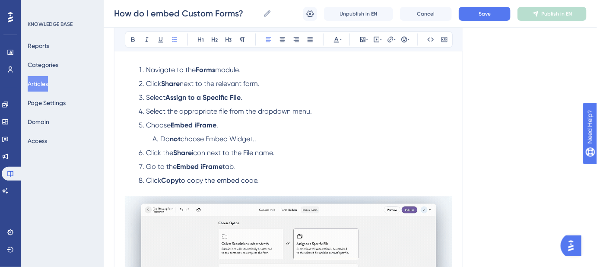
scroll to position [589, 0]
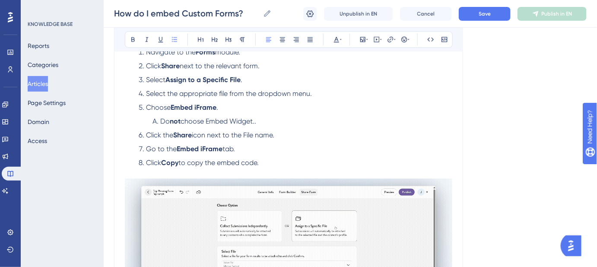
click at [221, 96] on span "Select the appropriate file from the dropdown menu." at bounding box center [229, 93] width 166 height 8
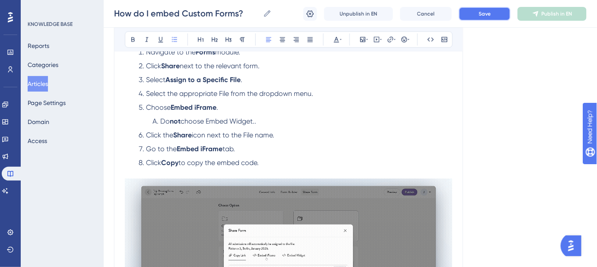
click at [488, 15] on span "Save" at bounding box center [485, 13] width 12 height 7
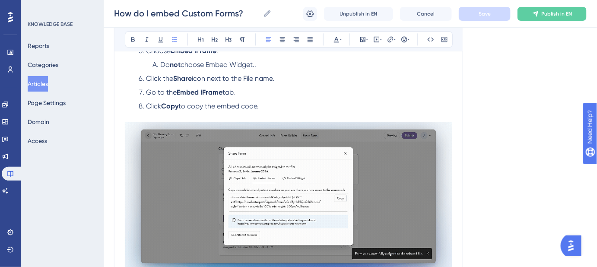
scroll to position [628, 0]
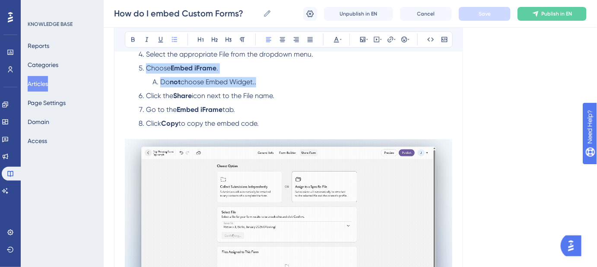
drag, startPoint x: 263, startPoint y: 81, endPoint x: 137, endPoint y: 67, distance: 126.4
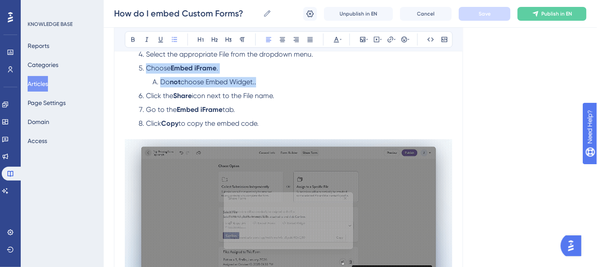
click at [137, 67] on ol "Navigate to the Forms module. Click Share next to the relevant form. Select Ass…" at bounding box center [288, 68] width 327 height 121
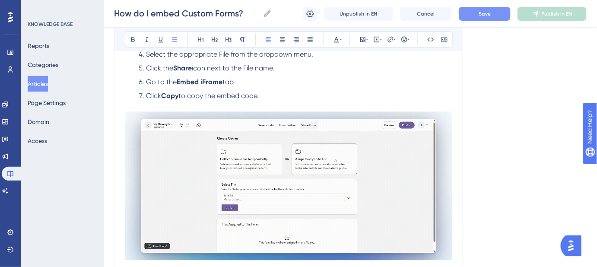
drag, startPoint x: 227, startPoint y: 83, endPoint x: 147, endPoint y: 83, distance: 79.9
click at [147, 83] on li "Go to the Embed iFrame tab." at bounding box center [293, 82] width 317 height 10
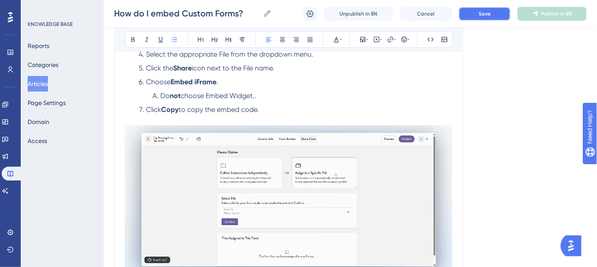
click at [490, 17] on span "Save" at bounding box center [485, 13] width 12 height 7
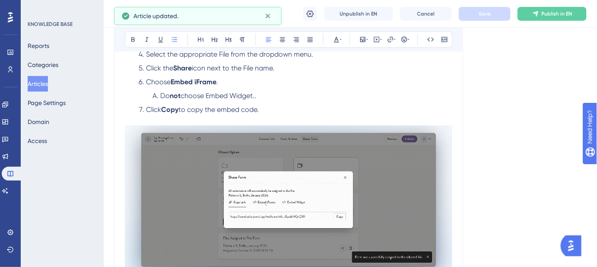
click at [279, 99] on li "Do not choose Embed Widget.." at bounding box center [300, 96] width 303 height 10
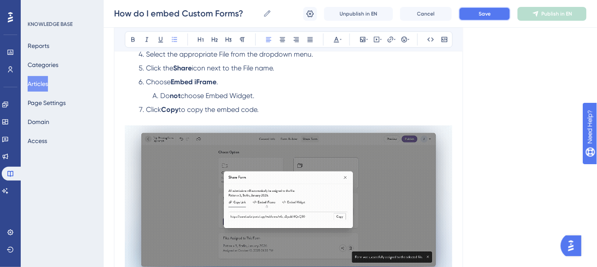
click at [496, 13] on button "Save" at bounding box center [485, 14] width 52 height 14
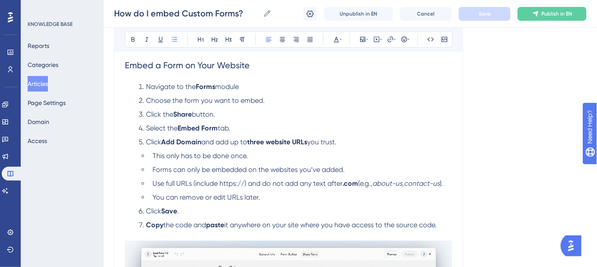
scroll to position [903, 0]
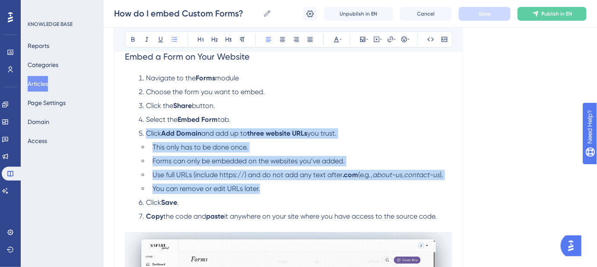
drag, startPoint x: 270, startPoint y: 186, endPoint x: 143, endPoint y: 136, distance: 135.7
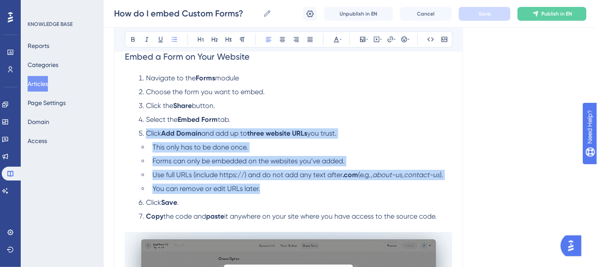
click at [143, 136] on ol "Navigate to the Forms module Choose the form you want to embed. Click the Share…" at bounding box center [288, 152] width 327 height 159
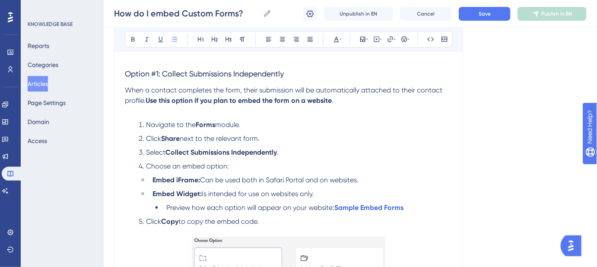
scroll to position [118, 0]
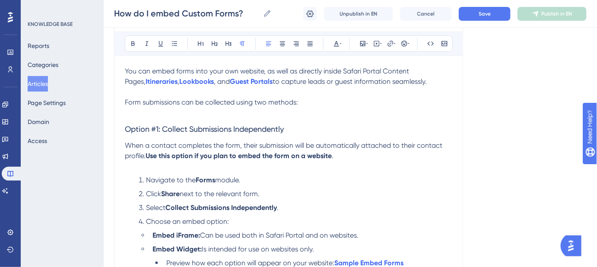
click at [421, 83] on p "You can embed forms into your own website, as well as directly inside Safari Po…" at bounding box center [288, 76] width 327 height 21
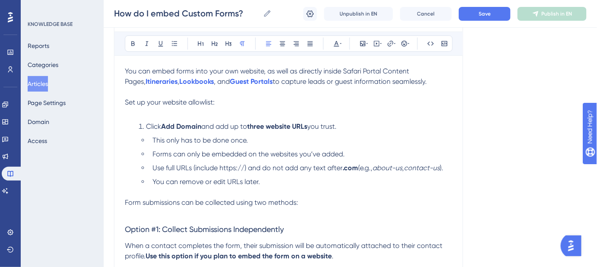
click at [229, 101] on p "Set up your website allowlist:" at bounding box center [288, 102] width 327 height 10
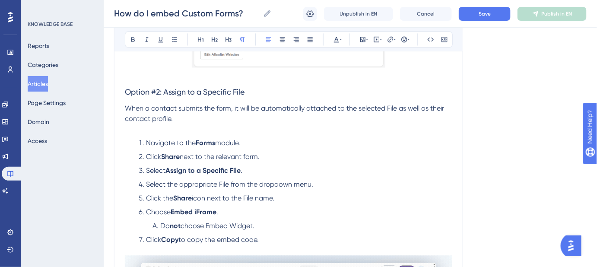
scroll to position [589, 0]
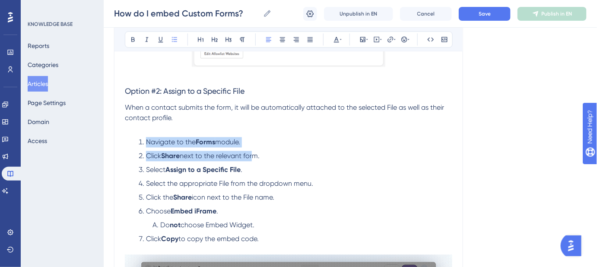
drag, startPoint x: 146, startPoint y: 141, endPoint x: 251, endPoint y: 156, distance: 105.5
click at [251, 156] on ol "Navigate to the Forms module. Click Share next to the relevant form. Select Ass…" at bounding box center [288, 190] width 327 height 107
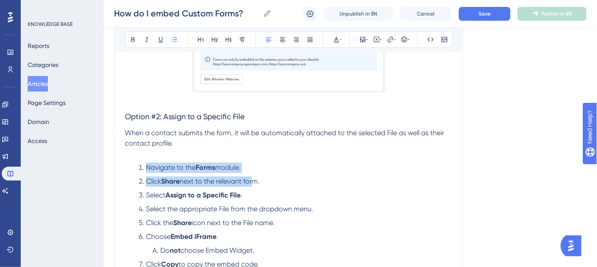
scroll to position [550, 0]
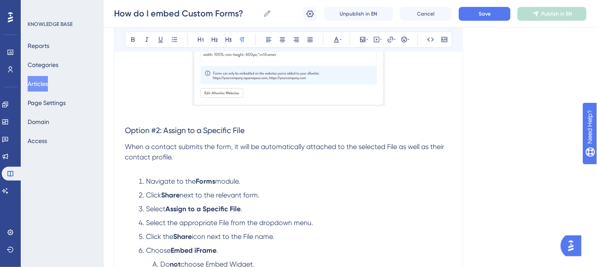
click at [268, 163] on p at bounding box center [288, 167] width 327 height 10
click at [248, 179] on li "Navigate to the Forms module." at bounding box center [293, 181] width 317 height 10
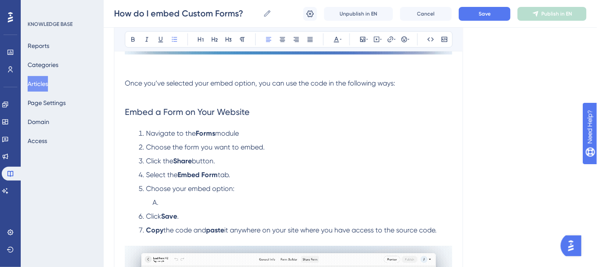
scroll to position [942, 0]
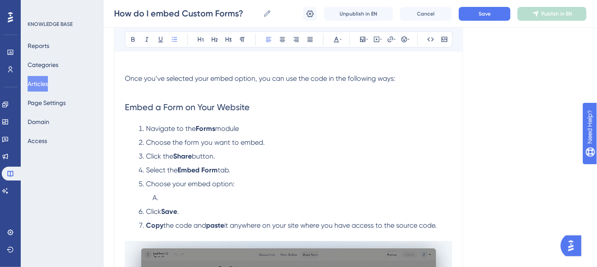
drag, startPoint x: 145, startPoint y: 126, endPoint x: 221, endPoint y: 150, distance: 79.9
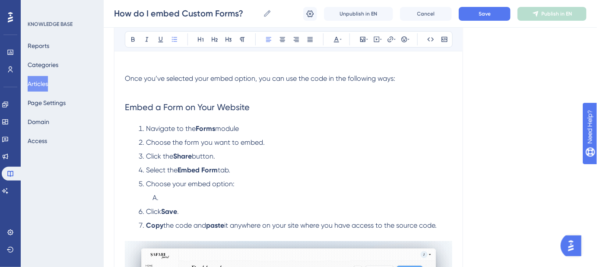
click at [221, 150] on ol "Navigate to the Forms module Choose the form you want to embed. Click the Share…" at bounding box center [288, 183] width 327 height 118
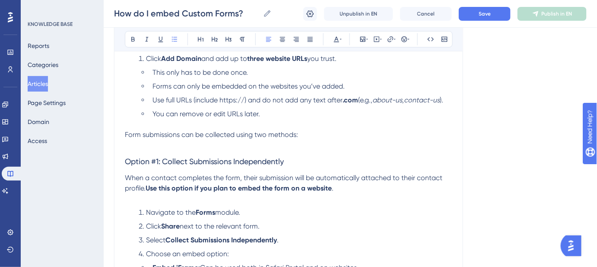
scroll to position [118, 0]
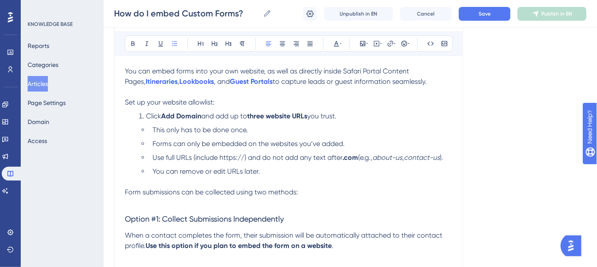
click at [149, 111] on li "Click Add Domain and add up to three website URLs you trust." at bounding box center [293, 116] width 317 height 10
click at [146, 112] on span "Click" at bounding box center [153, 116] width 15 height 8
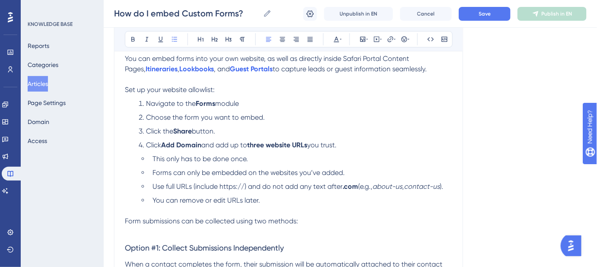
scroll to position [78, 0]
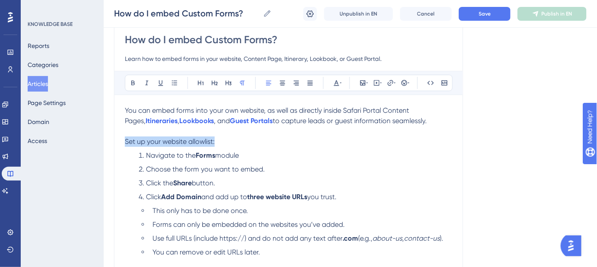
drag, startPoint x: 220, startPoint y: 140, endPoint x: 123, endPoint y: 138, distance: 97.2
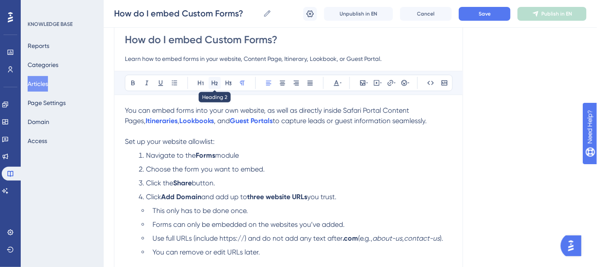
click at [210, 81] on button at bounding box center [215, 83] width 12 height 12
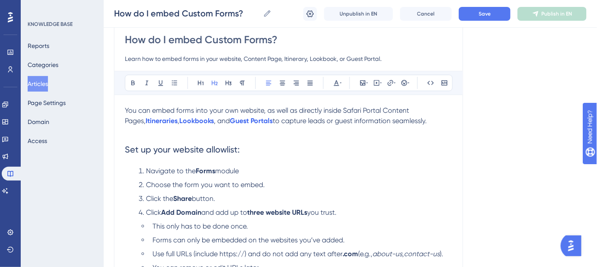
click at [259, 150] on h2 "Set up your website allowlist:" at bounding box center [288, 150] width 327 height 26
drag, startPoint x: 238, startPoint y: 150, endPoint x: 122, endPoint y: 150, distance: 115.4
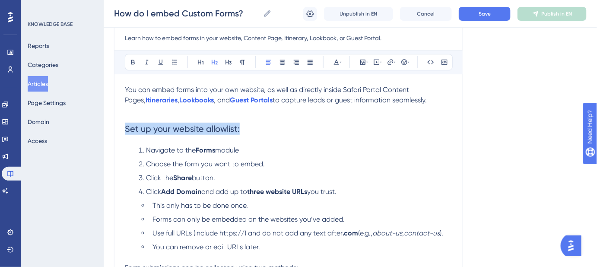
scroll to position [118, 0]
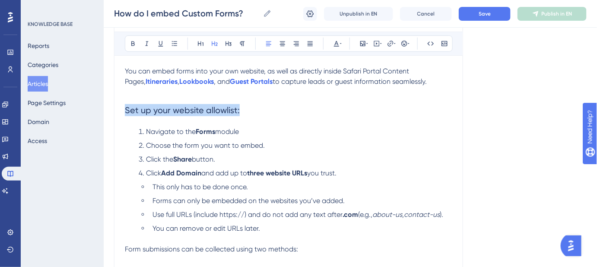
click at [258, 105] on h2 "Set up your website allowlist:" at bounding box center [288, 110] width 327 height 26
click at [267, 109] on h2 "Set up your website allowlist:" at bounding box center [288, 110] width 327 height 26
drag, startPoint x: 264, startPoint y: 109, endPoint x: 122, endPoint y: 110, distance: 141.7
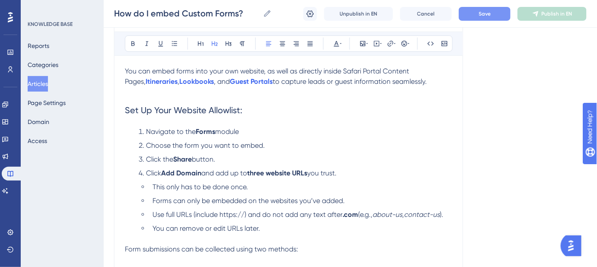
click at [467, 11] on button "Save" at bounding box center [485, 14] width 52 height 14
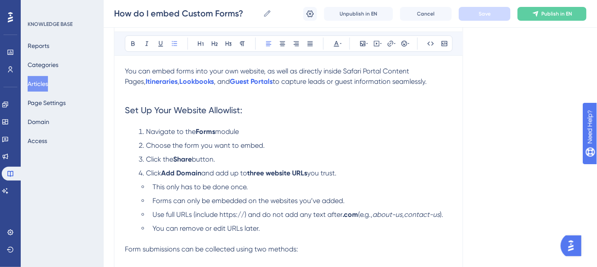
click at [260, 188] on li "This only has to be done once." at bounding box center [300, 187] width 303 height 10
drag, startPoint x: 237, startPoint y: 145, endPoint x: 146, endPoint y: 146, distance: 90.3
click at [146, 146] on span "Choose the form you want to embed." at bounding box center [205, 145] width 119 height 8
click at [298, 155] on li "Click the Share button." at bounding box center [293, 159] width 317 height 10
drag, startPoint x: 274, startPoint y: 148, endPoint x: 139, endPoint y: 147, distance: 134.8
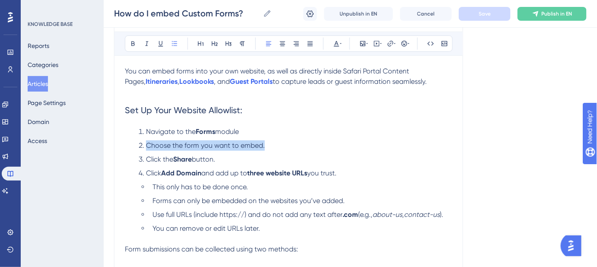
click at [139, 147] on li "Choose the form you want to embed." at bounding box center [293, 145] width 317 height 10
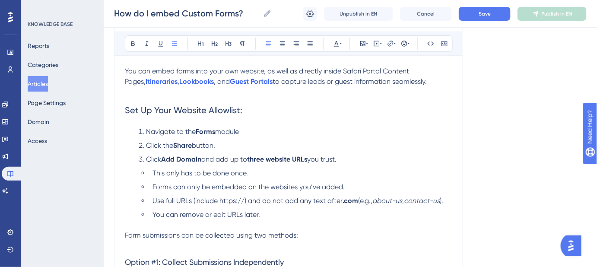
click at [215, 146] on span "button." at bounding box center [203, 145] width 23 height 8
click at [488, 20] on button "Save" at bounding box center [485, 14] width 52 height 14
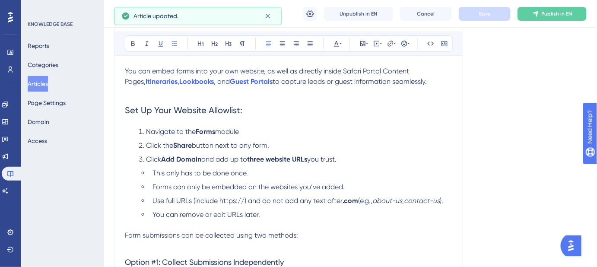
scroll to position [157, 0]
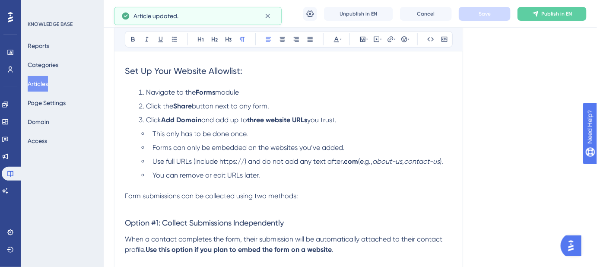
click at [125, 195] on span "Form submissions can be collected using two methods:" at bounding box center [211, 196] width 173 height 8
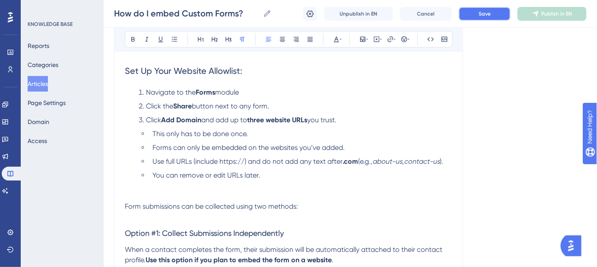
click at [475, 10] on button "Save" at bounding box center [485, 14] width 52 height 14
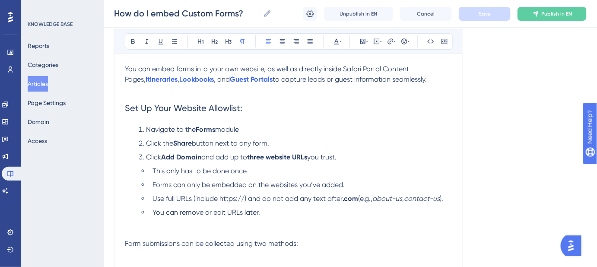
scroll to position [118, 0]
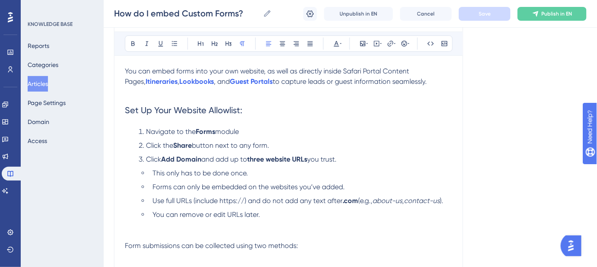
click at [127, 230] on p at bounding box center [288, 235] width 327 height 10
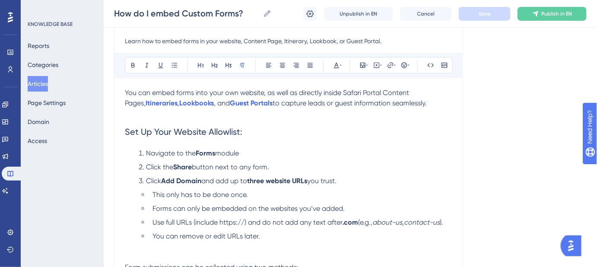
scroll to position [78, 0]
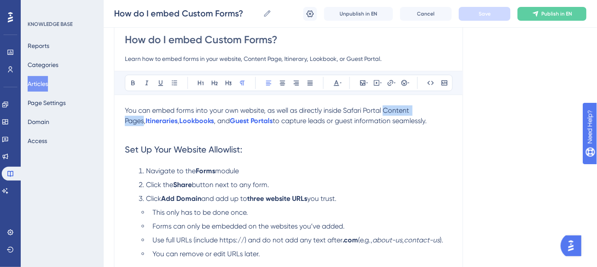
drag, startPoint x: 431, startPoint y: 110, endPoint x: 386, endPoint y: 113, distance: 45.0
click at [386, 113] on span "You can embed forms into your own website, as well as directly inside Safari Po…" at bounding box center [268, 115] width 286 height 19
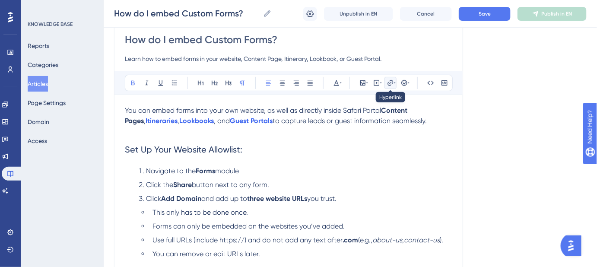
click at [391, 83] on icon at bounding box center [390, 82] width 7 height 7
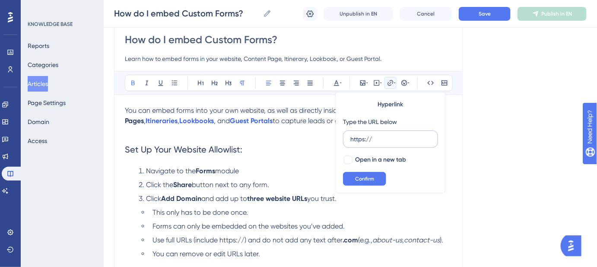
drag, startPoint x: 395, startPoint y: 140, endPoint x: 344, endPoint y: 140, distance: 50.5
click at [344, 140] on label "https://" at bounding box center [390, 138] width 95 height 17
click at [350, 140] on input "https://" at bounding box center [390, 139] width 80 height 10
type input "https://help.safariportal.app/en/articles/6090-how-do-i-create-content-pages"
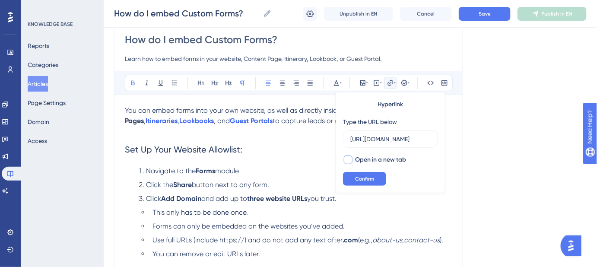
click at [345, 160] on div at bounding box center [348, 160] width 9 height 9
checkbox input "true"
click at [369, 180] on span "Confirm" at bounding box center [364, 178] width 19 height 7
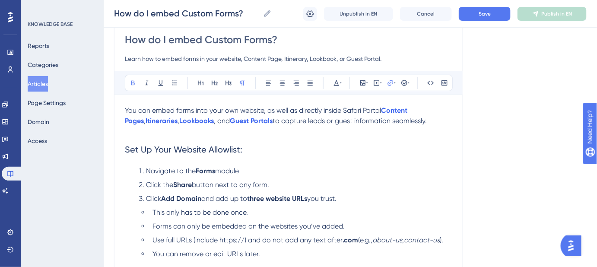
drag, startPoint x: 525, startPoint y: 126, endPoint x: 494, endPoint y: 53, distance: 78.8
click at [484, 17] on button "Save" at bounding box center [485, 14] width 52 height 14
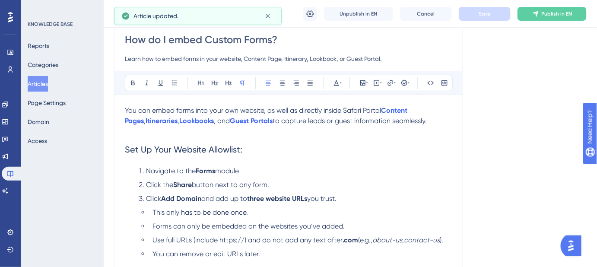
click at [146, 117] on span "," at bounding box center [145, 121] width 2 height 8
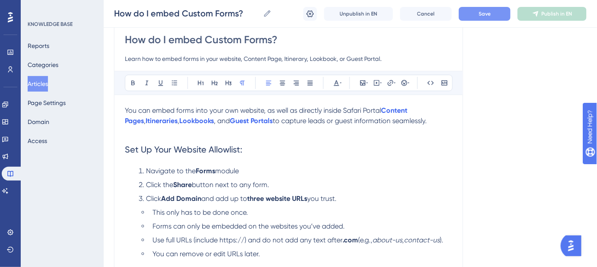
click at [491, 19] on button "Save" at bounding box center [485, 14] width 52 height 14
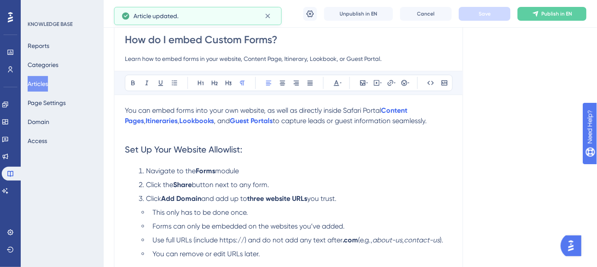
click at [418, 122] on p "You can embed forms into your own website, as well as directly inside Safari Po…" at bounding box center [288, 115] width 327 height 21
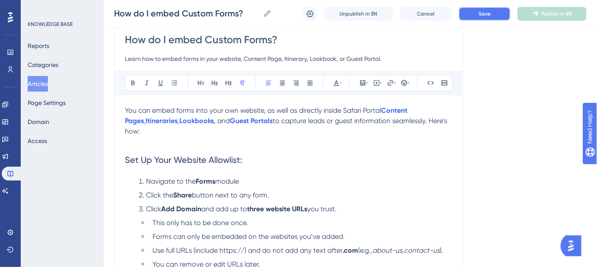
click at [476, 12] on button "Save" at bounding box center [485, 14] width 52 height 14
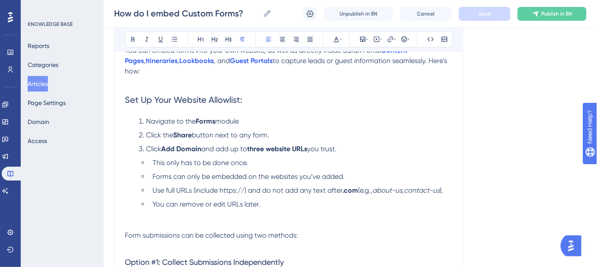
scroll to position [157, 0]
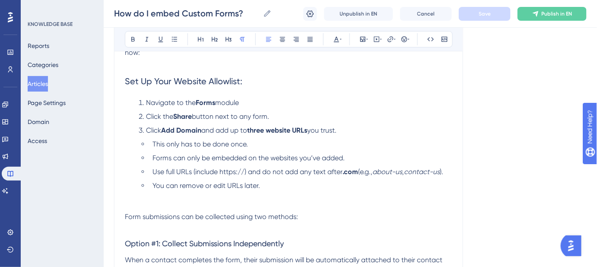
click at [252, 139] on li "This only has to be done once." at bounding box center [300, 144] width 303 height 10
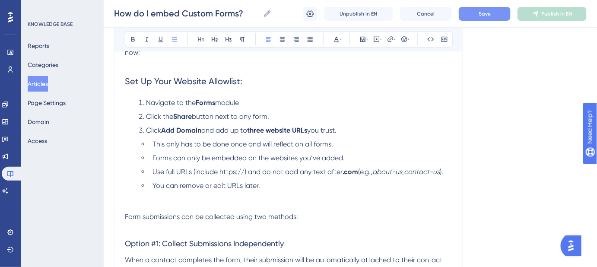
click at [486, 11] on span "Save" at bounding box center [485, 13] width 12 height 7
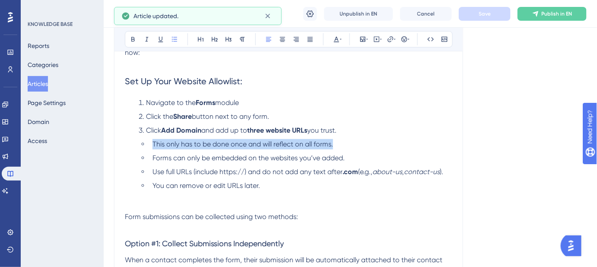
drag, startPoint x: 314, startPoint y: 134, endPoint x: 154, endPoint y: 134, distance: 159.9
click at [154, 139] on li "This only has to be done once and will reflect on all forms." at bounding box center [300, 144] width 303 height 10
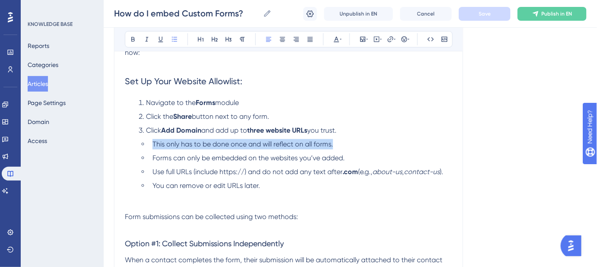
click at [407, 139] on li "This only has to be done once and will reflect on all forms." at bounding box center [300, 144] width 303 height 10
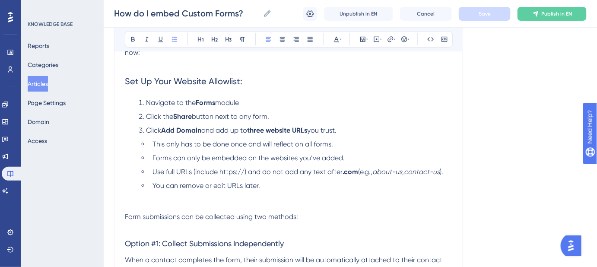
click at [274, 111] on li "Click the Share button next to any form." at bounding box center [293, 116] width 317 height 10
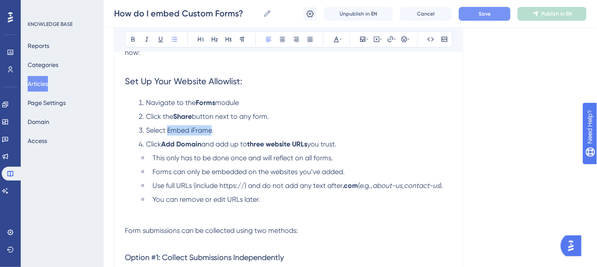
drag, startPoint x: 213, startPoint y: 118, endPoint x: 168, endPoint y: 118, distance: 44.9
click at [168, 126] on span "Select Embed iFrame." at bounding box center [179, 130] width 67 height 8
click at [470, 17] on button "Save" at bounding box center [485, 14] width 52 height 14
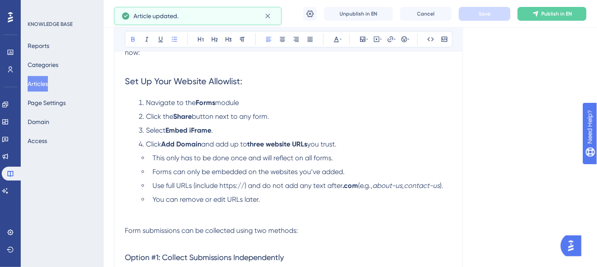
click at [355, 112] on ol "Navigate to the Forms module Click the Share button next to any form. Select Em…" at bounding box center [288, 151] width 327 height 107
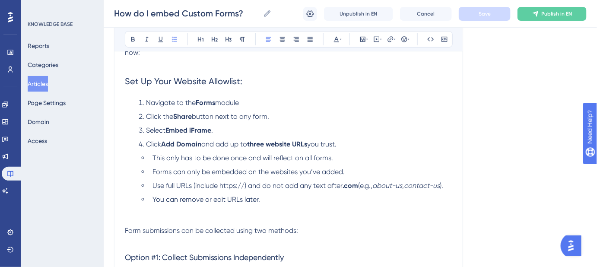
click at [127, 215] on p at bounding box center [288, 220] width 327 height 10
click at [366, 38] on icon at bounding box center [367, 39] width 2 height 7
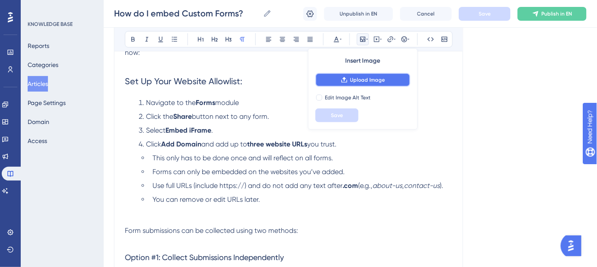
click at [363, 78] on span "Upload Image" at bounding box center [367, 79] width 35 height 7
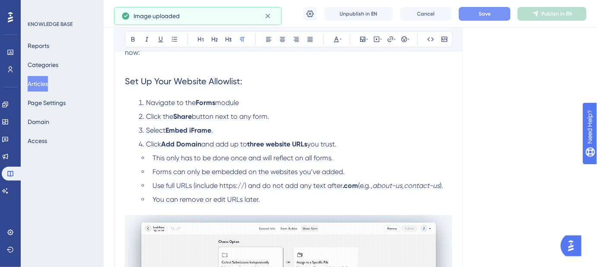
click at [485, 17] on span "Save" at bounding box center [485, 13] width 12 height 7
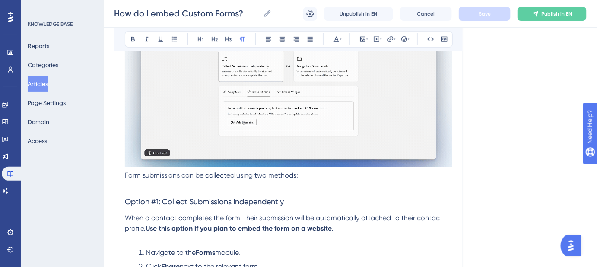
scroll to position [353, 0]
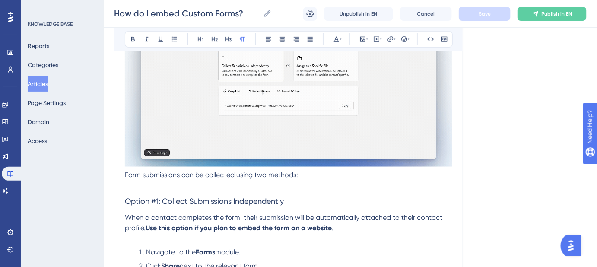
click at [125, 171] on span "Form submissions can be collected using two methods:" at bounding box center [211, 175] width 173 height 8
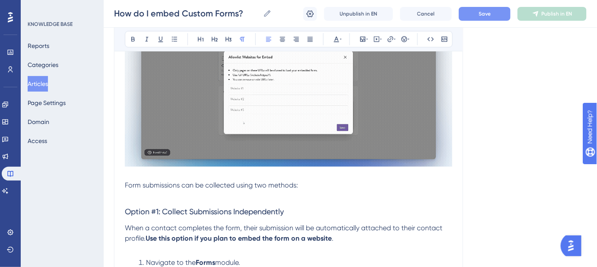
click at [479, 21] on div "How do I embed Custom Forms? How do I embed Custom Forms? Unpublish in EN Cance…" at bounding box center [350, 14] width 493 height 28
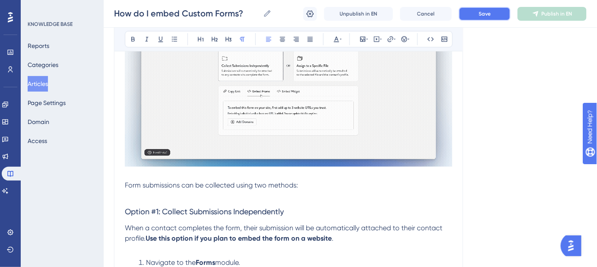
click at [483, 13] on span "Save" at bounding box center [485, 13] width 12 height 7
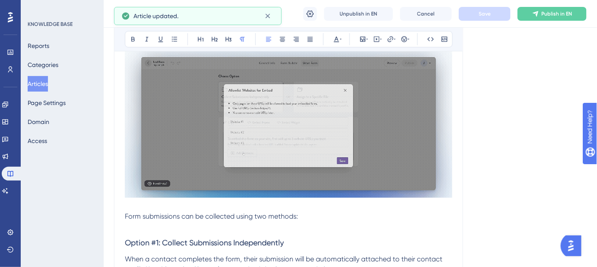
scroll to position [393, 0]
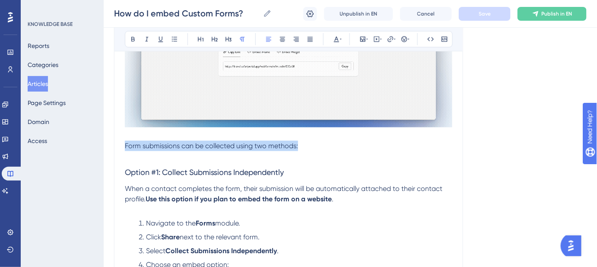
drag, startPoint x: 305, startPoint y: 136, endPoint x: 192, endPoint y: 51, distance: 141.4
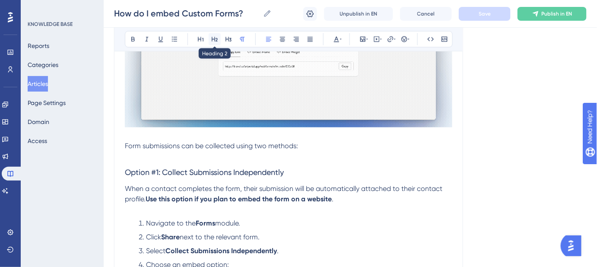
click at [216, 39] on icon at bounding box center [214, 39] width 7 height 7
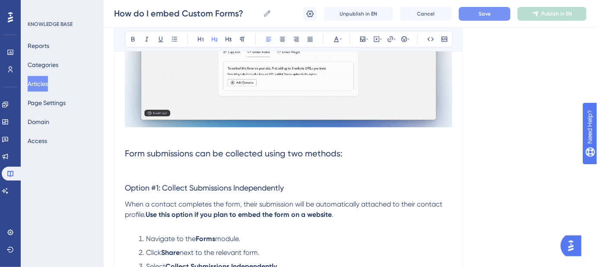
click at [362, 143] on h2 "Form submissions can be collected using two methods:" at bounding box center [288, 154] width 327 height 26
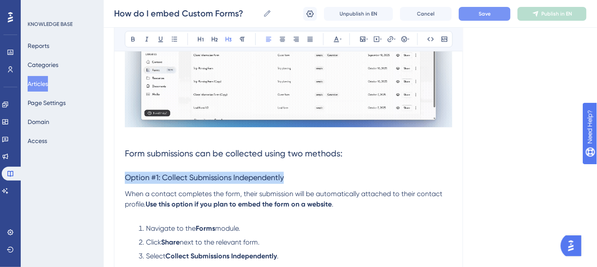
drag, startPoint x: 293, startPoint y: 169, endPoint x: 143, endPoint y: 137, distance: 153.3
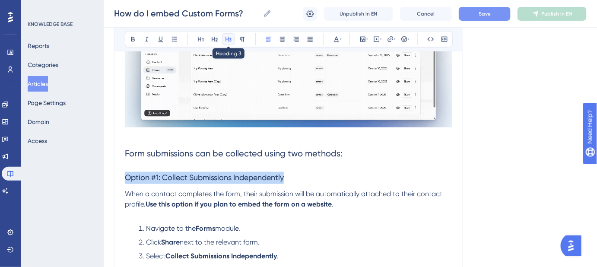
click at [228, 40] on icon at bounding box center [228, 39] width 7 height 7
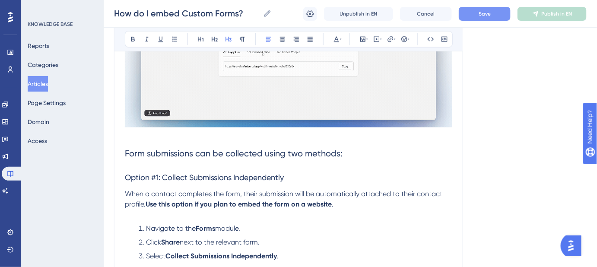
click at [270, 149] on span "Form submissions can be collected using two methods:" at bounding box center [234, 154] width 218 height 10
click at [360, 197] on p "When a contact completes the form, their submission will be automatically attac…" at bounding box center [288, 199] width 327 height 21
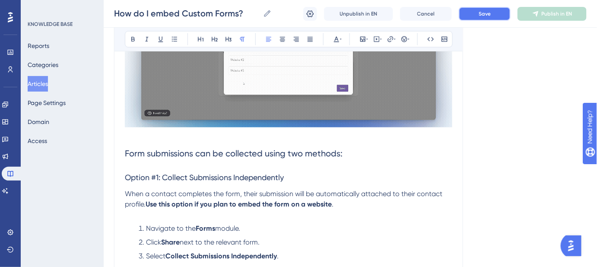
click at [493, 10] on button "Save" at bounding box center [485, 14] width 52 height 14
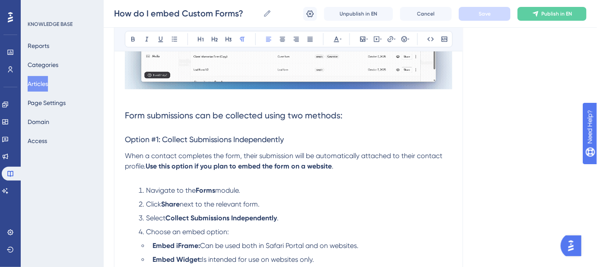
scroll to position [432, 0]
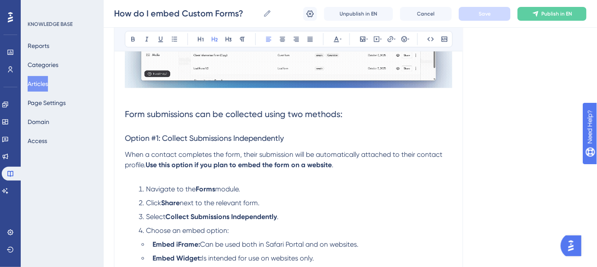
click at [125, 109] on span "Form submissions can be collected using two methods:" at bounding box center [234, 114] width 218 height 10
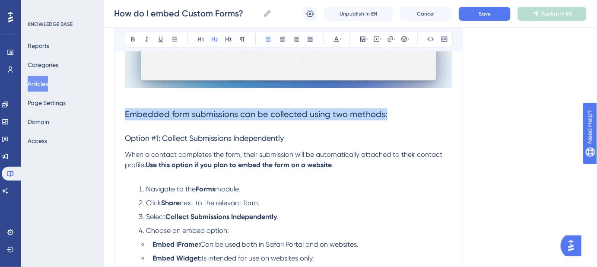
drag, startPoint x: 324, startPoint y: 103, endPoint x: 122, endPoint y: 103, distance: 202.2
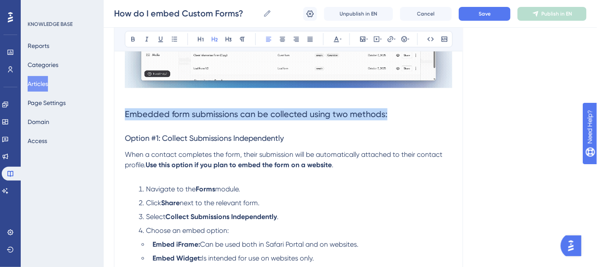
click at [201, 109] on span "Embedded form submissions can be collected using two methods:" at bounding box center [256, 114] width 263 height 10
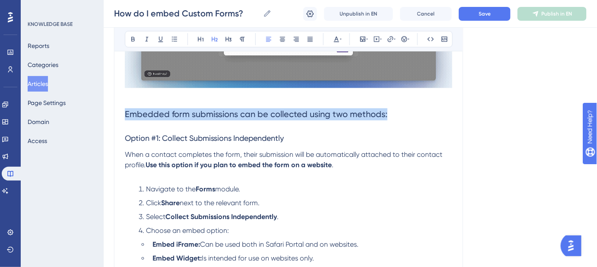
click at [212, 109] on span "Embedded form submissions can be collected using two methods:" at bounding box center [256, 114] width 263 height 10
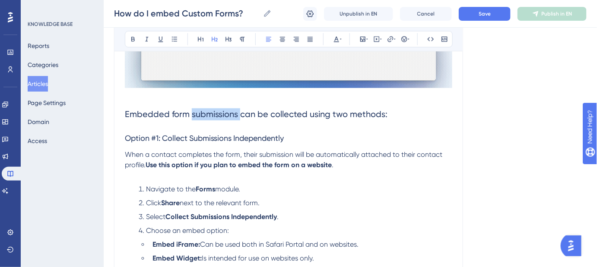
click at [212, 109] on span "Embedded form submissions can be collected using two methods:" at bounding box center [256, 114] width 263 height 10
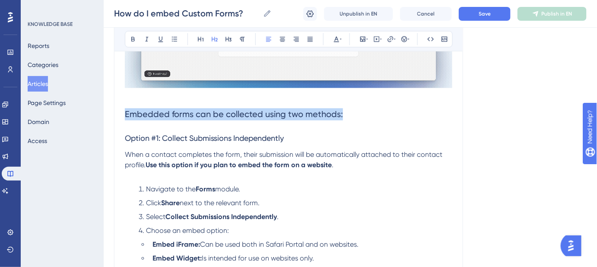
drag, startPoint x: 347, startPoint y: 103, endPoint x: 124, endPoint y: 105, distance: 222.1
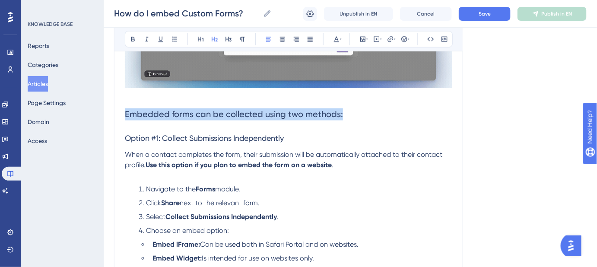
click at [125, 105] on h2 "Embedded forms can be collected using two methods:" at bounding box center [288, 115] width 327 height 26
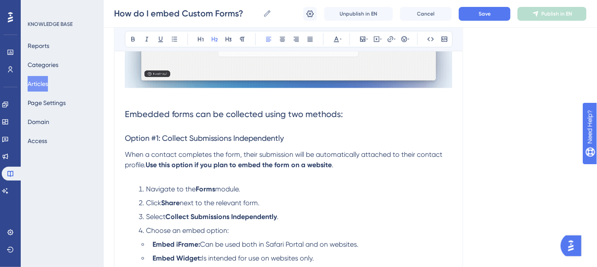
click at [247, 134] on span "Option #1: Collect Submissions Independently" at bounding box center [204, 138] width 159 height 9
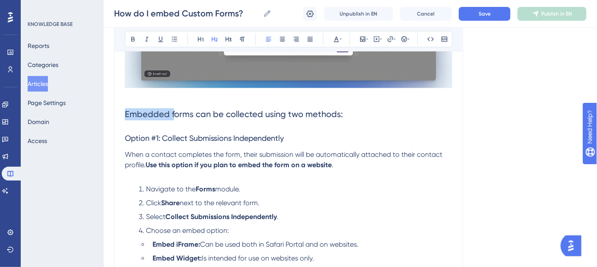
drag, startPoint x: 174, startPoint y: 104, endPoint x: 126, endPoint y: 106, distance: 48.0
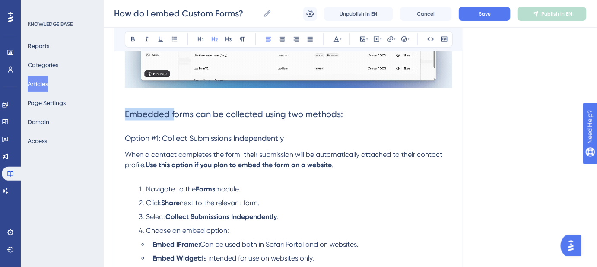
click at [126, 109] on span "Embedded forms can be collected using two methods:" at bounding box center [234, 114] width 218 height 10
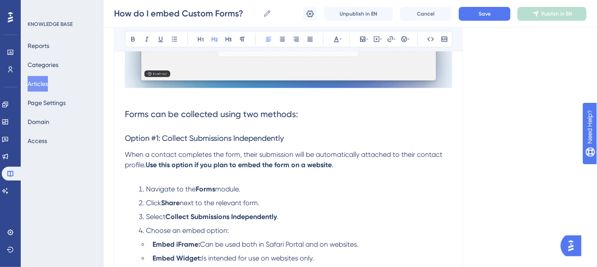
click at [153, 109] on span "Forms can be collected using two methods:" at bounding box center [211, 114] width 173 height 10
click at [152, 109] on span "Forms can be collected using two methods:" at bounding box center [211, 114] width 173 height 10
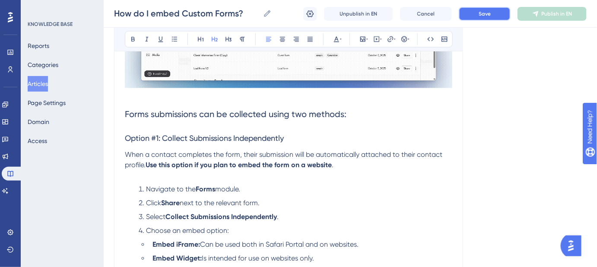
click at [464, 16] on button "Save" at bounding box center [485, 14] width 52 height 14
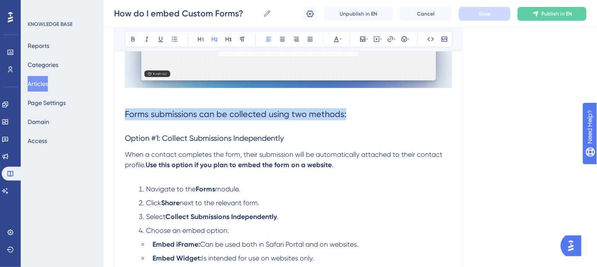
drag, startPoint x: 363, startPoint y: 102, endPoint x: 118, endPoint y: 105, distance: 245.8
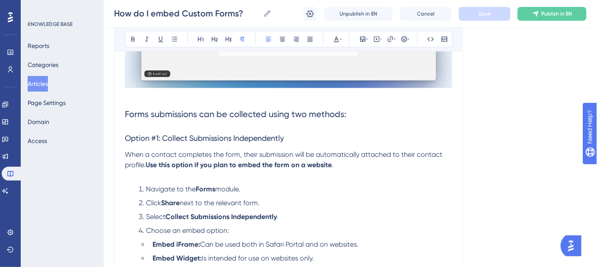
click at [416, 156] on p "When a contact completes the form, their submission will be automatically attac…" at bounding box center [288, 160] width 327 height 21
click at [363, 112] on h2 "Forms submissions can be collected using two methods:" at bounding box center [288, 115] width 327 height 26
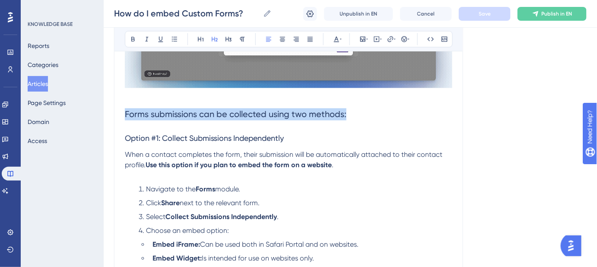
drag, startPoint x: 352, startPoint y: 102, endPoint x: 123, endPoint y: 104, distance: 229.0
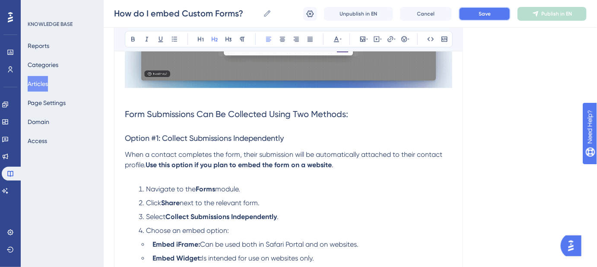
click at [478, 16] on button "Save" at bounding box center [485, 14] width 52 height 14
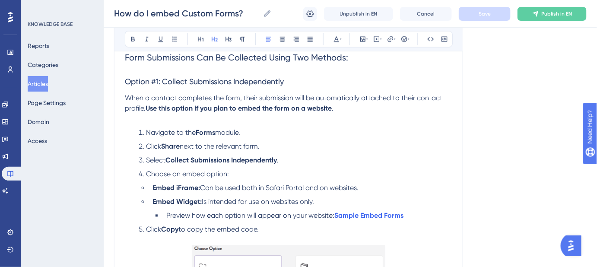
scroll to position [471, 0]
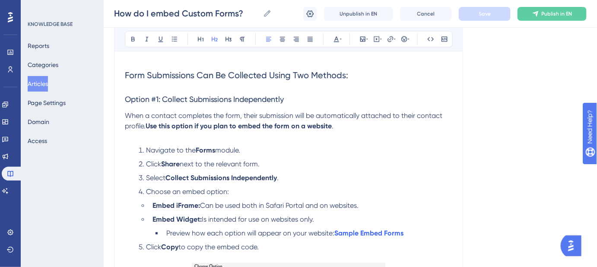
click at [269, 122] on strong "Use this option if you plan to embed the form on a website" at bounding box center [239, 126] width 186 height 8
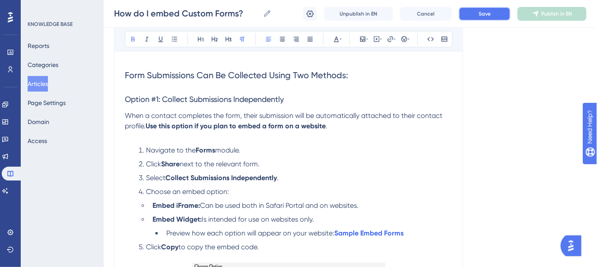
click at [478, 16] on button "Save" at bounding box center [485, 14] width 52 height 14
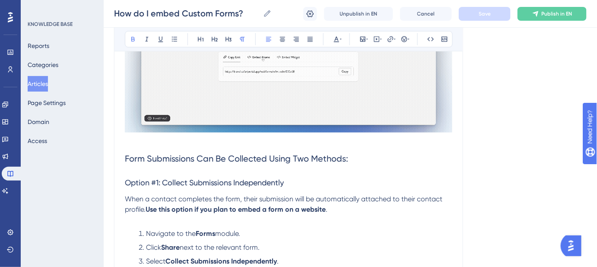
scroll to position [393, 0]
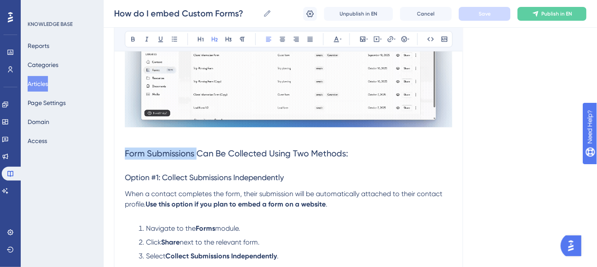
drag, startPoint x: 196, startPoint y: 142, endPoint x: 118, endPoint y: 142, distance: 77.3
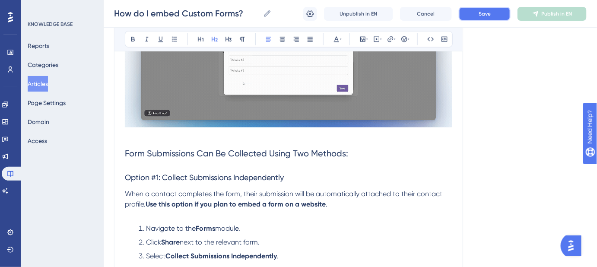
click at [492, 13] on button "Save" at bounding box center [485, 14] width 52 height 14
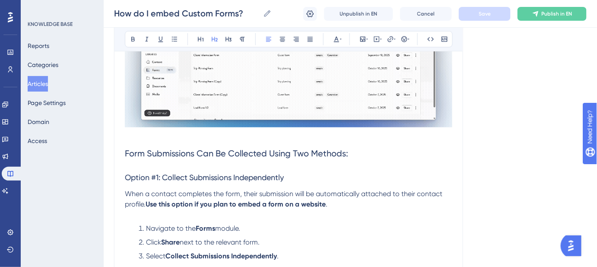
scroll to position [432, 0]
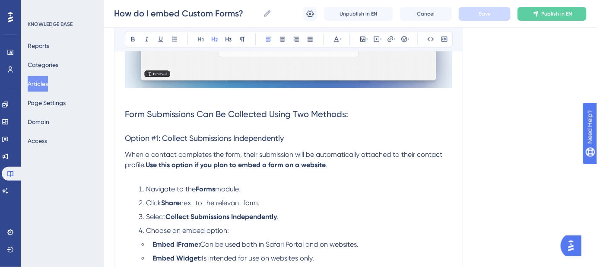
click at [125, 109] on span "Form Submissions Can Be Collected Using Two Methods:" at bounding box center [236, 114] width 223 height 10
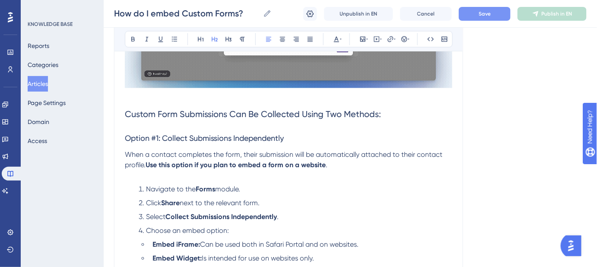
click at [480, 10] on span "Save" at bounding box center [485, 13] width 12 height 7
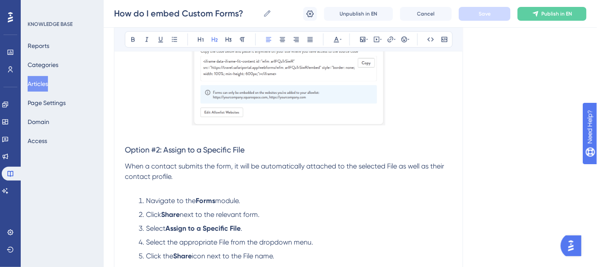
scroll to position [785, 0]
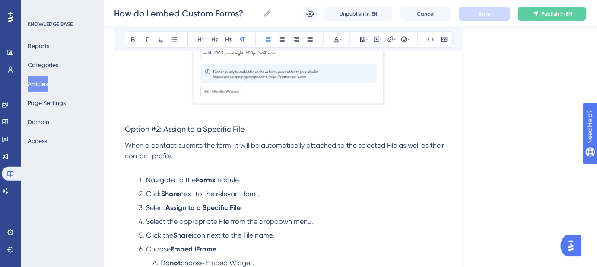
click at [198, 146] on p "When a contact submits the form, it will be automatically attached to the selec…" at bounding box center [288, 150] width 327 height 21
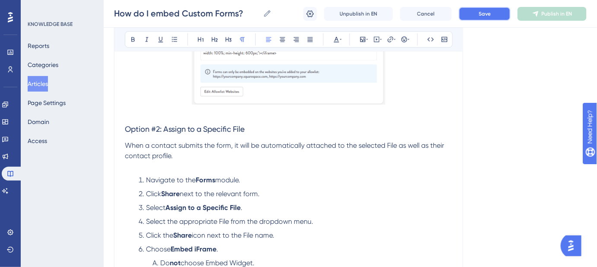
click at [489, 13] on span "Save" at bounding box center [485, 13] width 12 height 7
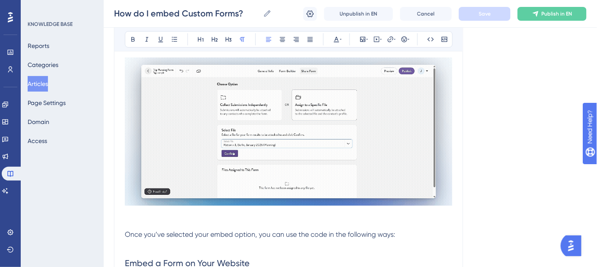
scroll to position [1021, 0]
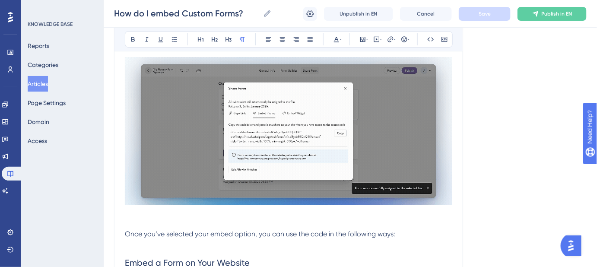
click at [125, 208] on p at bounding box center [288, 213] width 327 height 10
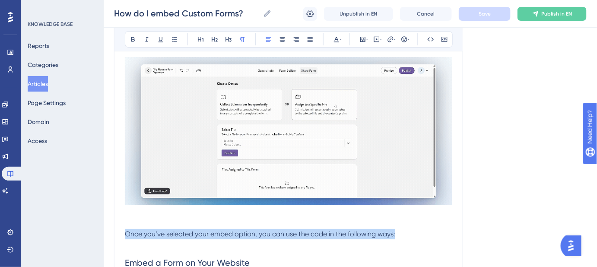
drag, startPoint x: 391, startPoint y: 222, endPoint x: 121, endPoint y: 191, distance: 271.0
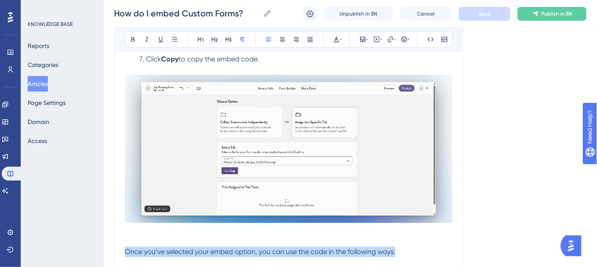
scroll to position [1100, 0]
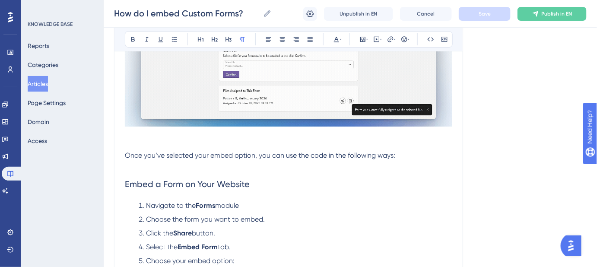
click at [142, 140] on p at bounding box center [288, 145] width 327 height 10
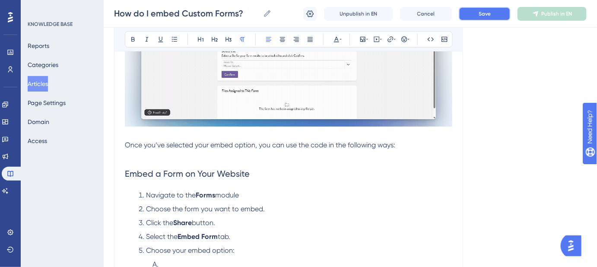
click at [489, 14] on span "Save" at bounding box center [485, 13] width 12 height 7
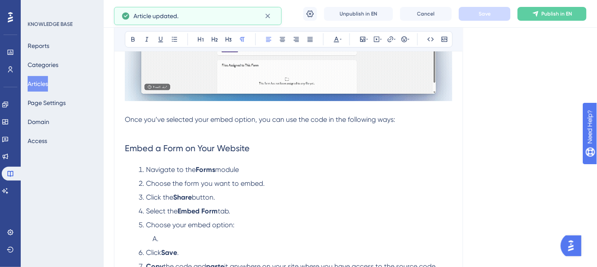
scroll to position [1139, 0]
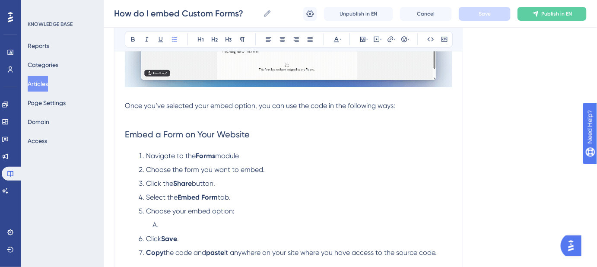
click at [162, 220] on li at bounding box center [300, 225] width 303 height 10
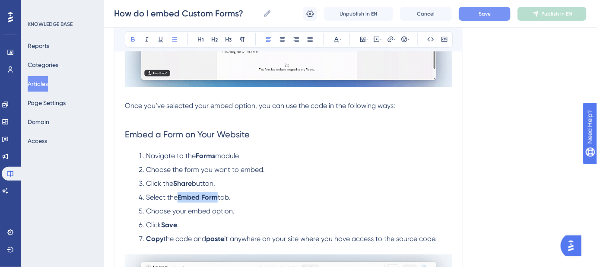
drag, startPoint x: 219, startPoint y: 185, endPoint x: 181, endPoint y: 188, distance: 38.5
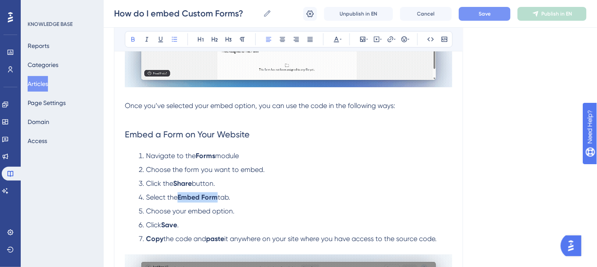
click at [181, 193] on strong "Embed Form" at bounding box center [198, 197] width 40 height 8
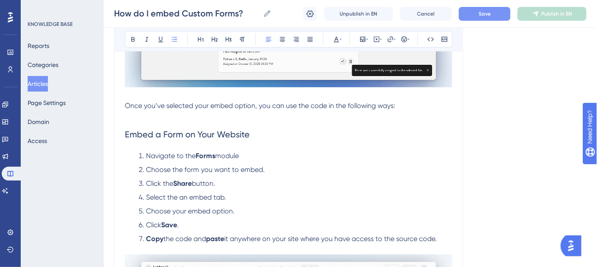
click at [230, 192] on li "Select the an embed tab." at bounding box center [293, 197] width 317 height 10
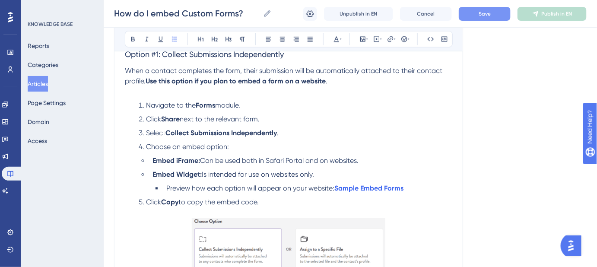
scroll to position [510, 0]
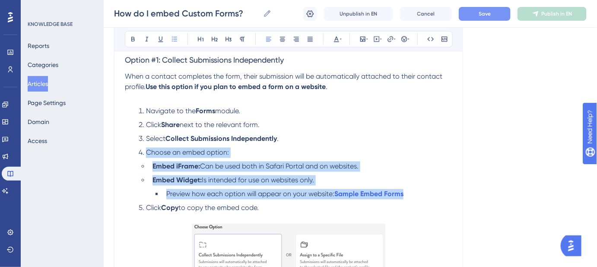
drag, startPoint x: 398, startPoint y: 182, endPoint x: 146, endPoint y: 143, distance: 255.4
click at [146, 143] on ol "Navigate to the Forms module. Click Share next to the relevant form. Select Col…" at bounding box center [288, 159] width 327 height 107
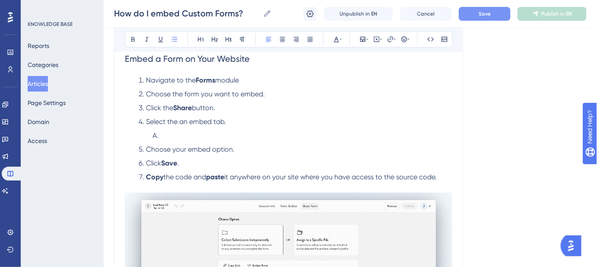
scroll to position [1218, 0]
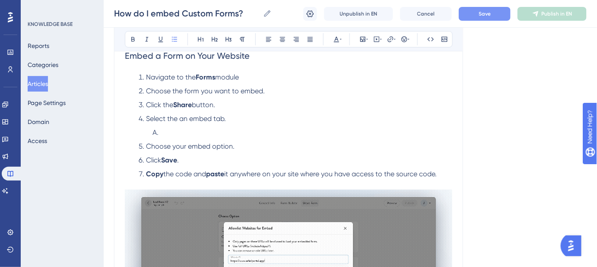
drag, startPoint x: 162, startPoint y: 121, endPoint x: 148, endPoint y: 123, distance: 14.7
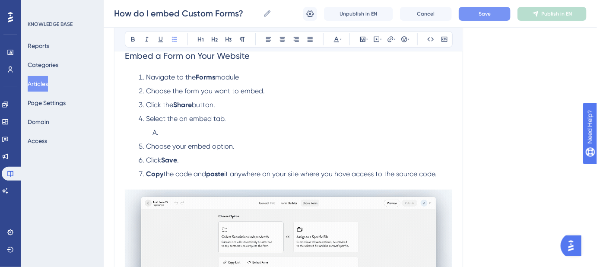
click at [149, 127] on li at bounding box center [300, 132] width 303 height 10
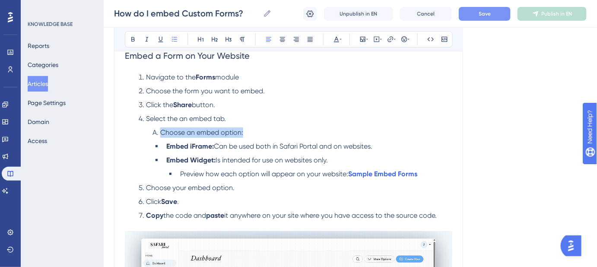
drag, startPoint x: 214, startPoint y: 121, endPoint x: 149, endPoint y: 121, distance: 64.8
click at [149, 127] on li "Choose an embed option:" at bounding box center [300, 132] width 303 height 10
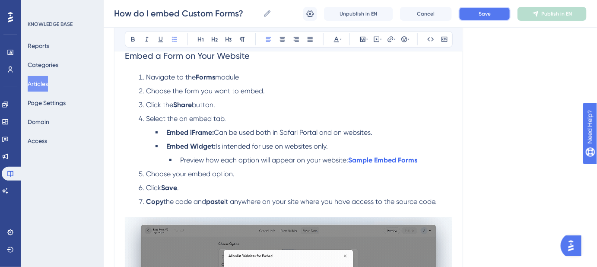
click at [485, 17] on button "Save" at bounding box center [485, 14] width 52 height 14
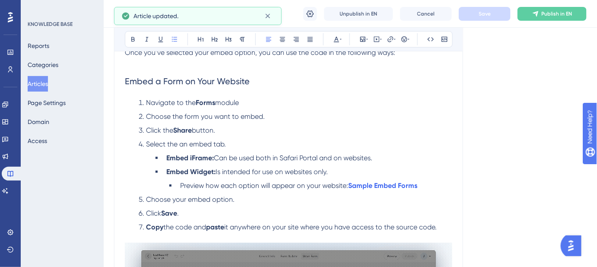
scroll to position [1178, 0]
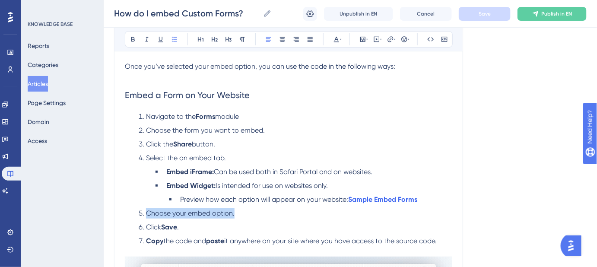
drag, startPoint x: 232, startPoint y: 203, endPoint x: 130, endPoint y: 193, distance: 102.4
click at [125, 204] on ol "Navigate to the Forms module Choose the form you want to embed. Click the Share…" at bounding box center [288, 183] width 327 height 145
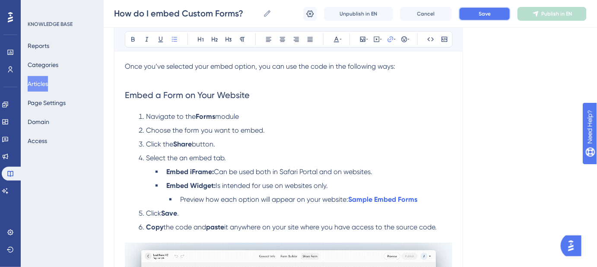
click at [499, 15] on button "Save" at bounding box center [485, 14] width 52 height 14
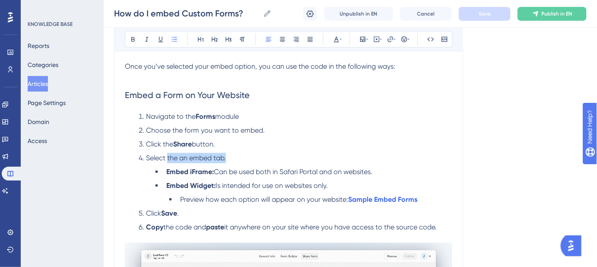
drag, startPoint x: 226, startPoint y: 147, endPoint x: 167, endPoint y: 149, distance: 58.8
click at [167, 153] on li "Select the an embed tab." at bounding box center [293, 158] width 317 height 10
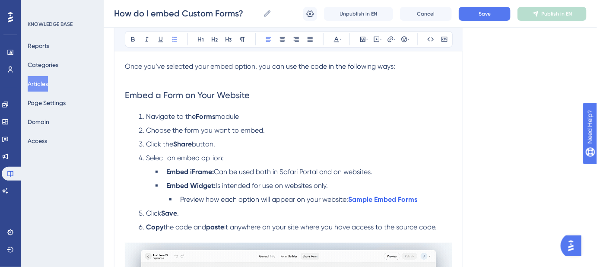
click at [480, 6] on div "How do I embed Custom Forms? How do I embed Custom Forms? Unpublish in EN Cance…" at bounding box center [350, 14] width 493 height 28
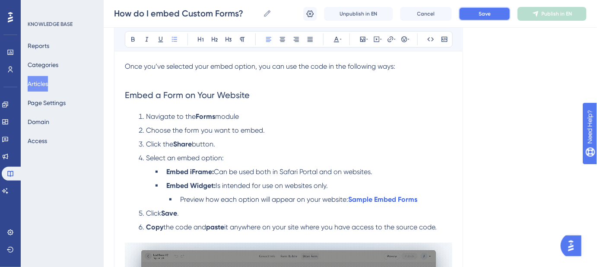
click at [496, 19] on button "Save" at bounding box center [485, 14] width 52 height 14
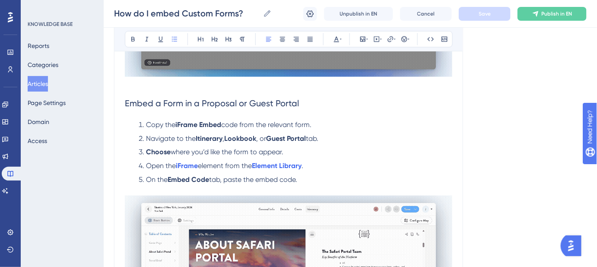
scroll to position [1532, 0]
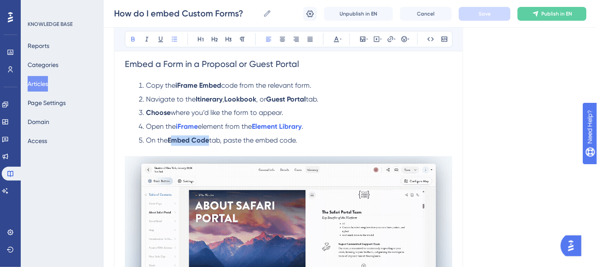
drag, startPoint x: 210, startPoint y: 129, endPoint x: 173, endPoint y: 130, distance: 37.6
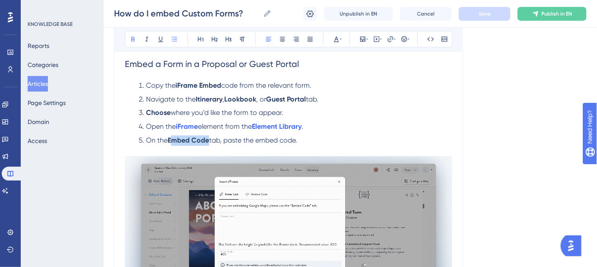
click at [173, 137] on strong "Embed Code" at bounding box center [188, 141] width 41 height 8
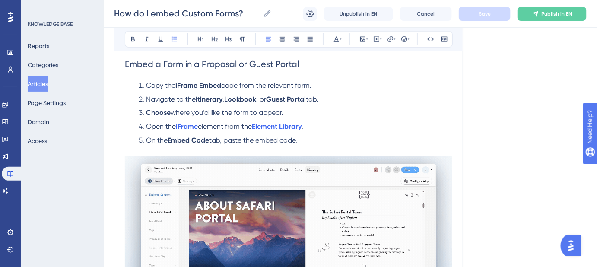
click at [323, 108] on ol "Copy the iFrame Embed code from the relevant form. Navigate to the Itinerary , …" at bounding box center [288, 118] width 327 height 76
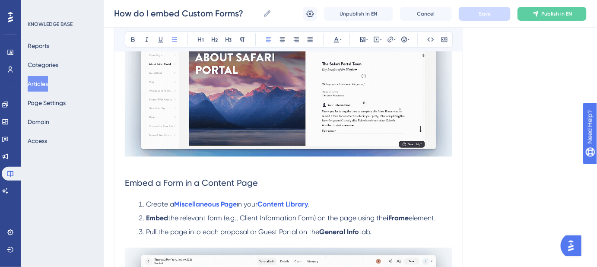
scroll to position [1728, 0]
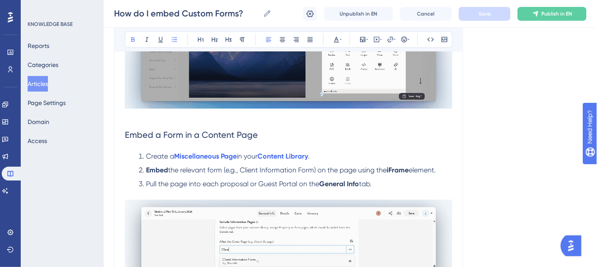
click at [414, 166] on span "element." at bounding box center [422, 170] width 27 height 8
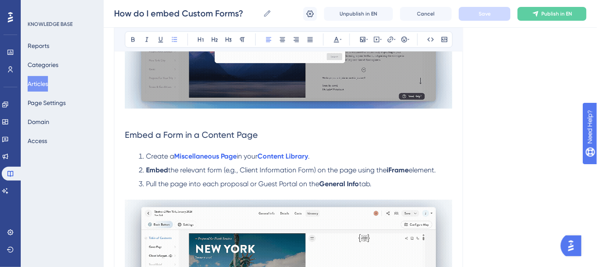
click at [387, 166] on span "the relevant form (e.g., Client Information Form) on the page using the" at bounding box center [277, 170] width 219 height 8
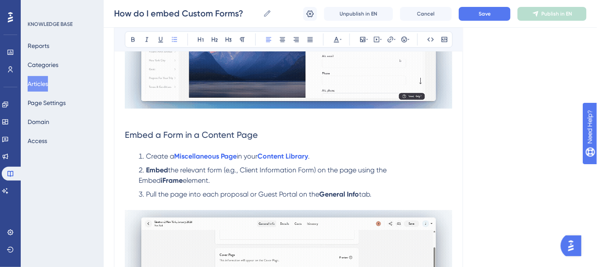
click at [388, 166] on span "the relevant form (e.g., Client Information Form) on the page using the Embed" at bounding box center [264, 175] width 250 height 19
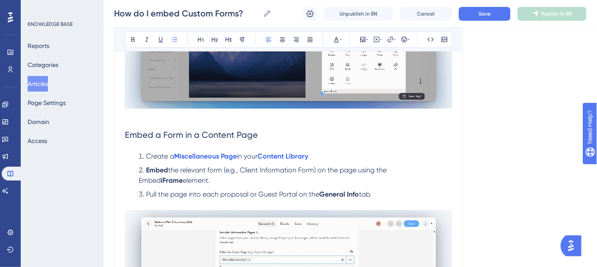
click at [388, 166] on span "the relevant form (e.g., Client Information Form) on the page using the Embed" at bounding box center [264, 175] width 250 height 19
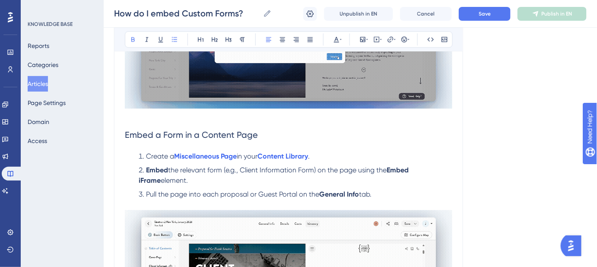
click at [203, 171] on li "Embed the relevant form (e.g., Client Information Form) on the page using the E…" at bounding box center [293, 175] width 317 height 21
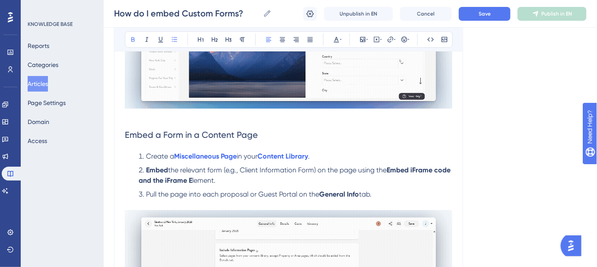
click at [181, 168] on strong "Embed iFrame code and the iFrame E" at bounding box center [296, 175] width 314 height 19
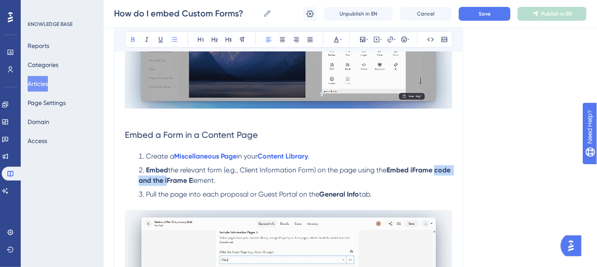
drag, startPoint x: 184, startPoint y: 169, endPoint x: 138, endPoint y: 171, distance: 46.3
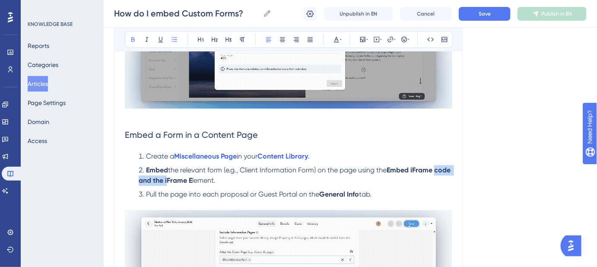
click at [138, 171] on li "Embed the relevant form (e.g., Client Information Form) on the page using the E…" at bounding box center [293, 175] width 317 height 21
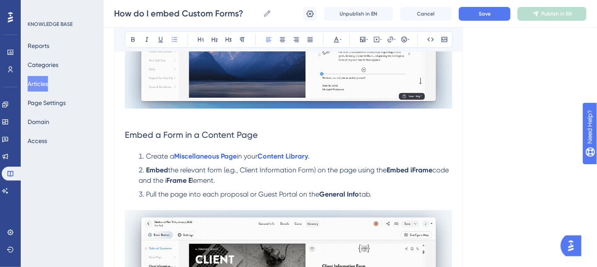
click at [215, 176] on span "lement." at bounding box center [203, 180] width 23 height 8
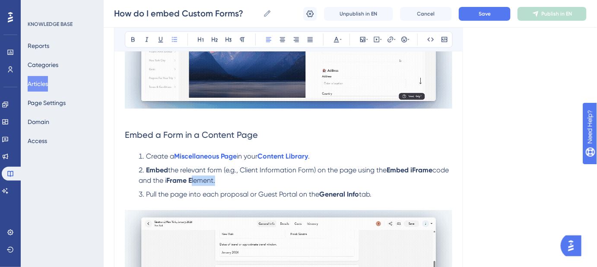
drag, startPoint x: 228, startPoint y: 169, endPoint x: 209, endPoint y: 169, distance: 19.4
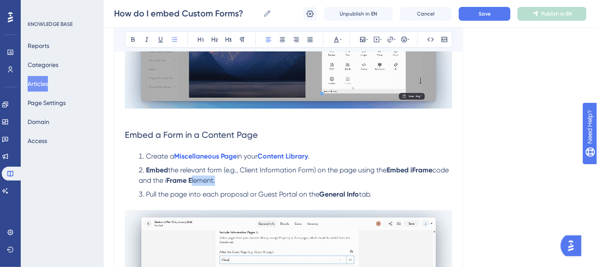
click at [209, 169] on li "Embed the relevant form (e.g., Client Information Form) on the page using the E…" at bounding box center [293, 175] width 317 height 21
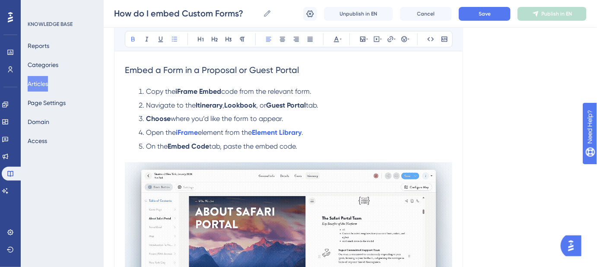
scroll to position [1532, 0]
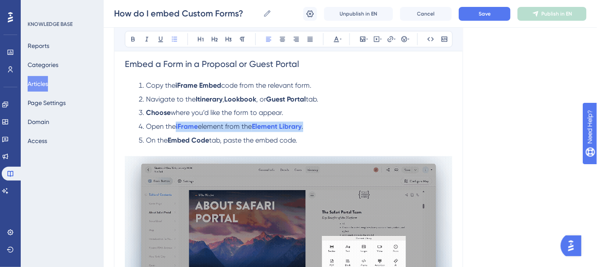
drag, startPoint x: 317, startPoint y: 114, endPoint x: 176, endPoint y: 116, distance: 140.9
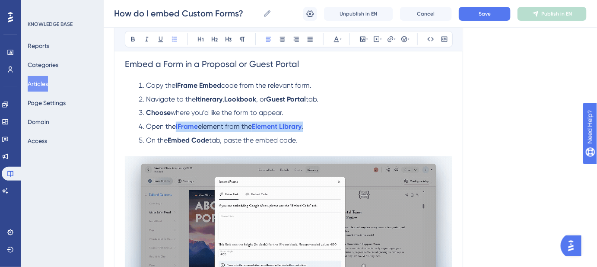
click at [176, 122] on li "Open the iFrame element from the Element Library ." at bounding box center [293, 127] width 317 height 10
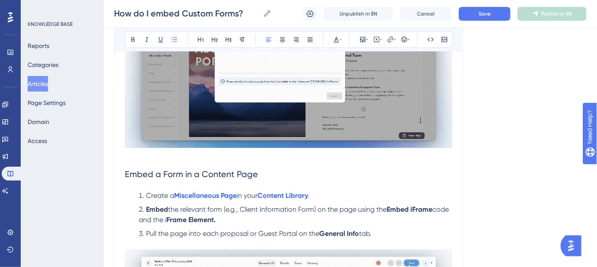
scroll to position [1767, 0]
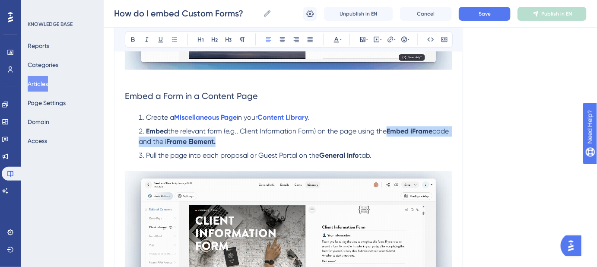
drag, startPoint x: 233, startPoint y: 128, endPoint x: 391, endPoint y: 121, distance: 157.9
click at [391, 126] on li "Embed the relevant form (e.g., Client Information Form) on the page using the E…" at bounding box center [293, 136] width 317 height 21
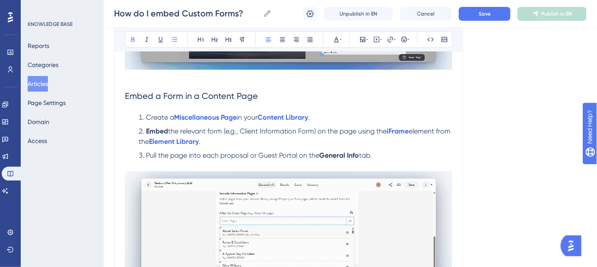
click at [387, 127] on span "the relevant form (e.g., Client Information Form) on the page using the" at bounding box center [277, 131] width 219 height 8
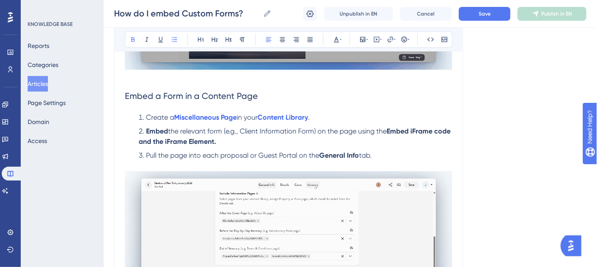
click at [400, 137] on ol "Create a Miscellaneous Page in your Content Library . Embed the relevant form (…" at bounding box center [288, 136] width 327 height 48
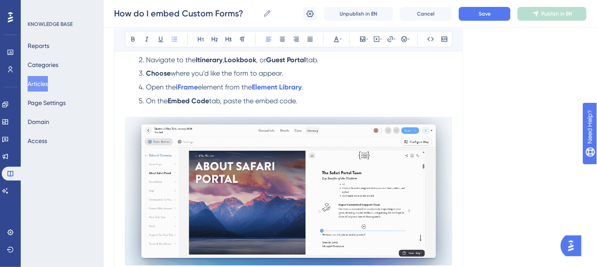
scroll to position [1414, 0]
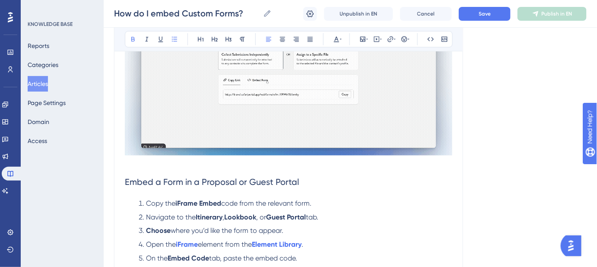
click at [185, 199] on strong "iFrame Embed" at bounding box center [198, 203] width 46 height 8
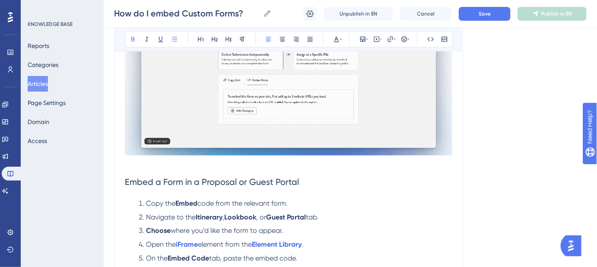
click at [201, 199] on span "code from the relevant form." at bounding box center [242, 203] width 90 height 8
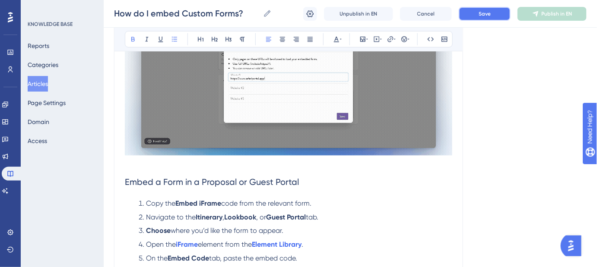
click at [479, 16] on span "Save" at bounding box center [485, 13] width 12 height 7
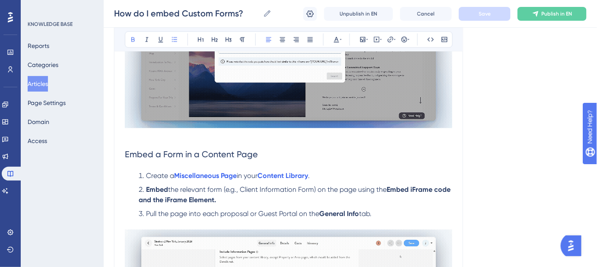
scroll to position [1728, 0]
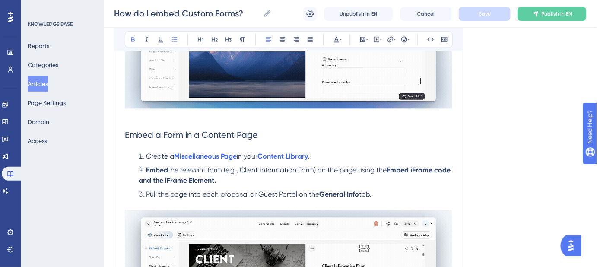
click at [182, 169] on strong "Embed iFrame code and the iFrame Element." at bounding box center [296, 175] width 314 height 19
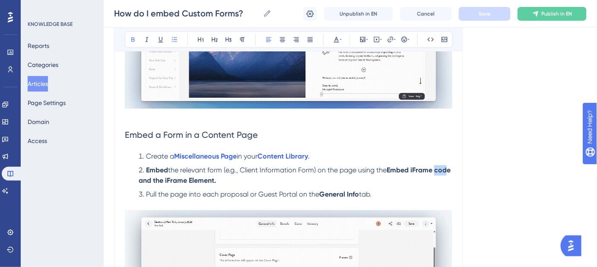
drag, startPoint x: 137, startPoint y: 169, endPoint x: 149, endPoint y: 169, distance: 12.5
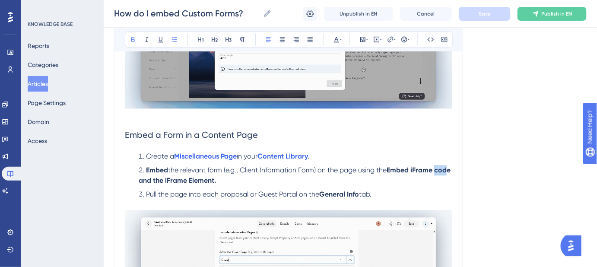
click at [149, 169] on li "Embed the relevant form (e.g., Client Information Form) on the page using the E…" at bounding box center [293, 175] width 317 height 21
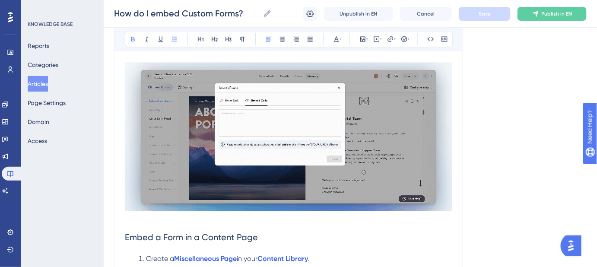
scroll to position [1532, 0]
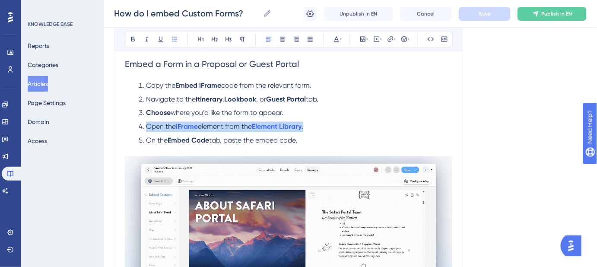
drag, startPoint x: 318, startPoint y: 117, endPoint x: 147, endPoint y: 118, distance: 170.7
click at [147, 122] on li "Open the iFrame element from the Element Library ." at bounding box center [293, 127] width 317 height 10
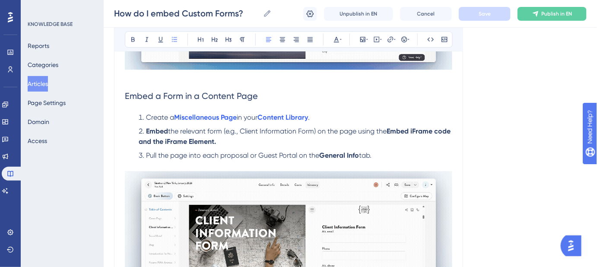
scroll to position [1767, 0]
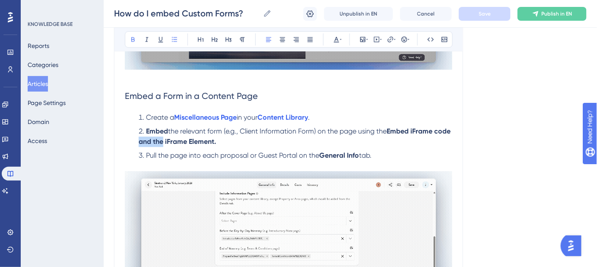
drag, startPoint x: 181, startPoint y: 132, endPoint x: 157, endPoint y: 131, distance: 24.2
click at [158, 132] on strong "Embed iFrame code and the iFrame Element." at bounding box center [296, 136] width 314 height 19
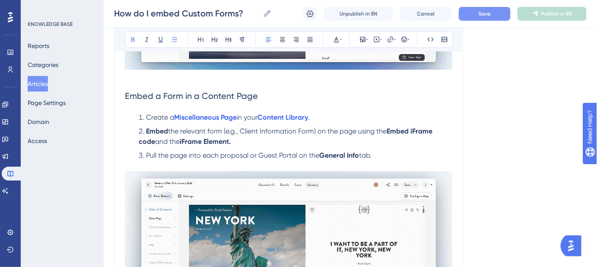
click at [267, 130] on li "Embed the relevant form (e.g., Client Information Form) on the page using the E…" at bounding box center [293, 136] width 317 height 21
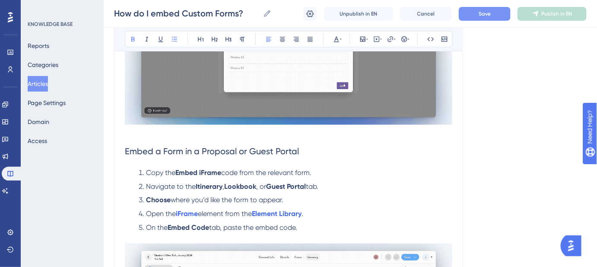
scroll to position [1492, 0]
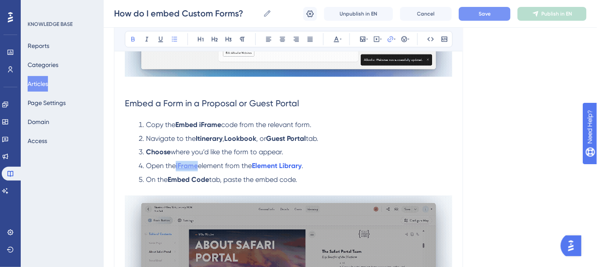
drag, startPoint x: 200, startPoint y: 155, endPoint x: 178, endPoint y: 156, distance: 22.1
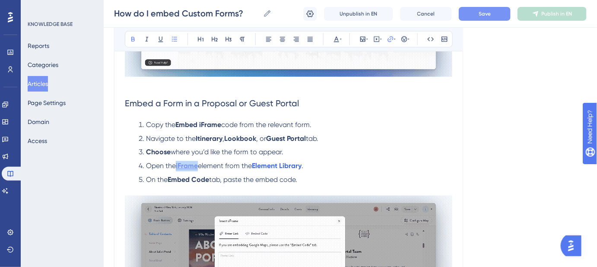
click at [178, 161] on li "Open the iFrame element from the Element Library ." at bounding box center [293, 166] width 317 height 10
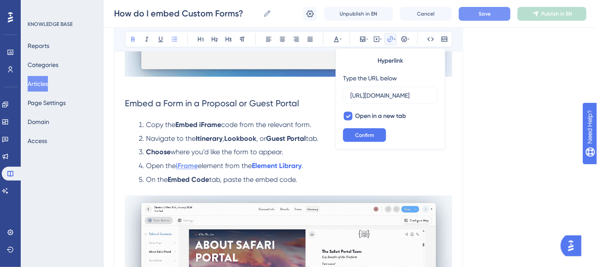
scroll to position [0, 0]
drag, startPoint x: 194, startPoint y: 154, endPoint x: 175, endPoint y: 154, distance: 19.0
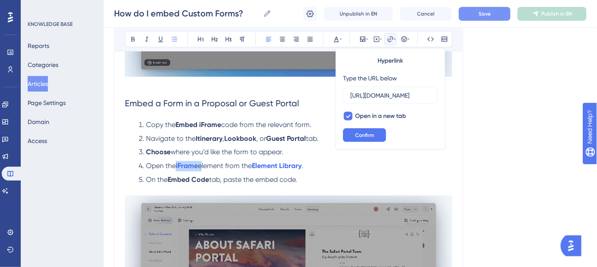
click at [175, 161] on li "Open the iFrame element from the Element Library ." at bounding box center [293, 166] width 317 height 10
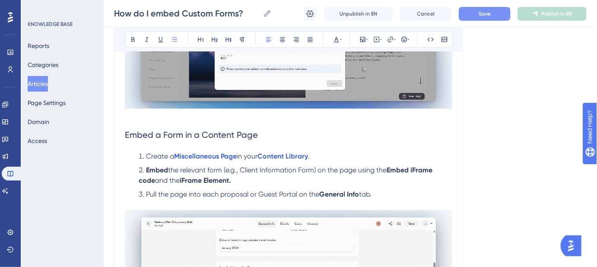
scroll to position [1767, 0]
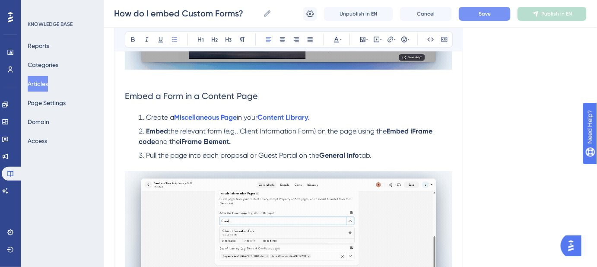
click at [146, 131] on strong "Embed iFrame code" at bounding box center [287, 136] width 296 height 19
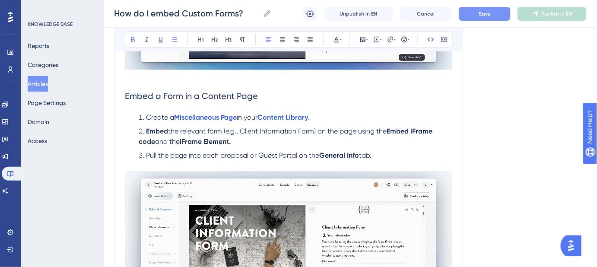
click at [146, 131] on strong "Embed iFrame code" at bounding box center [287, 136] width 296 height 19
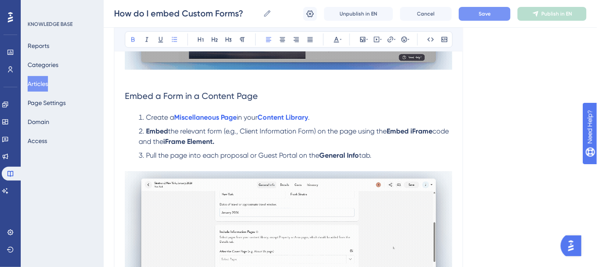
click at [195, 137] on strong "iFrame Element." at bounding box center [188, 141] width 51 height 8
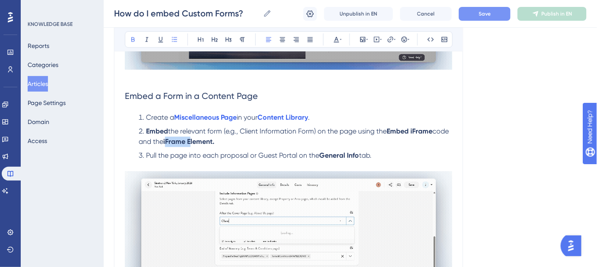
click at [195, 137] on strong "iFrame Element." at bounding box center [188, 141] width 51 height 8
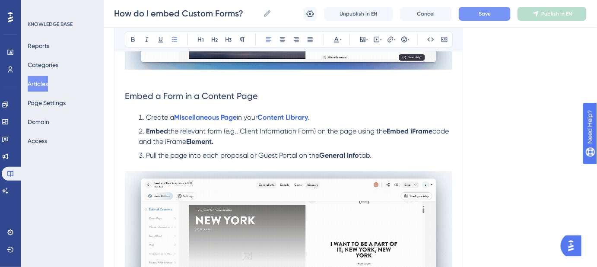
scroll to position [1806, 0]
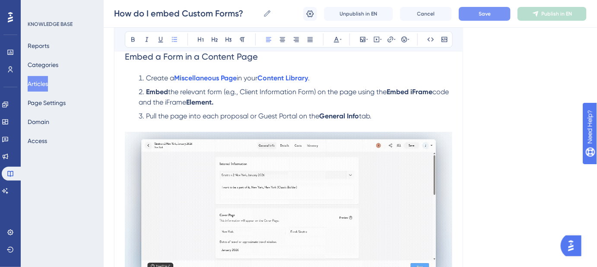
click at [186, 98] on span "iFrame" at bounding box center [175, 102] width 21 height 8
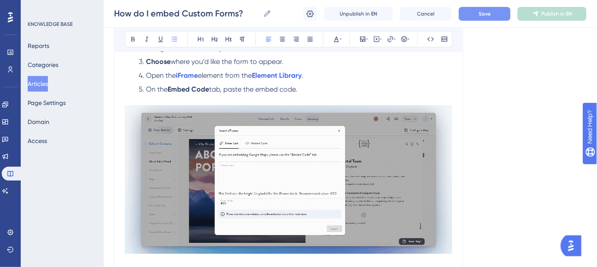
scroll to position [1453, 0]
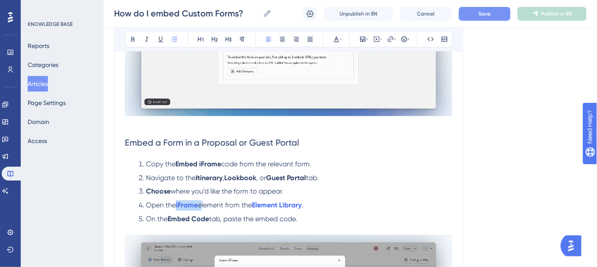
drag, startPoint x: 201, startPoint y: 195, endPoint x: 176, endPoint y: 194, distance: 25.1
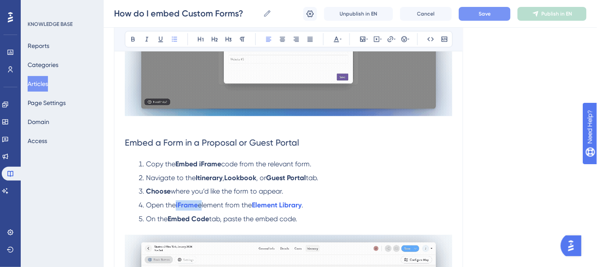
click at [176, 200] on li "Open the iFrame element from the Element Library ." at bounding box center [293, 205] width 317 height 10
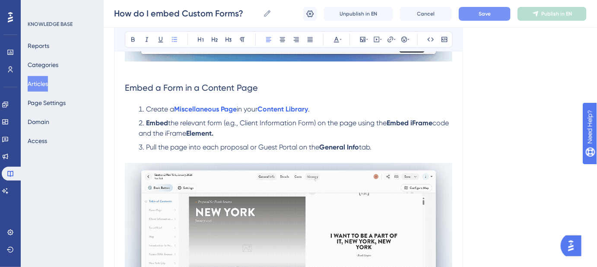
scroll to position [1728, 0]
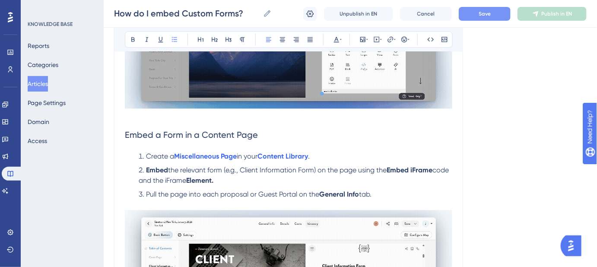
click at [186, 176] on span "iFrame" at bounding box center [175, 180] width 21 height 8
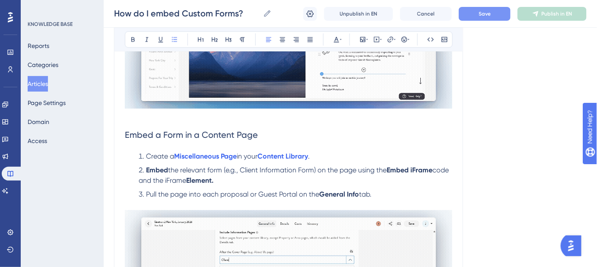
click at [186, 176] on span "iFrame" at bounding box center [175, 180] width 21 height 8
click at [165, 176] on strong at bounding box center [164, 180] width 2 height 8
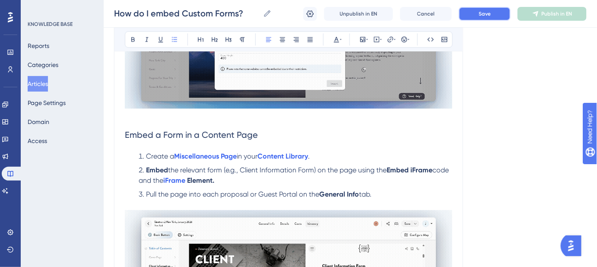
click at [494, 17] on button "Save" at bounding box center [485, 14] width 52 height 14
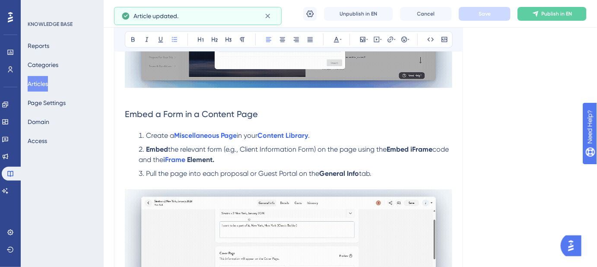
scroll to position [1767, 0]
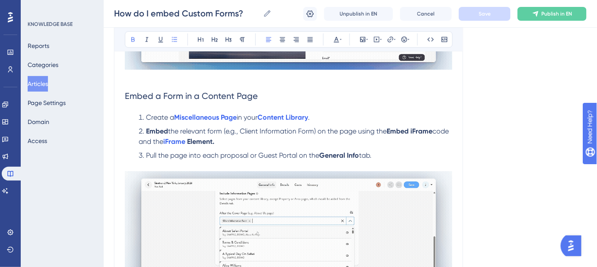
click at [245, 131] on li "Embed the relevant form (e.g., Client Information Form) on the page using the E…" at bounding box center [293, 136] width 317 height 21
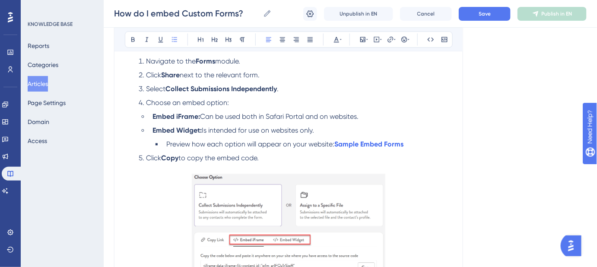
scroll to position [471, 0]
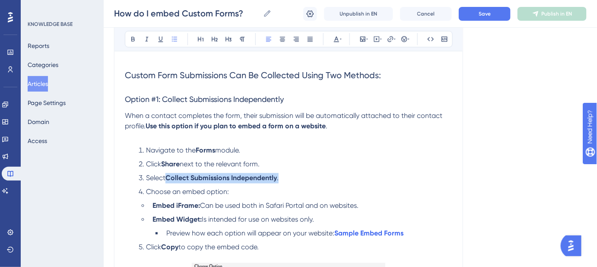
drag, startPoint x: 290, startPoint y: 162, endPoint x: 168, endPoint y: 164, distance: 121.8
click at [168, 173] on li "Select Collect Submissions Independently ." at bounding box center [293, 178] width 317 height 10
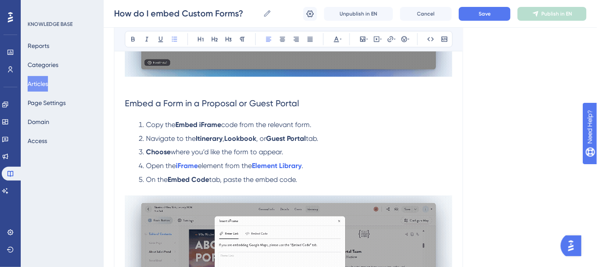
scroll to position [1767, 0]
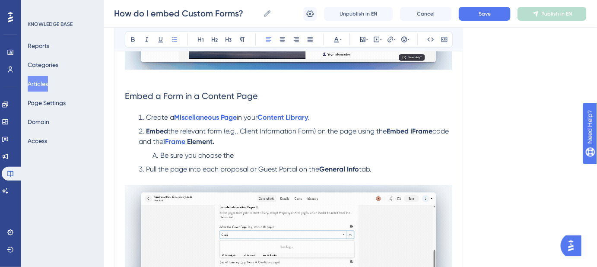
click at [264, 150] on li "Be sure you choose the" at bounding box center [300, 155] width 303 height 10
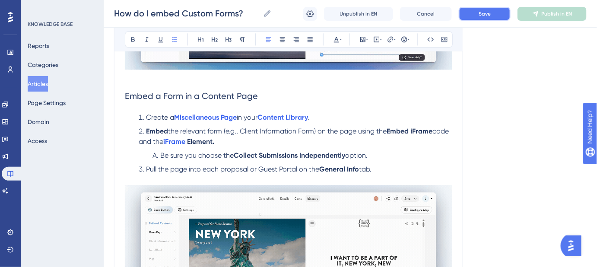
click at [465, 15] on button "Save" at bounding box center [485, 14] width 52 height 14
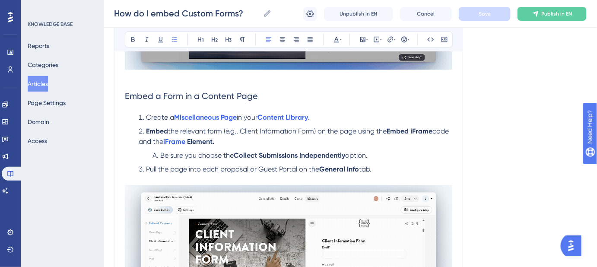
drag, startPoint x: 380, startPoint y: 141, endPoint x: 159, endPoint y: 144, distance: 221.2
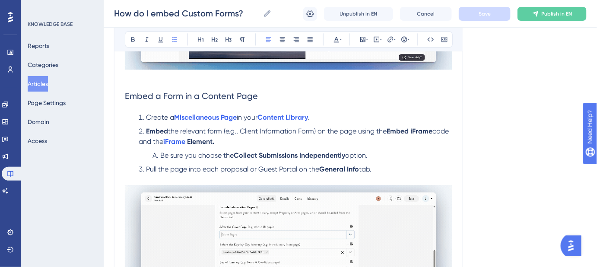
click at [159, 150] on li "Be sure you choose the Collect Submissions Independently option." at bounding box center [300, 155] width 303 height 10
click at [375, 150] on li "Be sure you choose the Collect Submissions Independently option." at bounding box center [300, 155] width 303 height 10
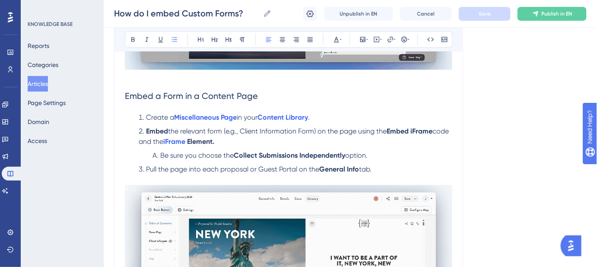
drag, startPoint x: 379, startPoint y: 141, endPoint x: 161, endPoint y: 144, distance: 218.2
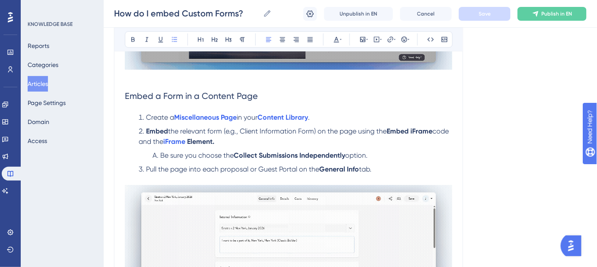
click at [161, 150] on li "Be sure you choose the Collect Submissions Independently option." at bounding box center [300, 155] width 303 height 10
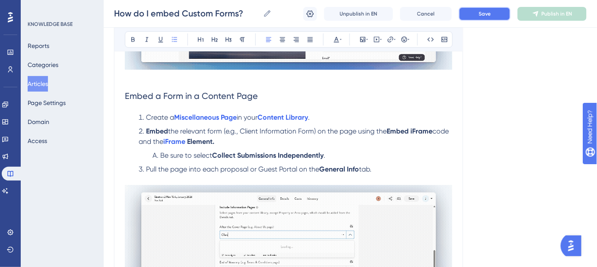
click at [474, 16] on button "Save" at bounding box center [485, 14] width 52 height 14
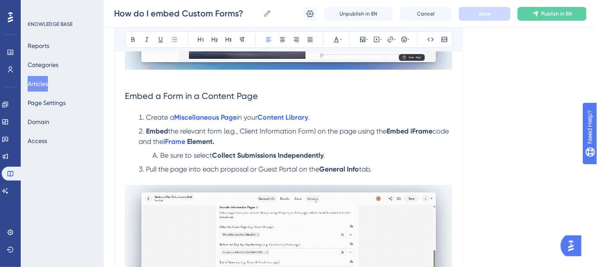
click at [353, 150] on li "Be sure to select Collect Submissions Independently ." at bounding box center [300, 155] width 303 height 10
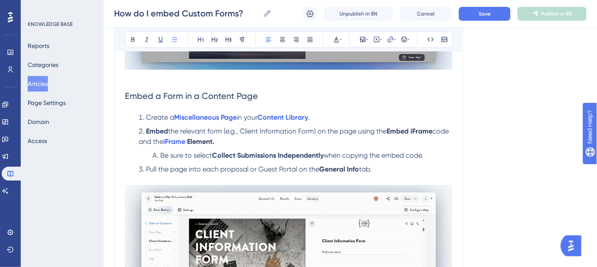
drag, startPoint x: 429, startPoint y: 144, endPoint x: 159, endPoint y: 144, distance: 269.6
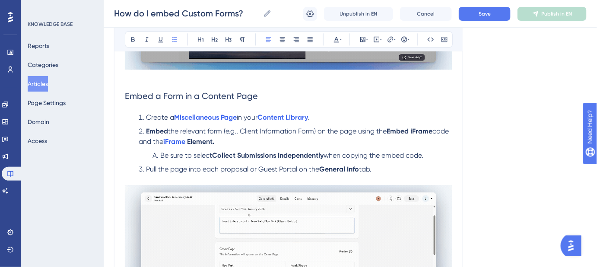
click at [159, 150] on li "Be sure to select Collect Submissions Independently when copying the embed code." at bounding box center [300, 155] width 303 height 10
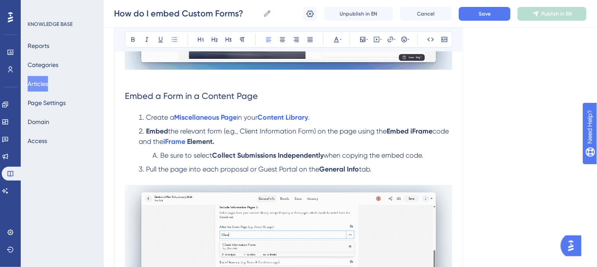
click at [402, 151] on span "when copying the embed code." at bounding box center [374, 155] width 100 height 8
drag, startPoint x: 428, startPoint y: 143, endPoint x: 160, endPoint y: 143, distance: 267.4
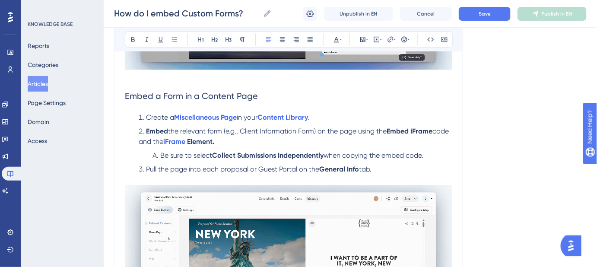
click at [160, 150] on li "Be sure to select Collect Submissions Independently when copying the embed code." at bounding box center [300, 155] width 303 height 10
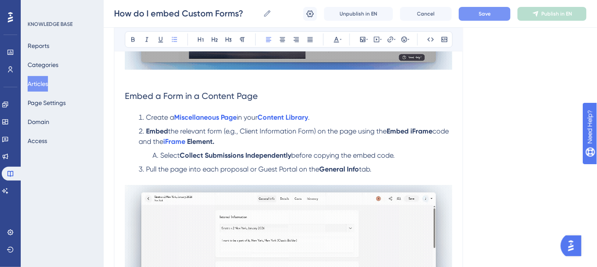
click at [480, 17] on button "Save" at bounding box center [485, 14] width 52 height 14
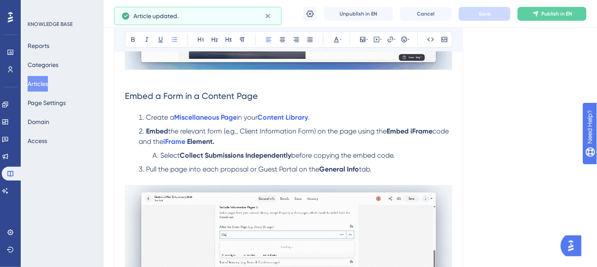
drag, startPoint x: 384, startPoint y: 143, endPoint x: 154, endPoint y: 143, distance: 229.8
click at [154, 150] on li "Select Collect Submissions Independently before copying the embed code." at bounding box center [300, 155] width 303 height 10
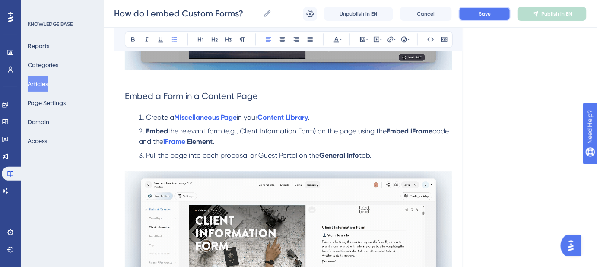
click at [490, 18] on button "Save" at bounding box center [485, 14] width 52 height 14
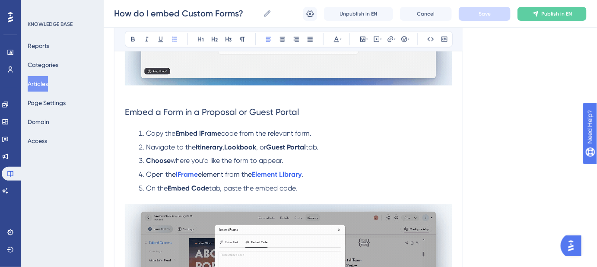
scroll to position [1492, 0]
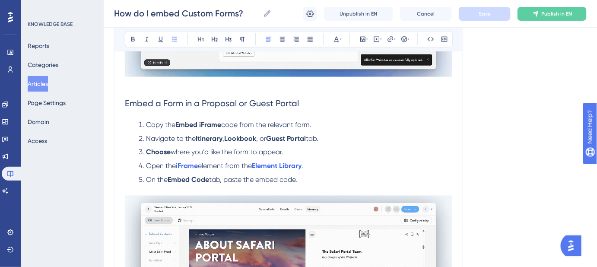
click at [321, 120] on li "Copy the Embed iFrame code from the relevant form." at bounding box center [293, 125] width 317 height 10
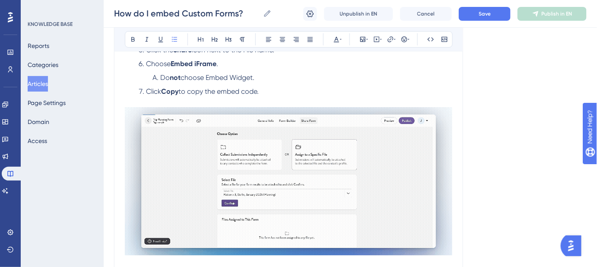
scroll to position [864, 0]
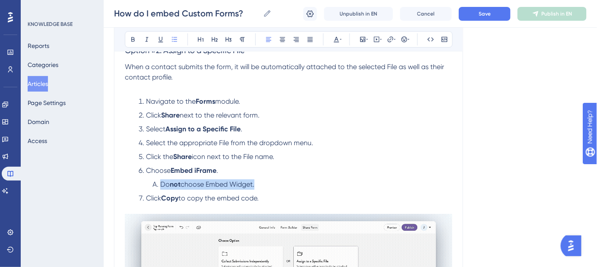
drag, startPoint x: 253, startPoint y: 174, endPoint x: 159, endPoint y: 173, distance: 93.3
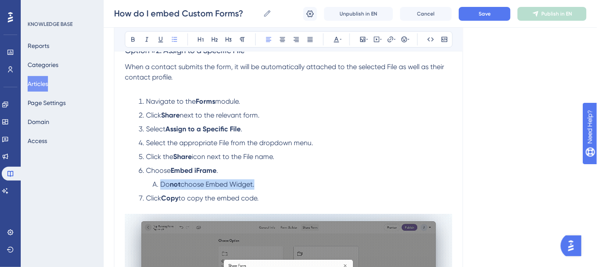
click at [159, 179] on li "Do not choose Embed Widget." at bounding box center [300, 184] width 303 height 10
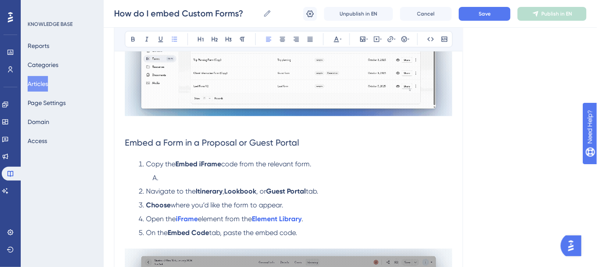
scroll to position [1492, 0]
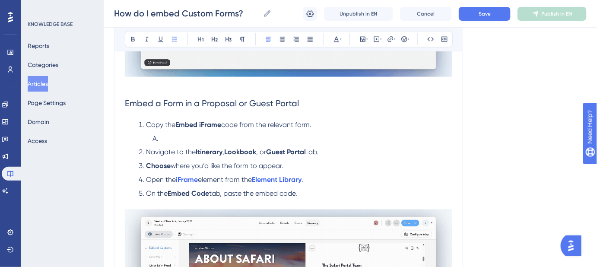
click at [173, 134] on li at bounding box center [300, 139] width 303 height 10
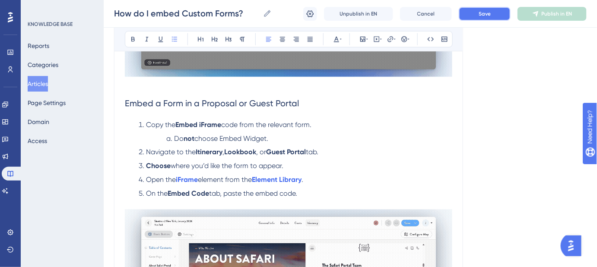
click at [495, 16] on button "Save" at bounding box center [485, 14] width 52 height 14
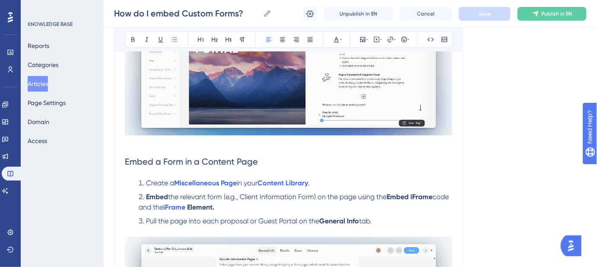
scroll to position [1728, 0]
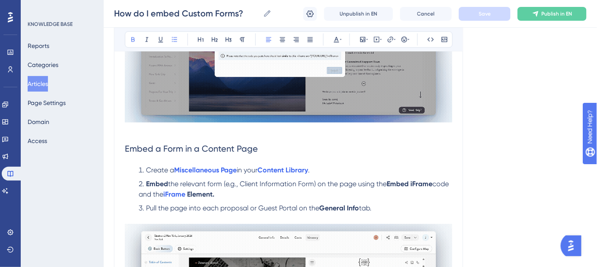
click at [255, 181] on li "Embed the relevant form (e.g., Client Information Form) on the page using the E…" at bounding box center [293, 189] width 317 height 21
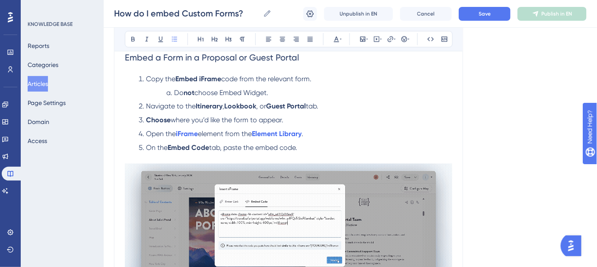
scroll to position [1414, 0]
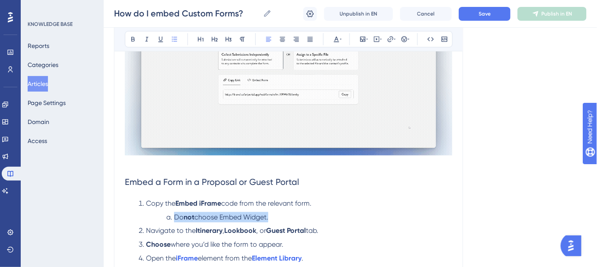
drag, startPoint x: 276, startPoint y: 203, endPoint x: 168, endPoint y: 203, distance: 107.6
click at [168, 212] on li "Do not choose Embed Widget." at bounding box center [307, 217] width 289 height 10
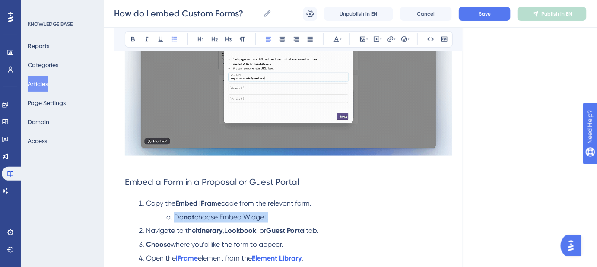
click at [165, 212] on li "Do not choose Embed Widget." at bounding box center [307, 217] width 289 height 10
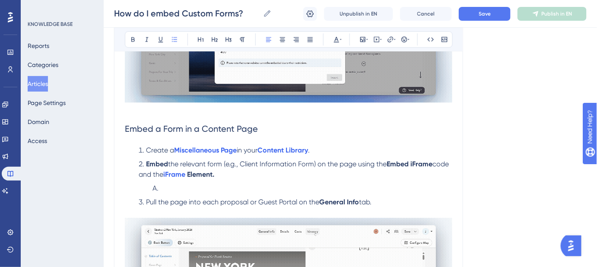
scroll to position [1767, 0]
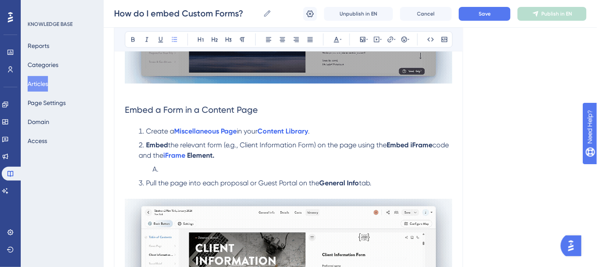
click at [173, 164] on li at bounding box center [300, 169] width 303 height 10
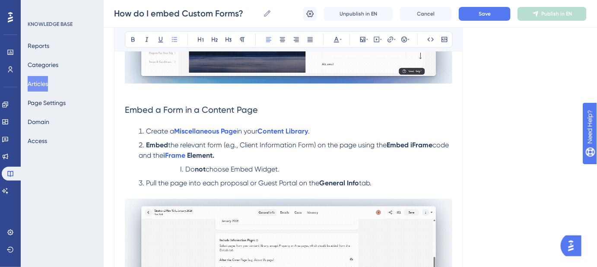
click at [175, 164] on ol "Do not choose Embed Widget." at bounding box center [309, 169] width 286 height 10
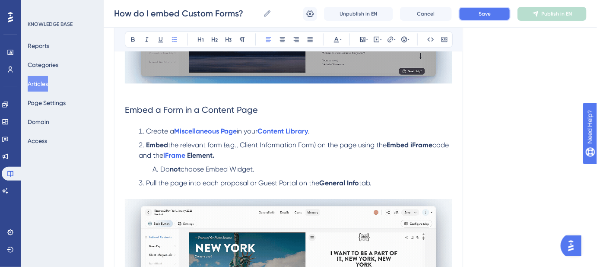
click at [470, 16] on button "Save" at bounding box center [485, 14] width 52 height 14
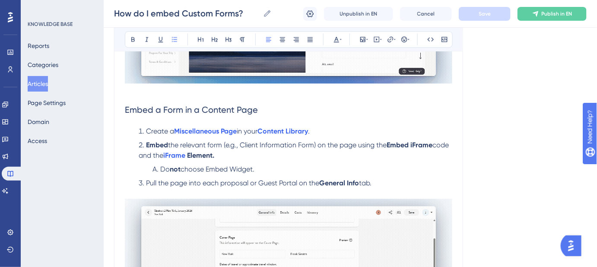
click at [209, 165] on span "choose Embed Widget." at bounding box center [218, 169] width 74 height 8
click at [201, 165] on span "choose Embed Widget." at bounding box center [218, 169] width 74 height 8
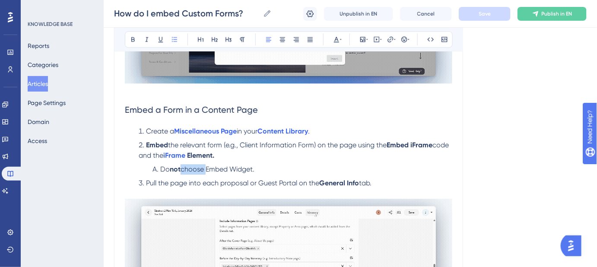
click at [201, 165] on span "choose Embed Widget." at bounding box center [218, 169] width 74 height 8
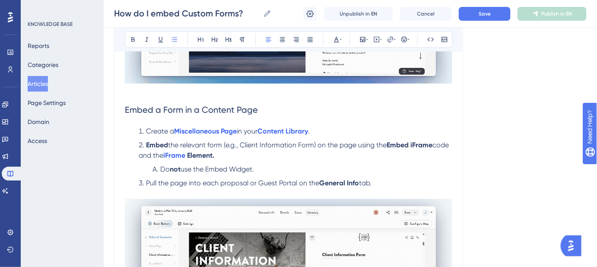
click at [254, 165] on span "use the Embed Widget." at bounding box center [217, 169] width 73 height 8
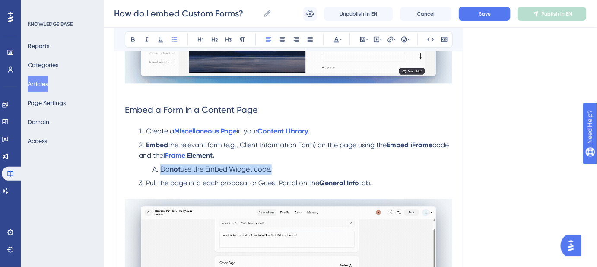
drag, startPoint x: 279, startPoint y: 155, endPoint x: 161, endPoint y: 160, distance: 117.6
click at [161, 164] on li "Do not use the Embed Widget code." at bounding box center [300, 169] width 303 height 10
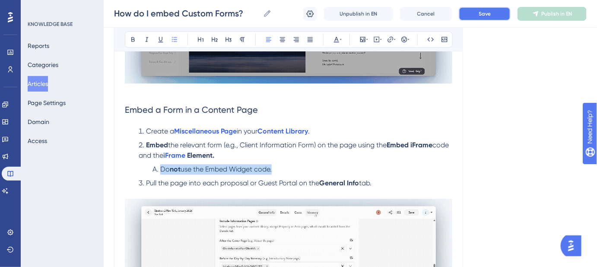
click at [496, 15] on button "Save" at bounding box center [485, 14] width 52 height 14
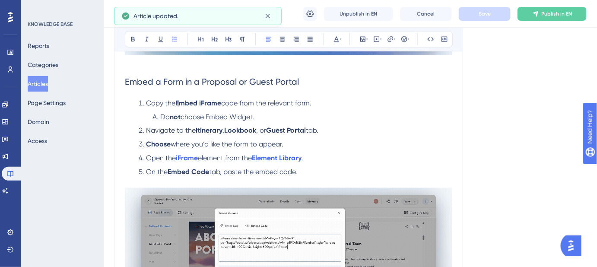
scroll to position [1492, 0]
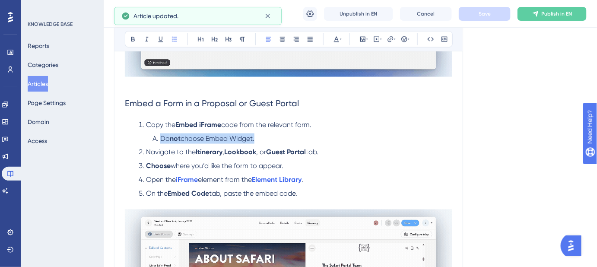
drag, startPoint x: 254, startPoint y: 129, endPoint x: 157, endPoint y: 129, distance: 96.8
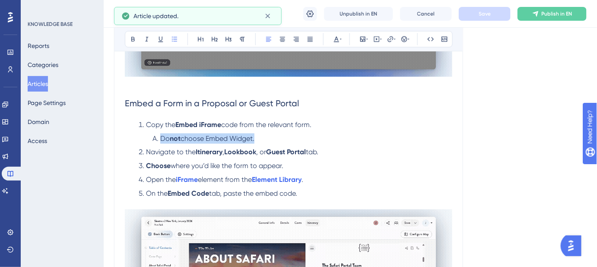
click at [157, 134] on li "Do not choose Embed Widget." at bounding box center [300, 139] width 303 height 10
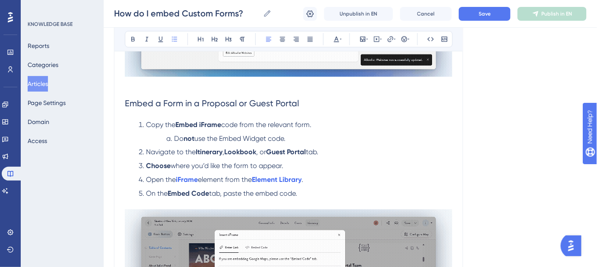
click at [167, 134] on li "Do not use the Embed Widget code." at bounding box center [307, 139] width 289 height 10
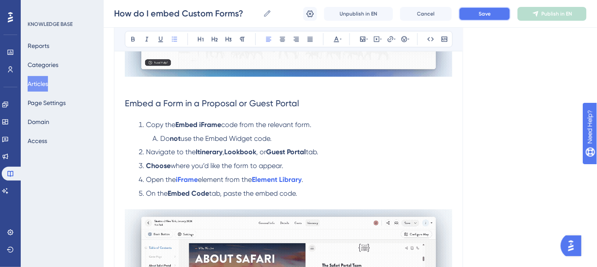
click at [469, 15] on button "Save" at bounding box center [485, 14] width 52 height 14
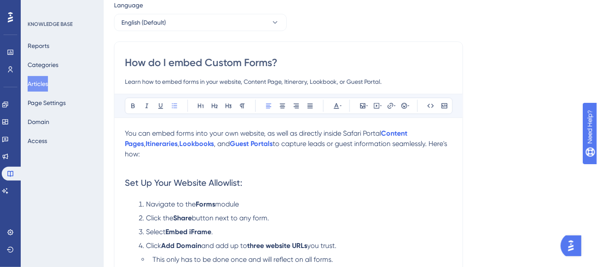
scroll to position [0, 0]
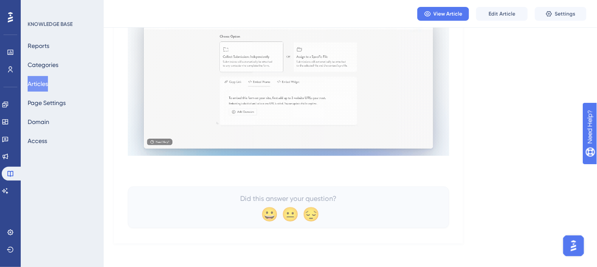
scroll to position [347, 0]
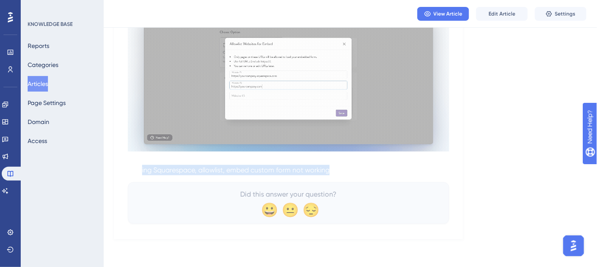
drag, startPoint x: 377, startPoint y: 166, endPoint x: 296, endPoint y: 158, distance: 81.2
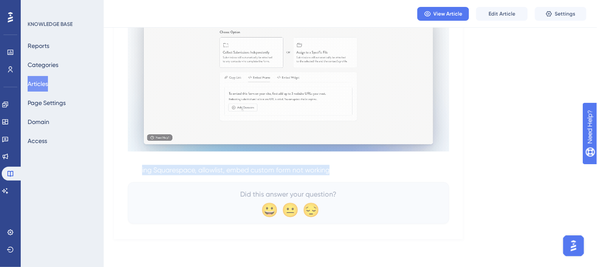
click at [140, 168] on p "Keywords: Squarespace, form not showing, embed form, form not visible on Square…" at bounding box center [288, 165] width 321 height 21
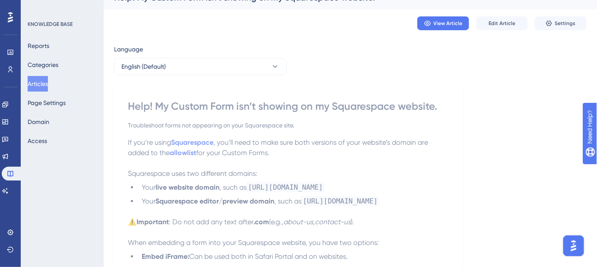
scroll to position [0, 0]
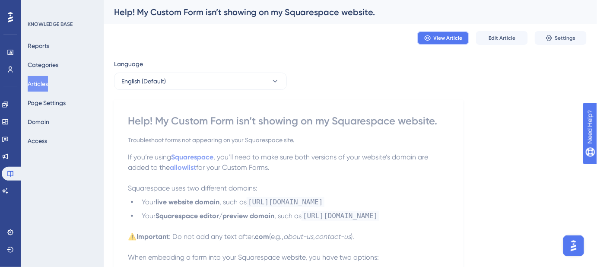
click at [443, 35] on span "View Article" at bounding box center [448, 38] width 29 height 7
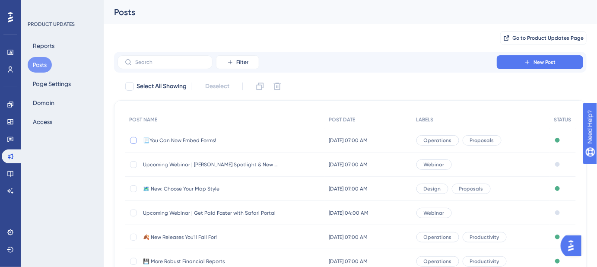
click at [135, 142] on div at bounding box center [133, 140] width 7 height 7
checkbox input "true"
click at [259, 84] on icon at bounding box center [260, 86] width 9 height 9
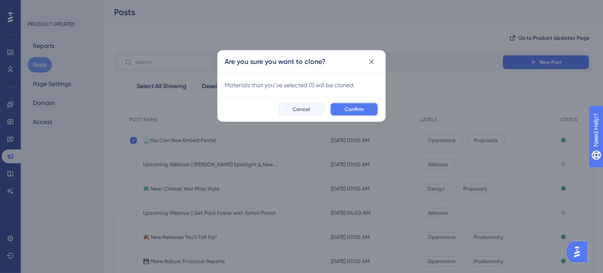
click at [352, 108] on span "Confirm" at bounding box center [354, 109] width 19 height 7
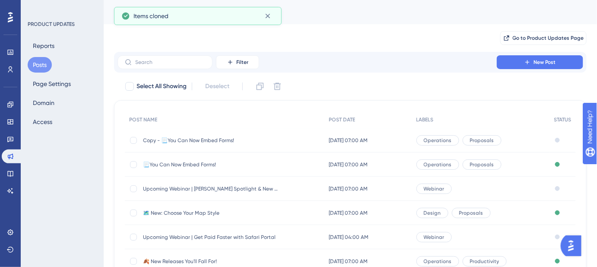
click at [209, 137] on span "Copy - 📃You Can Now Embed Forms!" at bounding box center [212, 140] width 138 height 7
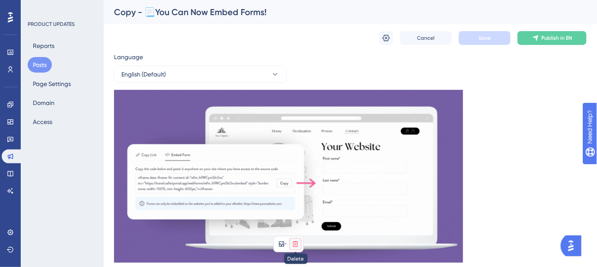
click at [296, 242] on icon at bounding box center [295, 244] width 6 height 6
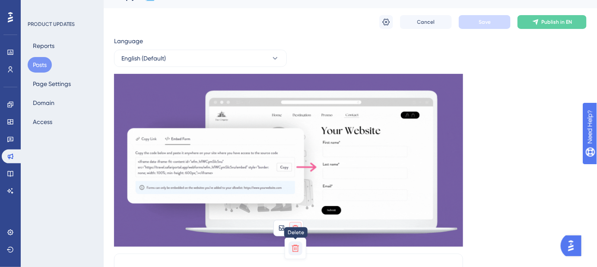
click at [298, 248] on icon at bounding box center [295, 248] width 9 height 9
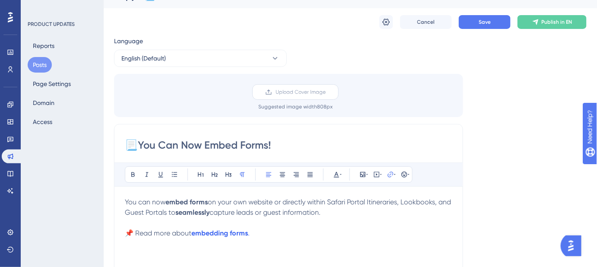
click at [302, 91] on span "Upload Cover Image" at bounding box center [301, 92] width 50 height 7
click at [326, 92] on input "Upload Cover Image" at bounding box center [326, 92] width 0 height 0
click at [307, 89] on span "Upload Cover Image" at bounding box center [301, 92] width 50 height 7
click at [326, 92] on input "Upload Cover Image" at bounding box center [326, 92] width 0 height 0
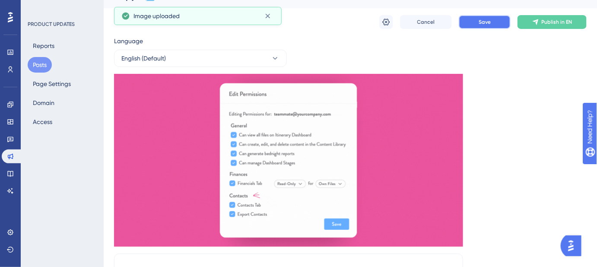
click at [483, 24] on span "Save" at bounding box center [485, 22] width 12 height 7
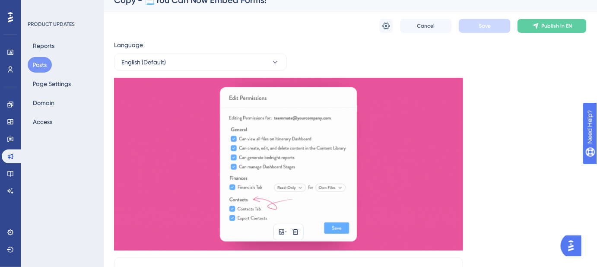
scroll to position [0, 0]
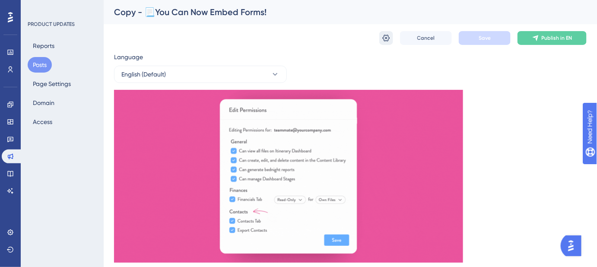
click at [385, 37] on icon at bounding box center [386, 38] width 9 height 9
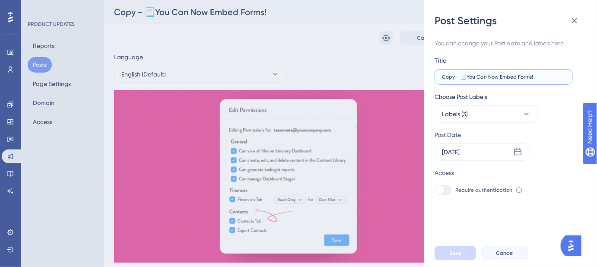
drag, startPoint x: 550, startPoint y: 79, endPoint x: 439, endPoint y: 77, distance: 110.6
click at [440, 78] on label "Copy - 📃You Can Now Embed Forms!" at bounding box center [504, 77] width 138 height 16
paste input "More Powerful Permissions"
click at [442, 77] on input "More Powerful Permissions" at bounding box center [504, 77] width 124 height 6
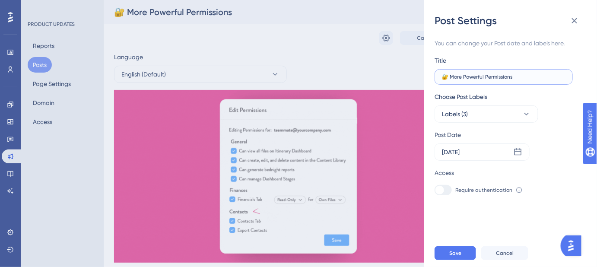
drag, startPoint x: 525, startPoint y: 76, endPoint x: 441, endPoint y: 77, distance: 83.4
click at [441, 77] on label "🔐 More Powerful Permissions" at bounding box center [504, 77] width 138 height 16
type input "🔐 More Powerful Permissions"
click at [517, 151] on icon at bounding box center [518, 151] width 7 height 7
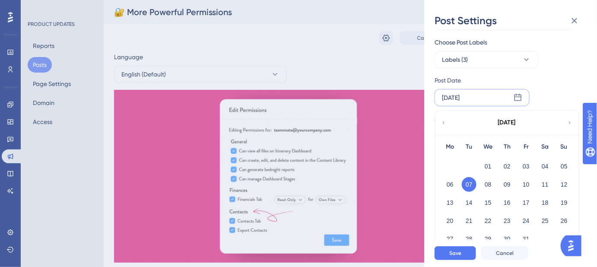
scroll to position [63, 0]
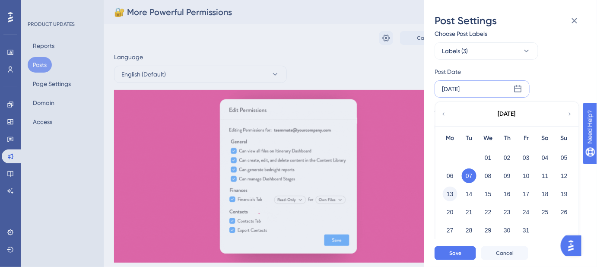
click at [452, 193] on button "13" at bounding box center [450, 194] width 15 height 15
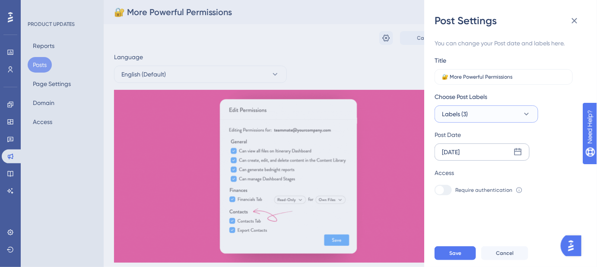
click at [525, 118] on button "Labels (3)" at bounding box center [487, 113] width 104 height 17
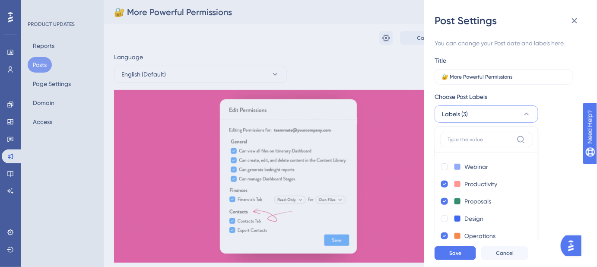
scroll to position [22, 0]
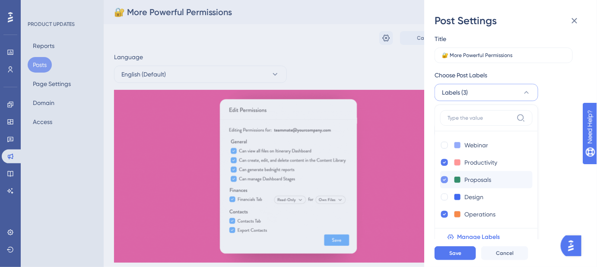
click at [443, 179] on icon at bounding box center [444, 180] width 3 height 6
checkbox input "false"
click at [443, 160] on icon at bounding box center [444, 162] width 3 height 6
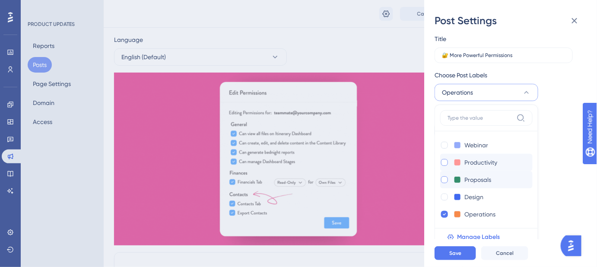
scroll to position [39, 0]
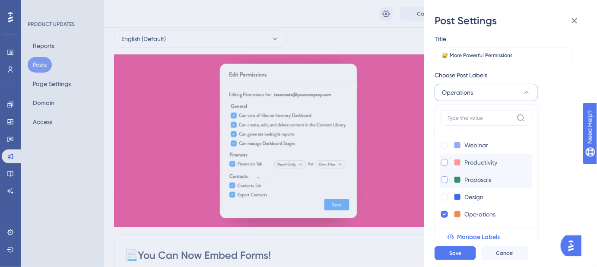
click at [443, 161] on div at bounding box center [444, 162] width 7 height 7
click at [443, 159] on icon at bounding box center [444, 162] width 3 height 6
checkbox input "false"
click at [461, 257] on span "Save" at bounding box center [455, 253] width 12 height 7
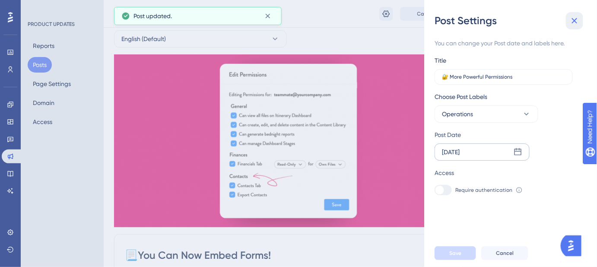
click at [577, 24] on icon at bounding box center [574, 21] width 10 height 10
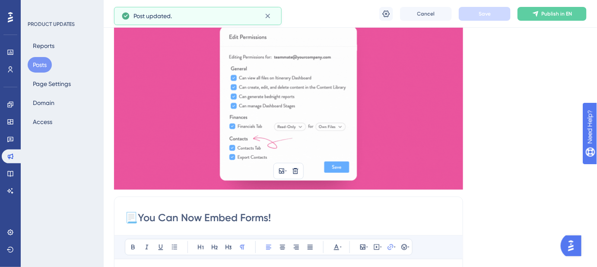
scroll to position [118, 0]
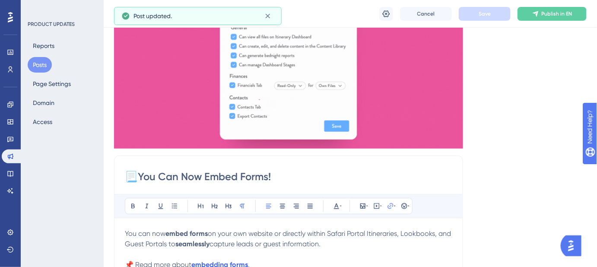
drag, startPoint x: 289, startPoint y: 175, endPoint x: 110, endPoint y: 175, distance: 178.9
paste input "More Powerful Permissions"
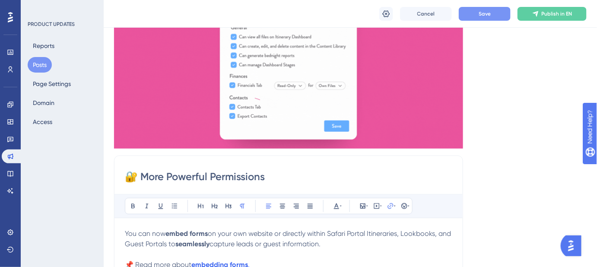
type input "🔐 More Powerful Permissions"
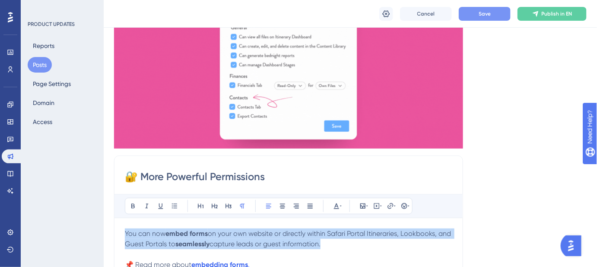
drag, startPoint x: 343, startPoint y: 246, endPoint x: 111, endPoint y: 221, distance: 232.5
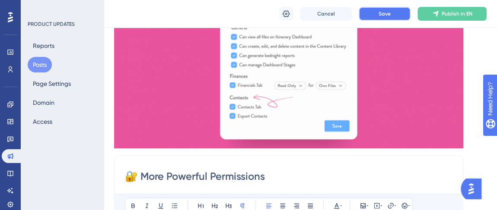
click at [374, 15] on button "Save" at bounding box center [385, 14] width 52 height 14
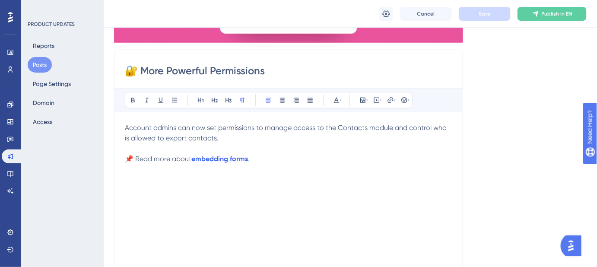
scroll to position [235, 0]
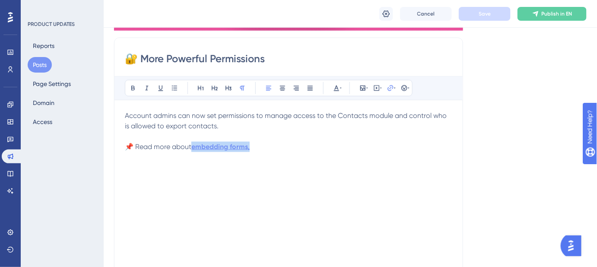
drag, startPoint x: 254, startPoint y: 146, endPoint x: 197, endPoint y: 146, distance: 57.5
click at [195, 149] on p "📌 Read more about embedding forms ." at bounding box center [288, 147] width 327 height 10
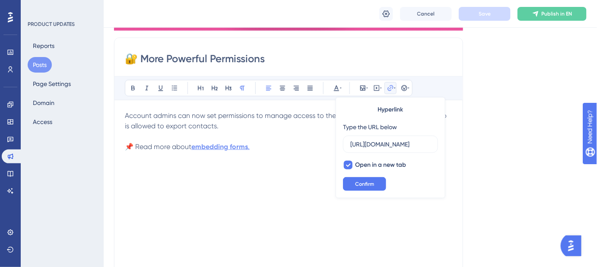
scroll to position [0, 145]
click at [292, 156] on div "Account admins can now set permissions to manage access to the Contacts module …" at bounding box center [288, 206] width 327 height 190
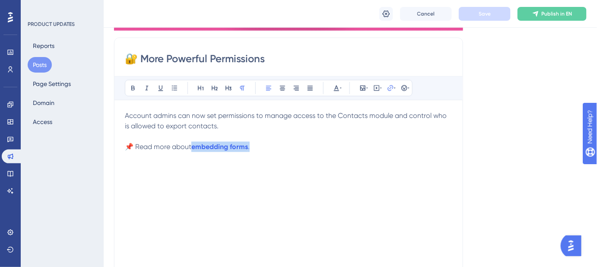
drag, startPoint x: 277, startPoint y: 150, endPoint x: 194, endPoint y: 152, distance: 83.0
click at [194, 152] on div "Account admins can now set permissions to manage access to the Contacts module …" at bounding box center [288, 206] width 327 height 190
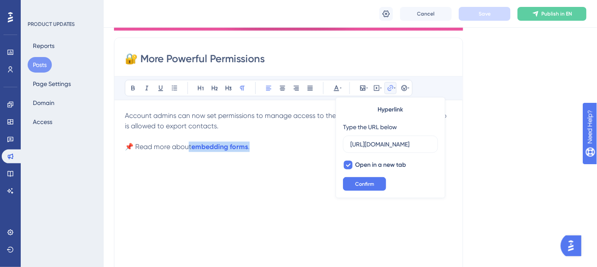
drag, startPoint x: 190, startPoint y: 145, endPoint x: 265, endPoint y: 153, distance: 75.2
click at [265, 153] on div "Account admins can now set permissions to manage access to the Contacts module …" at bounding box center [288, 206] width 327 height 190
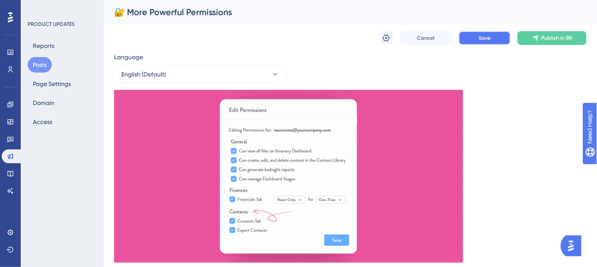
click at [478, 34] on button "Save" at bounding box center [485, 38] width 52 height 14
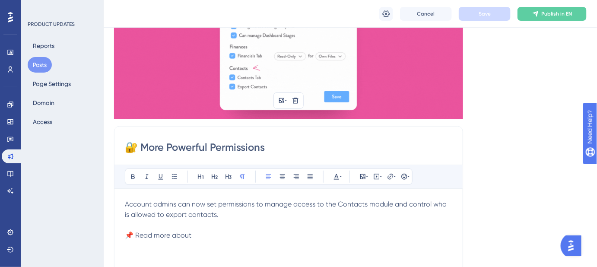
scroll to position [157, 0]
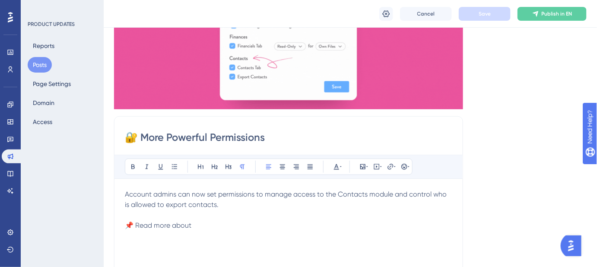
click at [199, 224] on p "📌 Read more about" at bounding box center [288, 225] width 327 height 10
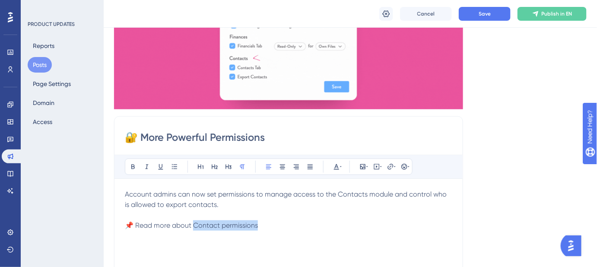
drag, startPoint x: 259, startPoint y: 228, endPoint x: 195, endPoint y: 227, distance: 64.4
click at [195, 227] on p "📌 Read more about Contact permissions" at bounding box center [288, 225] width 327 height 10
click at [390, 167] on icon at bounding box center [390, 166] width 7 height 7
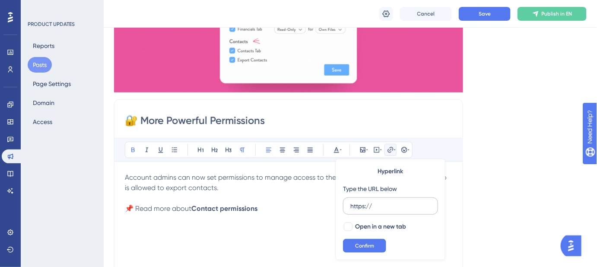
scroll to position [174, 0]
drag, startPoint x: 387, startPoint y: 206, endPoint x: 346, endPoint y: 207, distance: 41.1
click at [347, 208] on label "https://" at bounding box center [390, 205] width 95 height 17
click at [350, 208] on input "https://" at bounding box center [390, 206] width 80 height 10
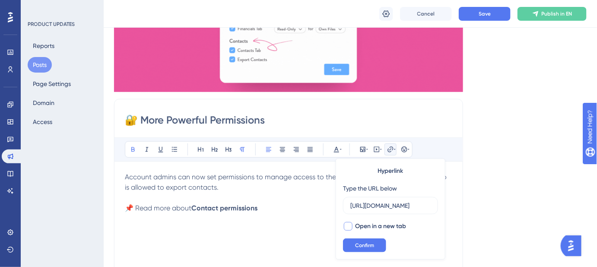
type input "https://help.safariportal.app/en/articles/5769-how-do-i-set-permissions-for-use…"
click at [347, 226] on div at bounding box center [348, 226] width 9 height 9
checkbox input "true"
click at [354, 245] on button "Confirm" at bounding box center [364, 245] width 43 height 14
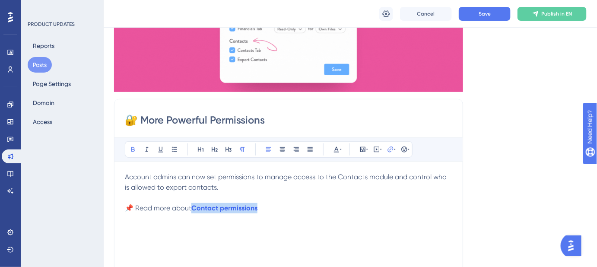
click at [287, 210] on p "📌 Read more about Contact permissions" at bounding box center [288, 208] width 327 height 10
click at [264, 206] on p "📌 Read more about Contact permissions" at bounding box center [288, 208] width 327 height 10
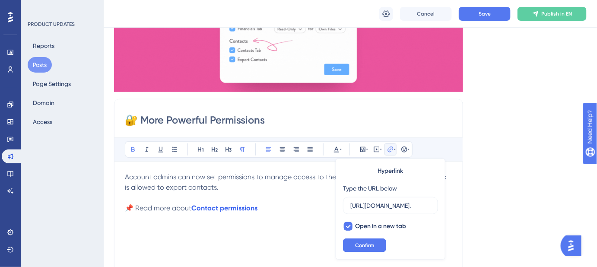
scroll to position [0, 193]
type input "https://help.safariportal.app/en/articles/5769-how-do-i-set-permissions-for-use…"
click at [266, 207] on p "📌 Read more about Contact permissions" at bounding box center [288, 208] width 327 height 10
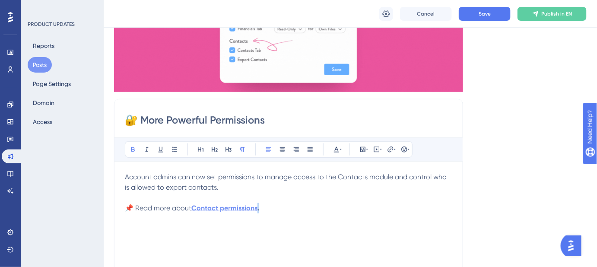
drag, startPoint x: 266, startPoint y: 207, endPoint x: 258, endPoint y: 209, distance: 7.9
click at [258, 209] on p "📌 Read more about Contact permissions ." at bounding box center [288, 208] width 327 height 10
click at [404, 229] on div "Account admins can now set permissions to manage access to the Contacts module …" at bounding box center [288, 267] width 327 height 190
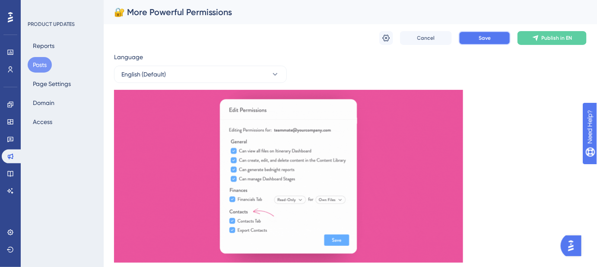
click at [489, 38] on span "Save" at bounding box center [485, 38] width 12 height 7
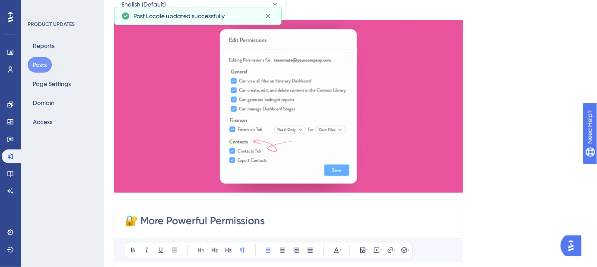
scroll to position [157, 0]
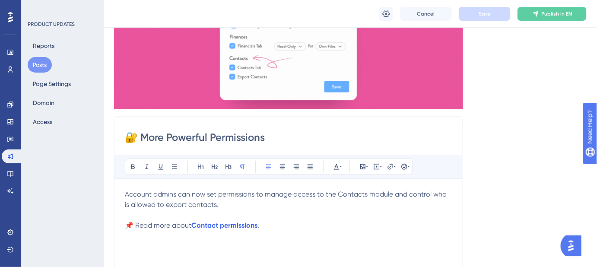
click at [143, 134] on input "🔐 More Powerful Permissions" at bounding box center [288, 137] width 327 height 14
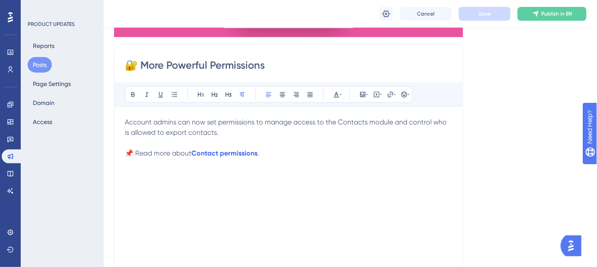
scroll to position [235, 0]
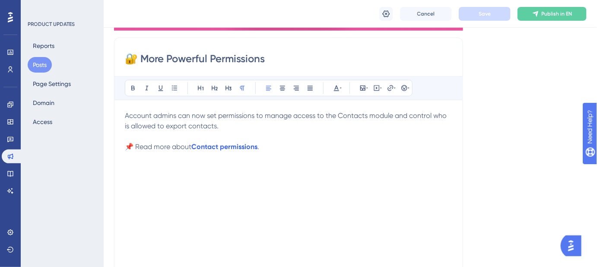
click at [292, 61] on input "🔐 More Powerful Permissions" at bounding box center [288, 59] width 327 height 14
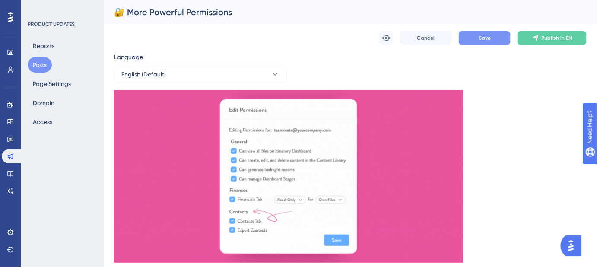
type input "🔐 More Powerful Permissions!"
click at [247, 11] on div "🔐 More Powerful Permissions" at bounding box center [339, 12] width 451 height 12
click at [386, 40] on icon at bounding box center [386, 38] width 9 height 9
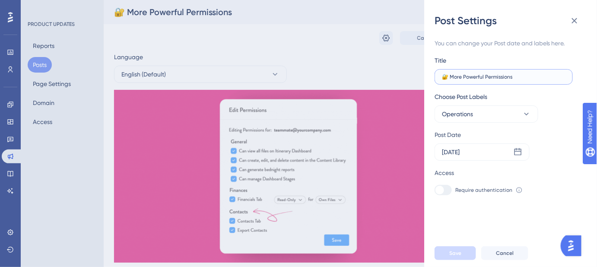
click at [532, 76] on input "🔐 More Powerful Permissions" at bounding box center [504, 77] width 124 height 6
type input "🔐 More Powerful Permissions!"
click at [452, 257] on span "Save" at bounding box center [455, 253] width 12 height 7
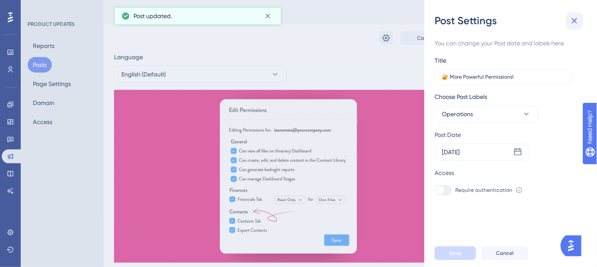
click at [578, 19] on icon at bounding box center [574, 21] width 10 height 10
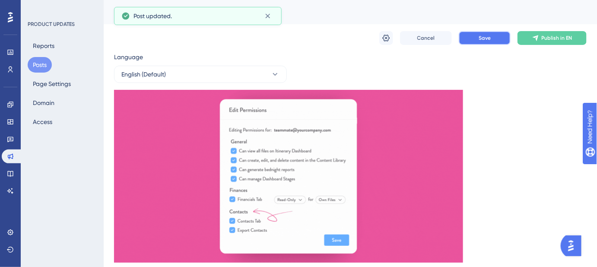
click at [488, 37] on span "Save" at bounding box center [485, 38] width 12 height 7
click at [268, 17] on icon at bounding box center [268, 16] width 9 height 9
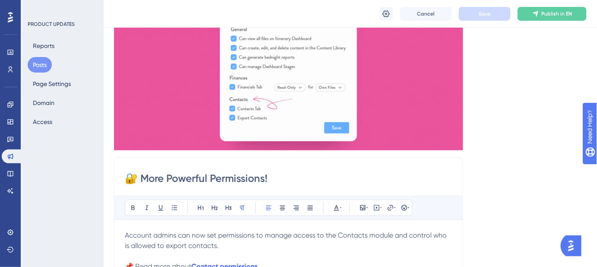
scroll to position [157, 0]
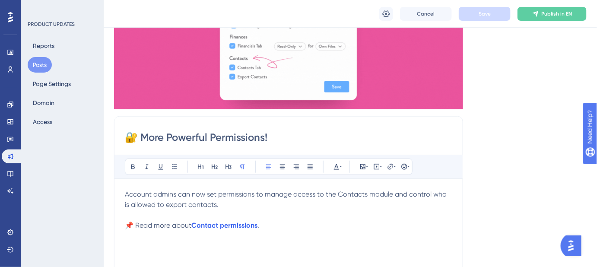
click at [191, 226] on span "📌 Read more about" at bounding box center [158, 225] width 67 height 8
click at [477, 15] on button "Save" at bounding box center [485, 14] width 52 height 14
drag, startPoint x: 288, startPoint y: 224, endPoint x: 219, endPoint y: 226, distance: 68.3
click at [218, 226] on p "📌 Read more about setting Contact permissions ." at bounding box center [288, 225] width 327 height 10
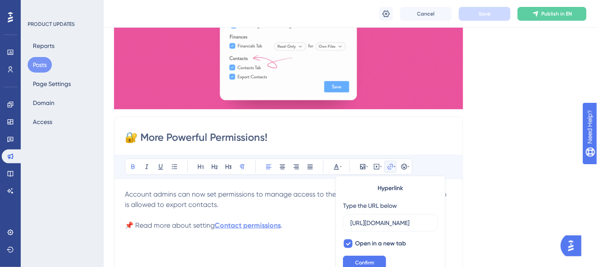
scroll to position [174, 0]
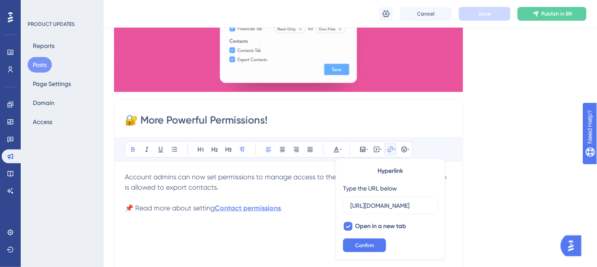
click at [237, 226] on div "Account admins can now set permissions to manage access to the Contacts module …" at bounding box center [288, 267] width 327 height 190
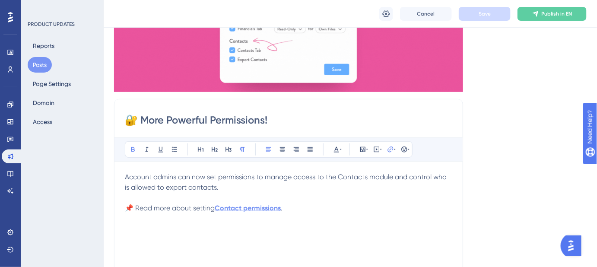
click at [274, 206] on strong "Contact permissions" at bounding box center [248, 208] width 66 height 8
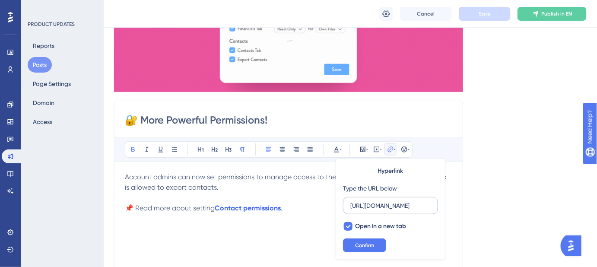
scroll to position [0, 191]
click at [386, 203] on input "https://help.safariportal.app/en/articles/5769-how-do-i-set-permissions-for-use…" at bounding box center [390, 206] width 80 height 10
click at [368, 242] on span "Confirm" at bounding box center [364, 245] width 19 height 7
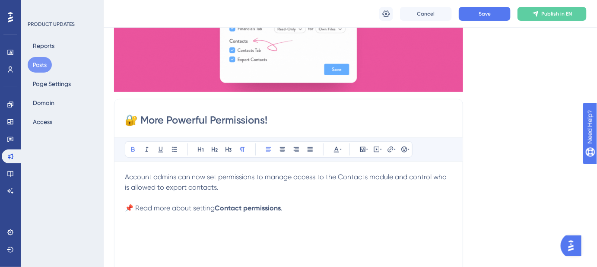
click at [242, 207] on strong "Contact permissions" at bounding box center [248, 208] width 66 height 8
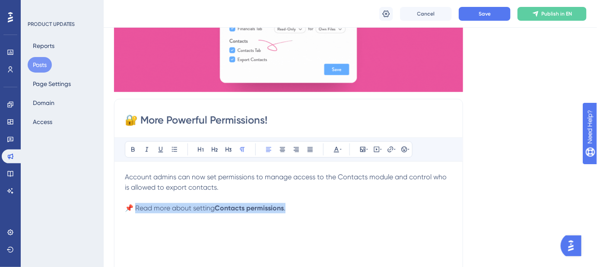
drag, startPoint x: 292, startPoint y: 208, endPoint x: 135, endPoint y: 209, distance: 157.7
click at [135, 209] on p "📌 Read more about setting Contacts permissions ." at bounding box center [288, 208] width 327 height 10
click at [321, 212] on p "📌 Read more about setting Contacts permissions ." at bounding box center [288, 208] width 327 height 10
drag, startPoint x: 283, startPoint y: 207, endPoint x: 217, endPoint y: 207, distance: 66.5
click at [217, 207] on strong "Contacts permissions" at bounding box center [249, 208] width 69 height 8
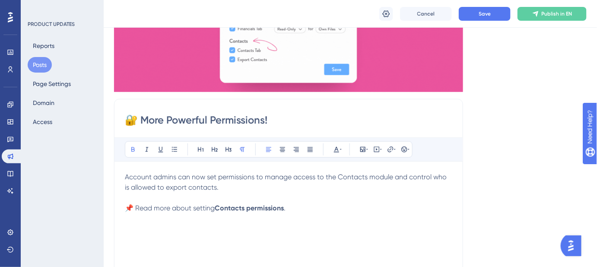
drag, startPoint x: 307, startPoint y: 209, endPoint x: 296, endPoint y: 207, distance: 11.4
click at [306, 209] on p "📌 Read more about setting Contacts permissions ." at bounding box center [288, 208] width 327 height 10
drag, startPoint x: 285, startPoint y: 207, endPoint x: 219, endPoint y: 207, distance: 66.5
click at [219, 207] on p "📌 Read more about setting Contacts permissions ." at bounding box center [288, 208] width 327 height 10
click at [391, 147] on icon at bounding box center [390, 149] width 7 height 7
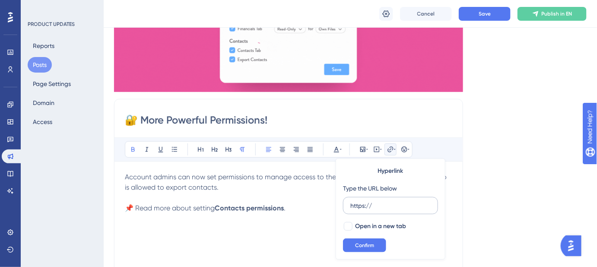
drag, startPoint x: 388, startPoint y: 195, endPoint x: 379, endPoint y: 200, distance: 10.4
click at [379, 200] on div "Type the URL below https://" at bounding box center [390, 198] width 95 height 31
drag, startPoint x: 382, startPoint y: 205, endPoint x: 341, endPoint y: 204, distance: 41.0
click at [344, 204] on label "https://" at bounding box center [390, 205] width 95 height 17
click at [350, 204] on input "https://" at bounding box center [390, 206] width 80 height 10
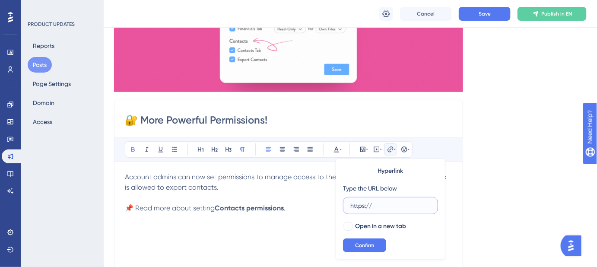
paste input "help.safariportal.app/en/articles/5769-how-do-i-set-permissions-for-users-on-my…"
type input "https://help.safariportal.app/en/articles/5769-how-do-i-set-permissions-for-use…"
click at [349, 224] on div at bounding box center [348, 226] width 9 height 9
checkbox input "true"
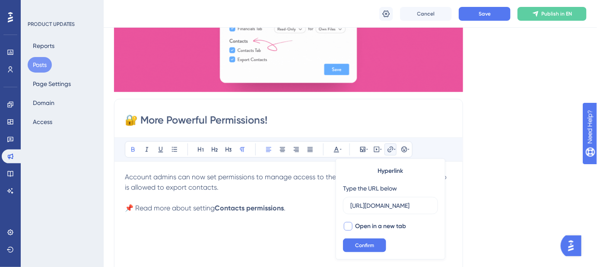
scroll to position [0, 0]
click at [360, 244] on span "Confirm" at bounding box center [364, 245] width 19 height 7
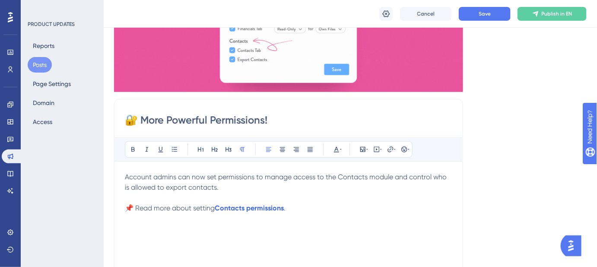
drag, startPoint x: 352, startPoint y: 225, endPoint x: 384, endPoint y: 188, distance: 48.7
click at [352, 224] on div "Account admins can now set permissions to manage access to the Contacts module …" at bounding box center [288, 267] width 327 height 190
click at [486, 17] on button "Save" at bounding box center [485, 14] width 52 height 14
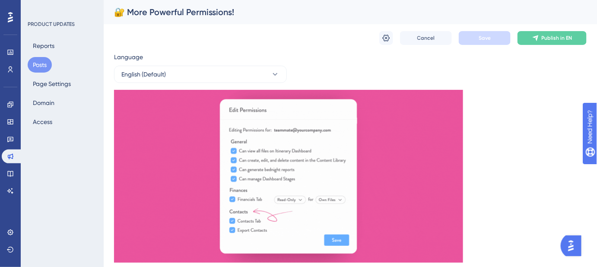
click at [385, 40] on icon at bounding box center [386, 38] width 7 height 7
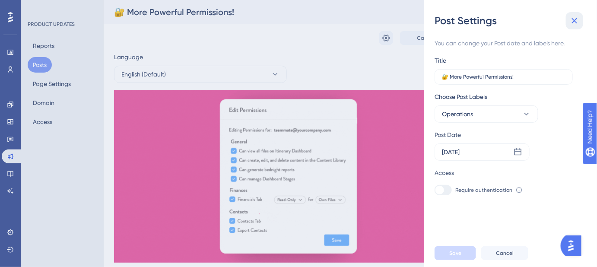
click at [576, 20] on icon at bounding box center [574, 21] width 10 height 10
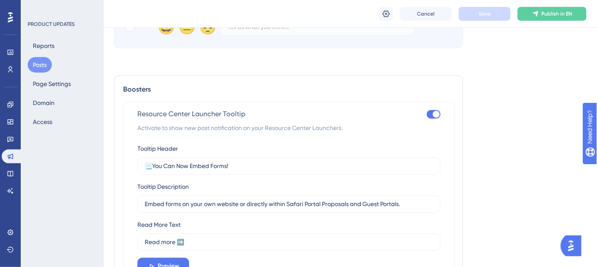
scroll to position [550, 0]
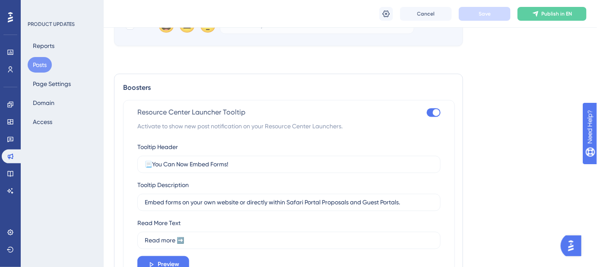
click at [429, 111] on div at bounding box center [434, 112] width 14 height 9
click at [427, 112] on input "checkbox" at bounding box center [426, 112] width 0 height 0
checkbox input "false"
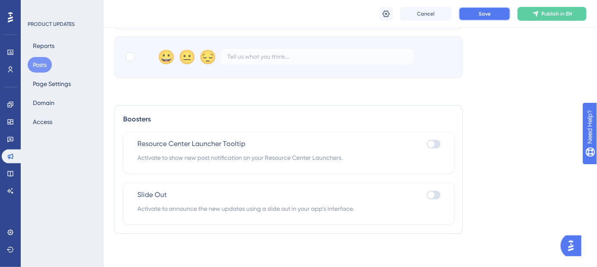
click at [476, 16] on button "Save" at bounding box center [485, 14] width 52 height 14
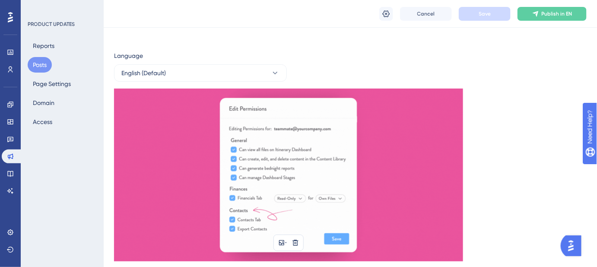
scroll to position [0, 0]
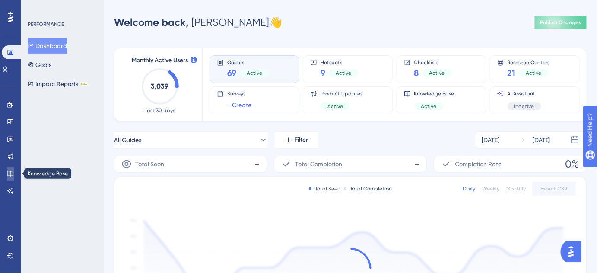
click at [8, 171] on icon at bounding box center [10, 173] width 7 height 7
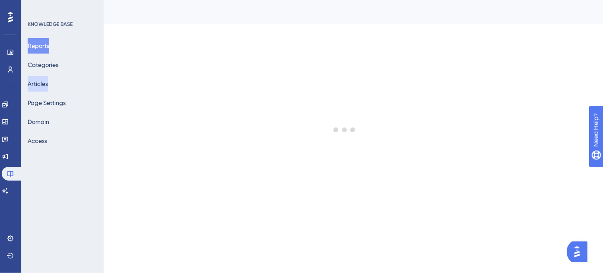
click at [47, 83] on button "Articles" at bounding box center [38, 84] width 20 height 16
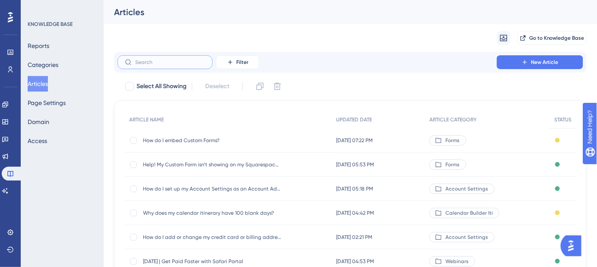
click at [179, 61] on input "text" at bounding box center [170, 62] width 70 height 6
paste input "How can I add another user to my account?"
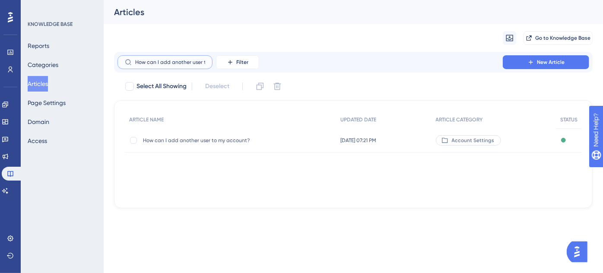
scroll to position [0, 34]
type input "How can I add another user to my account?"
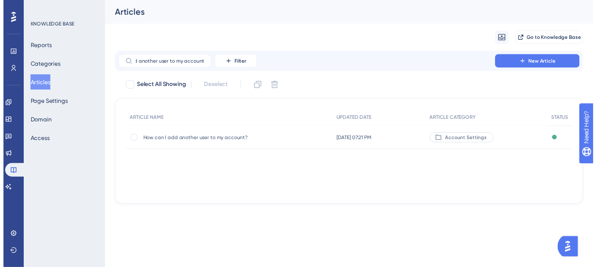
scroll to position [0, 0]
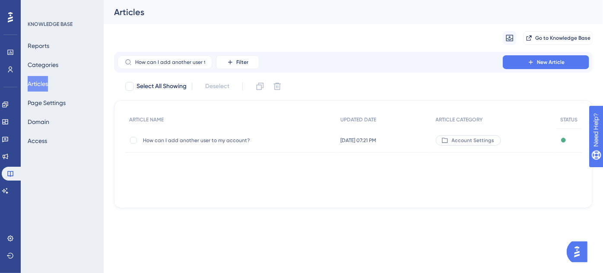
click at [198, 143] on span "How can I add another user to my account?" at bounding box center [212, 140] width 138 height 7
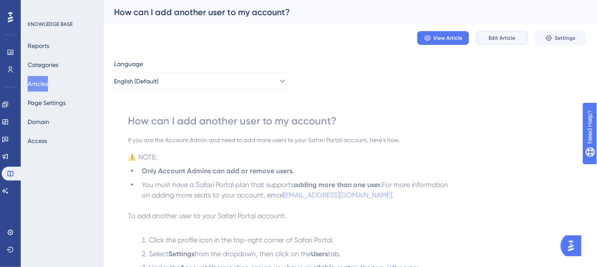
click at [500, 40] on span "Edit Article" at bounding box center [502, 38] width 27 height 7
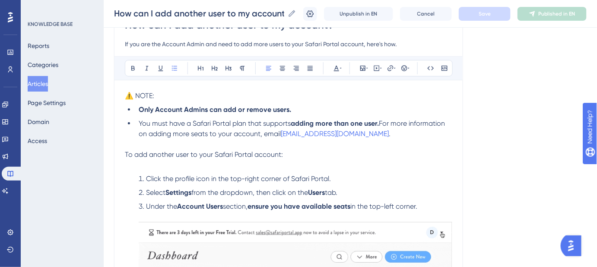
scroll to position [29, 0]
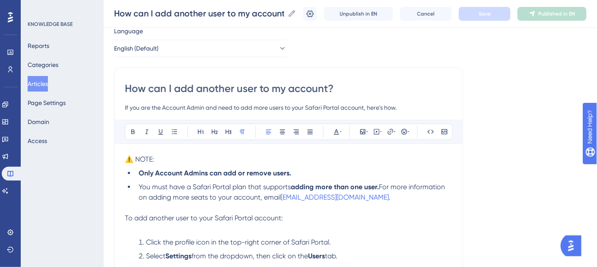
drag, startPoint x: 173, startPoint y: 160, endPoint x: 113, endPoint y: 159, distance: 60.1
click at [125, 155] on span "⚠️ NOTE:" at bounding box center [139, 159] width 29 height 8
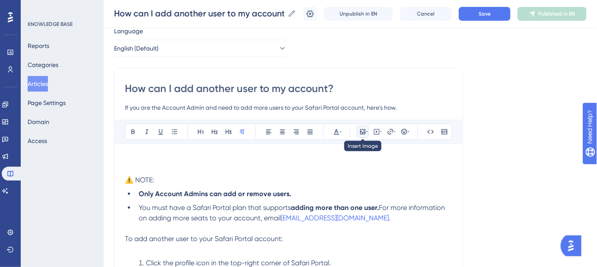
click at [366, 133] on icon at bounding box center [367, 131] width 2 height 7
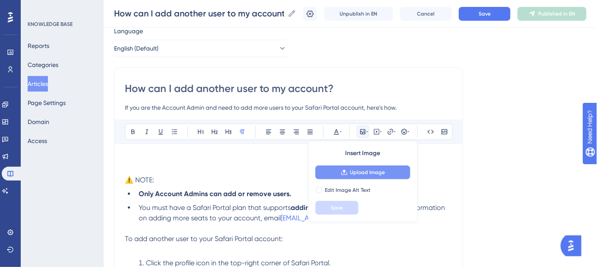
click at [363, 170] on span "Upload Image" at bounding box center [367, 172] width 35 height 7
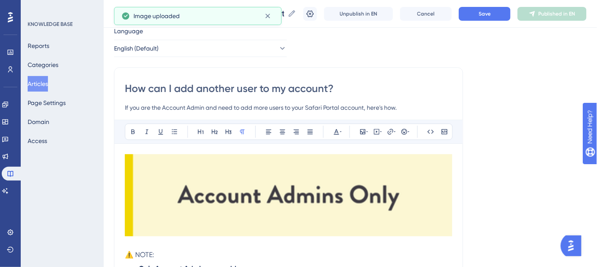
click at [168, 190] on img at bounding box center [288, 195] width 327 height 82
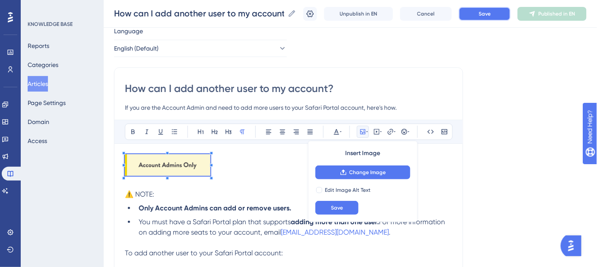
click at [500, 11] on button "Save" at bounding box center [485, 14] width 52 height 14
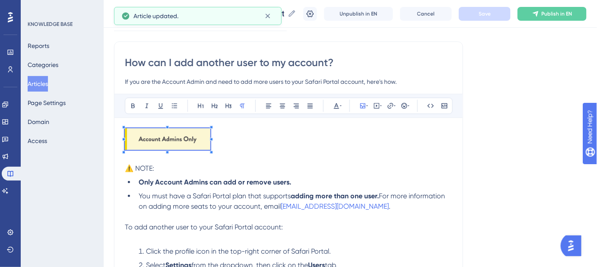
scroll to position [69, 0]
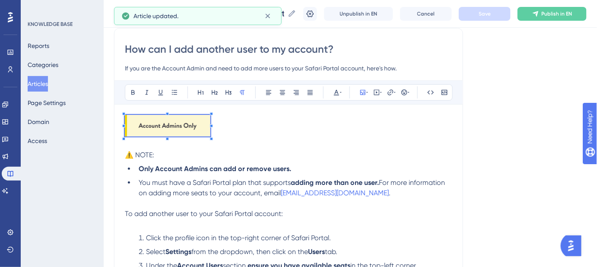
click at [175, 153] on p "⚠️ NOTE:" at bounding box center [288, 155] width 327 height 10
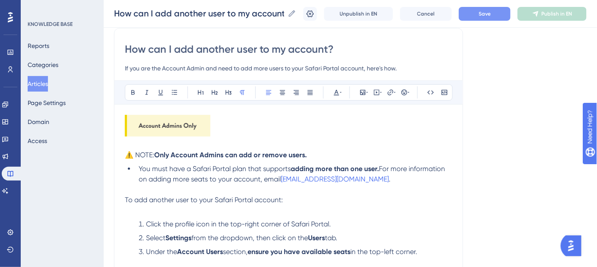
click at [483, 18] on button "Save" at bounding box center [485, 14] width 52 height 14
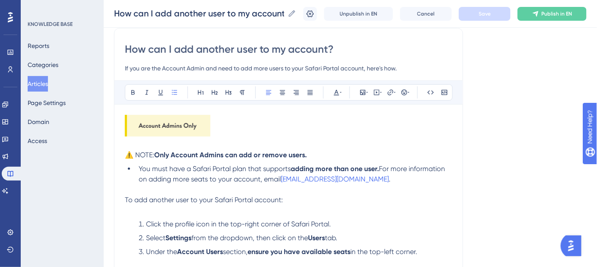
click at [139, 165] on span "You must have a Safari Portal plan that supports" at bounding box center [215, 169] width 152 height 8
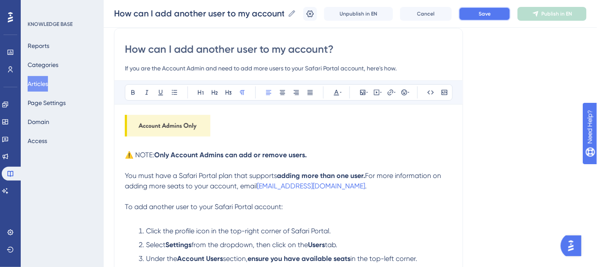
click at [490, 17] on button "Save" at bounding box center [485, 14] width 52 height 14
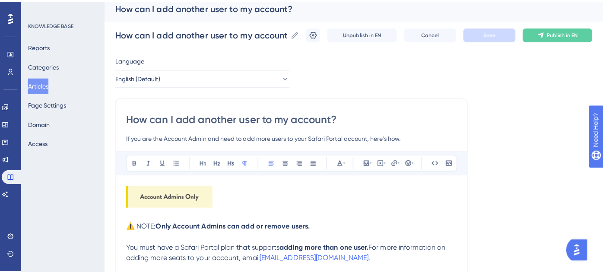
scroll to position [0, 0]
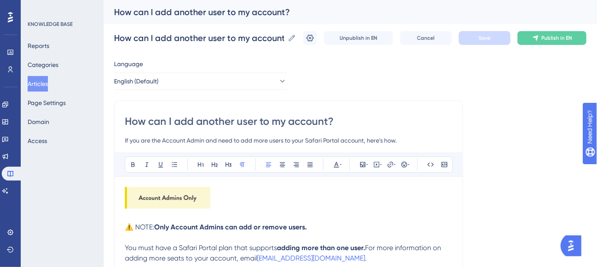
click at [46, 81] on button "Articles" at bounding box center [38, 84] width 20 height 16
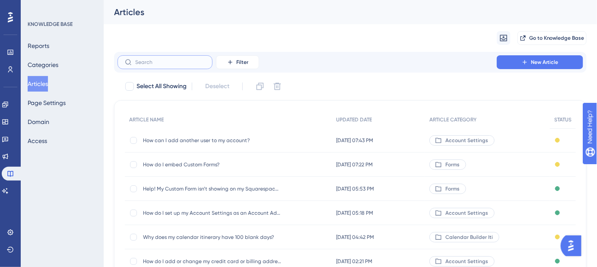
click at [174, 60] on input "text" at bounding box center [170, 62] width 70 height 6
paste input "How do I set permissions for users on my team?"
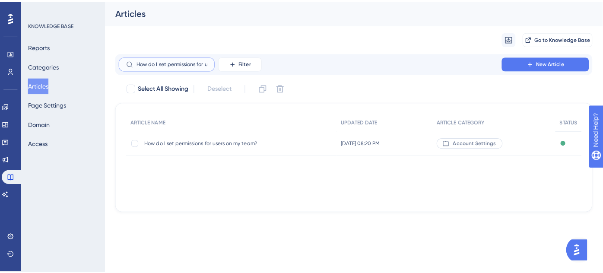
scroll to position [0, 41]
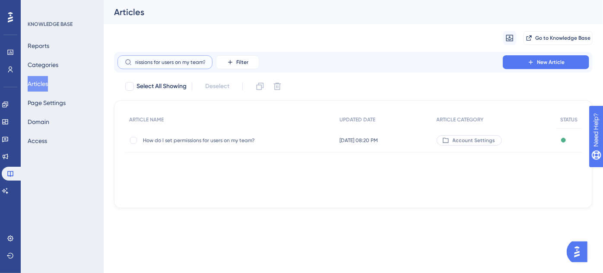
type input "How do I set permissions for users on my team?"
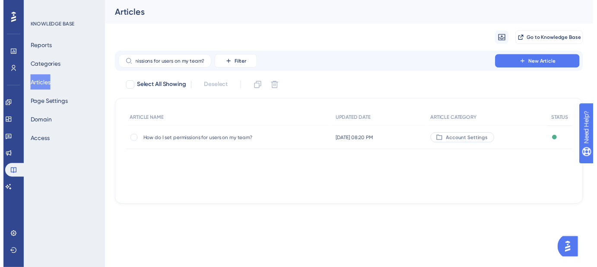
scroll to position [0, 0]
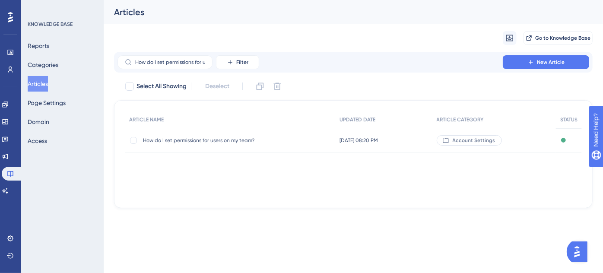
click at [196, 142] on span "How do I set permissions for users on my team?" at bounding box center [212, 140] width 138 height 7
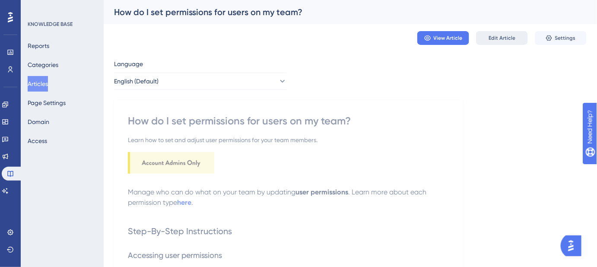
click at [510, 40] on span "Edit Article" at bounding box center [502, 38] width 27 height 7
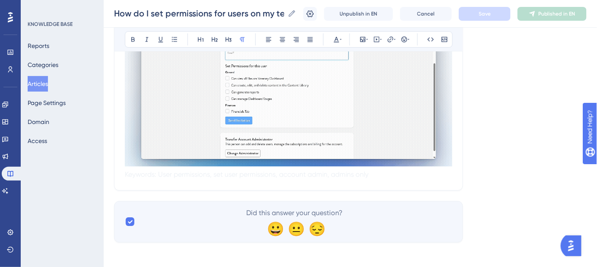
scroll to position [775, 0]
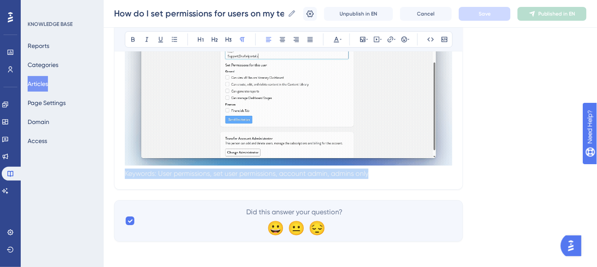
drag, startPoint x: 391, startPoint y: 172, endPoint x: 115, endPoint y: 169, distance: 276.5
click at [363, 41] on icon at bounding box center [362, 39] width 7 height 7
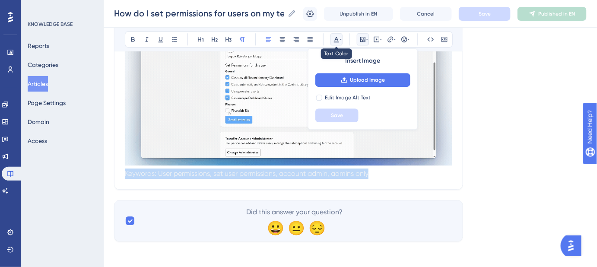
click at [341, 38] on icon at bounding box center [341, 39] width 2 height 7
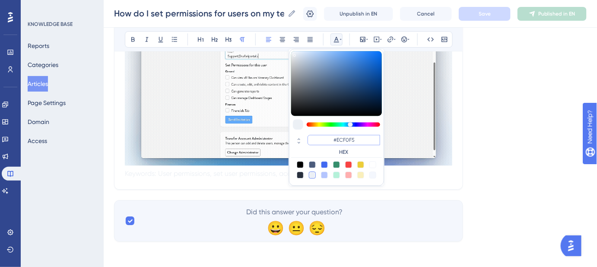
drag, startPoint x: 357, startPoint y: 139, endPoint x: 339, endPoint y: 140, distance: 18.2
click at [337, 140] on input "#ECF0F5" at bounding box center [344, 140] width 73 height 10
type input "#FFFFFF"
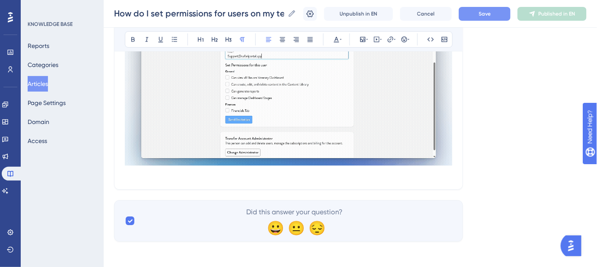
click at [487, 12] on span "Save" at bounding box center [485, 13] width 12 height 7
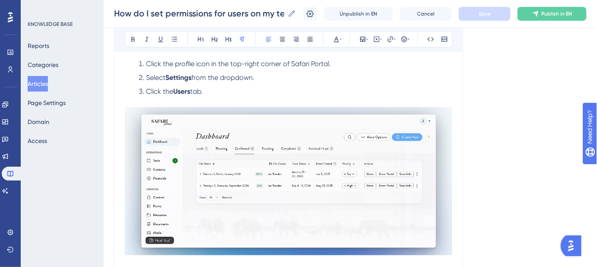
scroll to position [226, 0]
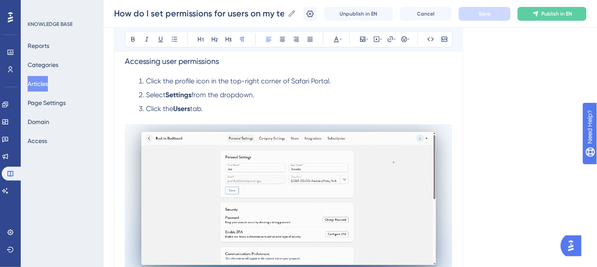
click at [305, 184] on img at bounding box center [288, 198] width 327 height 148
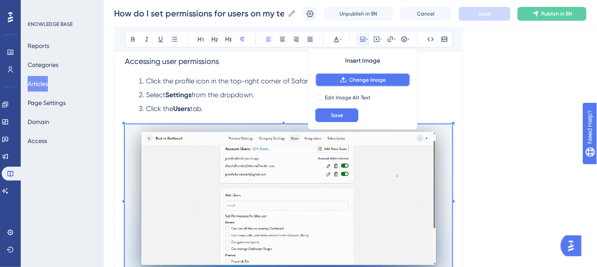
click at [364, 77] on span "Change Image" at bounding box center [368, 79] width 37 height 7
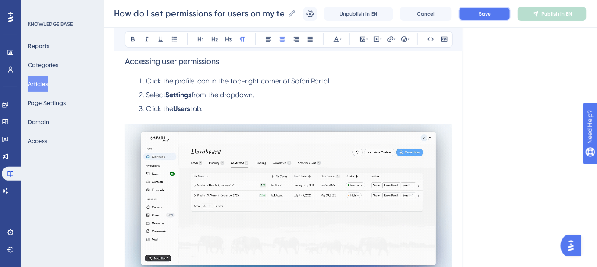
click at [477, 16] on button "Save" at bounding box center [485, 14] width 52 height 14
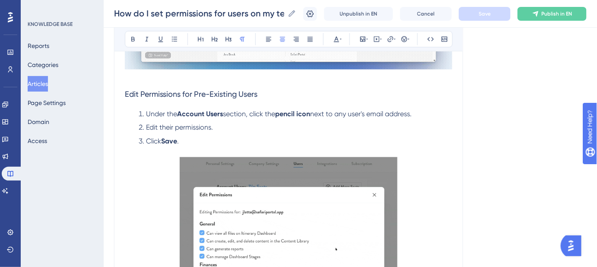
scroll to position [500, 0]
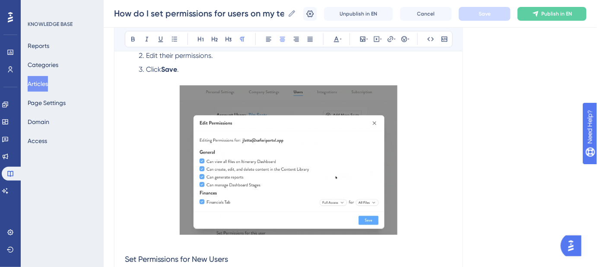
click at [287, 142] on img at bounding box center [289, 160] width 218 height 149
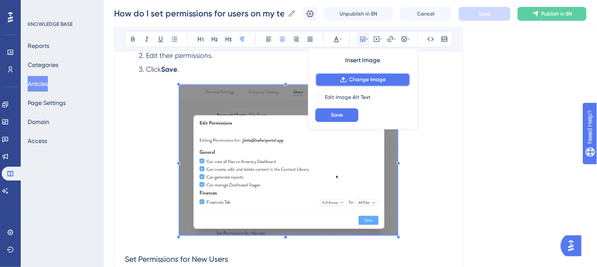
click at [360, 78] on span "Change Image" at bounding box center [368, 79] width 37 height 7
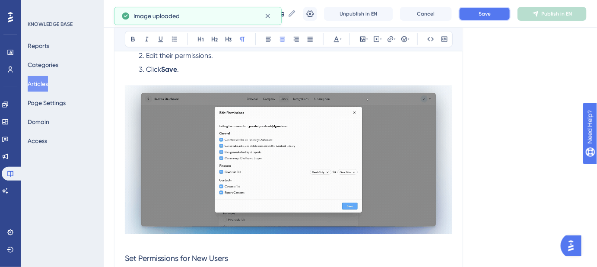
click at [489, 13] on span "Save" at bounding box center [485, 13] width 12 height 7
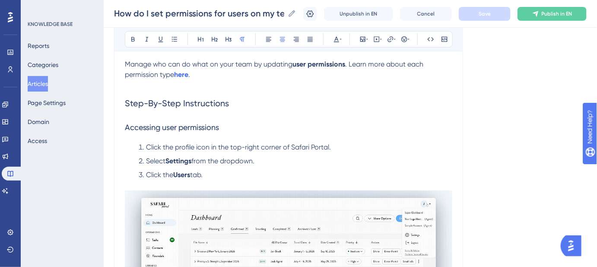
scroll to position [226, 0]
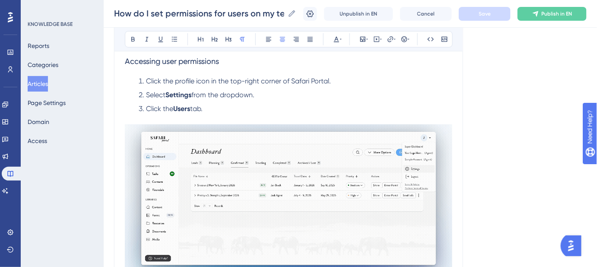
click at [296, 181] on img at bounding box center [288, 198] width 327 height 148
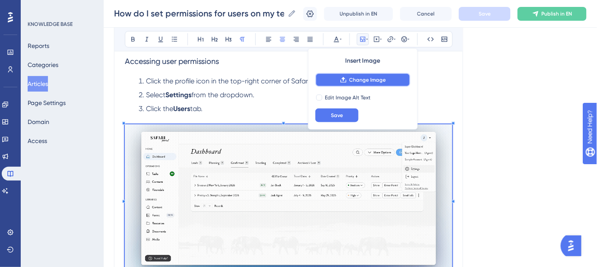
click at [354, 76] on button "Change Image" at bounding box center [362, 80] width 95 height 14
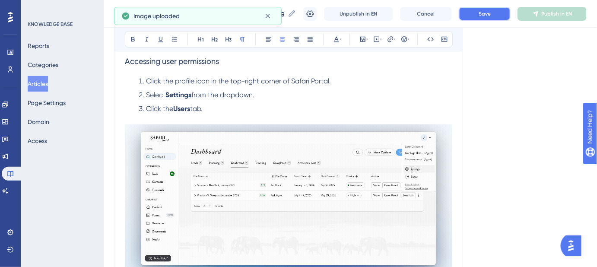
click at [485, 19] on button "Save" at bounding box center [485, 14] width 52 height 14
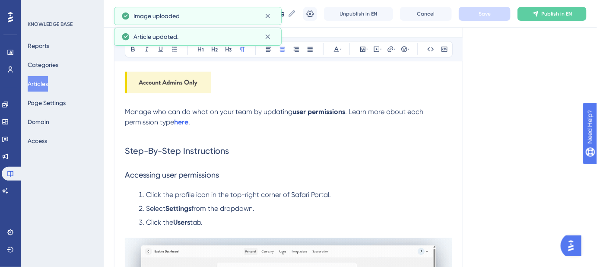
scroll to position [108, 0]
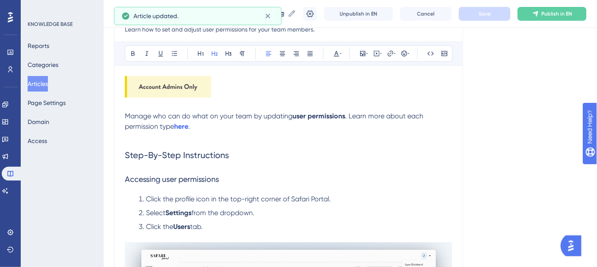
click at [219, 153] on span "Step-By-Step Instructions" at bounding box center [177, 155] width 104 height 10
click at [192, 176] on span "Accessing user permissions" at bounding box center [172, 179] width 94 height 9
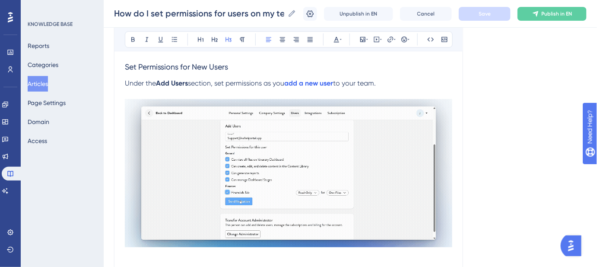
scroll to position [697, 0]
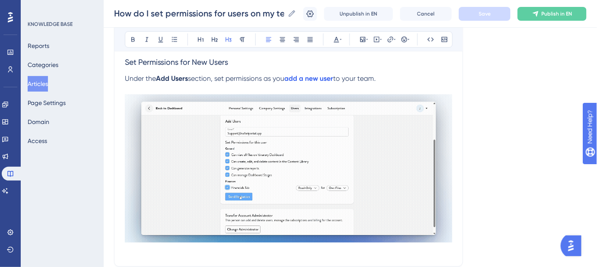
click at [281, 149] on img at bounding box center [288, 168] width 327 height 148
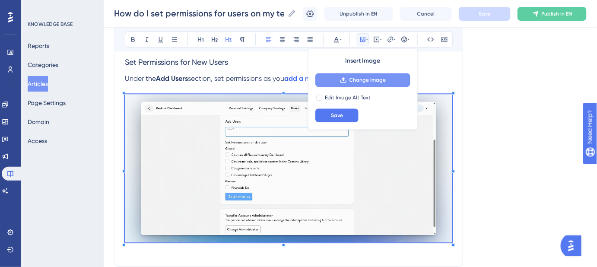
click at [372, 80] on span "Change Image" at bounding box center [368, 79] width 37 height 7
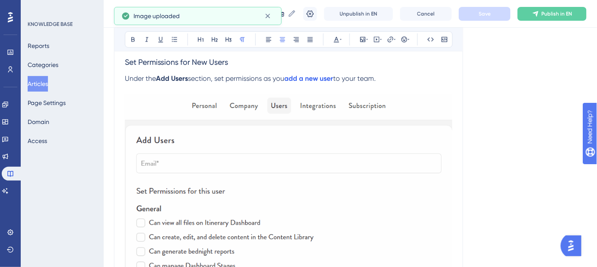
scroll to position [633, 0]
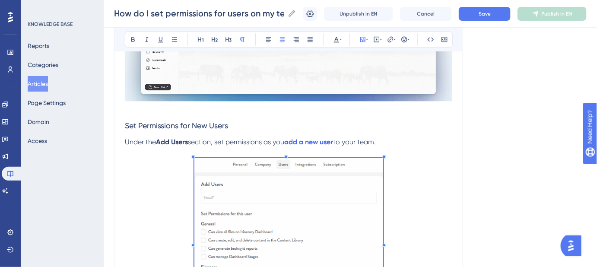
click at [262, 184] on span at bounding box center [288, 244] width 189 height 172
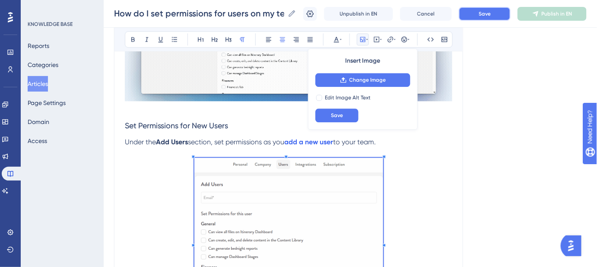
click at [484, 17] on button "Save" at bounding box center [485, 14] width 52 height 14
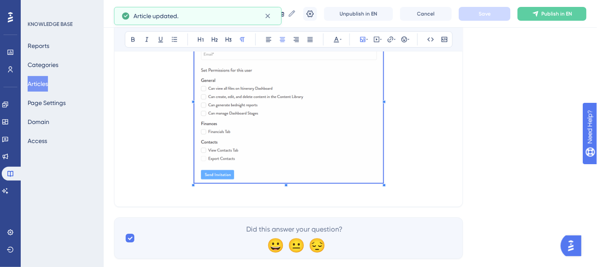
scroll to position [795, 0]
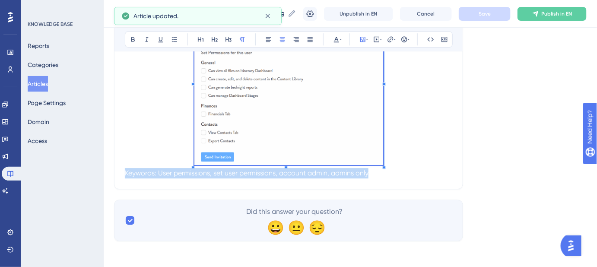
drag, startPoint x: 445, startPoint y: 181, endPoint x: 215, endPoint y: 179, distance: 229.4
click at [440, 169] on p "Keywords: User permissions, set user permissions, account admin, admins only" at bounding box center [288, 173] width 327 height 10
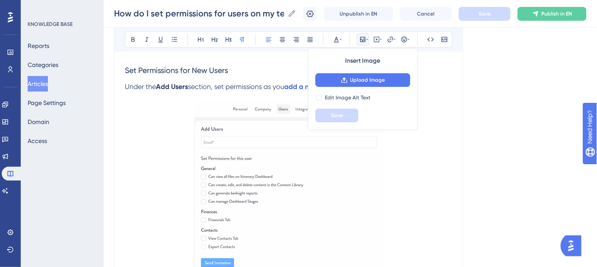
scroll to position [637, 0]
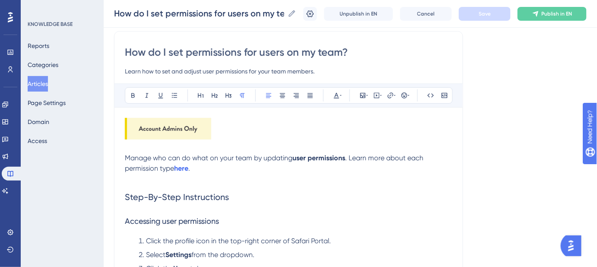
scroll to position [0, 0]
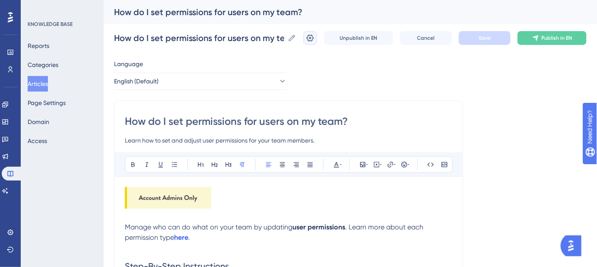
click at [315, 36] on icon at bounding box center [310, 38] width 9 height 9
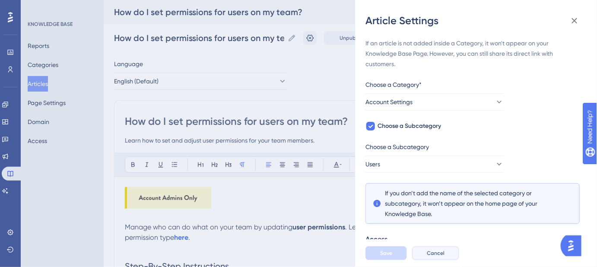
click at [431, 260] on button "Cancel" at bounding box center [435, 253] width 47 height 14
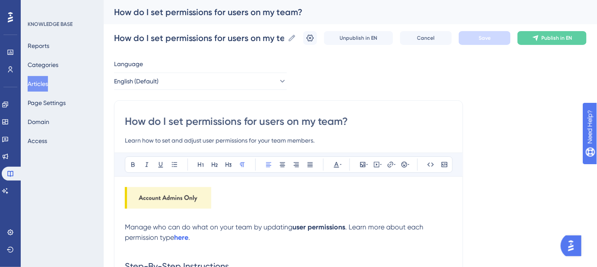
click at [46, 81] on button "Articles" at bounding box center [38, 84] width 20 height 16
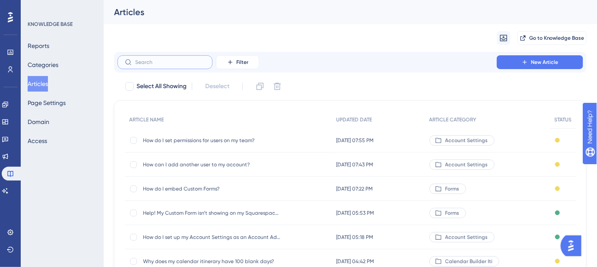
click at [198, 63] on input "text" at bounding box center [170, 62] width 70 height 6
paste input "How can I add another user to my account?"
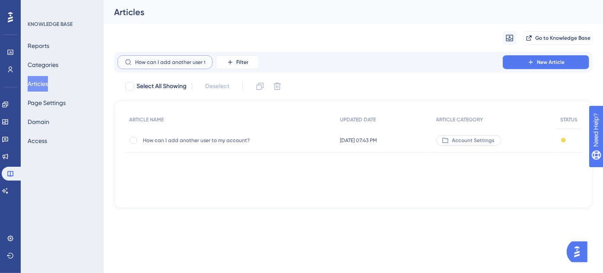
scroll to position [0, 34]
type input "How can I add another user to my account?"
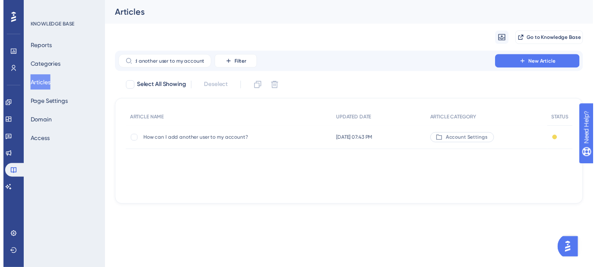
scroll to position [0, 0]
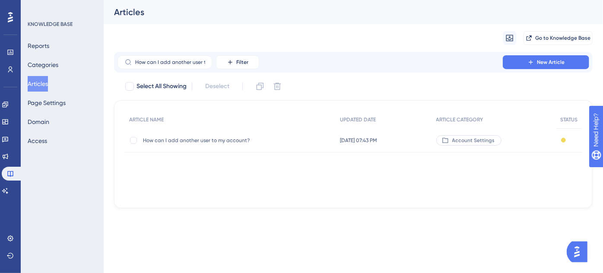
click at [176, 141] on span "How can I add another user to my account?" at bounding box center [212, 140] width 138 height 7
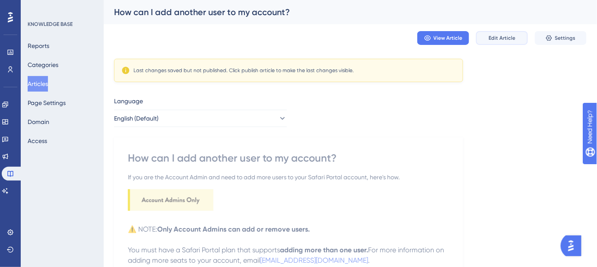
click at [499, 39] on span "Edit Article" at bounding box center [502, 38] width 27 height 7
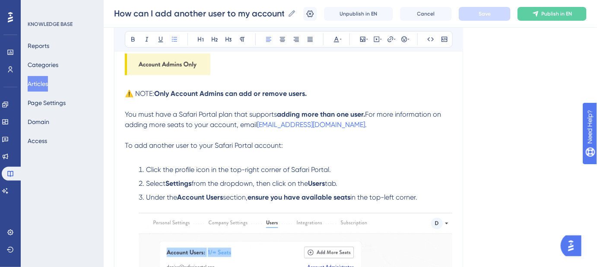
scroll to position [83, 0]
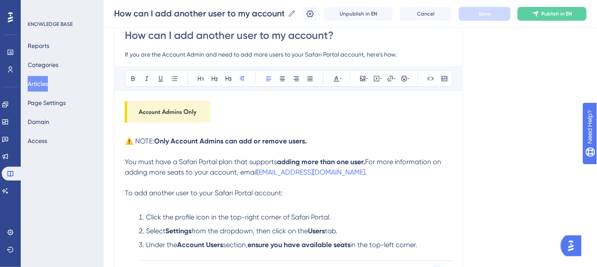
click at [154, 142] on span "⚠️ NOTE:" at bounding box center [139, 141] width 29 height 8
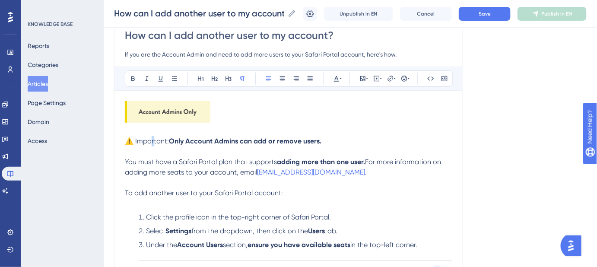
click at [153, 138] on span "⚠️ Important:" at bounding box center [147, 141] width 44 height 8
click at [152, 138] on span "⚠️ Important:" at bounding box center [147, 141] width 44 height 8
click at [150, 140] on span "⚠️ Important:" at bounding box center [147, 141] width 44 height 8
click at [324, 139] on strong at bounding box center [323, 141] width 2 height 8
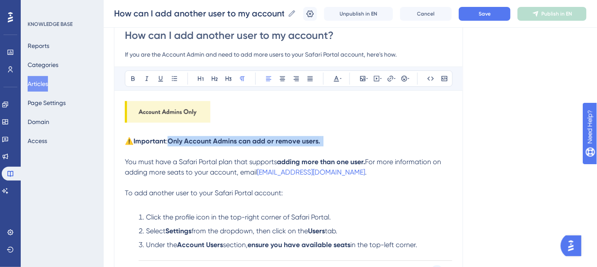
drag, startPoint x: 315, startPoint y: 141, endPoint x: 173, endPoint y: 141, distance: 141.7
click at [173, 141] on p "⚠️ Important : Only Account Admins can add or remove users." at bounding box center [288, 141] width 327 height 10
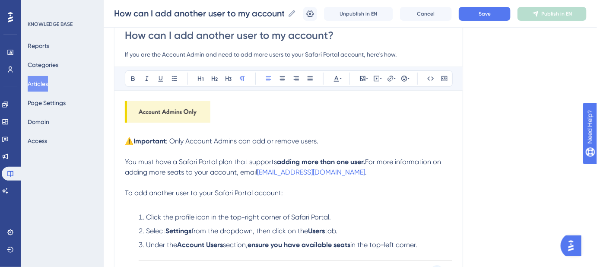
click at [397, 137] on p "⚠️ Important : Only Account Admins can add or remove users." at bounding box center [288, 141] width 327 height 10
click at [479, 13] on button "Save" at bounding box center [485, 14] width 52 height 14
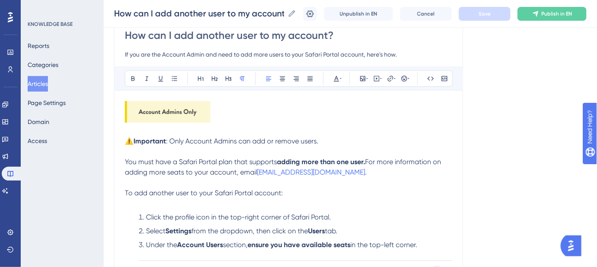
click at [325, 139] on p "⚠️ Important : Only Account Admins can add or remove users." at bounding box center [288, 141] width 327 height 10
drag, startPoint x: 325, startPoint y: 138, endPoint x: 123, endPoint y: 138, distance: 202.2
drag, startPoint x: 129, startPoint y: 153, endPoint x: 124, endPoint y: 159, distance: 7.3
click at [128, 154] on p at bounding box center [288, 151] width 327 height 10
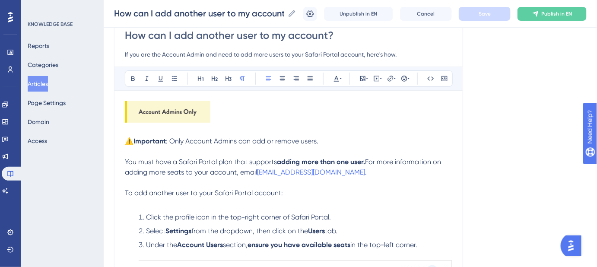
drag, startPoint x: 312, startPoint y: 141, endPoint x: 180, endPoint y: 142, distance: 132.2
click at [174, 143] on p "⚠️ Important : Only Account Admins can add or remove users." at bounding box center [288, 141] width 327 height 10
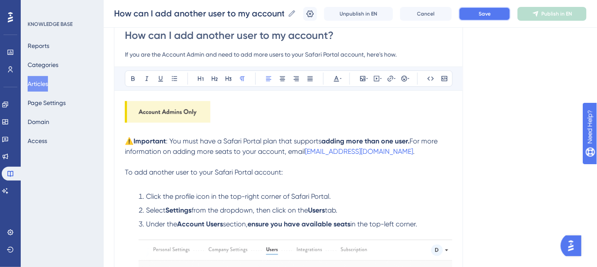
click at [485, 12] on span "Save" at bounding box center [485, 13] width 12 height 7
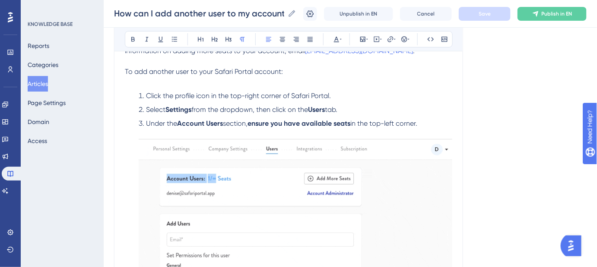
scroll to position [200, 0]
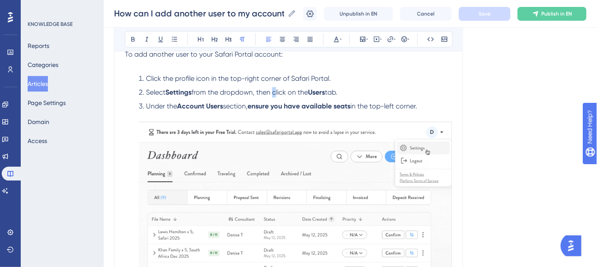
click at [276, 91] on span "from the dropdown, then click on the" at bounding box center [249, 92] width 117 height 8
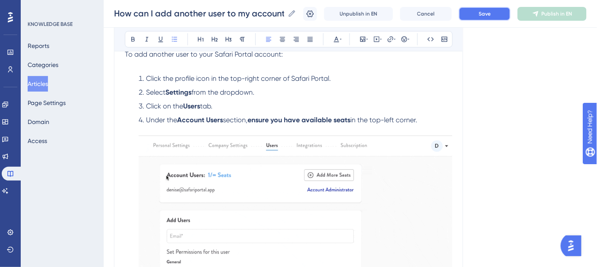
click at [480, 13] on button "Save" at bounding box center [485, 14] width 52 height 14
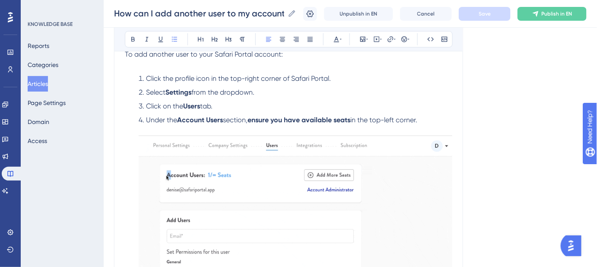
click at [292, 164] on img at bounding box center [296, 211] width 314 height 151
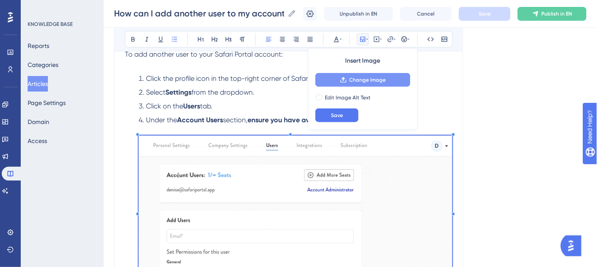
click at [353, 80] on span "Change Image" at bounding box center [368, 79] width 37 height 7
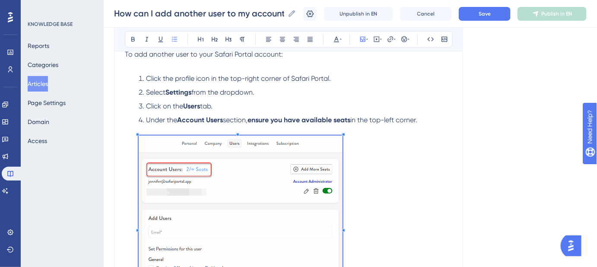
click at [247, 162] on span at bounding box center [241, 229] width 204 height 186
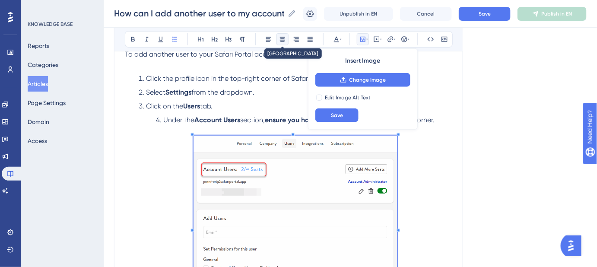
click at [283, 38] on icon at bounding box center [282, 39] width 5 height 5
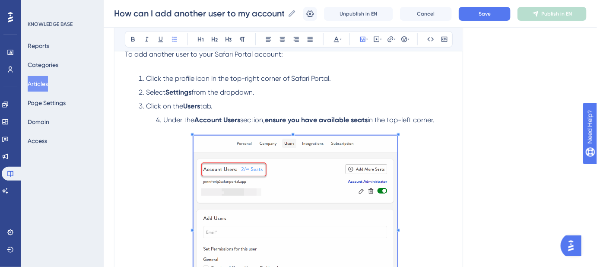
click at [152, 120] on li "Under the Account Users section, ensure you have available seats in the top-lef…" at bounding box center [293, 223] width 317 height 217
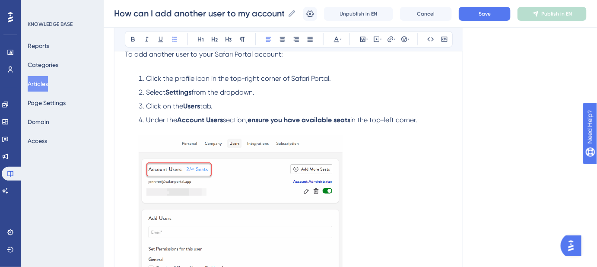
click at [140, 160] on img at bounding box center [241, 227] width 204 height 183
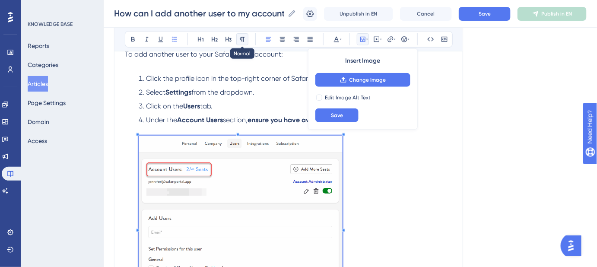
click at [243, 39] on icon at bounding box center [242, 39] width 5 height 5
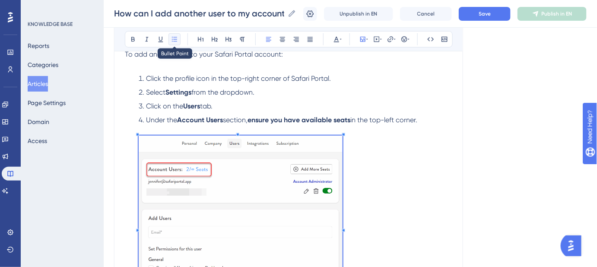
click at [174, 38] on icon at bounding box center [174, 39] width 7 height 7
click at [284, 42] on button at bounding box center [283, 39] width 12 height 12
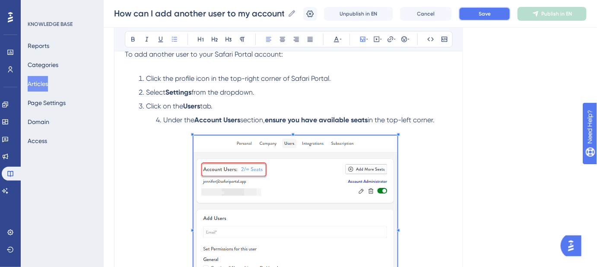
click at [474, 13] on button "Save" at bounding box center [485, 14] width 52 height 14
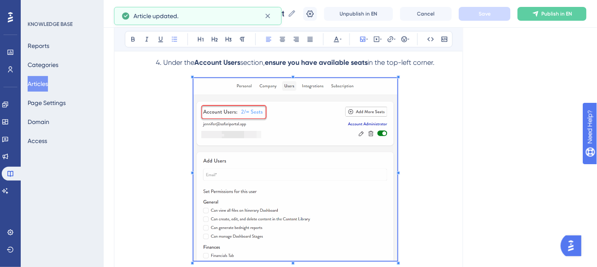
scroll to position [161, 0]
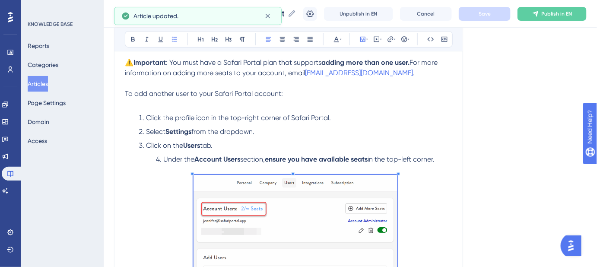
click at [257, 188] on img at bounding box center [296, 266] width 204 height 183
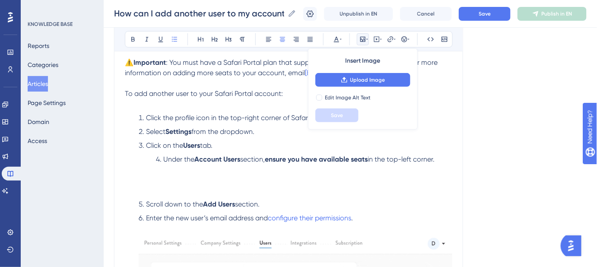
scroll to position [200, 0]
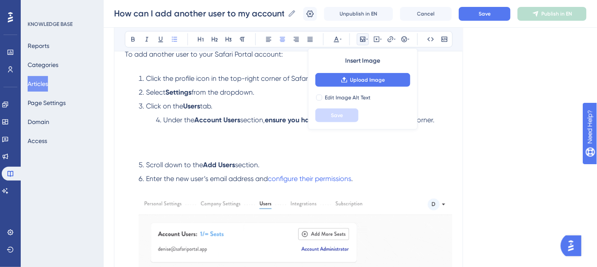
click at [474, 161] on div "Language English (Default) How can I add another user to my account? If you are…" at bounding box center [350, 215] width 473 height 721
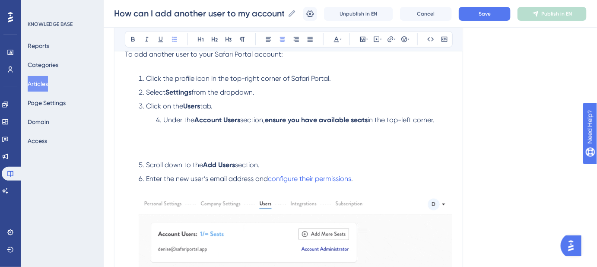
click at [150, 120] on li "Under the Account Users section, ensure you have available seats in the top-lef…" at bounding box center [293, 135] width 317 height 41
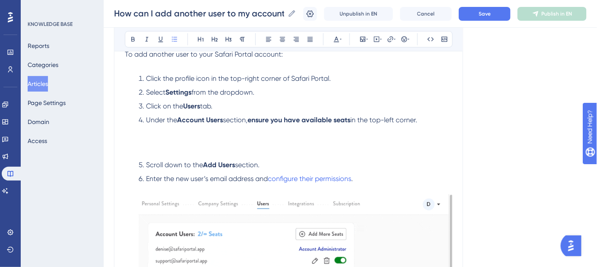
click at [137, 142] on li "Under the Account Users section, ensure you have available seats in the top-lef…" at bounding box center [293, 135] width 317 height 41
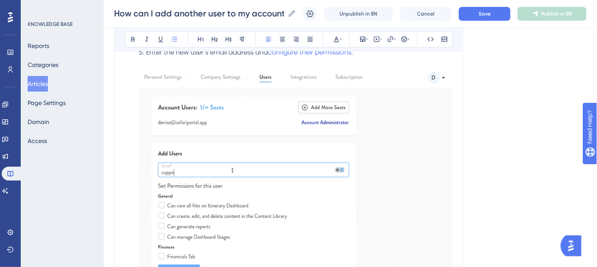
scroll to position [239, 0]
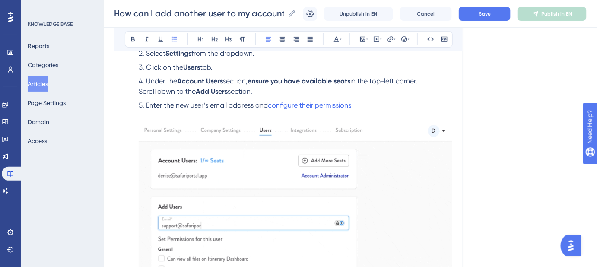
click at [270, 175] on img at bounding box center [296, 261] width 314 height 281
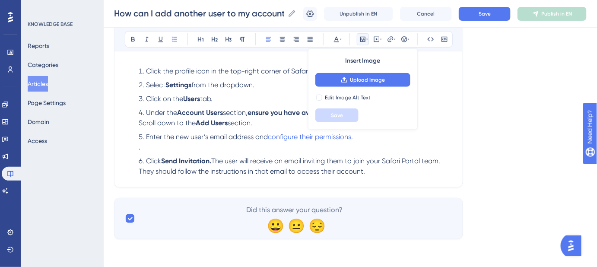
scroll to position [207, 0]
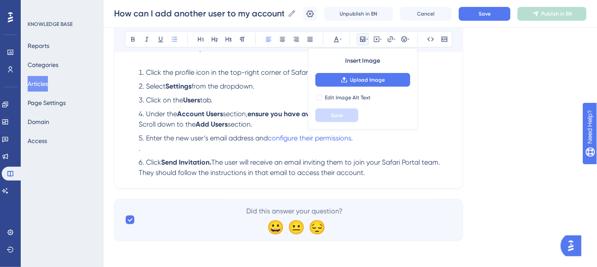
drag, startPoint x: 195, startPoint y: 150, endPoint x: 175, endPoint y: 153, distance: 20.5
click at [194, 150] on li "Enter the new user’s email address and configure their permissions . ." at bounding box center [293, 143] width 317 height 21
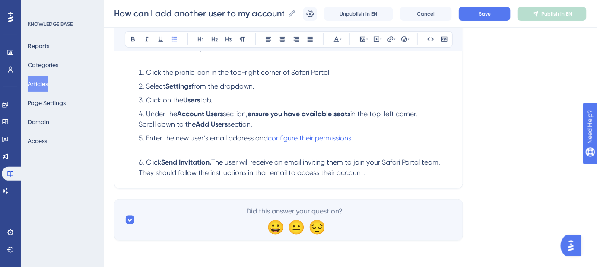
scroll to position [196, 0]
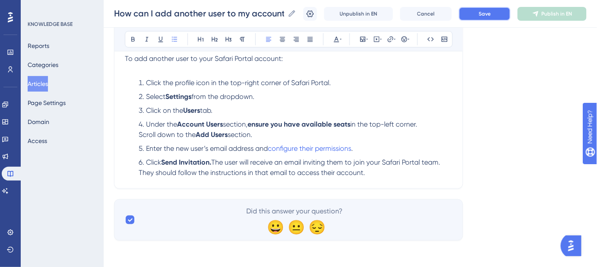
click at [487, 16] on span "Save" at bounding box center [485, 13] width 12 height 7
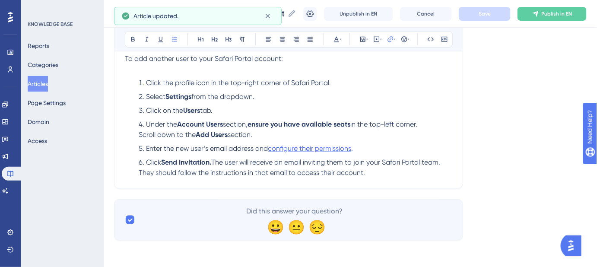
click at [313, 147] on span "configure their permissions" at bounding box center [309, 148] width 83 height 8
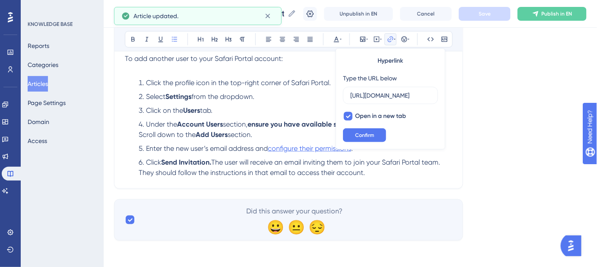
scroll to position [0, 176]
click at [359, 134] on span "Confirm" at bounding box center [364, 135] width 19 height 7
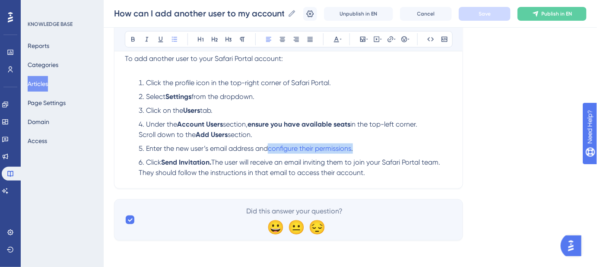
drag, startPoint x: 355, startPoint y: 148, endPoint x: 267, endPoint y: 152, distance: 87.8
click at [267, 152] on li "Enter the new user’s email address and configure their permissions ." at bounding box center [293, 148] width 317 height 10
click at [462, 172] on div "How can I add another user to my account? If you are the Account Admin and need…" at bounding box center [288, 45] width 349 height 288
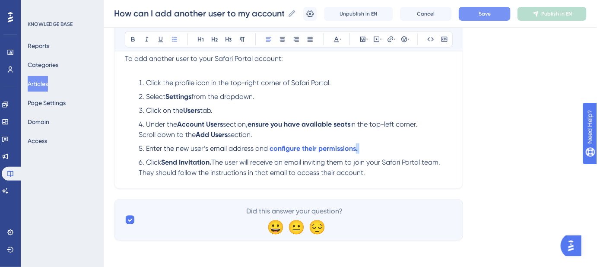
drag, startPoint x: 364, startPoint y: 149, endPoint x: 356, endPoint y: 150, distance: 7.8
click at [356, 150] on li "Enter the new user’s email address and configure their permissions ." at bounding box center [293, 148] width 317 height 10
drag, startPoint x: 526, startPoint y: 157, endPoint x: 509, endPoint y: 125, distance: 36.3
click at [525, 153] on div "Language English (Default) How can I add another user to my account? If you are…" at bounding box center [350, 49] width 473 height 381
click at [491, 13] on span "Save" at bounding box center [485, 13] width 12 height 7
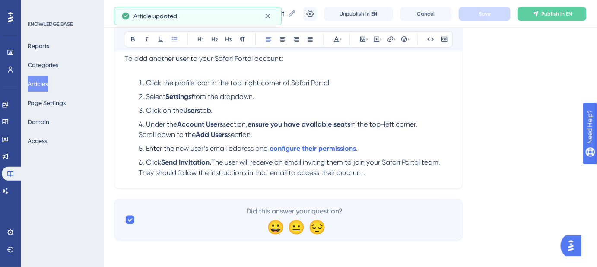
click at [376, 173] on li "Click Send Invitation. The user will receive an email inviting them to join you…" at bounding box center [293, 167] width 317 height 21
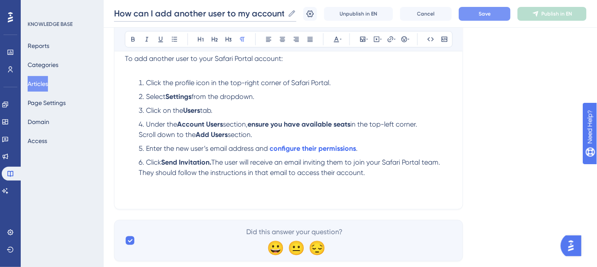
click at [213, 13] on input "How can I add another user to my account?" at bounding box center [199, 13] width 170 height 12
click at [130, 198] on div "How can I add another user to my account? If you are the Account Admin and need…" at bounding box center [288, 55] width 349 height 309
click at [125, 195] on p at bounding box center [288, 193] width 327 height 10
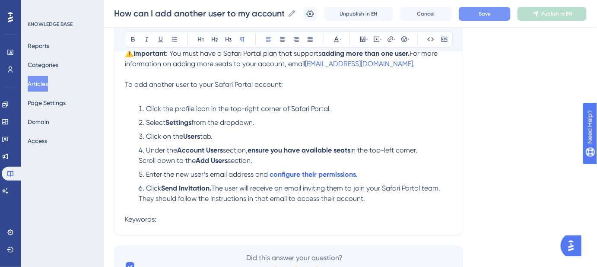
scroll to position [157, 0]
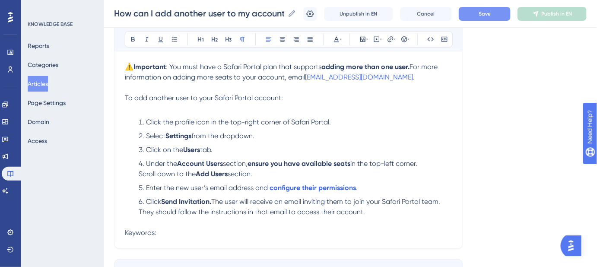
click at [218, 231] on p "Keywords:" at bounding box center [288, 233] width 327 height 10
drag, startPoint x: 218, startPoint y: 230, endPoint x: 244, endPoint y: 233, distance: 25.7
click at [245, 233] on p "Keywords: Add user to account" at bounding box center [288, 233] width 327 height 10
click at [261, 231] on p "Keywords: Add user to account," at bounding box center [288, 233] width 327 height 10
click at [303, 235] on p "Keywords: Add user to account, Manage users," at bounding box center [288, 233] width 327 height 10
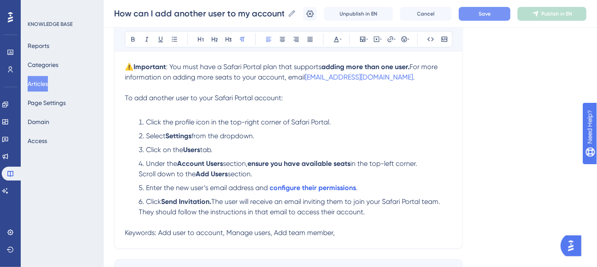
click at [364, 232] on p "Keywords: Add user to account, Manage users, Add team member," at bounding box center [288, 233] width 327 height 10
drag, startPoint x: 398, startPoint y: 232, endPoint x: 65, endPoint y: 232, distance: 333.5
click at [104, 232] on div "Performance Users Engagement Widgets Feedback Product Updates Knowledge Base AI…" at bounding box center [350, 78] width 493 height 471
click at [336, 40] on icon at bounding box center [336, 39] width 7 height 7
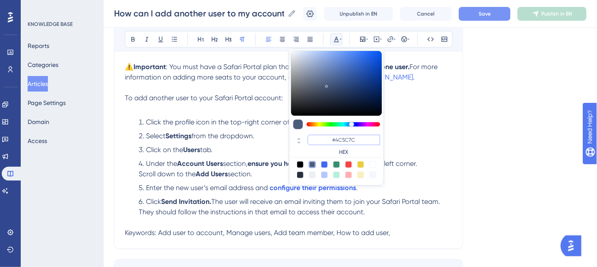
drag, startPoint x: 354, startPoint y: 137, endPoint x: 336, endPoint y: 139, distance: 18.3
click at [336, 139] on input "#4C5C7C" at bounding box center [344, 140] width 73 height 10
type input "#FFFFFF"
drag, startPoint x: 487, startPoint y: 142, endPoint x: 487, endPoint y: 133, distance: 9.5
click at [487, 141] on div "Language English (Default) How can I add another user to my account? If you are…" at bounding box center [350, 99] width 473 height 402
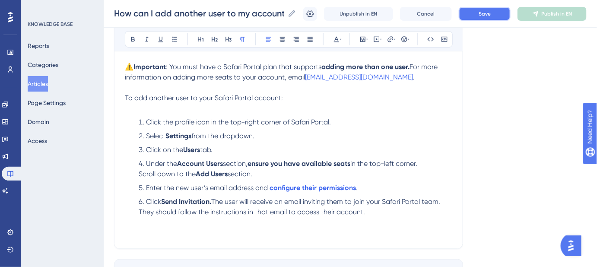
click at [471, 8] on button "Save" at bounding box center [485, 14] width 52 height 14
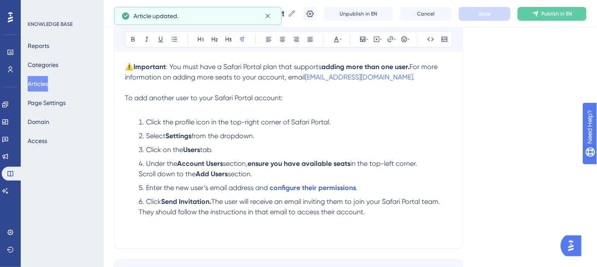
click at [134, 225] on p at bounding box center [288, 222] width 327 height 10
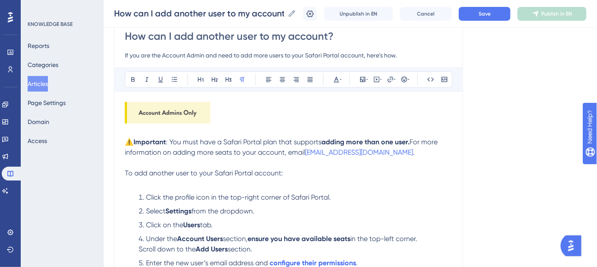
scroll to position [78, 0]
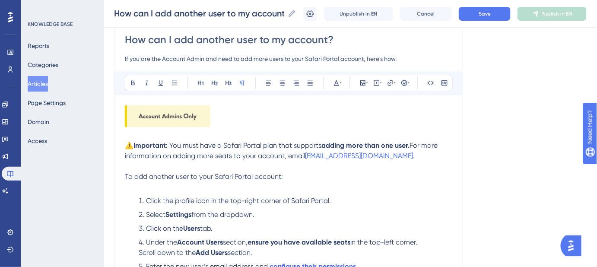
drag, startPoint x: 326, startPoint y: 12, endPoint x: 316, endPoint y: 12, distance: 9.9
click at [325, 12] on div "Unpublish in EN Cancel Save Publish in EN" at bounding box center [444, 14] width 283 height 14
click at [315, 12] on icon at bounding box center [310, 14] width 9 height 9
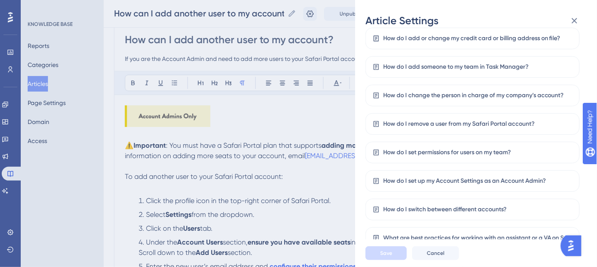
scroll to position [325, 0]
click at [441, 257] on span "Cancel" at bounding box center [436, 253] width 18 height 7
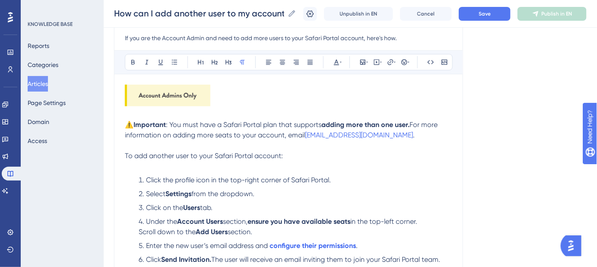
scroll to position [118, 0]
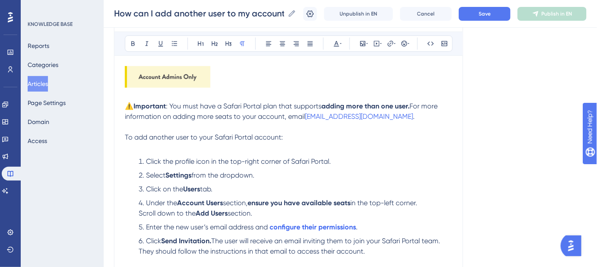
click at [139, 212] on span "Scroll down to the" at bounding box center [167, 213] width 57 height 8
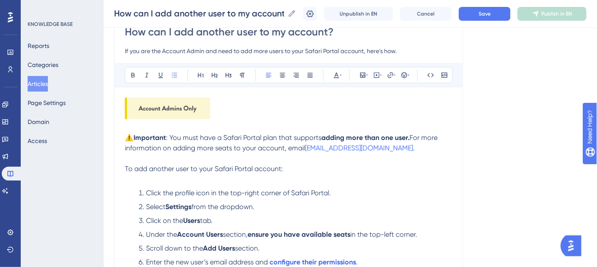
scroll to position [39, 0]
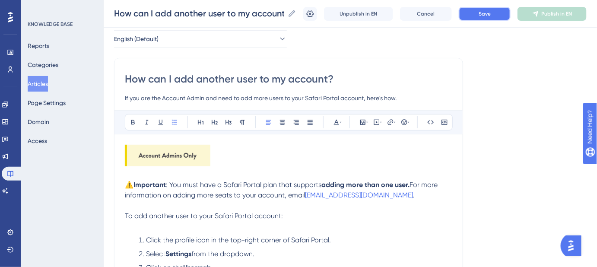
click at [490, 18] on button "Save" at bounding box center [485, 14] width 52 height 14
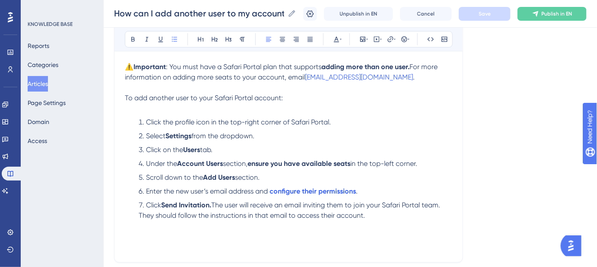
scroll to position [231, 0]
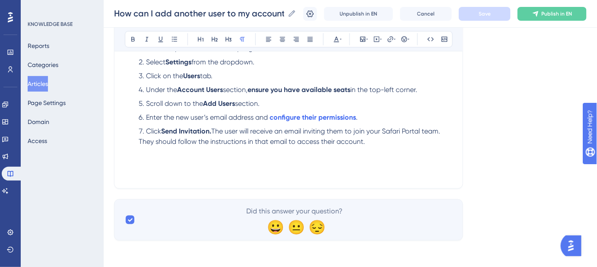
click at [143, 164] on p at bounding box center [288, 162] width 327 height 10
click at [365, 41] on icon at bounding box center [362, 39] width 7 height 7
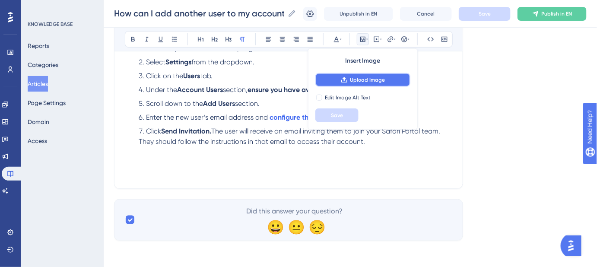
click at [367, 82] on span "Upload Image" at bounding box center [367, 79] width 35 height 7
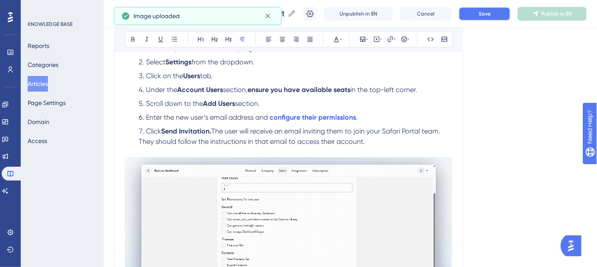
click at [476, 15] on button "Save" at bounding box center [485, 14] width 52 height 14
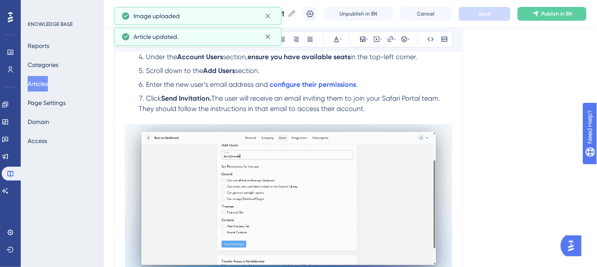
scroll to position [349, 0]
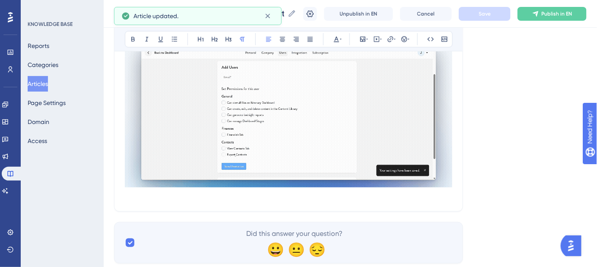
drag, startPoint x: 419, startPoint y: 194, endPoint x: 121, endPoint y: 194, distance: 298.1
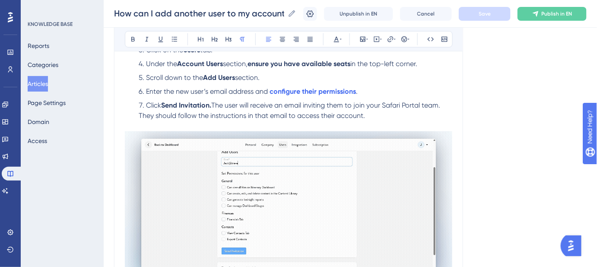
scroll to position [270, 0]
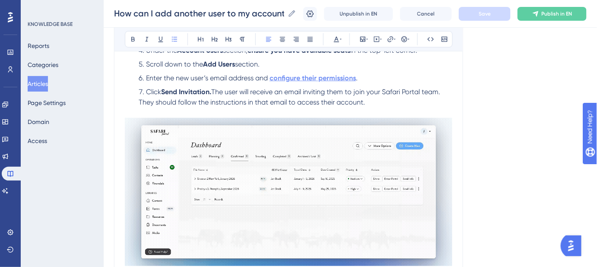
click at [355, 80] on strong "configure their permissions" at bounding box center [313, 78] width 86 height 8
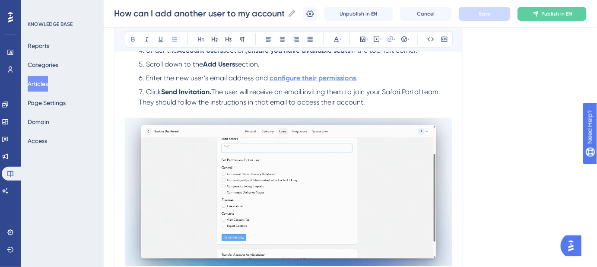
click at [347, 79] on strong "configure their permissions" at bounding box center [313, 78] width 86 height 8
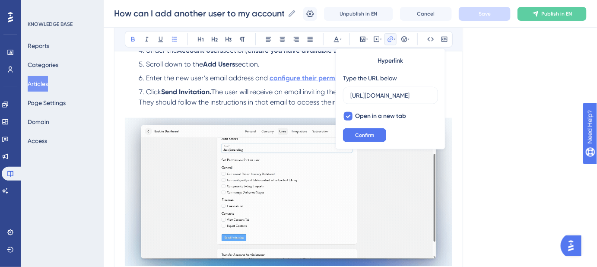
scroll to position [0, 176]
drag, startPoint x: 369, startPoint y: 95, endPoint x: 437, endPoint y: 100, distance: 68.0
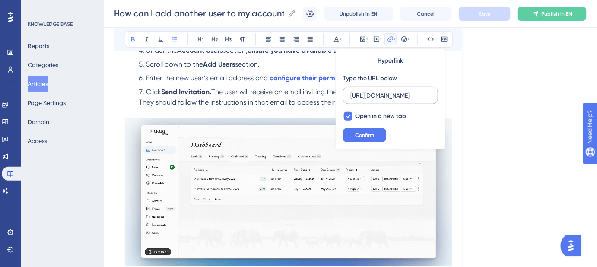
click at [437, 100] on label "https://help.safariportal.app/en/articles/5769-what-can-additional-users-do-and…" at bounding box center [390, 95] width 95 height 17
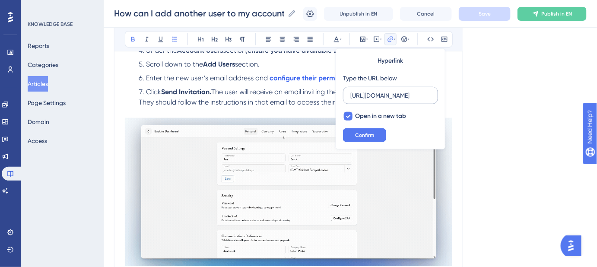
click at [431, 100] on input "https://help.safariportal.app/en/articles/5769-what-can-additional-users-do-and…" at bounding box center [390, 96] width 80 height 10
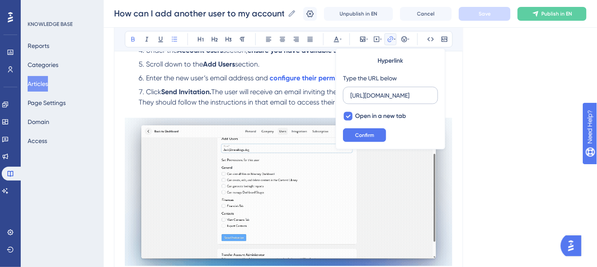
click at [386, 94] on input "https://help.safariportal.app/en/articles/5769-what-can-additional-users-do-and…" at bounding box center [390, 96] width 80 height 10
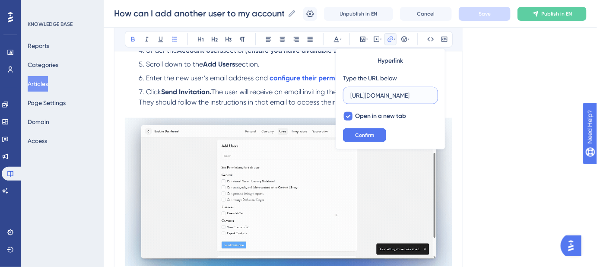
scroll to position [0, 0]
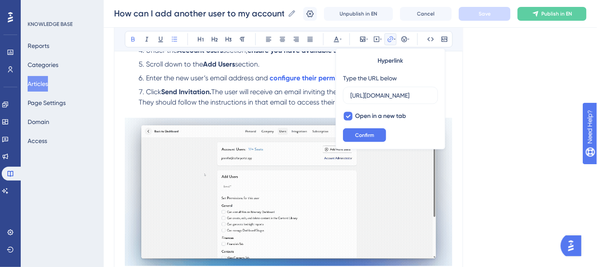
click at [492, 129] on div "Language English (Default) How can I add another user to my account? If you are…" at bounding box center [350, 63] width 473 height 557
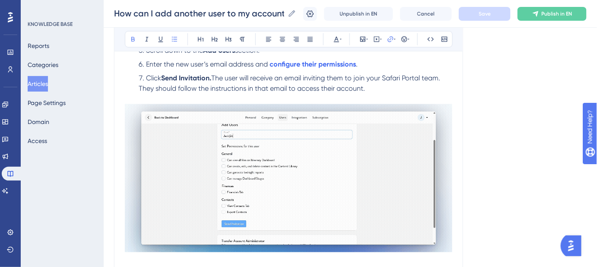
scroll to position [270, 0]
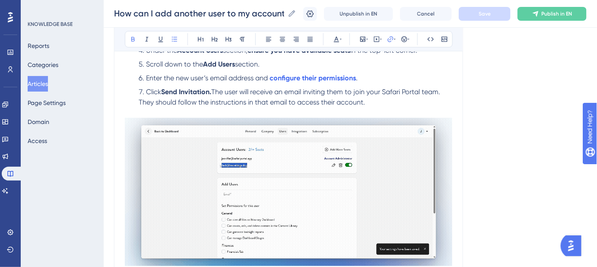
click at [216, 88] on span "The user will receive an email inviting them to join your Safari Portal team. T…" at bounding box center [290, 97] width 303 height 19
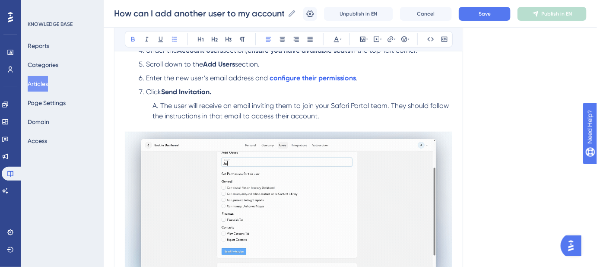
click at [219, 88] on li "Click Send Invitation." at bounding box center [293, 92] width 317 height 10
drag, startPoint x: 216, startPoint y: 92, endPoint x: 211, endPoint y: 93, distance: 4.5
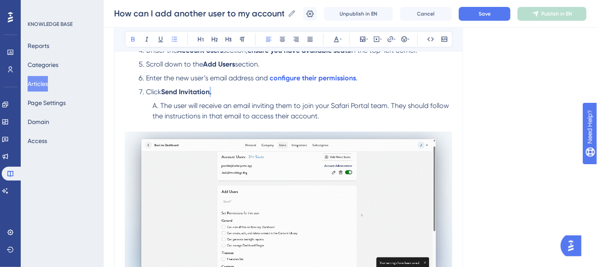
click at [211, 93] on li "Click Send Invitation." at bounding box center [293, 92] width 317 height 10
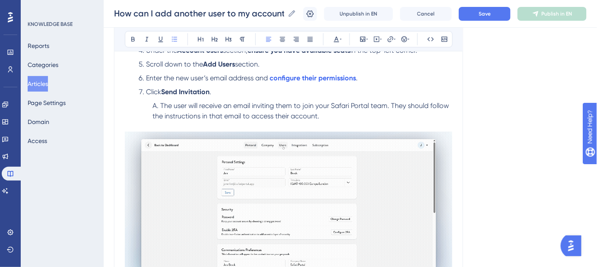
drag, startPoint x: 477, startPoint y: 102, endPoint x: 486, endPoint y: 23, distance: 79.2
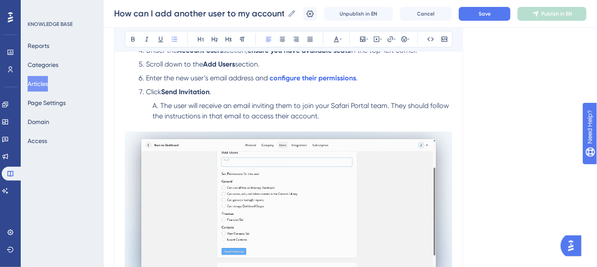
click at [477, 98] on div "Language English (Default) How can I add another user to my account? If you are…" at bounding box center [350, 70] width 473 height 571
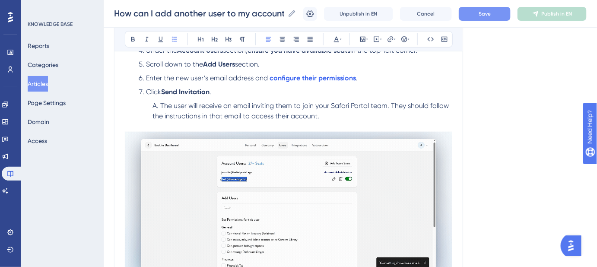
click at [486, 18] on button "Save" at bounding box center [485, 14] width 52 height 14
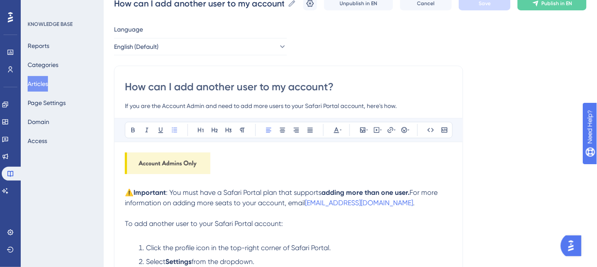
scroll to position [0, 0]
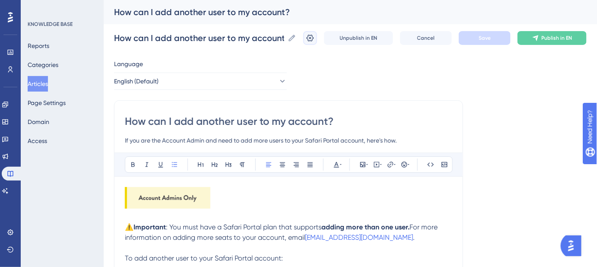
click at [315, 39] on icon at bounding box center [310, 38] width 9 height 9
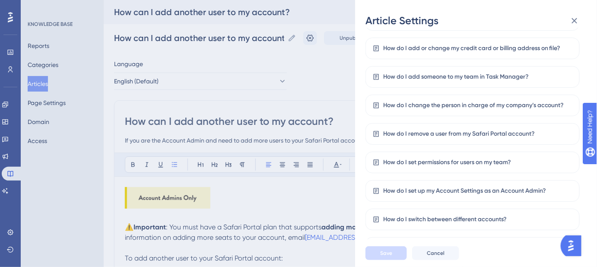
scroll to position [325, 0]
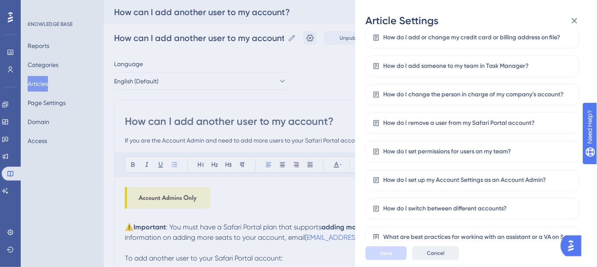
click at [441, 257] on span "Cancel" at bounding box center [436, 253] width 18 height 7
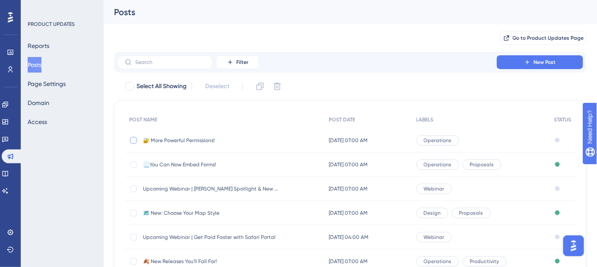
click at [134, 139] on div at bounding box center [133, 140] width 7 height 7
checkbox input "true"
click at [258, 88] on icon at bounding box center [260, 86] width 9 height 9
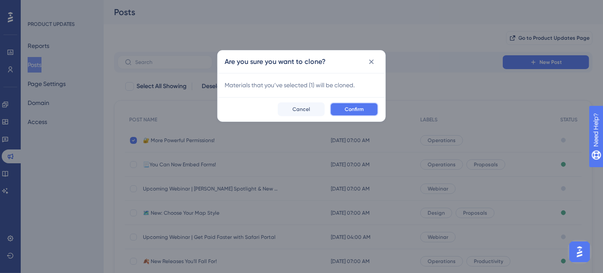
click at [346, 107] on button "Confirm" at bounding box center [354, 109] width 48 height 14
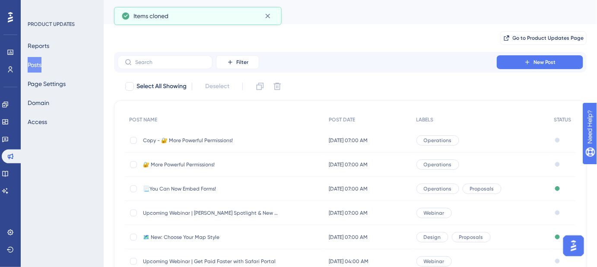
click at [206, 139] on span "Copy - 🔐 More Powerful Permissions!" at bounding box center [212, 140] width 138 height 7
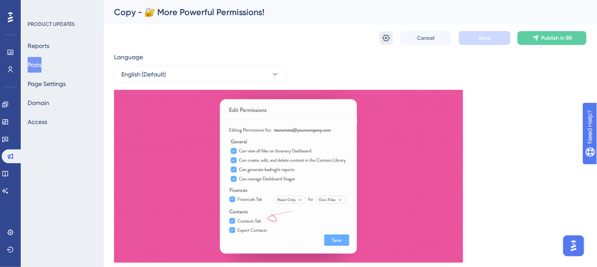
click at [390, 40] on icon at bounding box center [386, 38] width 9 height 9
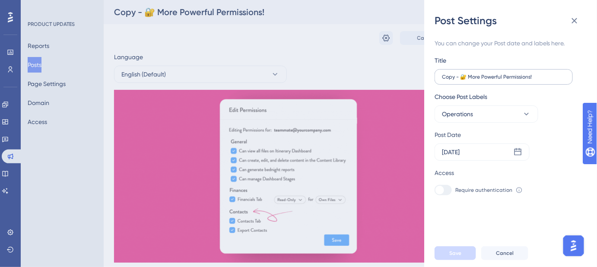
drag, startPoint x: 539, startPoint y: 80, endPoint x: 444, endPoint y: 79, distance: 95.1
click at [445, 79] on label "Copy - 🔐 More Powerful Permissions!" at bounding box center [504, 77] width 138 height 16
click at [445, 79] on input "Copy - 🔐 More Powerful Permissions!" at bounding box center [504, 77] width 124 height 6
paste input ":brain: Smarter Info Tabs!"
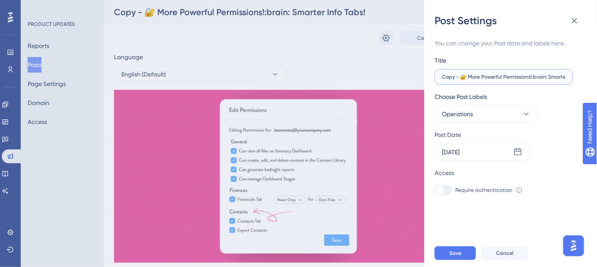
scroll to position [0, 25]
click at [443, 77] on input "Copy - 🔐 More Powerful Permissions!:brain: Smarter Info Tabs!" at bounding box center [504, 77] width 124 height 6
click at [493, 79] on input "Copy - 🔐 More Powerful Permissions!:brain: Smarter Info Tabs!" at bounding box center [504, 77] width 124 height 6
paste input "text"
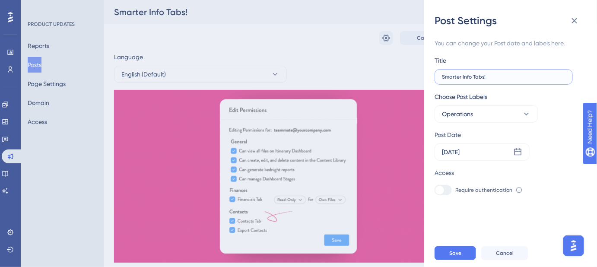
click at [443, 76] on input "Smarter Info Tabs!" at bounding box center [504, 77] width 124 height 6
drag, startPoint x: 503, startPoint y: 76, endPoint x: 437, endPoint y: 76, distance: 66.5
click at [439, 78] on label "🧠 Smarter Info Tabs!" at bounding box center [504, 77] width 138 height 16
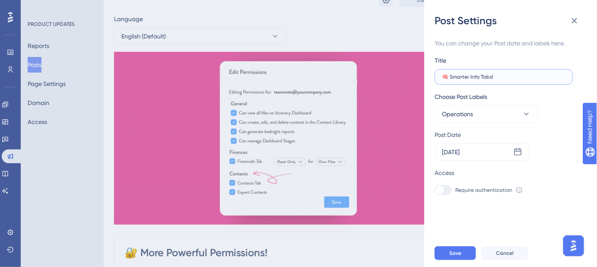
scroll to position [78, 0]
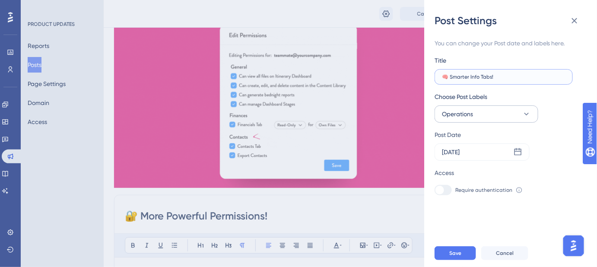
type input "🧠 Smarter Info Tabs!"
click at [526, 110] on icon at bounding box center [526, 114] width 9 height 9
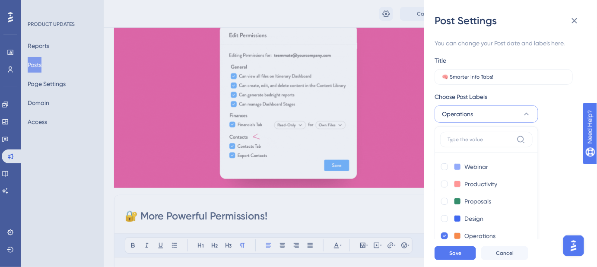
scroll to position [22, 0]
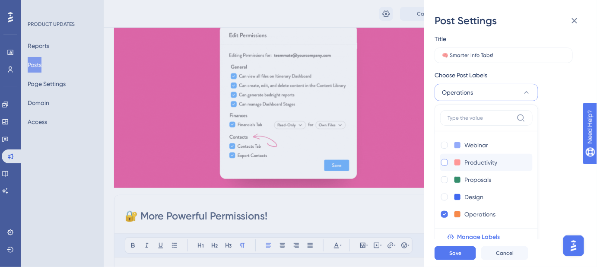
click at [446, 160] on div at bounding box center [444, 162] width 7 height 7
checkbox input "true"
click at [445, 176] on div at bounding box center [444, 179] width 7 height 7
checkbox input "true"
click at [455, 257] on span "Save" at bounding box center [455, 253] width 12 height 7
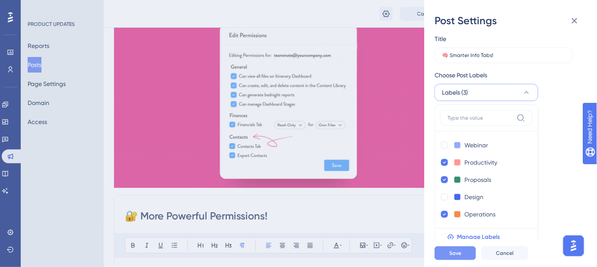
scroll to position [0, 0]
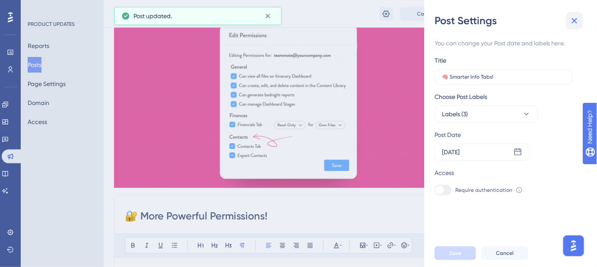
click at [576, 20] on icon at bounding box center [575, 21] width 6 height 6
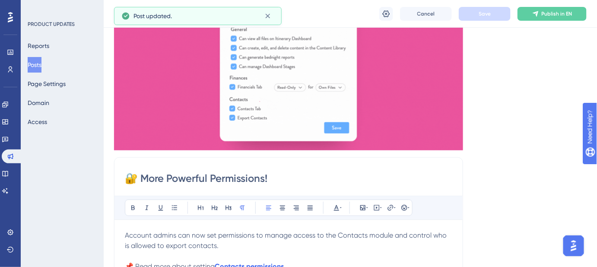
scroll to position [118, 0]
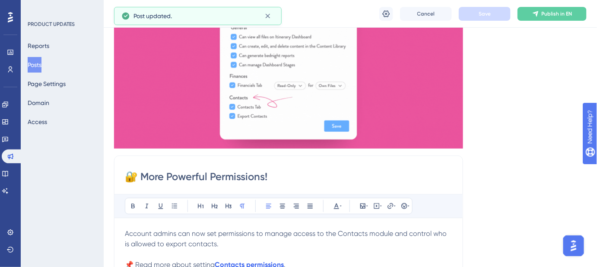
drag, startPoint x: 278, startPoint y: 175, endPoint x: 104, endPoint y: 175, distance: 174.1
click at [104, 175] on div "Performance Users Engagement Widgets Feedback Product Updates Knowledge Base AI…" at bounding box center [350, 268] width 493 height 772
paste input "Smarter Info Tab"
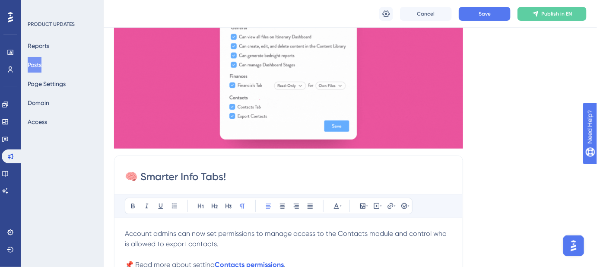
type input "🧠 Smarter Info Tabs!"
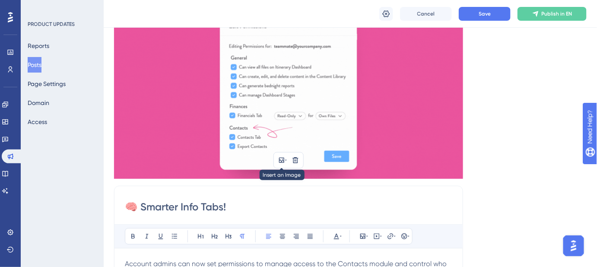
scroll to position [39, 0]
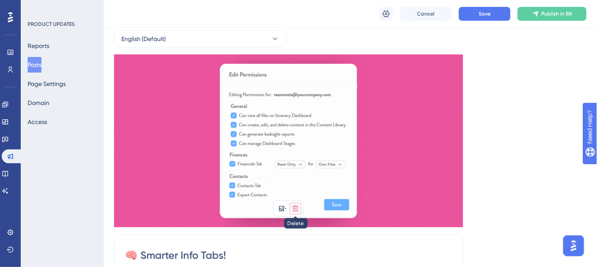
click at [295, 206] on icon at bounding box center [295, 209] width 6 height 6
click at [295, 226] on icon at bounding box center [295, 228] width 7 height 7
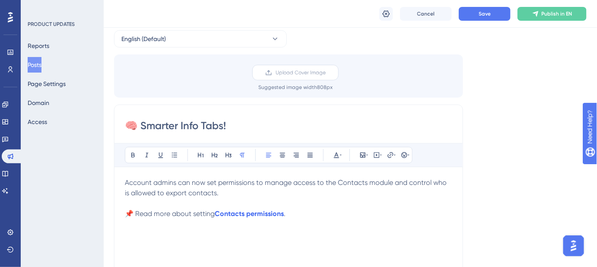
click at [290, 70] on span "Upload Cover Image" at bounding box center [301, 72] width 50 height 7
click at [326, 73] on input "Upload Cover Image" at bounding box center [326, 73] width 0 height 0
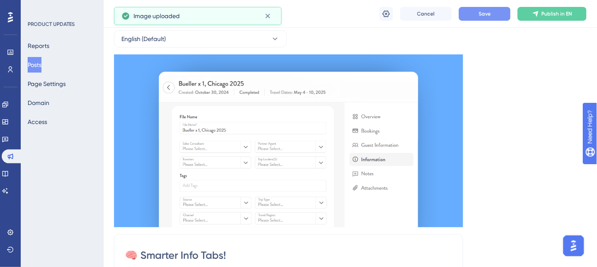
click at [486, 17] on button "Save" at bounding box center [485, 14] width 52 height 14
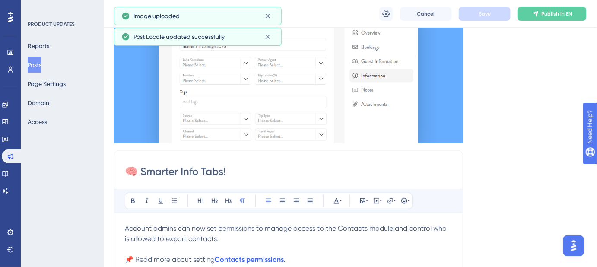
scroll to position [157, 0]
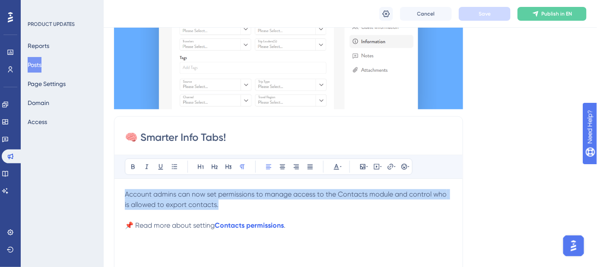
drag, startPoint x: 217, startPoint y: 206, endPoint x: 118, endPoint y: 195, distance: 99.5
click at [118, 195] on div "🧠 Smarter Info Tabs! Bold Italic Underline Bullet Point Heading 1 Heading 2 Hea…" at bounding box center [288, 253] width 349 height 274
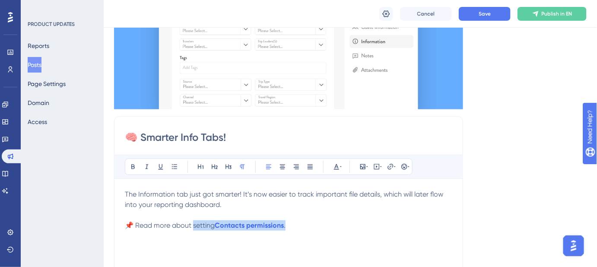
drag, startPoint x: 289, startPoint y: 226, endPoint x: 194, endPoint y: 225, distance: 95.5
click at [194, 225] on p "📌 Read more about setting Contacts permissions ." at bounding box center [288, 225] width 327 height 10
drag, startPoint x: 205, startPoint y: 224, endPoint x: 252, endPoint y: 228, distance: 47.3
click at [252, 228] on span "📌 Read more about the Information tab." at bounding box center [190, 225] width 131 height 8
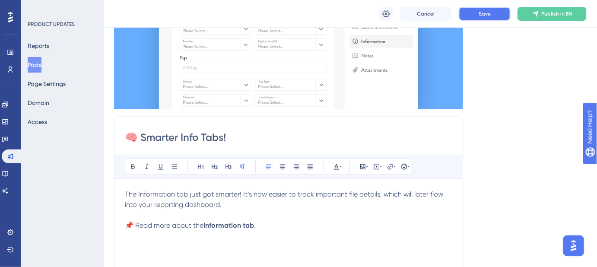
click at [474, 11] on button "Save" at bounding box center [485, 14] width 52 height 14
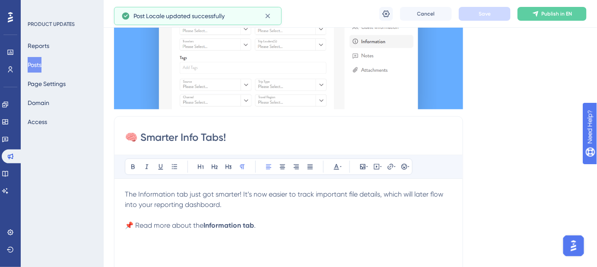
scroll to position [118, 0]
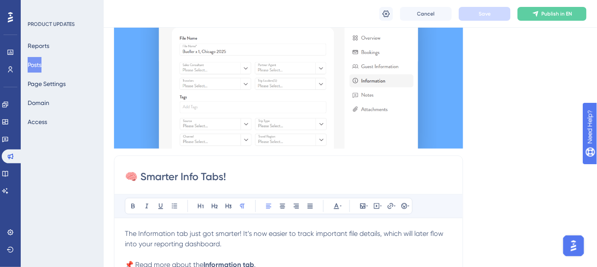
click at [349, 232] on span "The Information tab just got smarter! It’s now easier to track important file d…" at bounding box center [285, 238] width 320 height 19
click at [487, 12] on span "Save" at bounding box center [485, 13] width 12 height 7
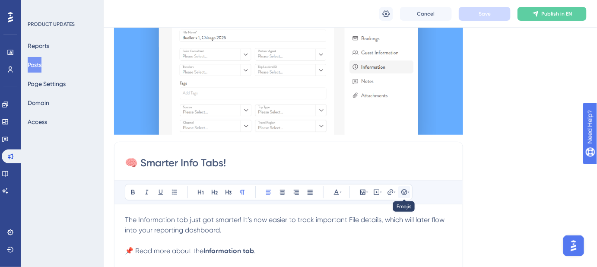
scroll to position [39, 0]
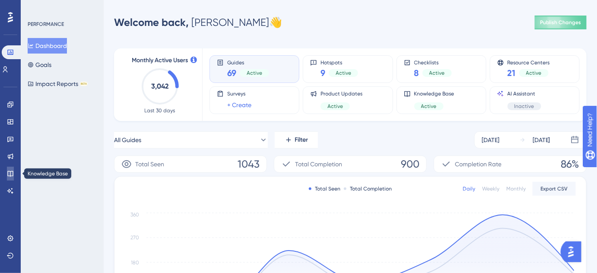
click at [10, 172] on icon at bounding box center [10, 174] width 6 height 6
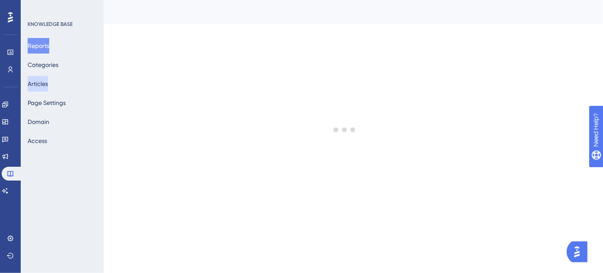
click at [48, 83] on button "Articles" at bounding box center [38, 84] width 20 height 16
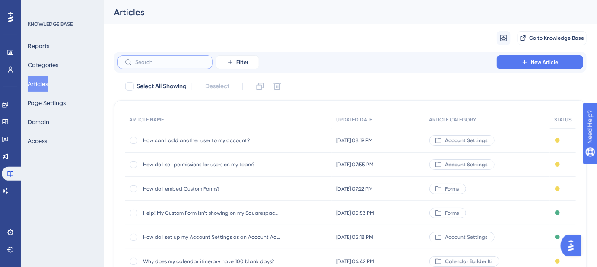
click at [164, 61] on input "text" at bounding box center [170, 62] width 70 height 6
paste input "What information can I include on a File?"
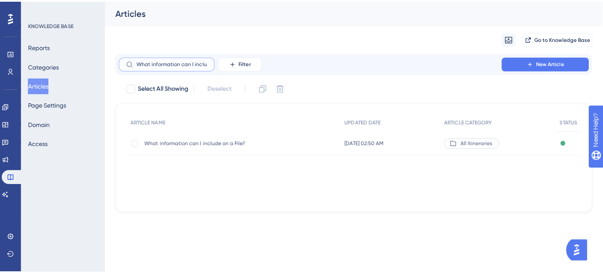
scroll to position [0, 26]
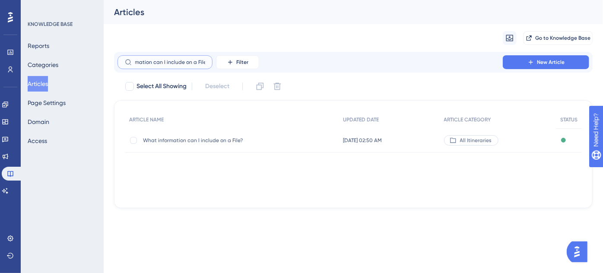
type input "What information can I include on a File?"
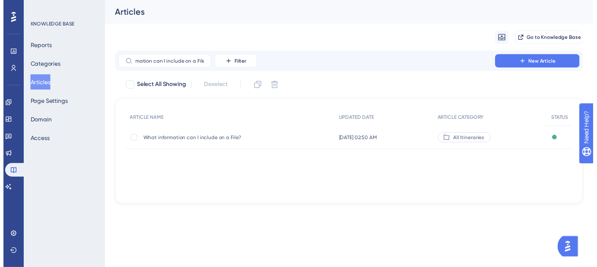
scroll to position [0, 0]
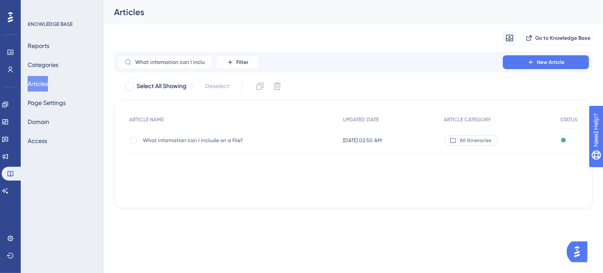
click at [199, 140] on span "What information can I include on a File?" at bounding box center [212, 140] width 138 height 7
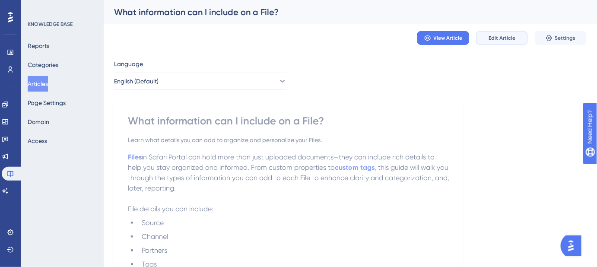
click at [491, 41] on span "Edit Article" at bounding box center [502, 38] width 27 height 7
